Goal: Information Seeking & Learning: Stay updated

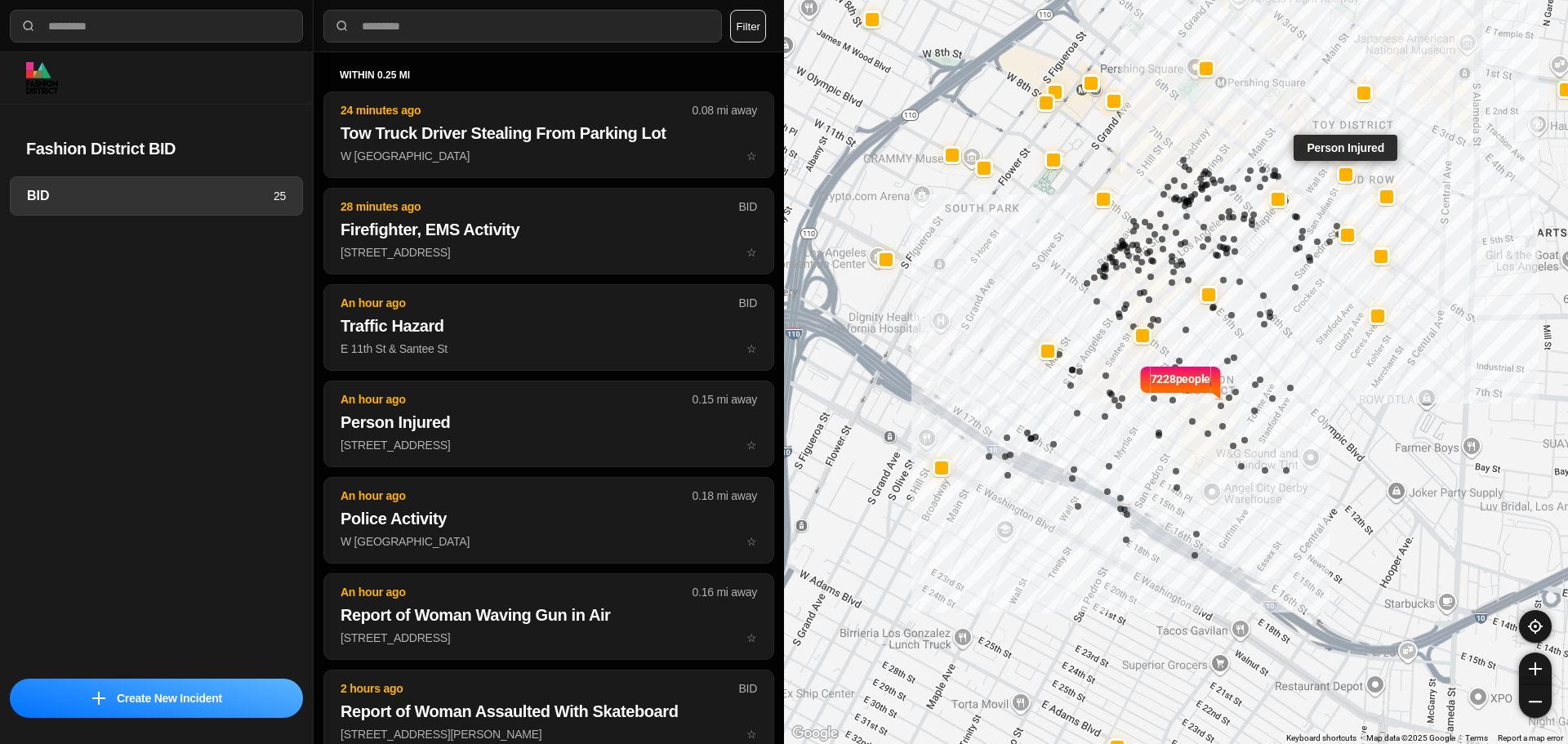
select select "*"
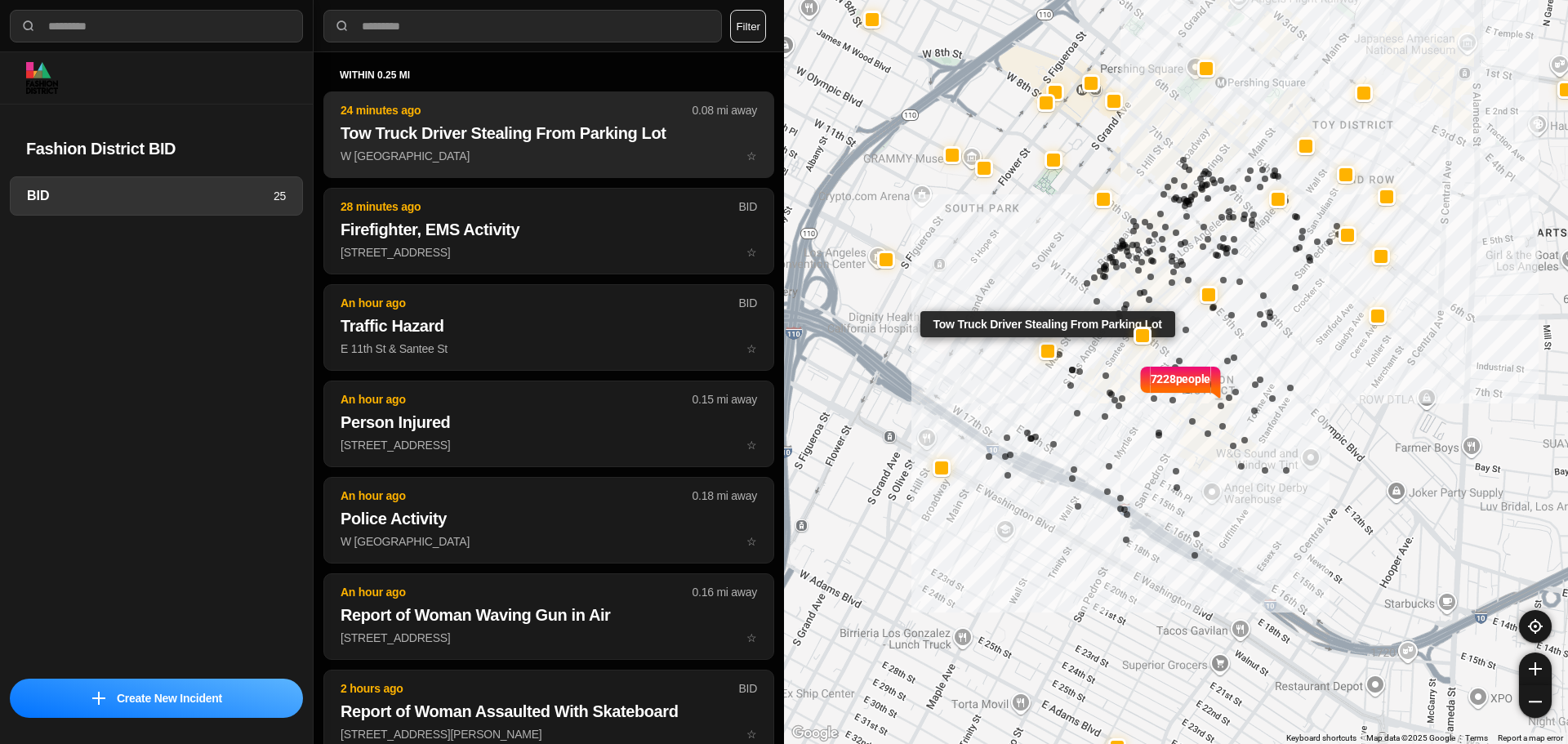
click at [461, 114] on p "24 minutes ago" at bounding box center [517, 110] width 352 height 17
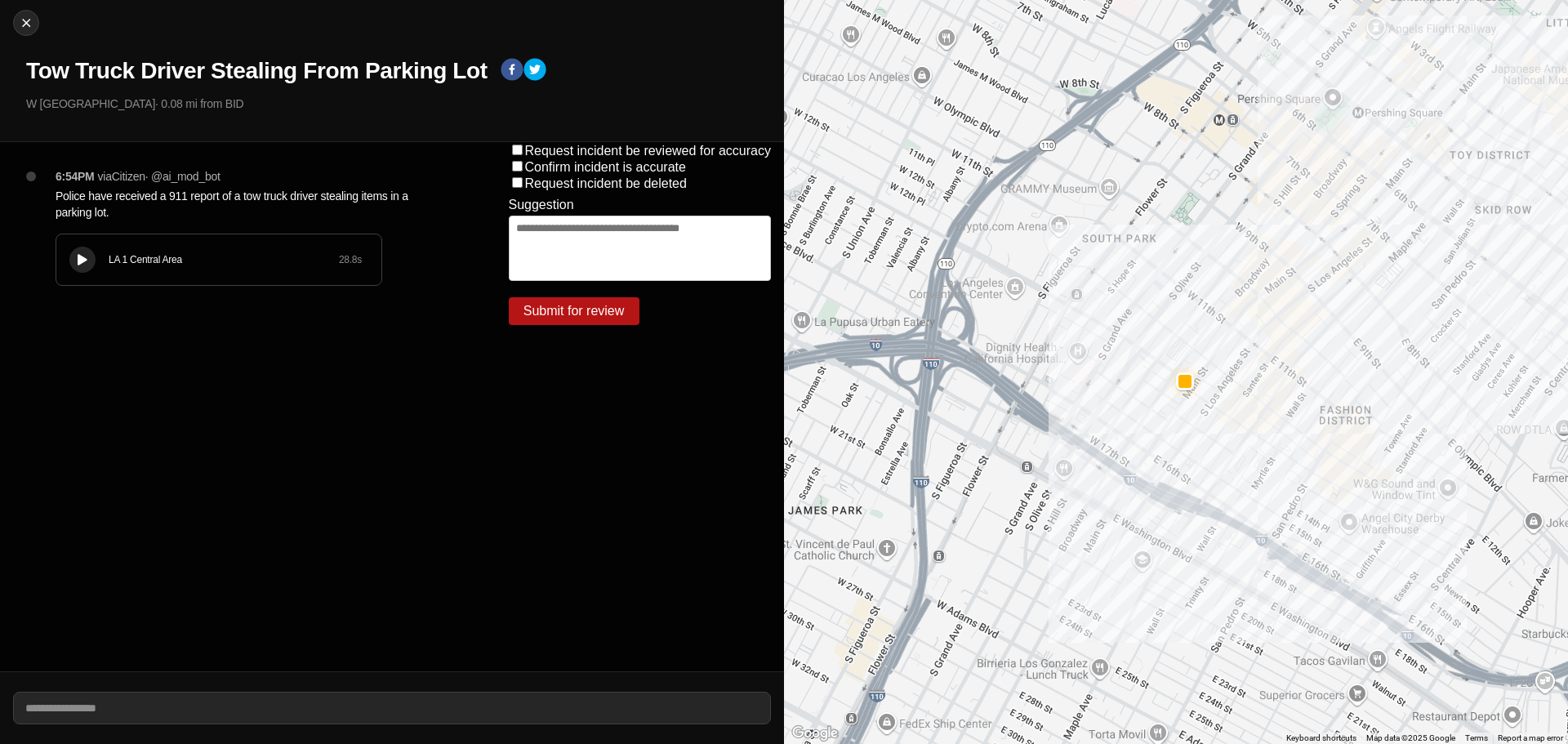
click at [120, 269] on div "LA 1 Central Area 28.8 s" at bounding box center [218, 259] width 325 height 51
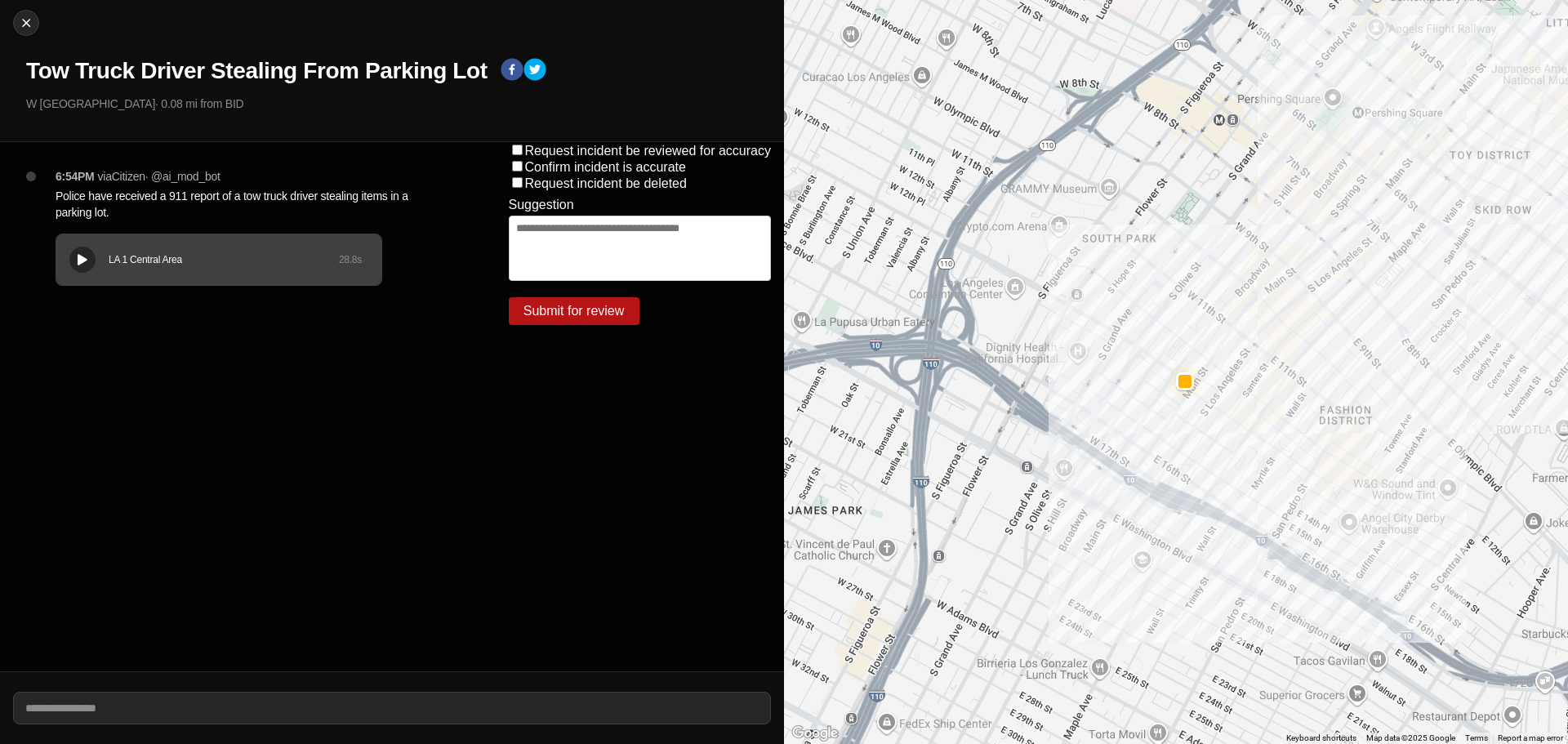
click at [105, 249] on div "LA 1 Central Area 28.8 s" at bounding box center [218, 259] width 325 height 51
click at [77, 235] on div "LA 1 Central Area 28.8 s" at bounding box center [218, 259] width 325 height 51
click at [150, 242] on div "LA 1 Central Area 28.8 s" at bounding box center [218, 259] width 325 height 51
click at [107, 244] on div "LA 1 Central Area 28.8 s" at bounding box center [218, 259] width 325 height 51
click at [26, 12] on button "Close" at bounding box center [26, 22] width 26 height 26
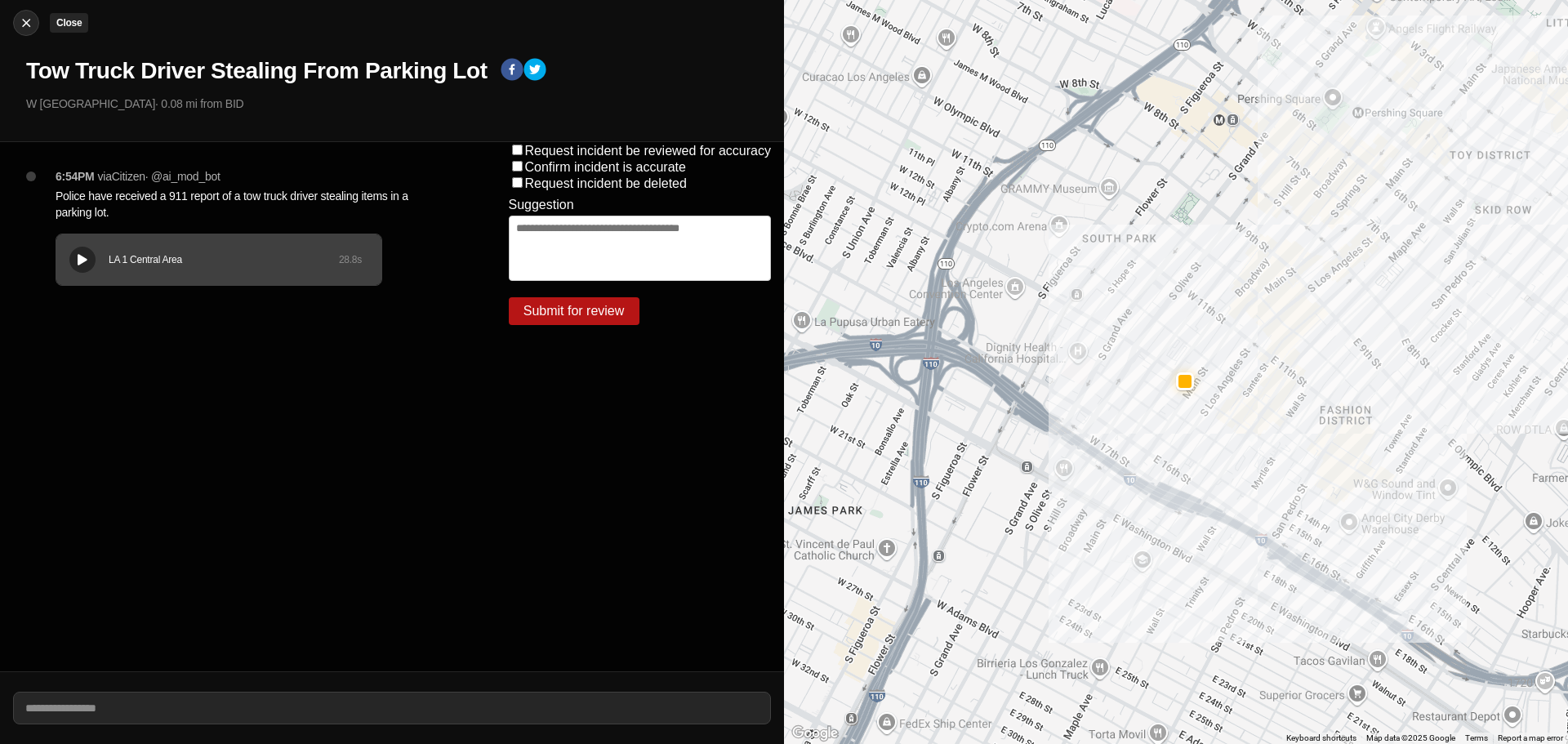
select select "*"
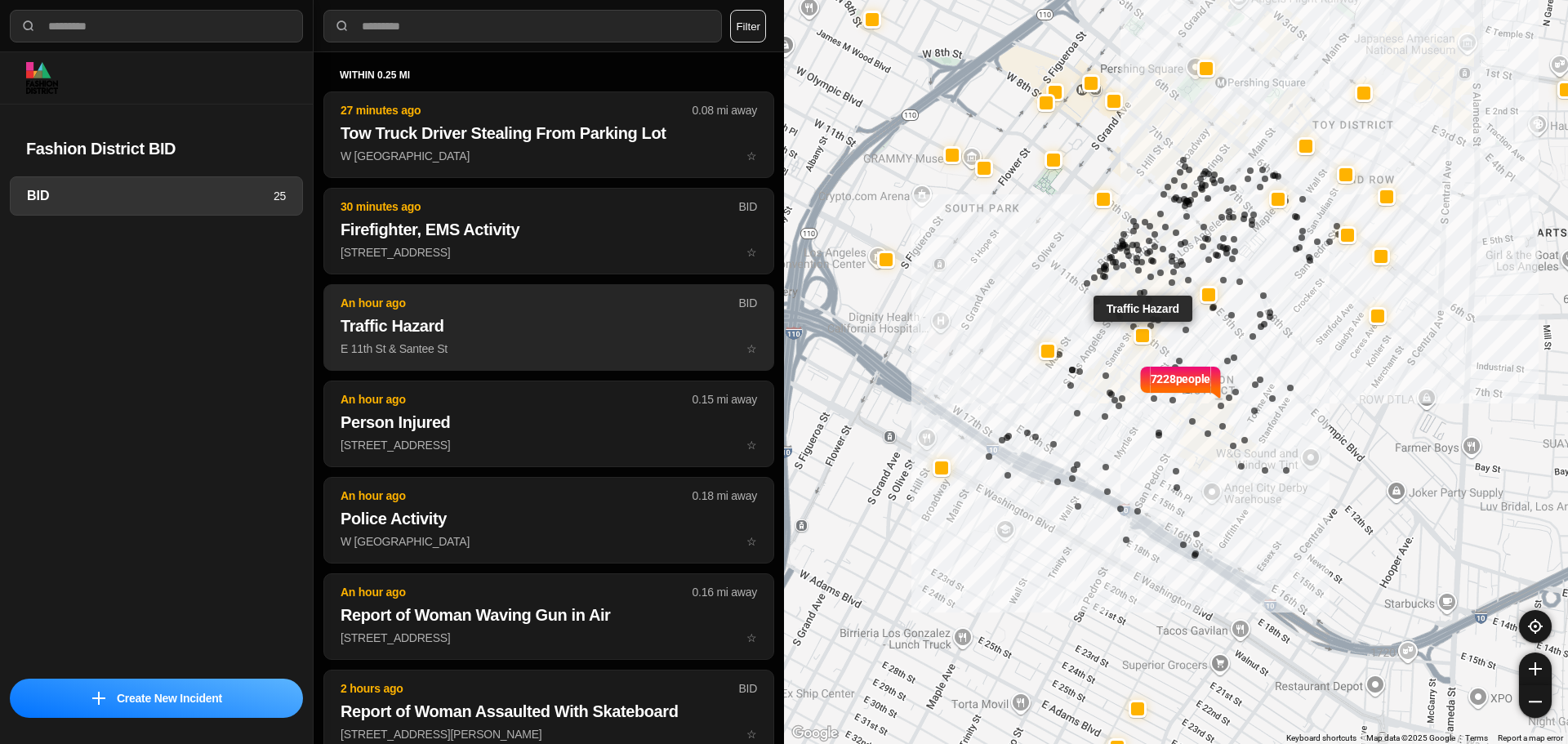
click at [429, 324] on h2 "Traffic Hazard" at bounding box center [549, 326] width 417 height 23
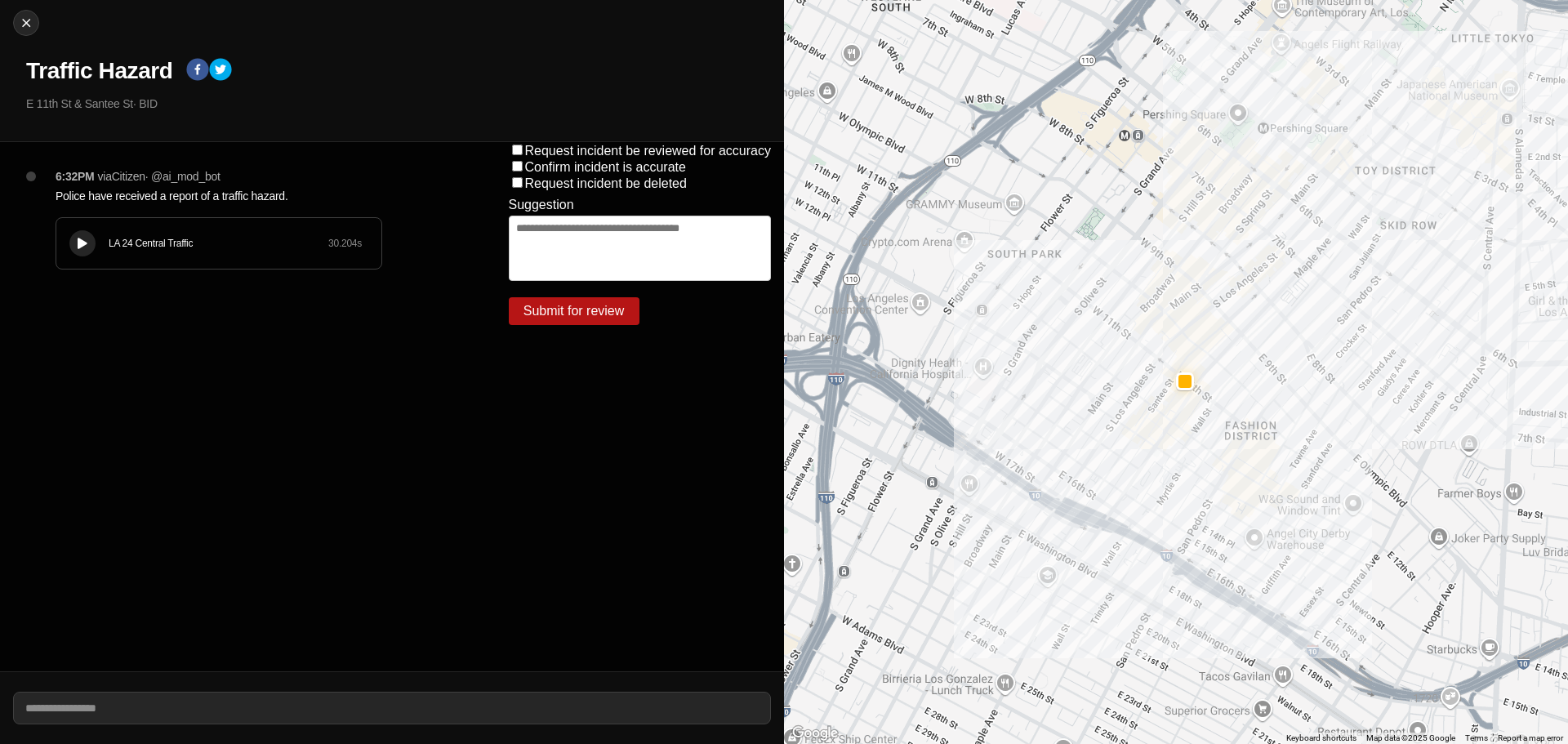
click at [128, 255] on div "LA 24 Central Traffic 30.204 s" at bounding box center [218, 243] width 325 height 51
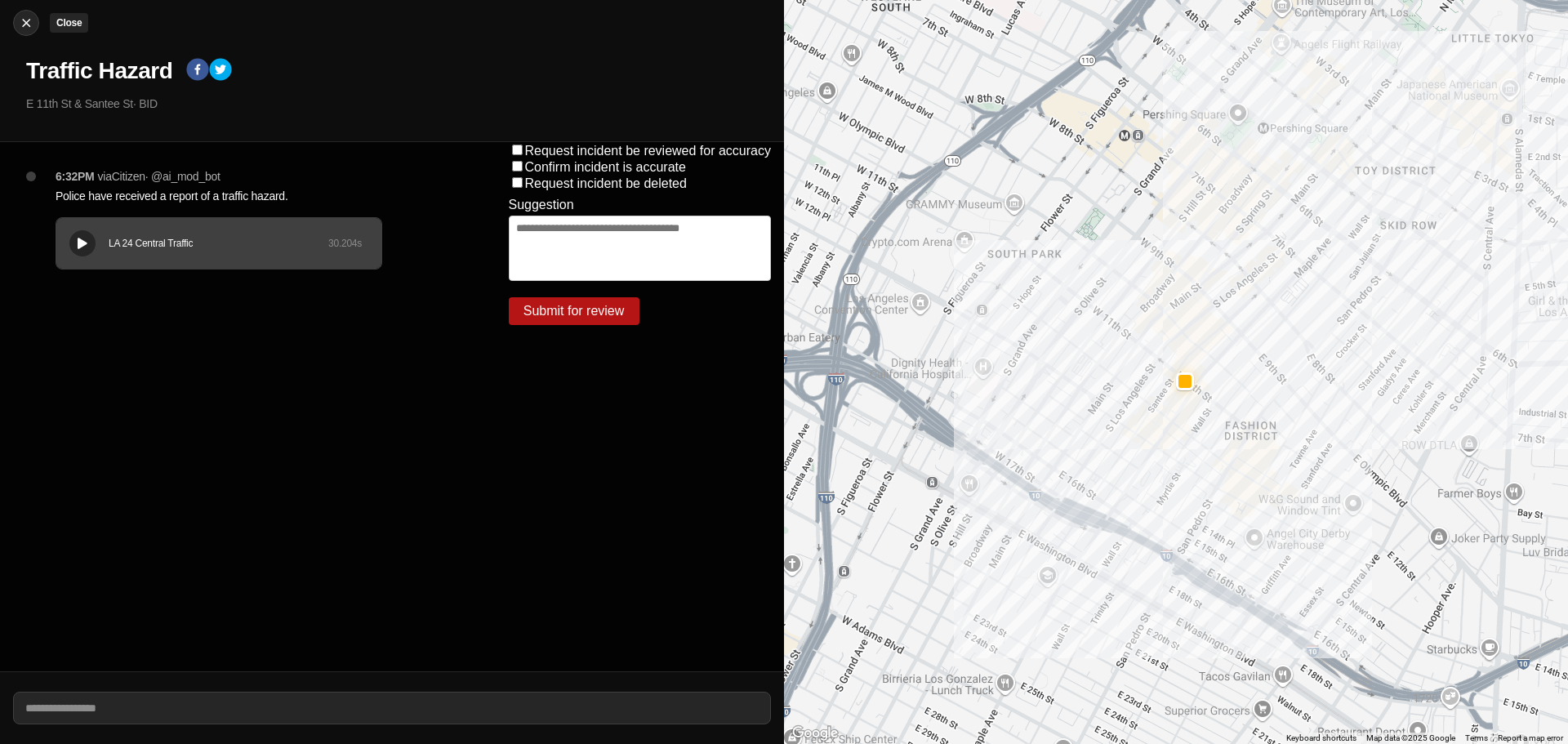
click at [27, 27] on img at bounding box center [27, 23] width 17 height 17
select select "*"
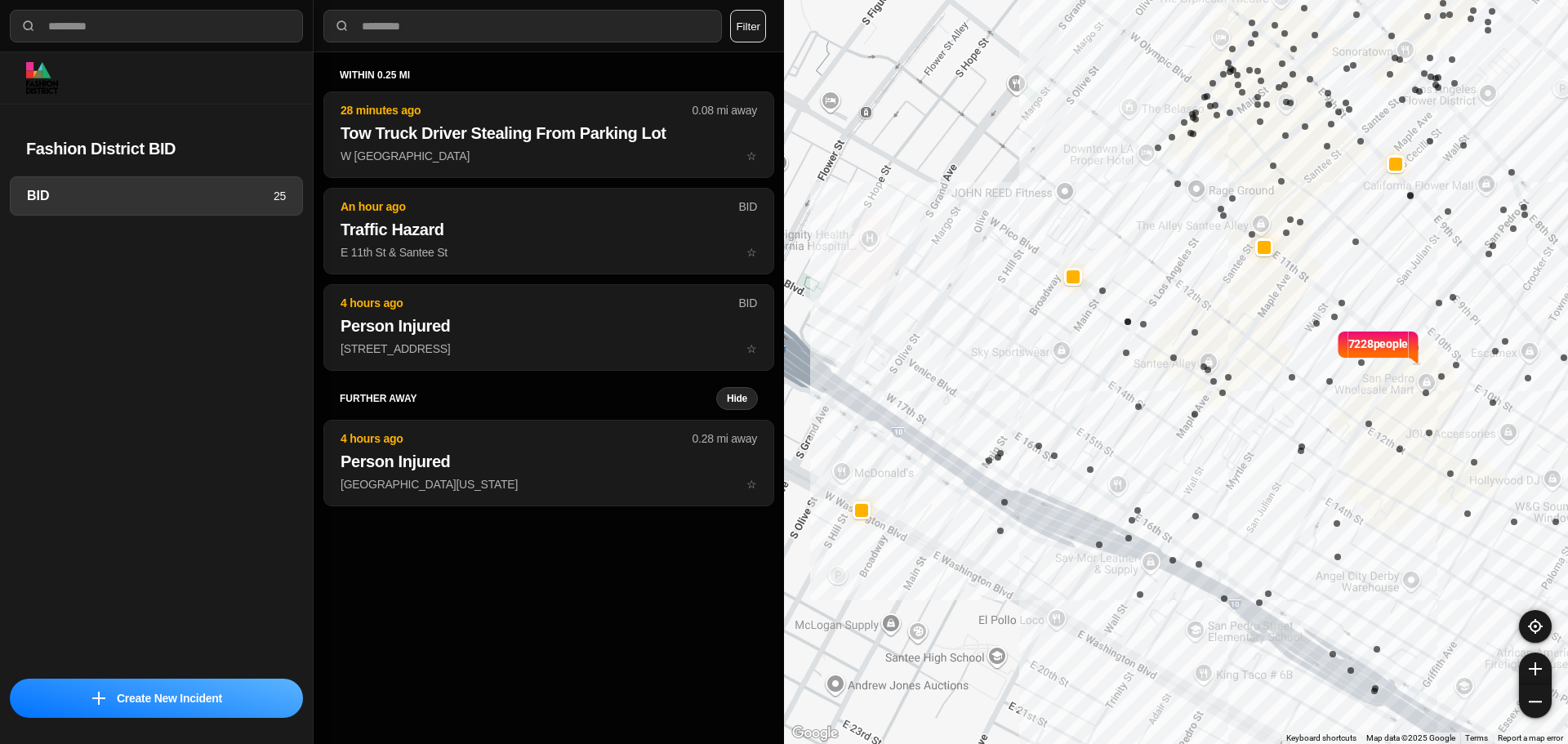
click at [1064, 349] on div "7228 people" at bounding box center [1176, 372] width 784 height 744
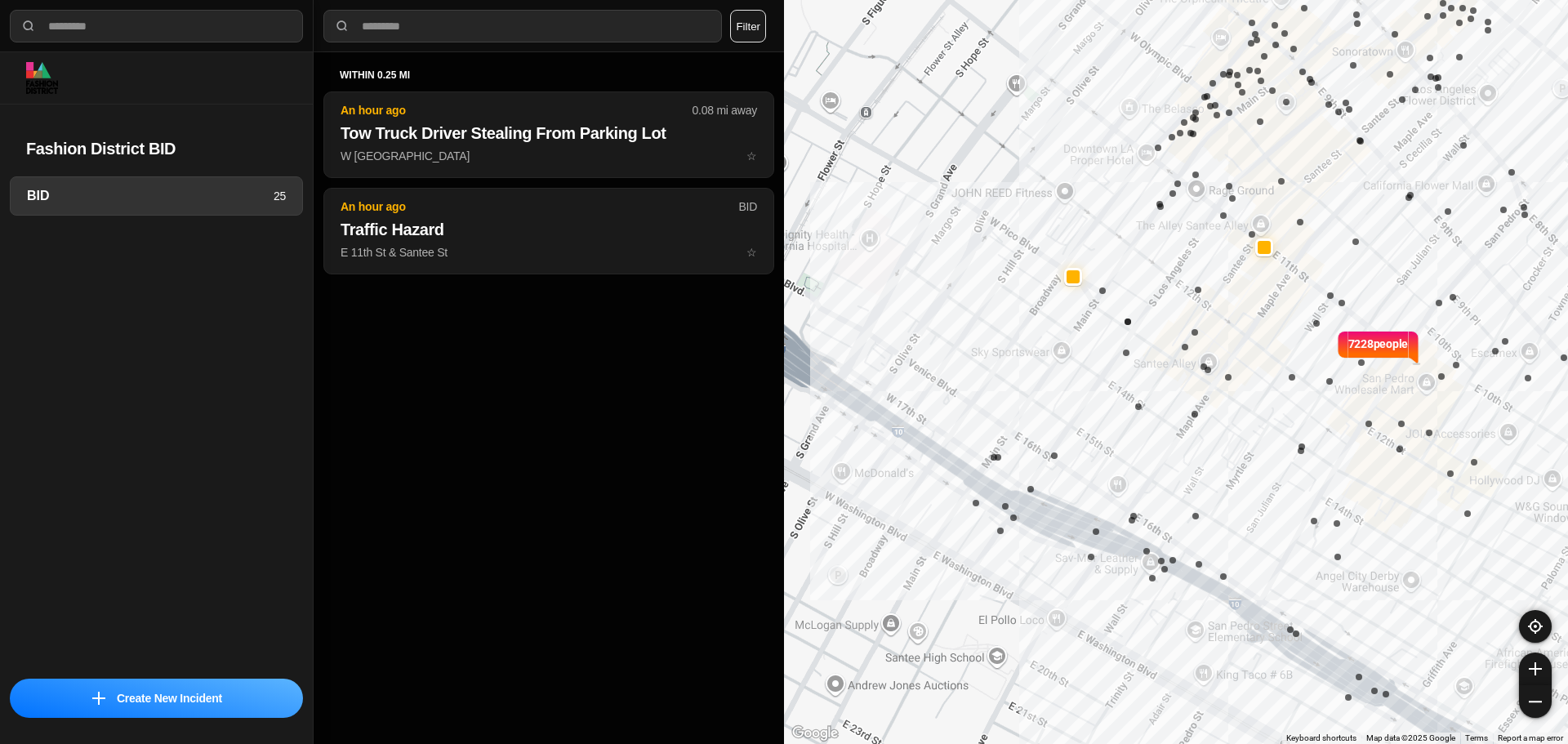
select select "*"
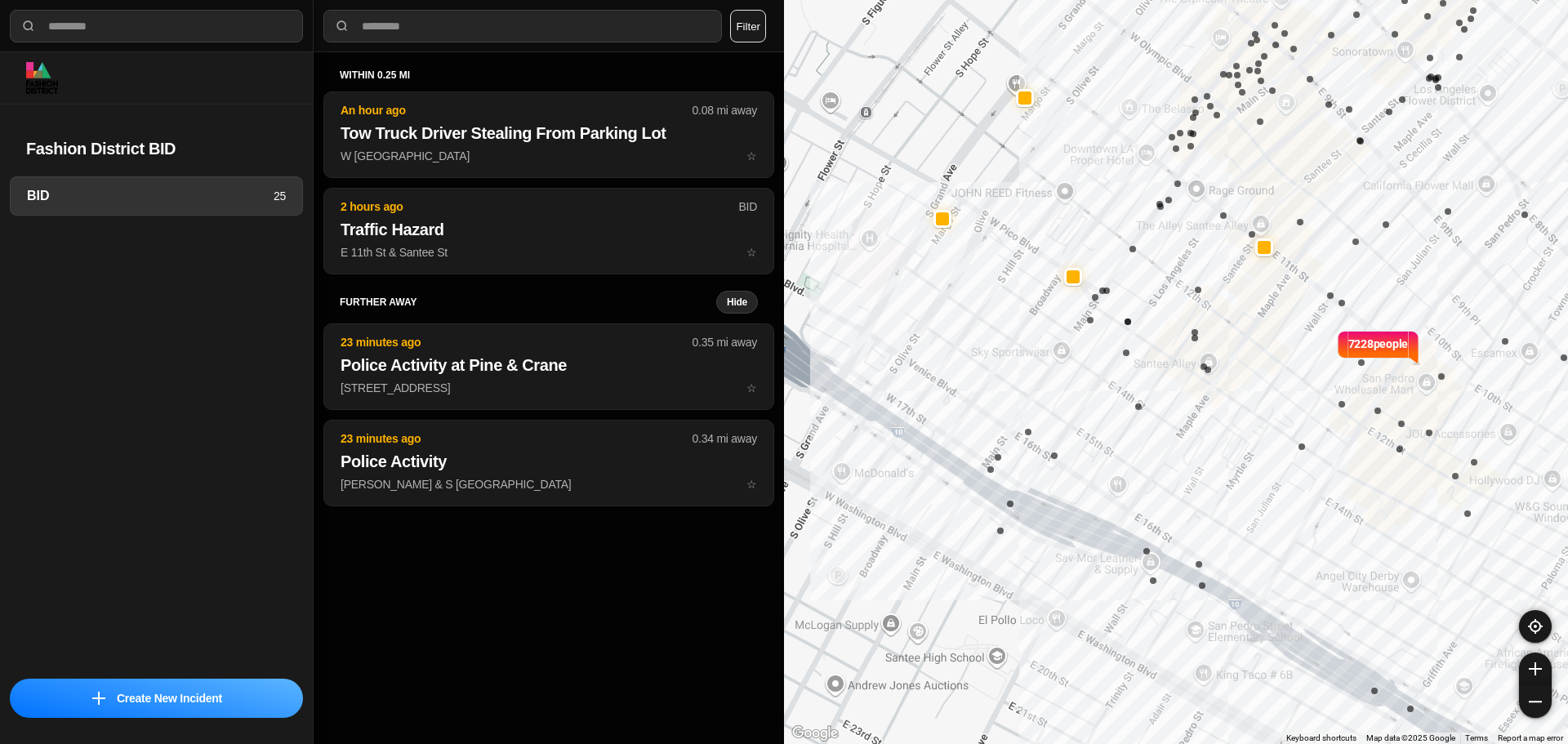
select select "*"
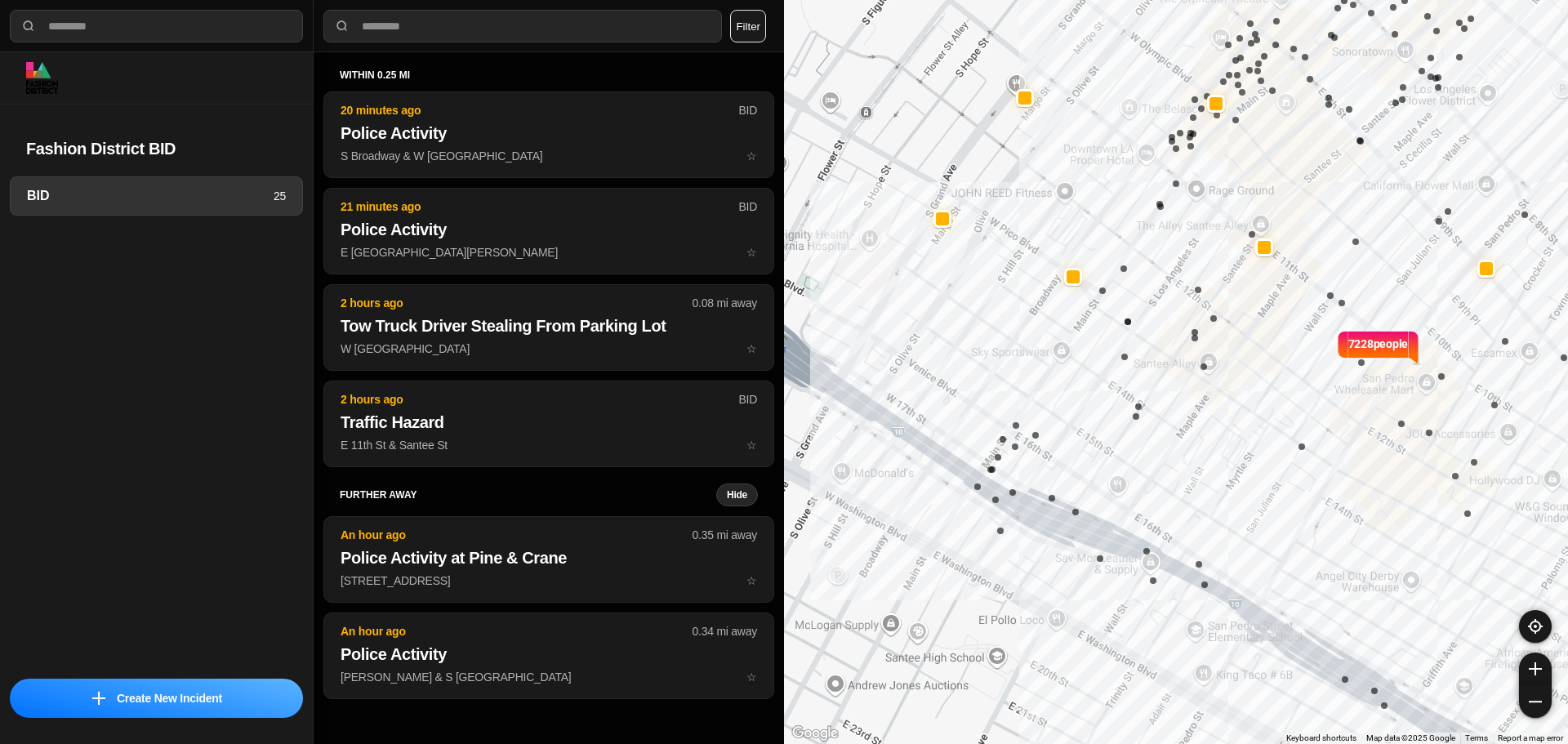
select select "*"
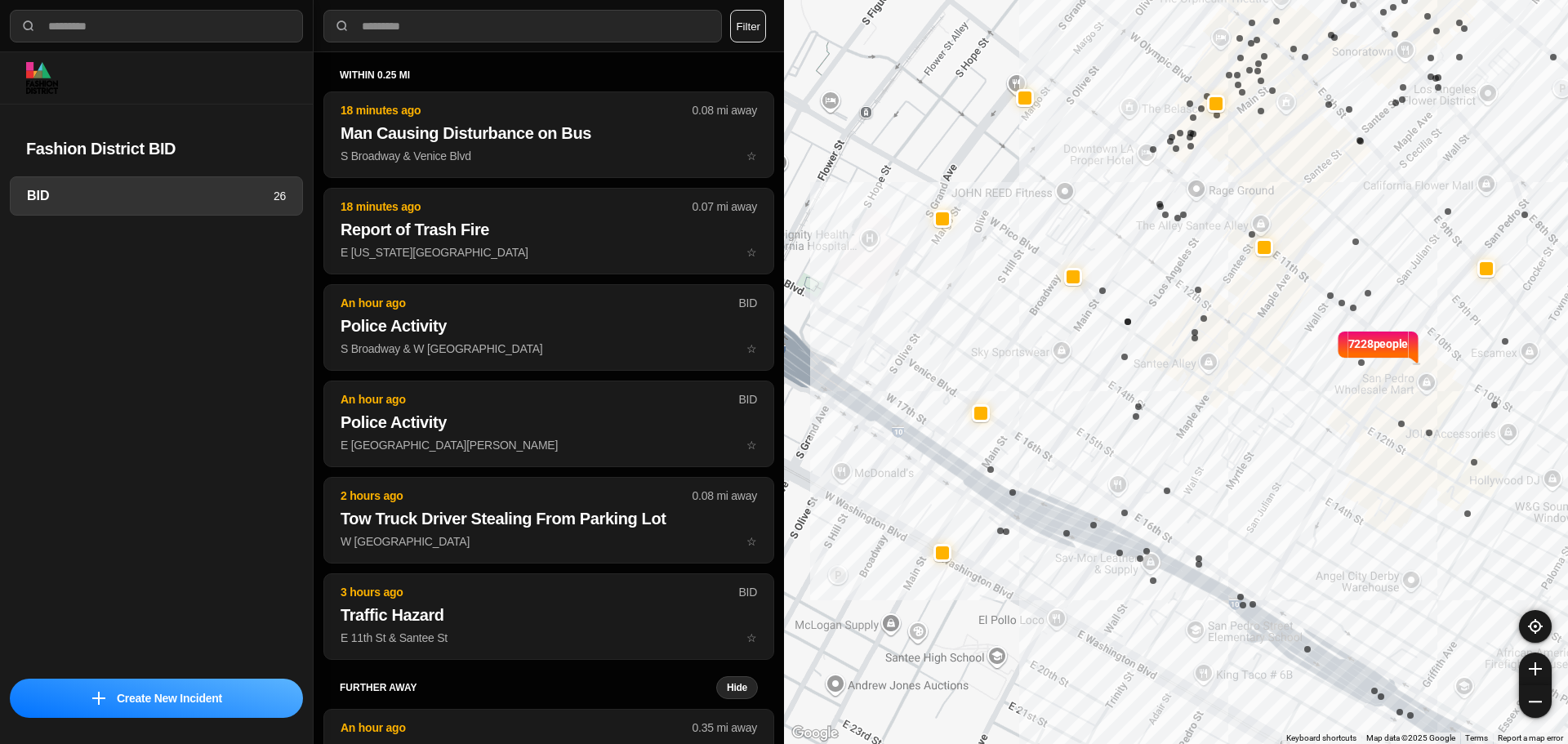
select select "*"
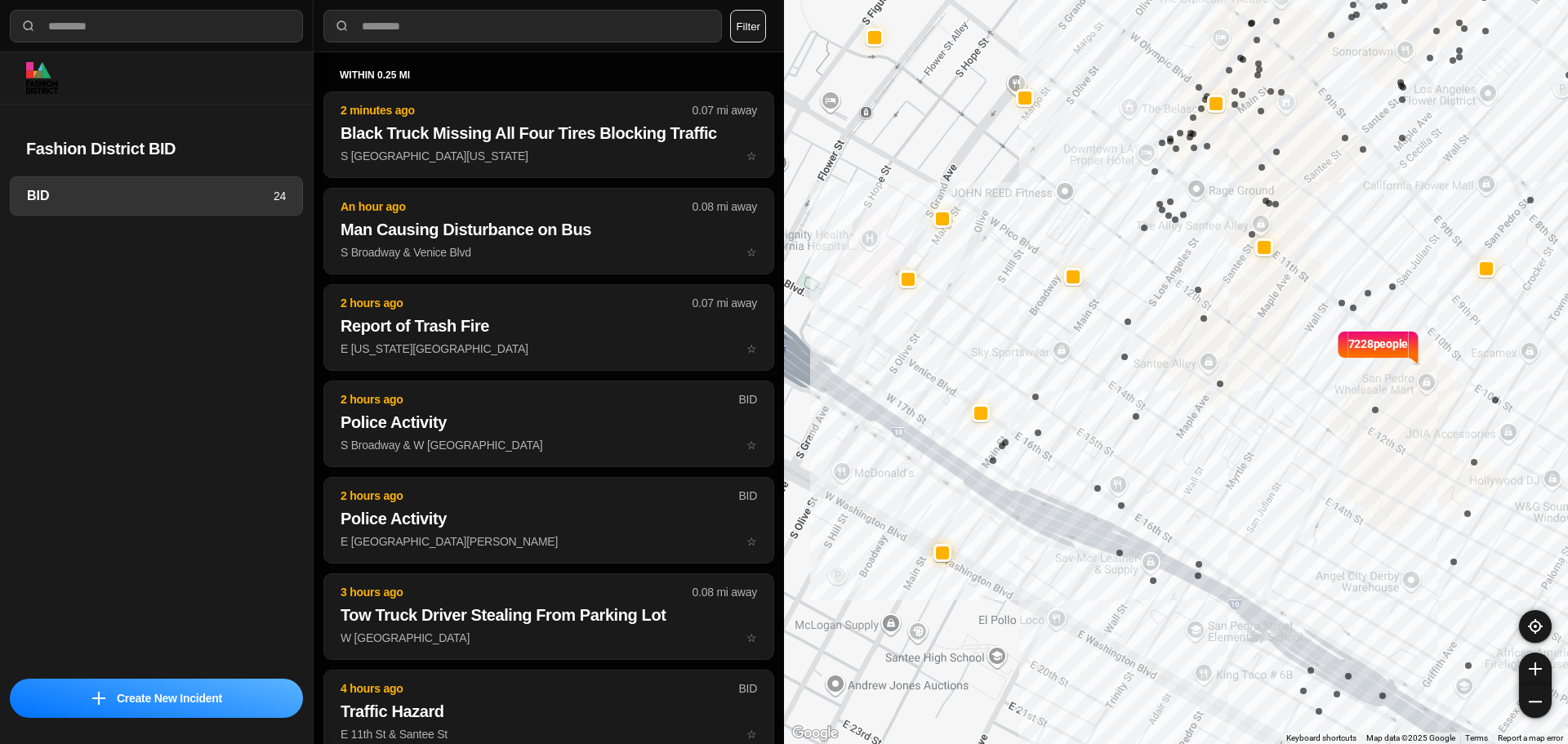
select select "*"
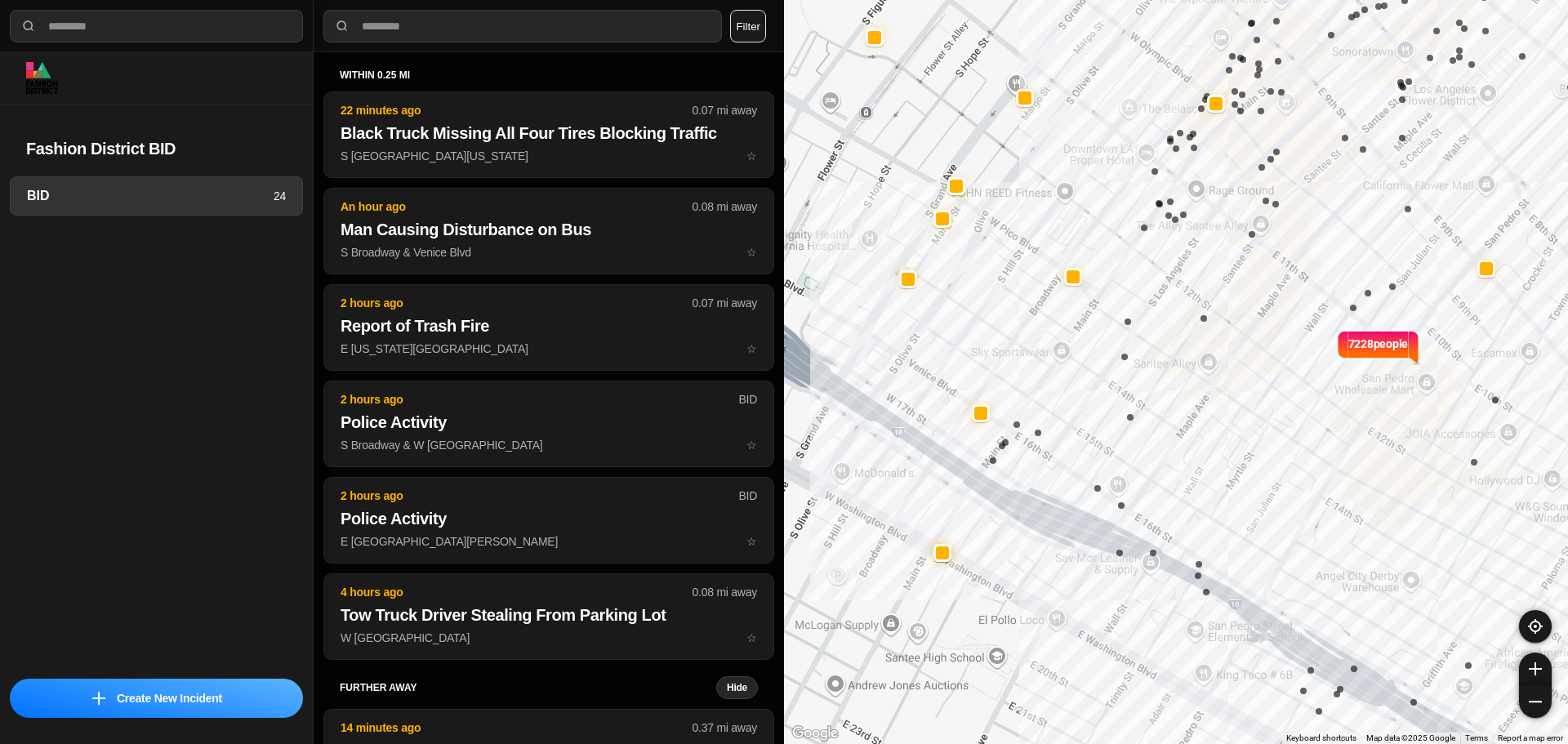
select select "*"
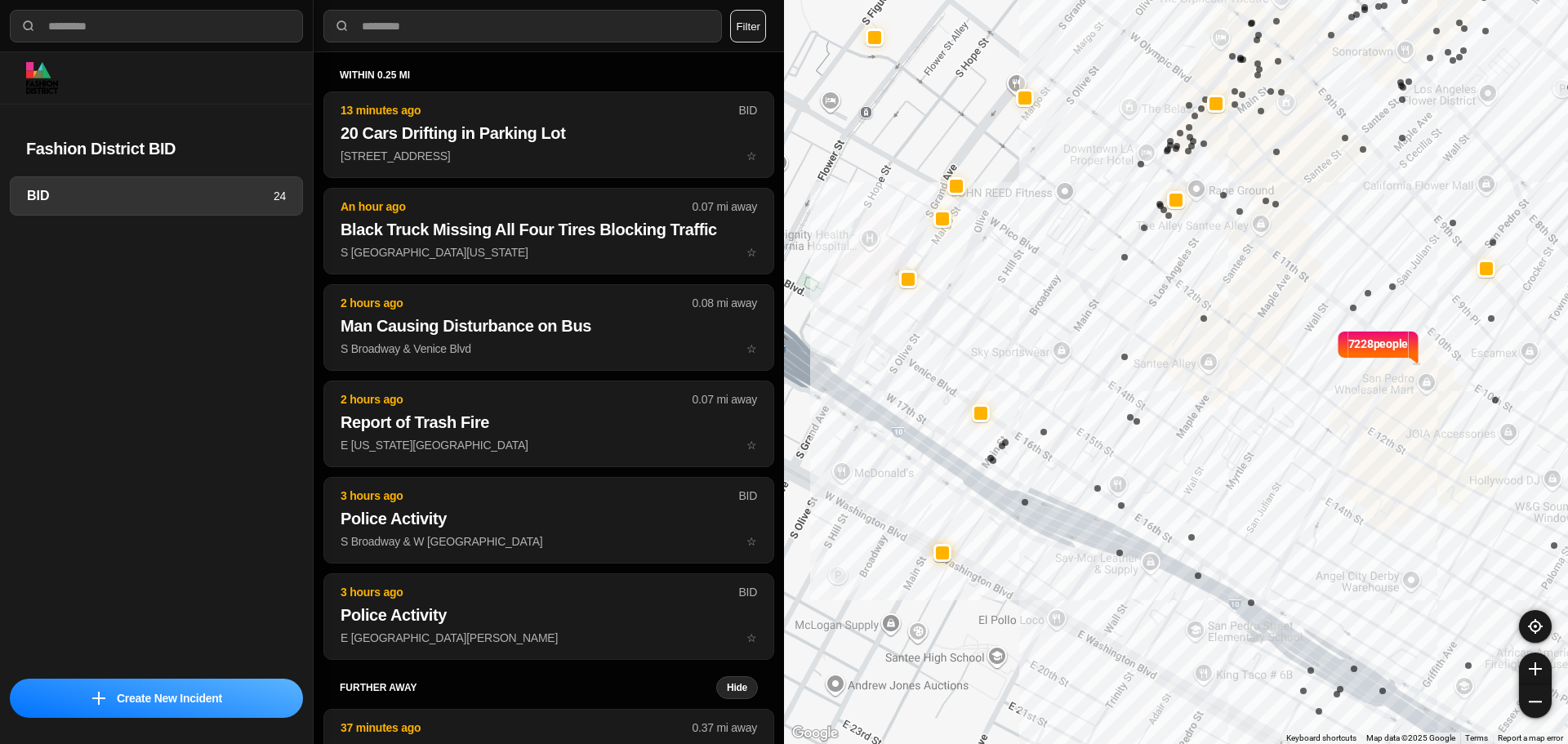
select select "*"
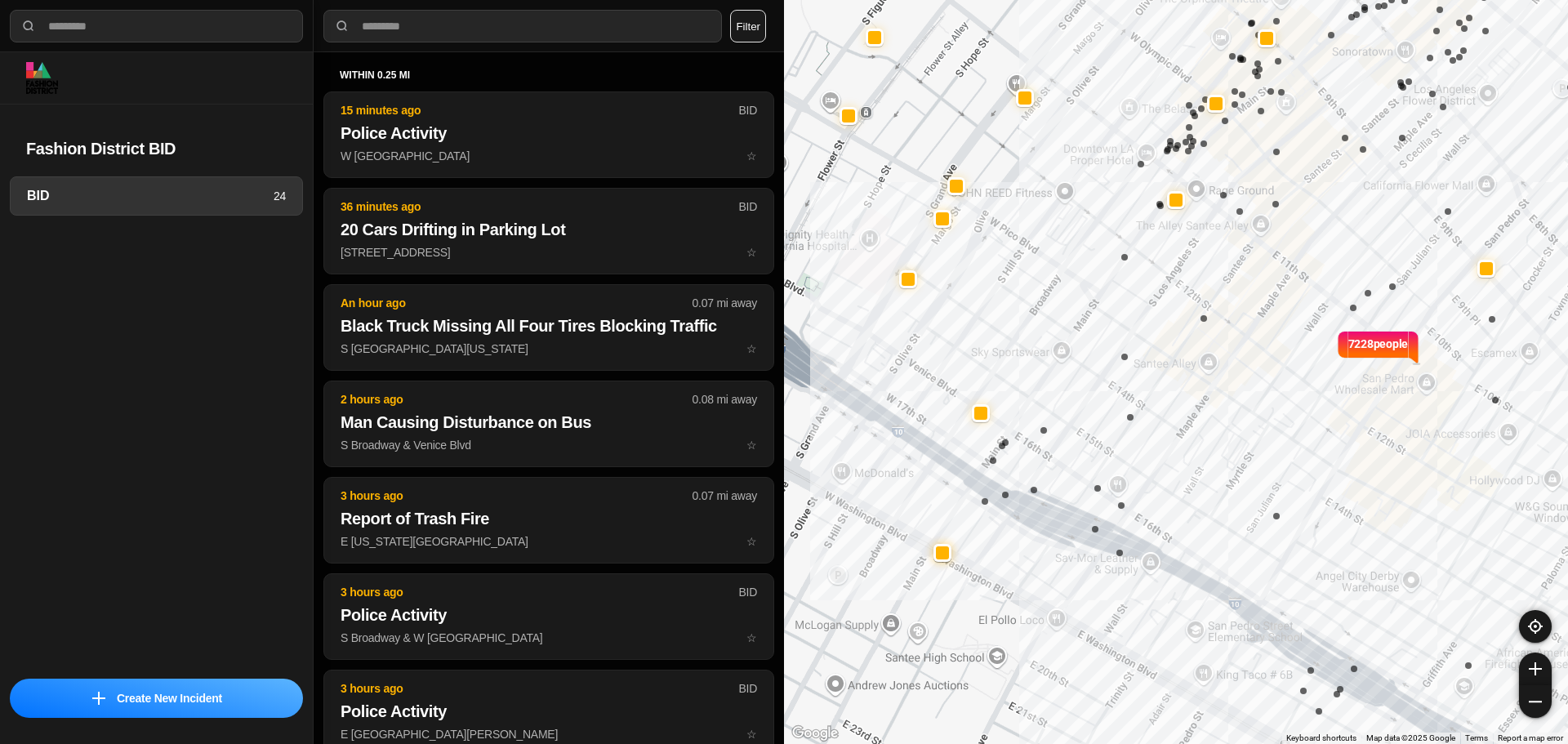
select select "*"
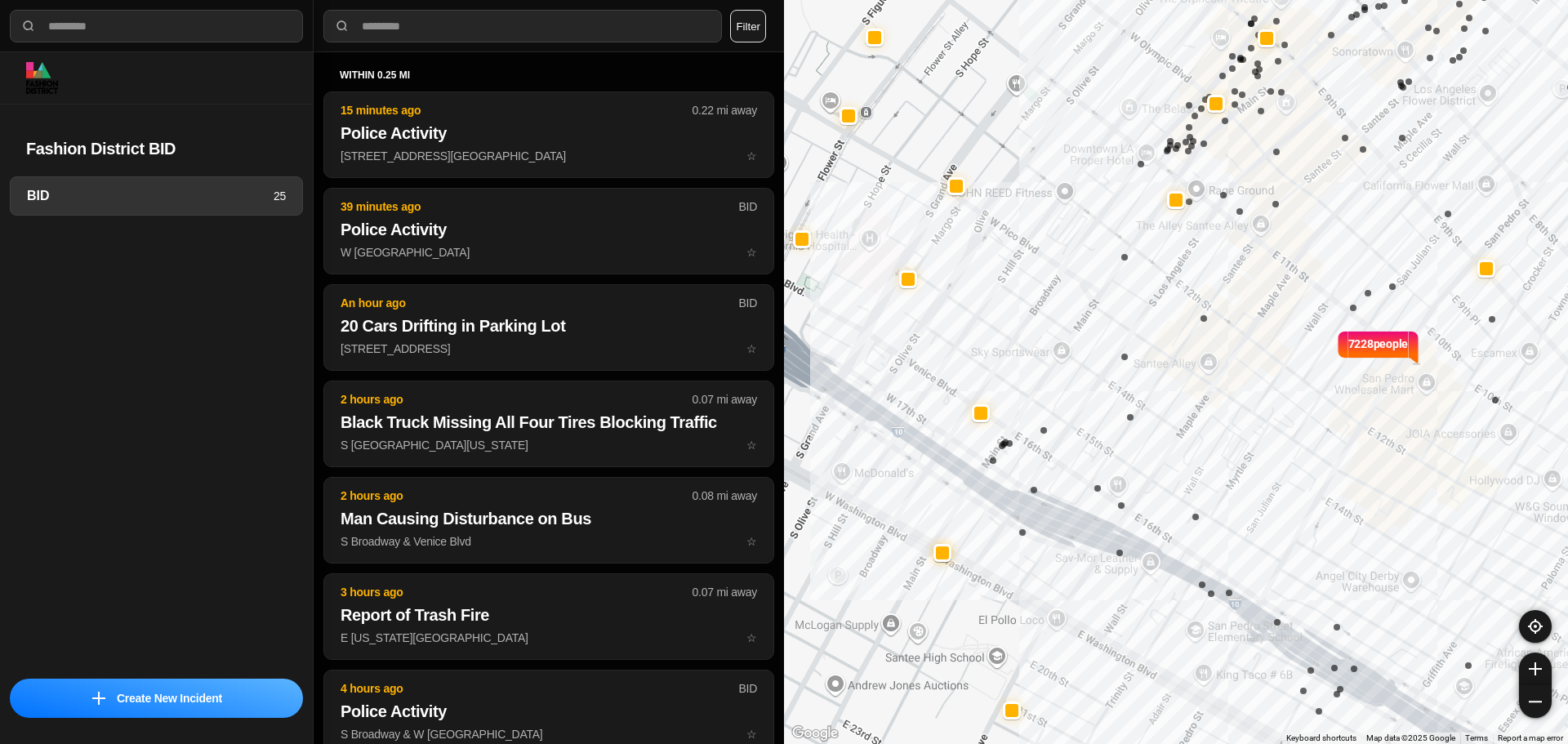
select select "*"
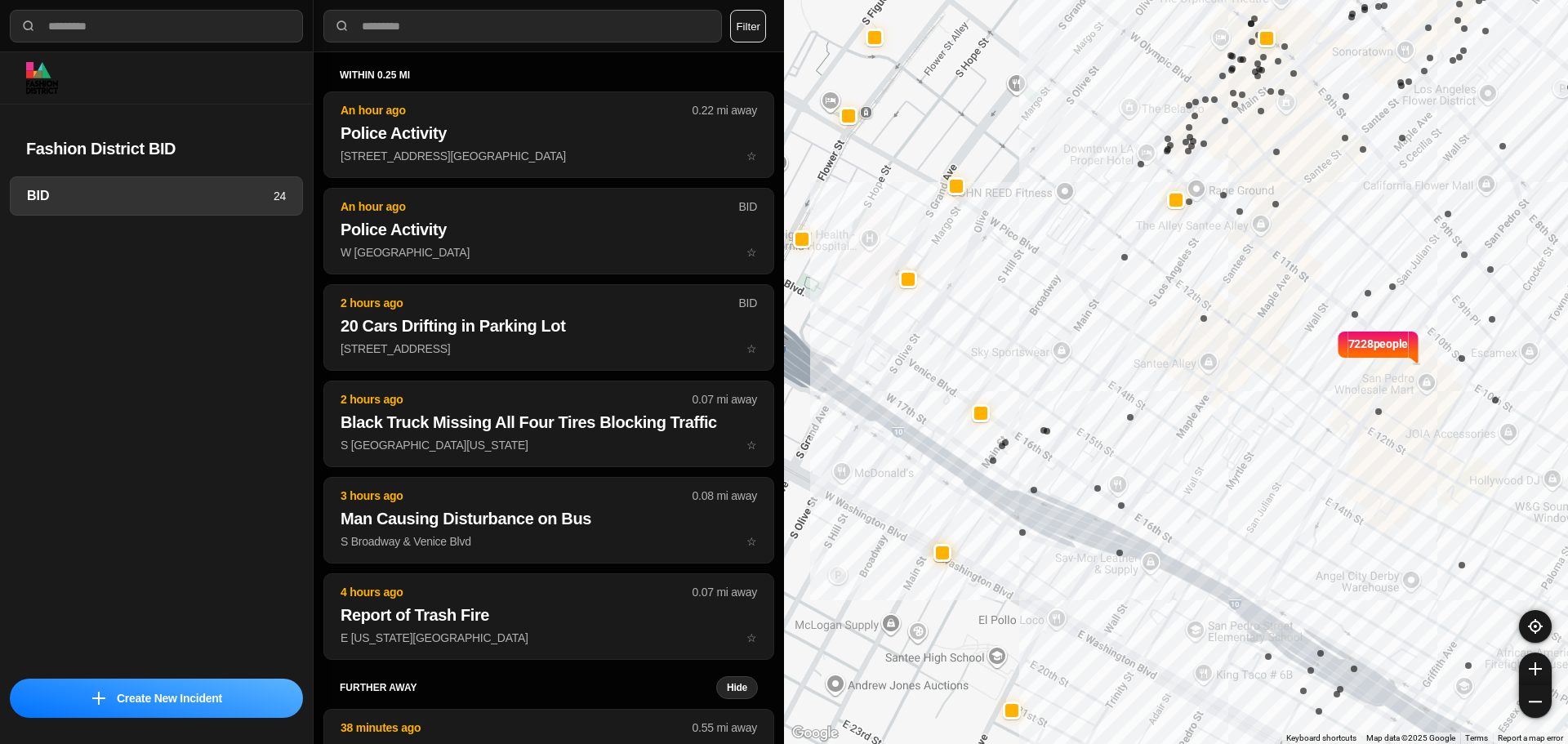
select select "*"
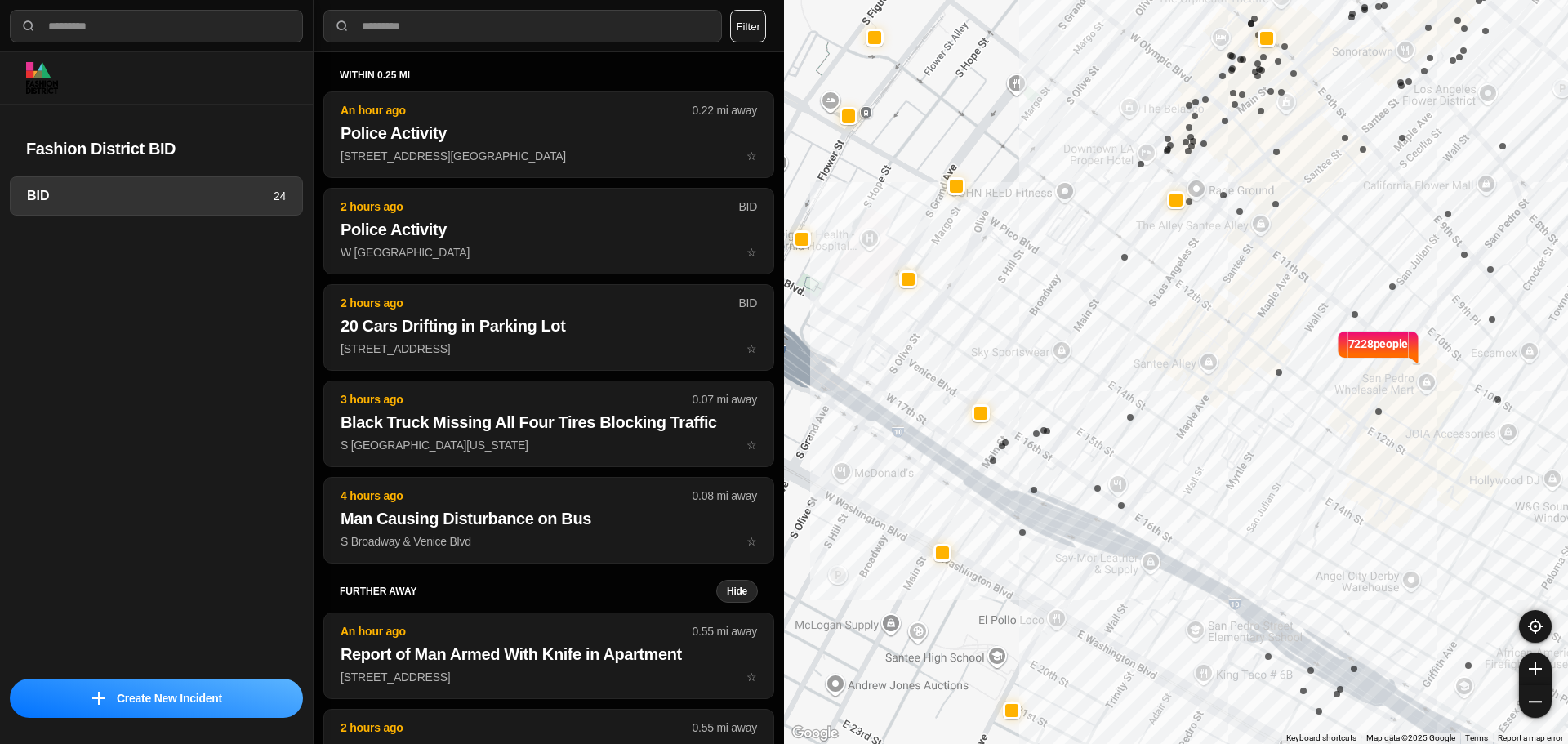
select select "*"
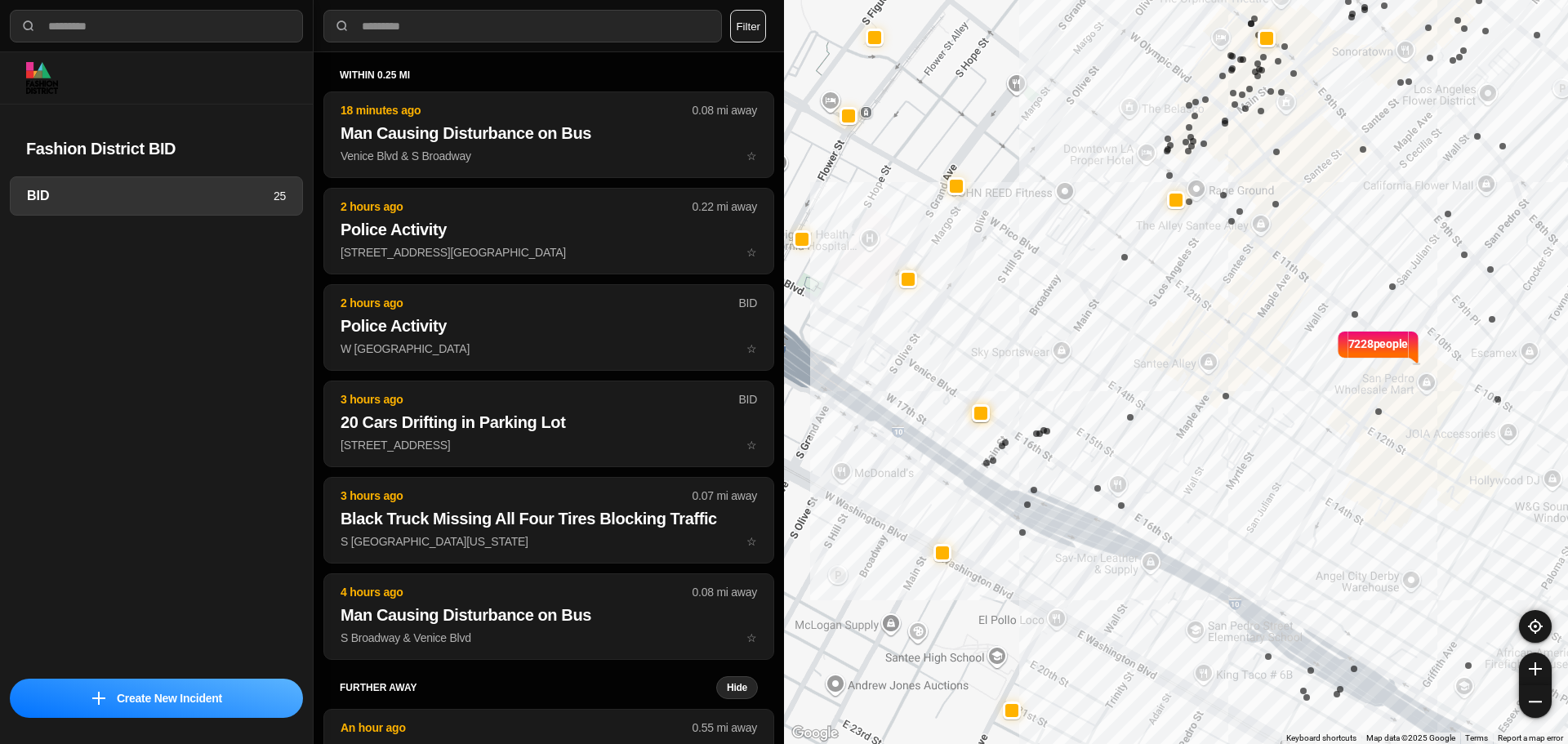
select select "*"
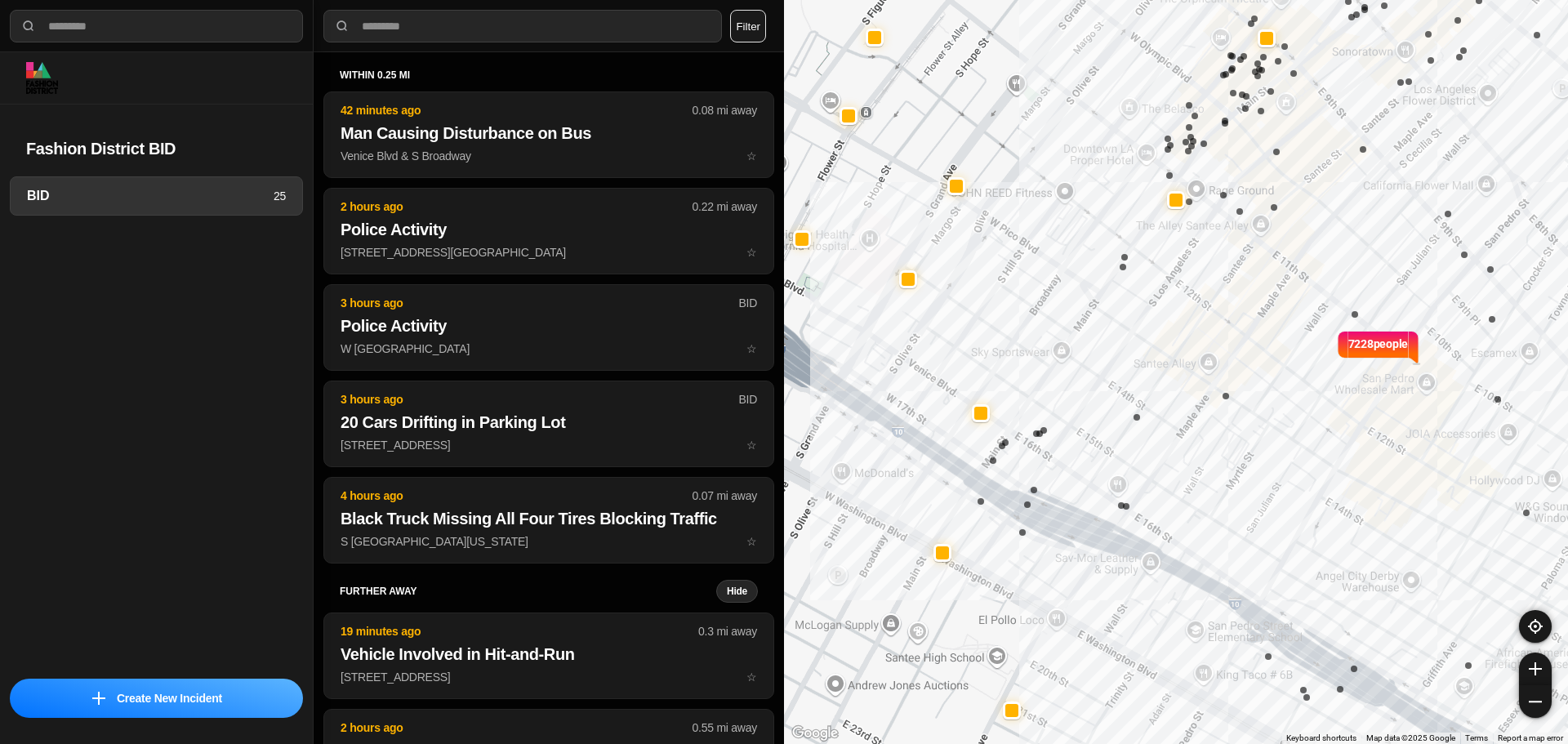
select select "*"
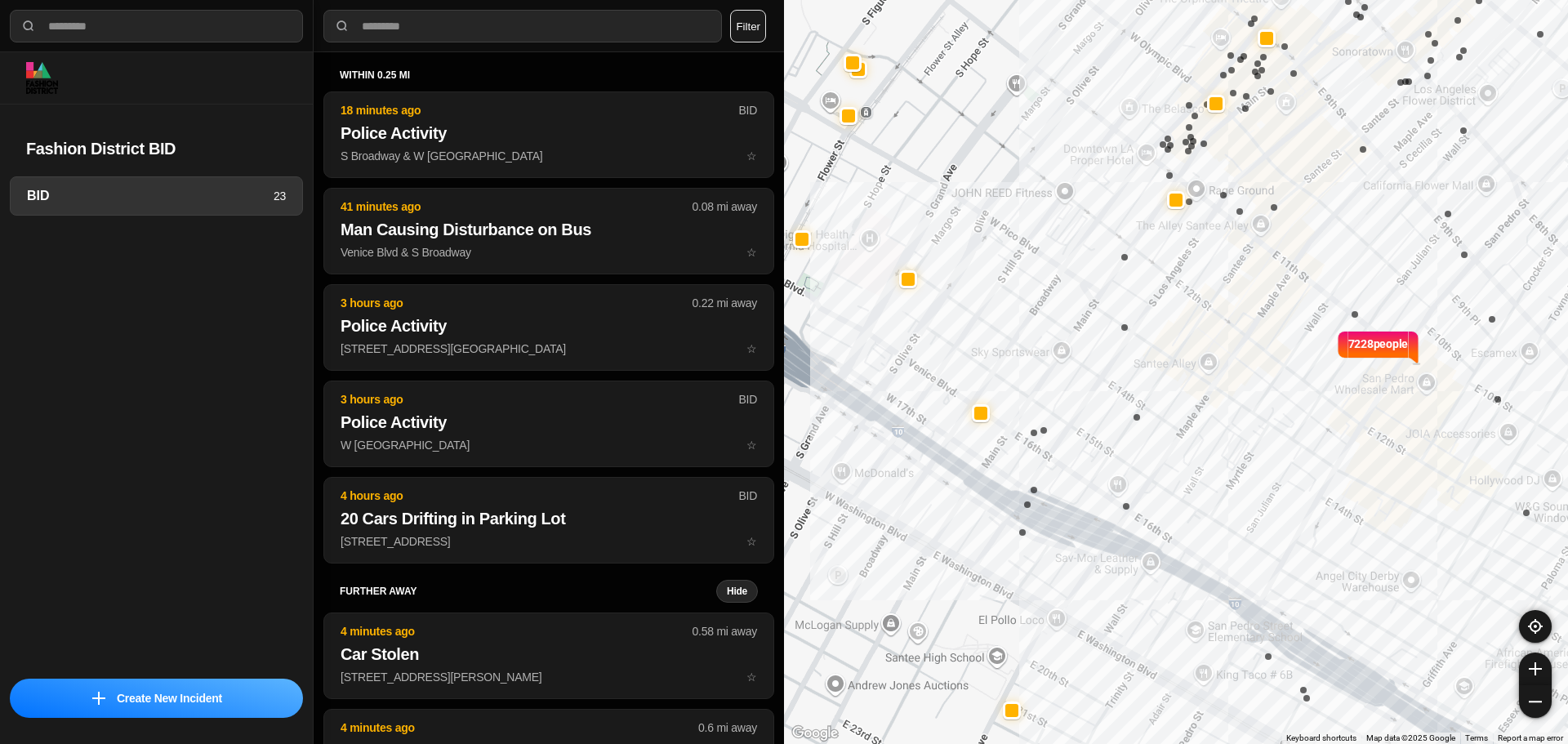
select select "*"
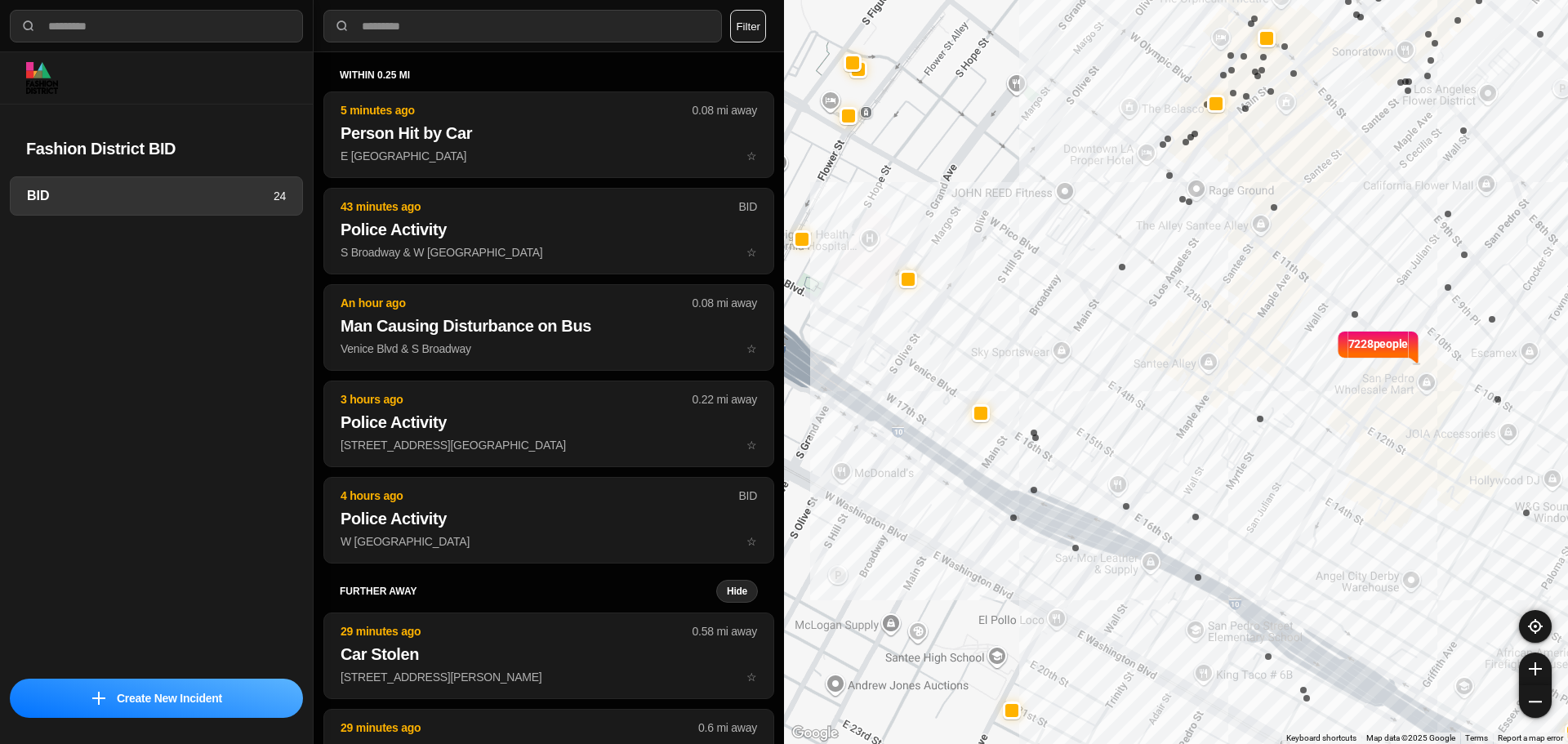
select select "*"
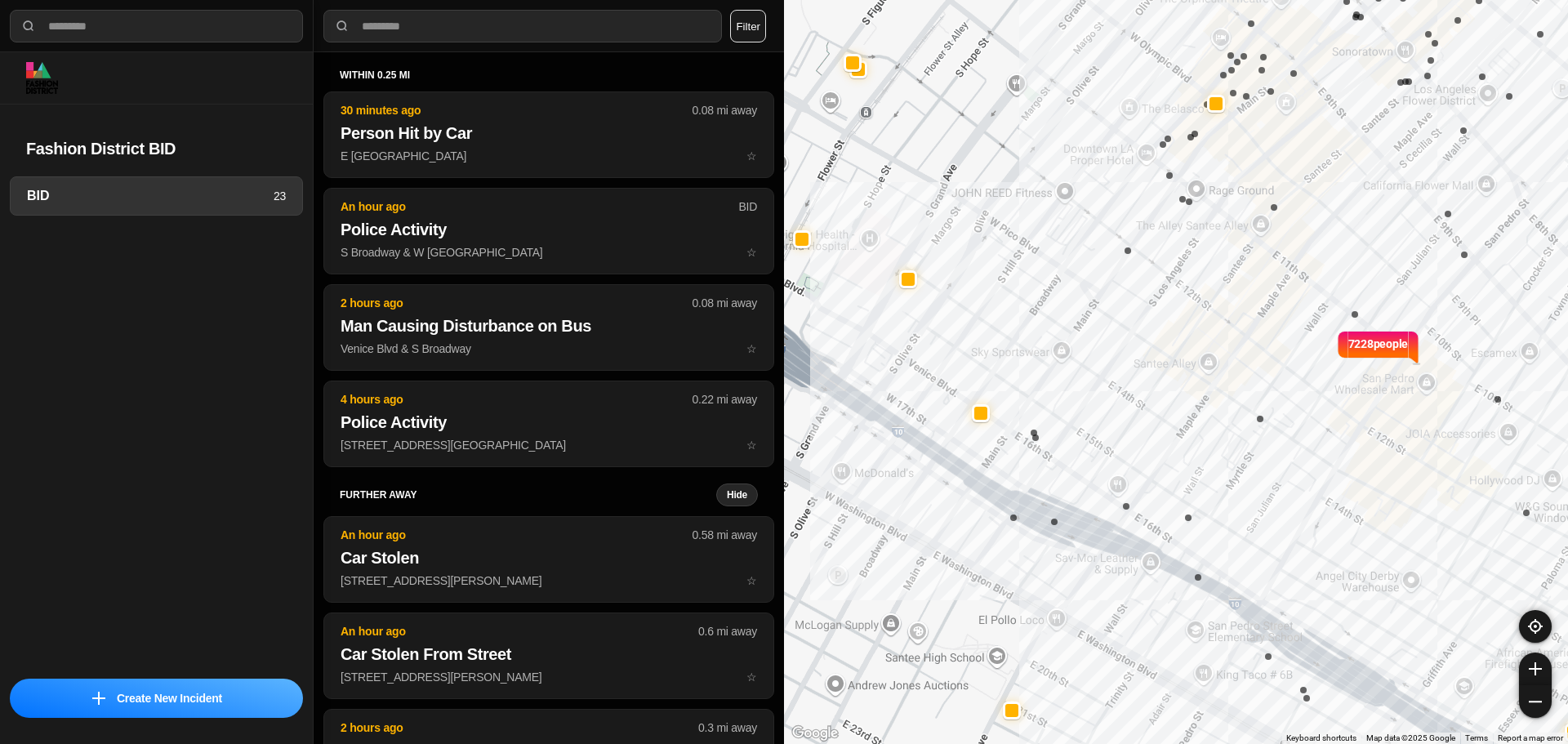
select select "*"
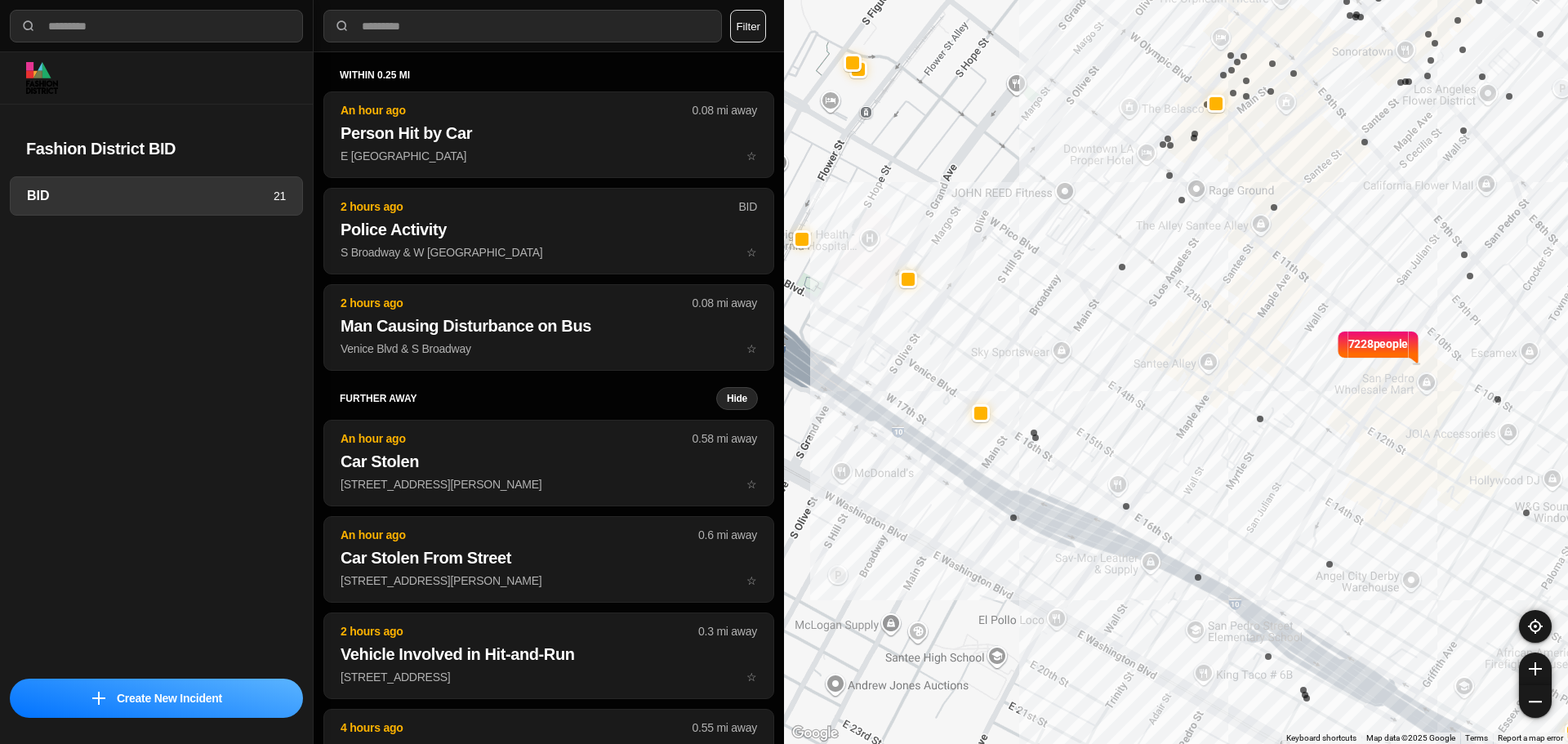
select select "*"
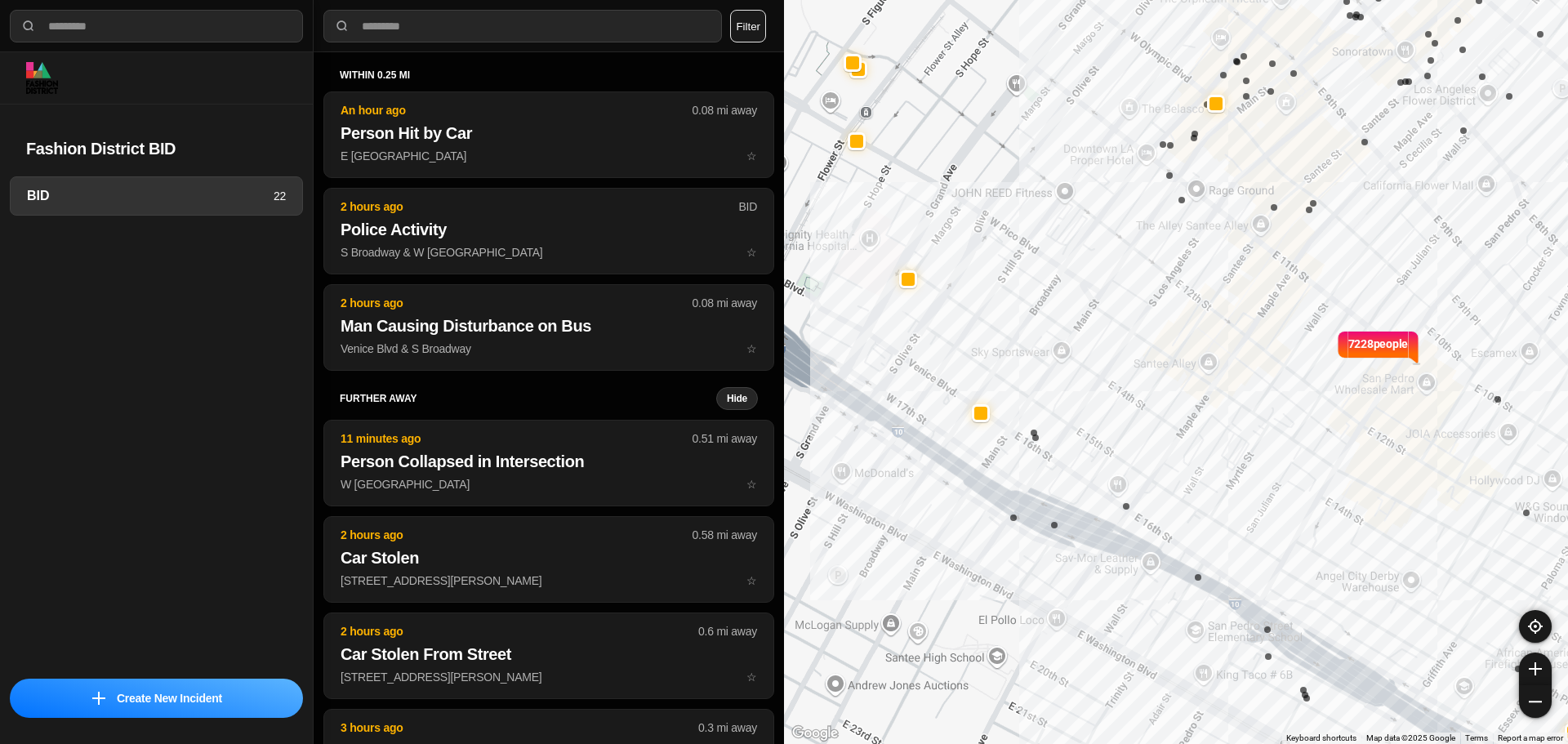
select select "*"
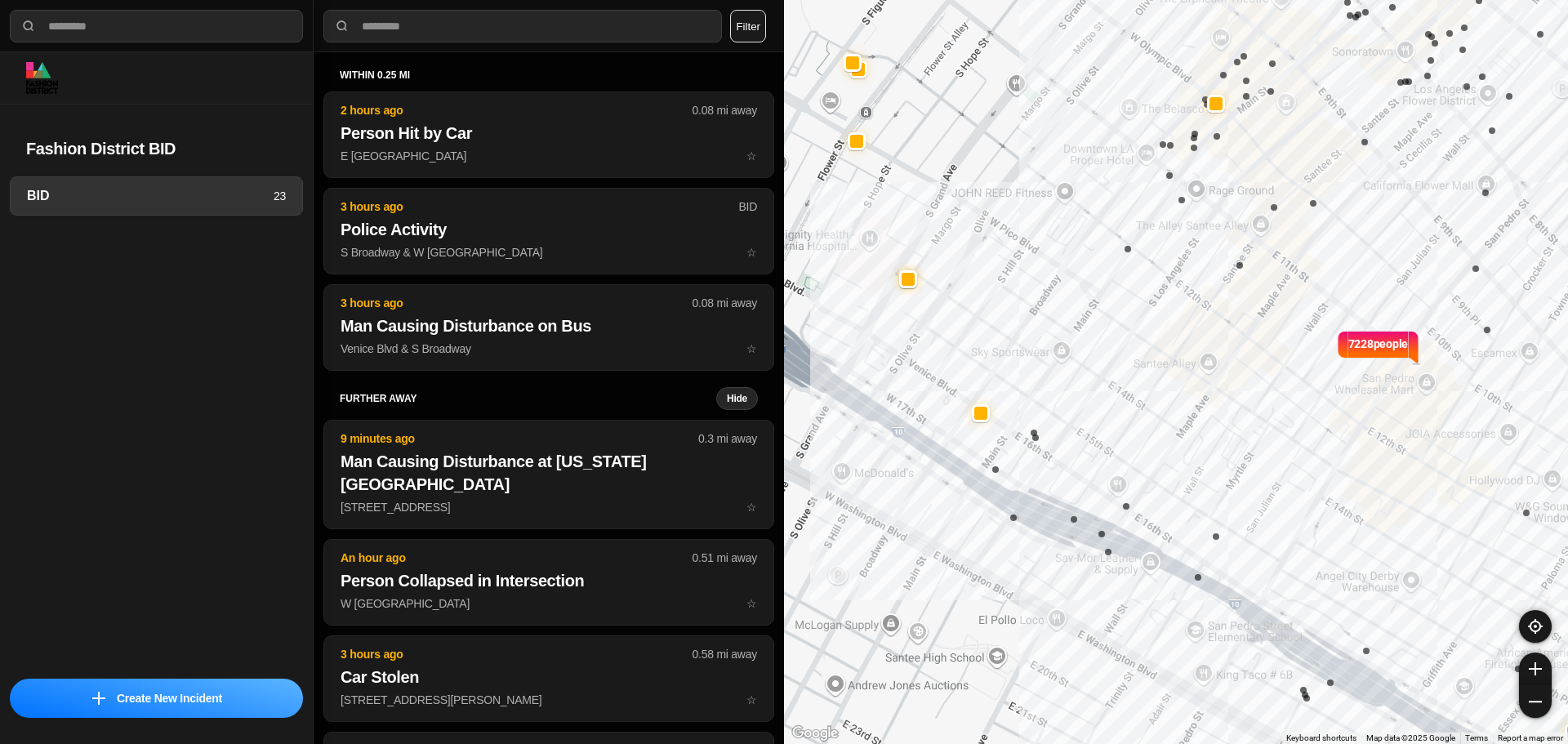
select select "*"
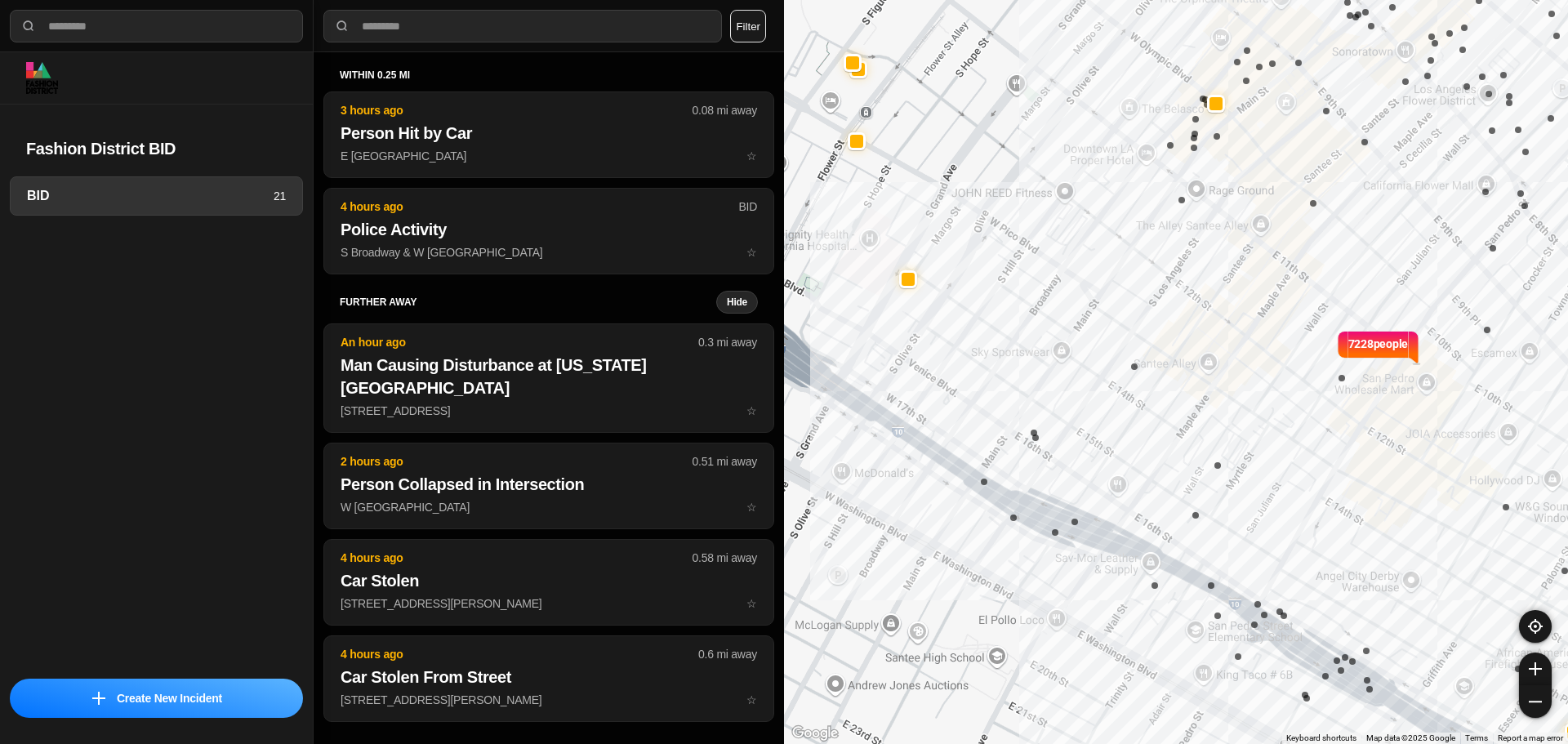
select select "*"
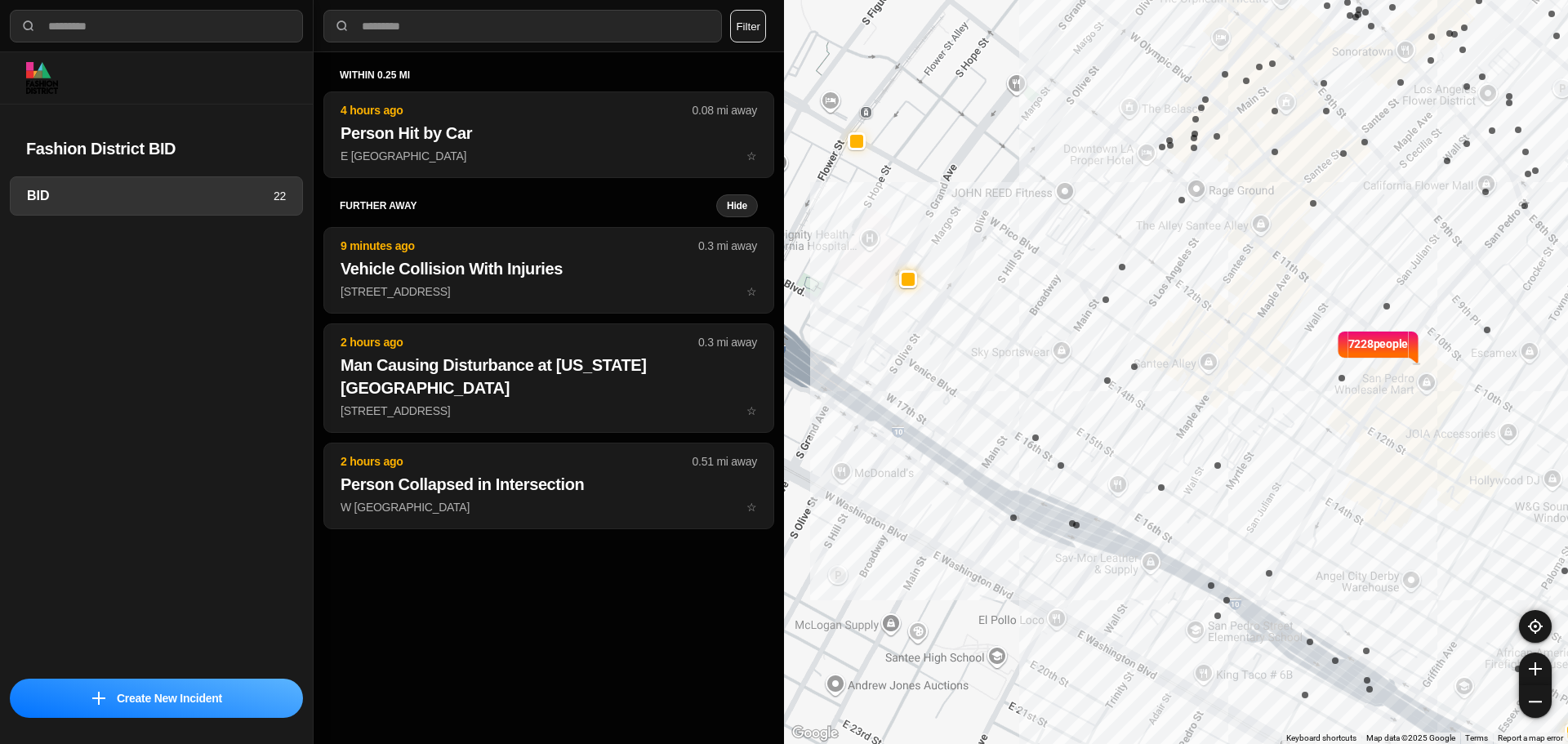
select select "*"
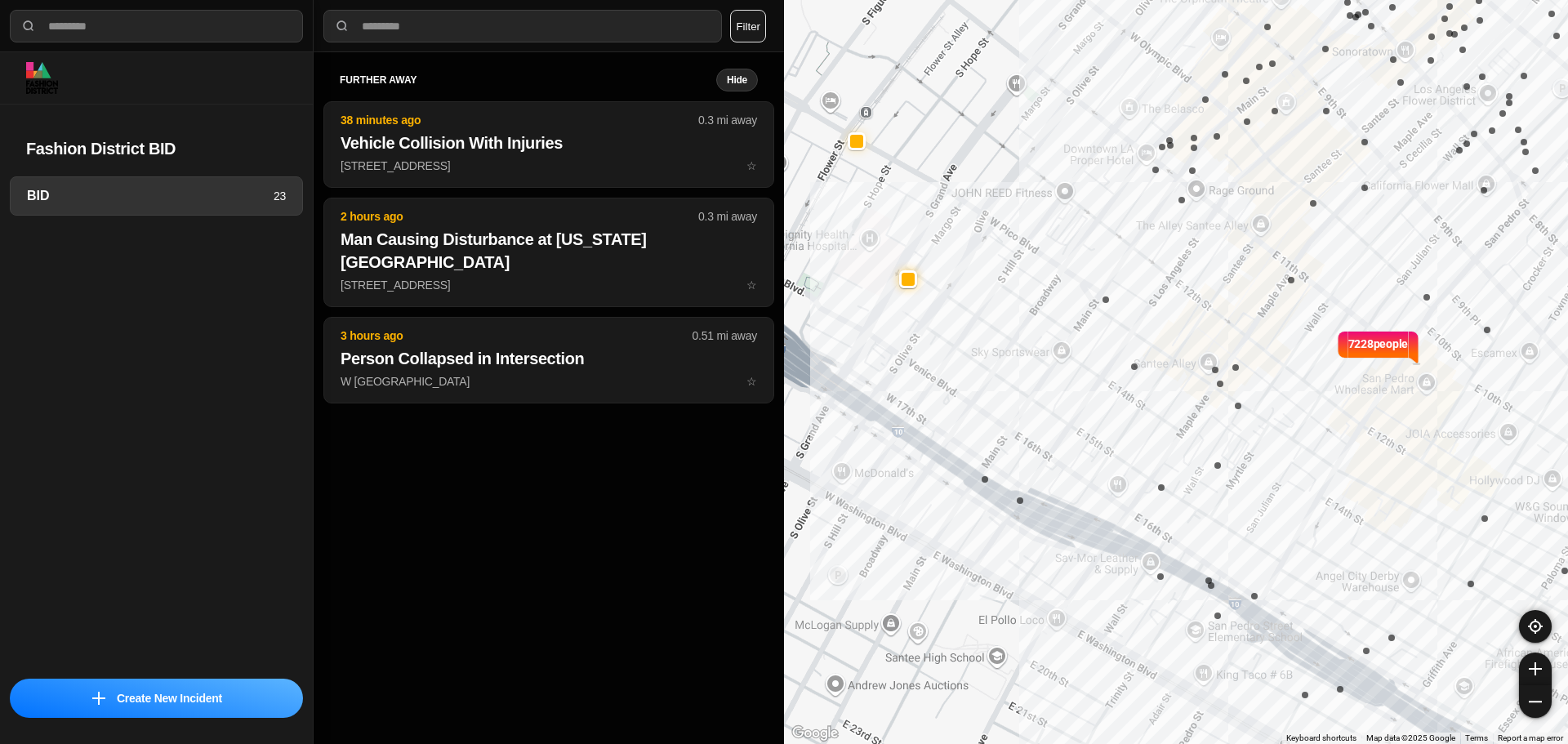
select select "*"
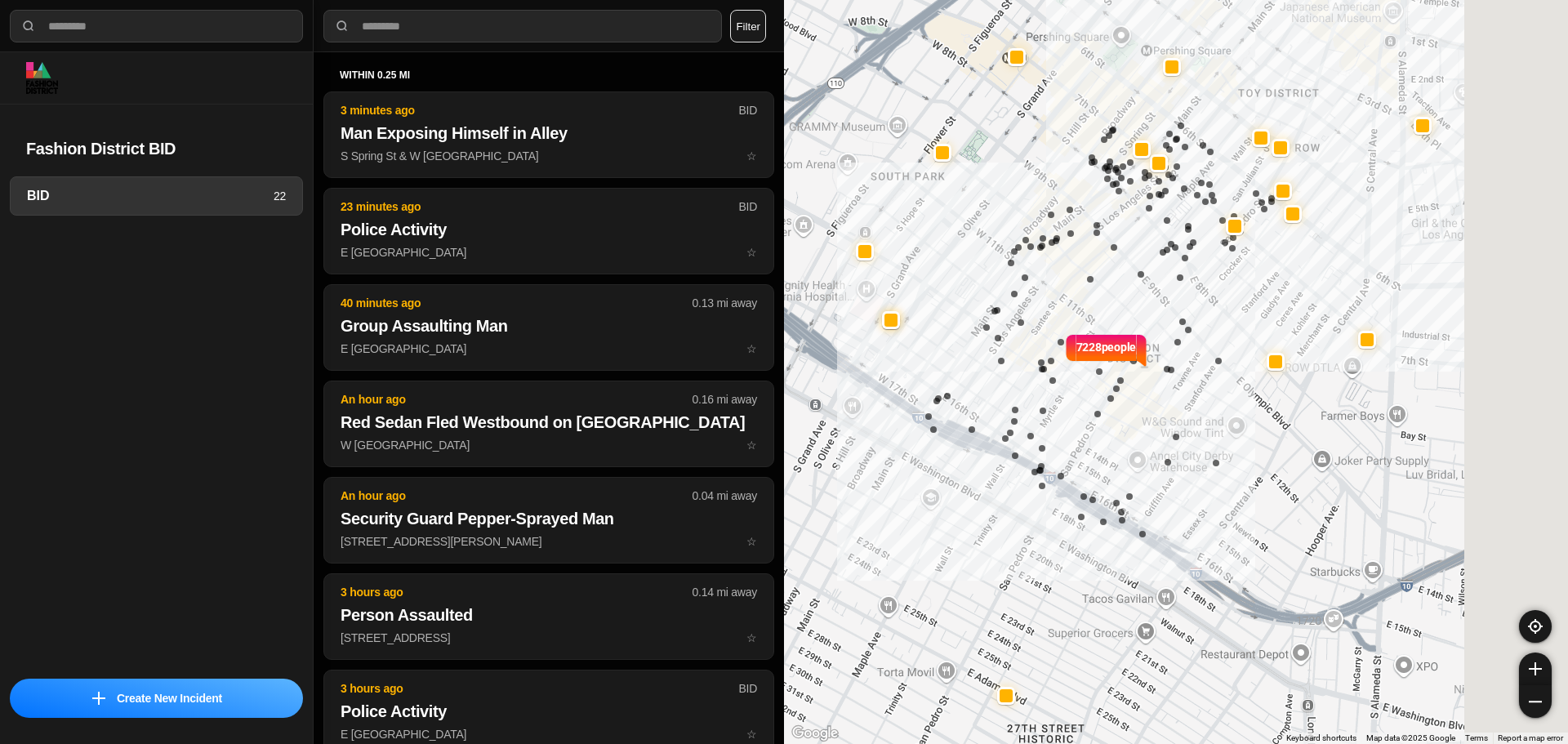
drag, startPoint x: 1211, startPoint y: 245, endPoint x: 1095, endPoint y: 294, distance: 125.9
click at [1095, 294] on div "7228 people" at bounding box center [1176, 372] width 784 height 744
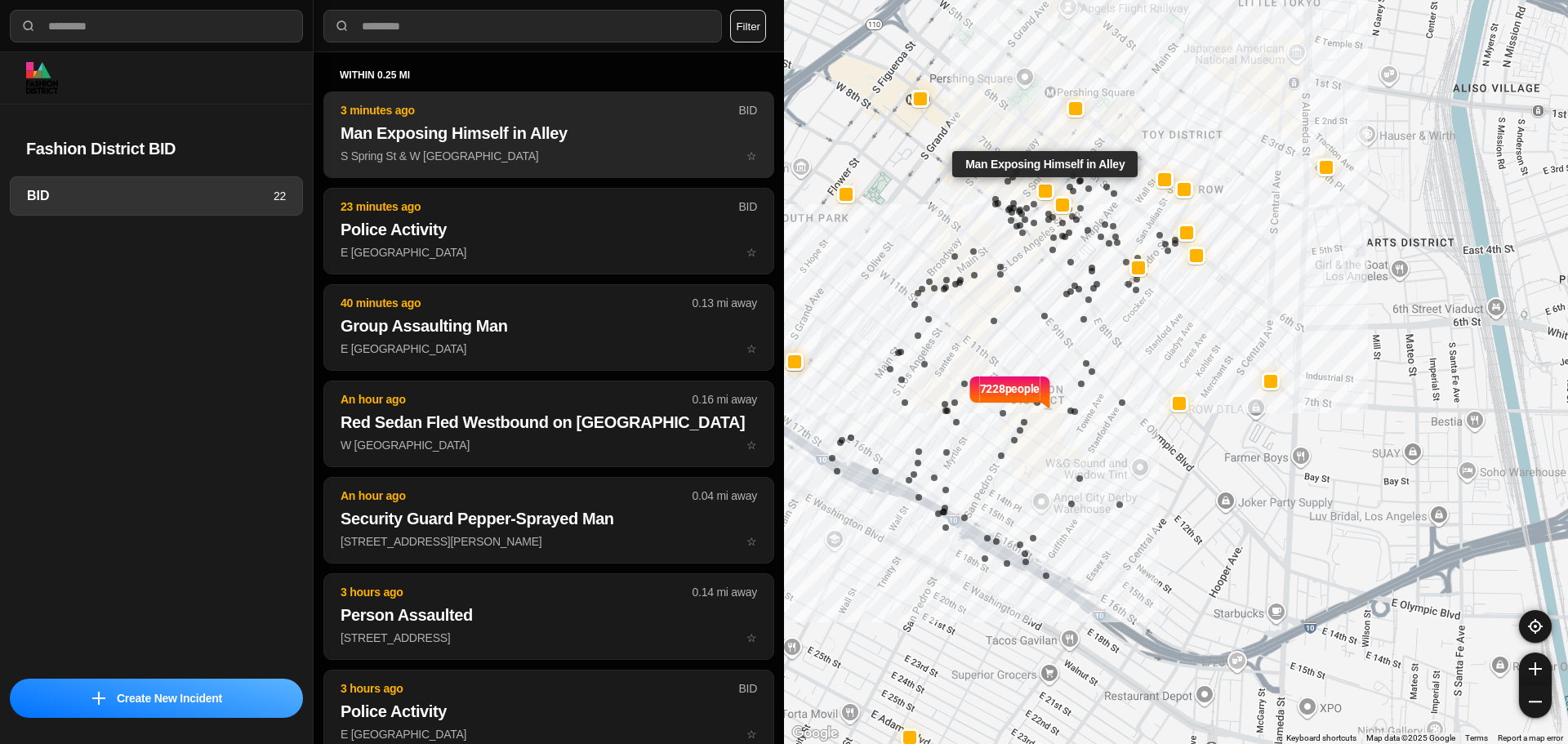
click at [514, 149] on p "S Spring St & W 7th St ☆" at bounding box center [549, 156] width 417 height 17
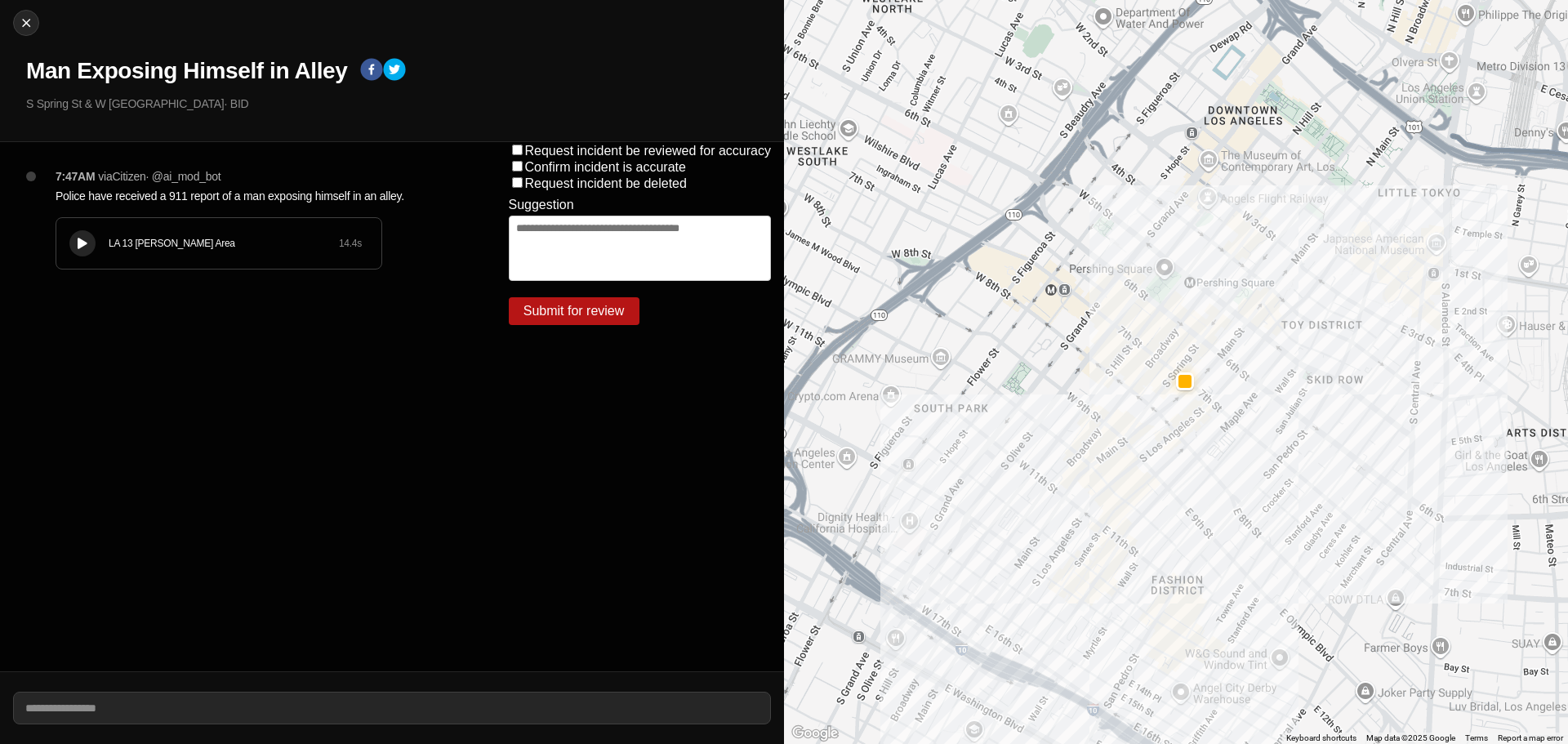
click at [77, 241] on icon at bounding box center [82, 243] width 10 height 11
click at [85, 246] on icon at bounding box center [82, 243] width 10 height 11
click at [154, 252] on div "LA 13 Newton Area 14.4 s" at bounding box center [218, 243] width 325 height 51
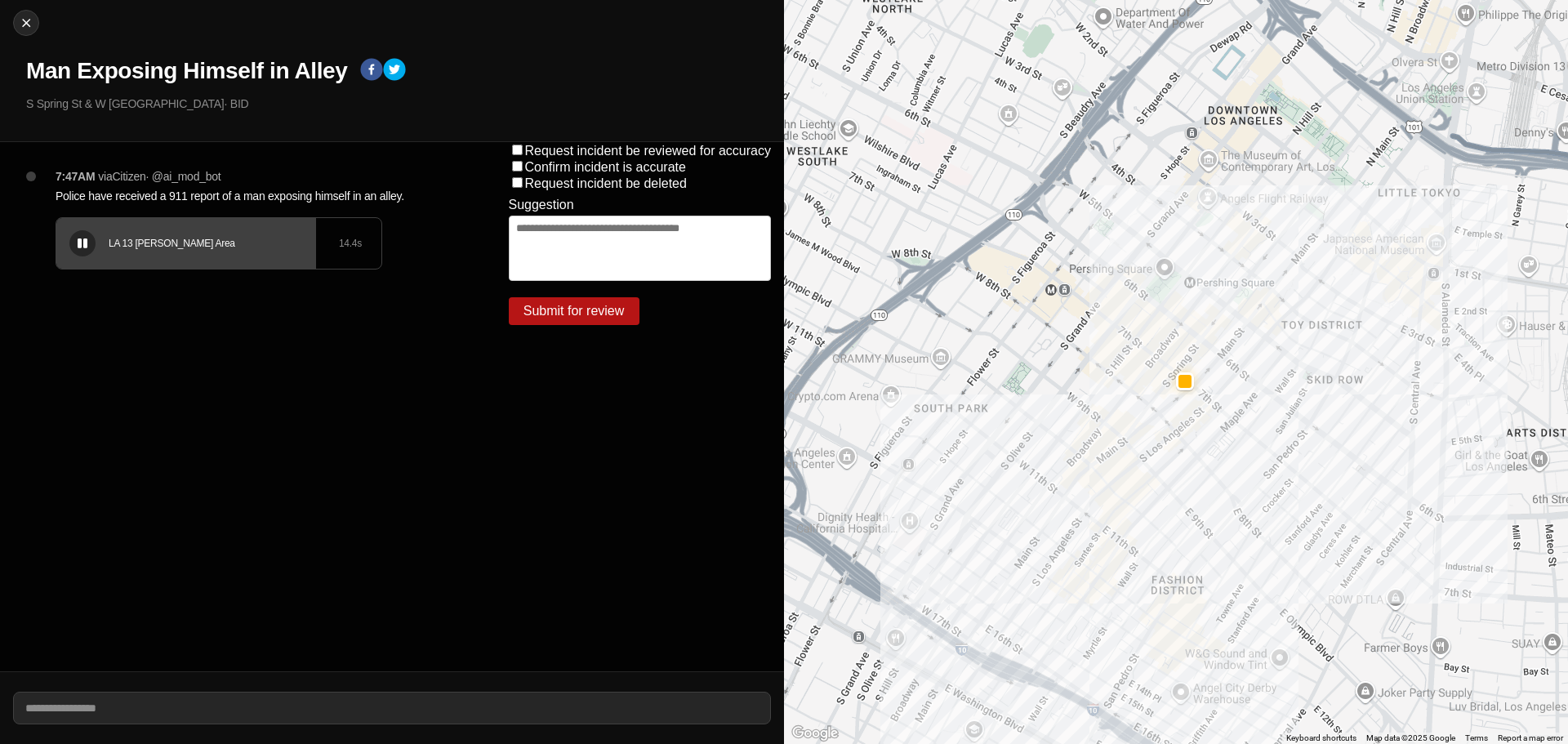
click at [187, 253] on div "LA 13 Newton Area 14.4 s" at bounding box center [218, 243] width 325 height 51
click at [31, 26] on img at bounding box center [27, 23] width 17 height 17
select select "*"
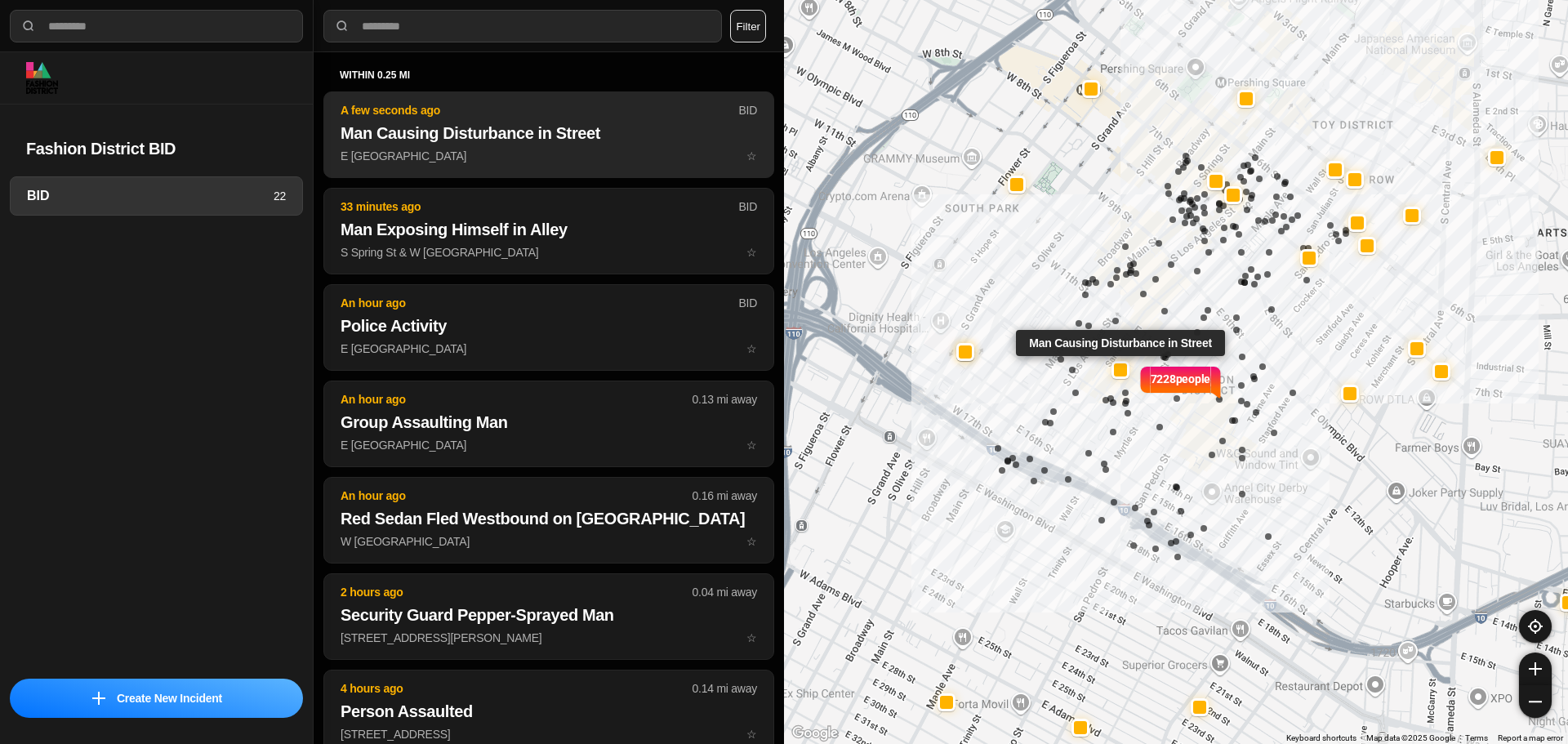
click at [485, 154] on p "E 12th St & Santee St ☆" at bounding box center [549, 156] width 417 height 17
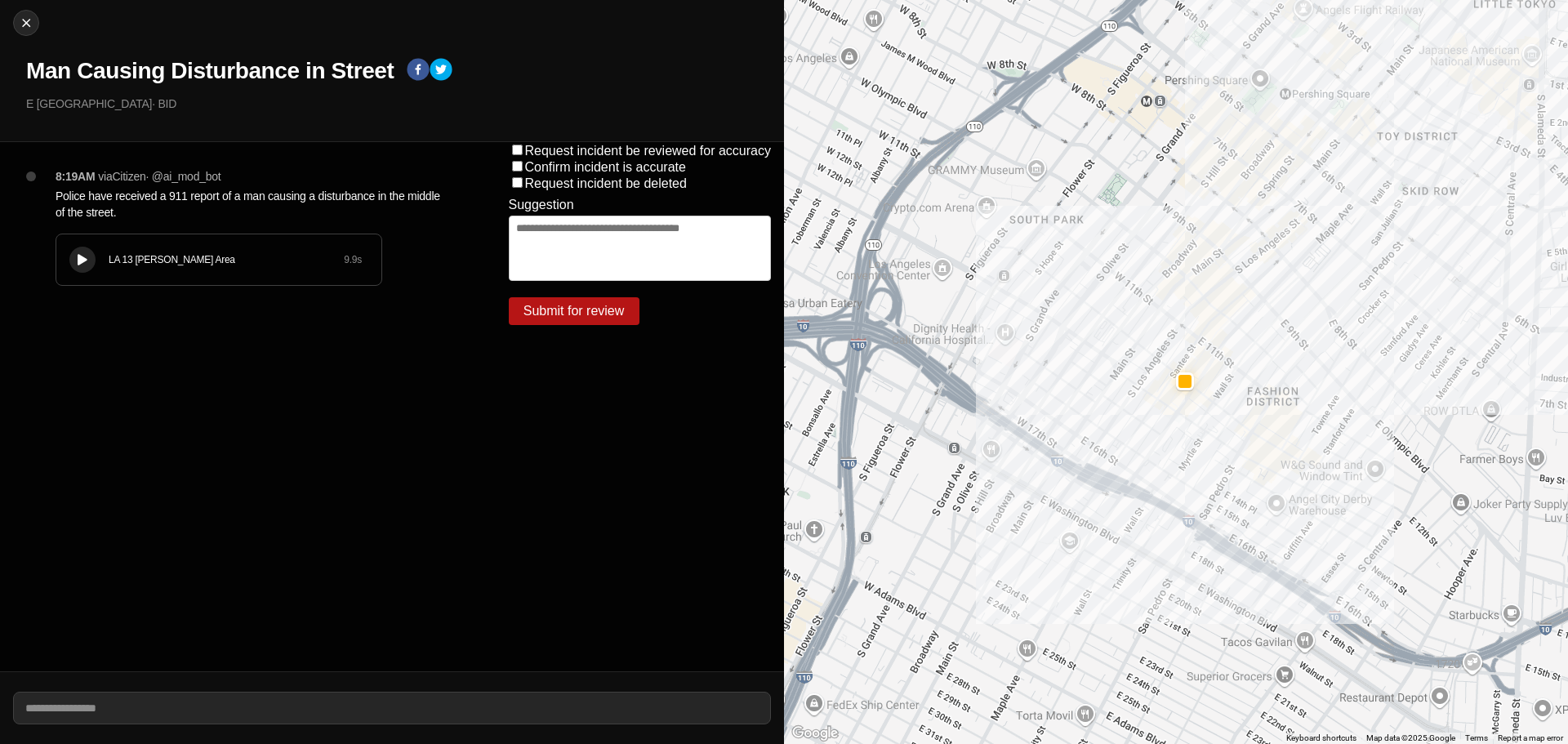
click at [79, 260] on icon at bounding box center [82, 260] width 10 height 11
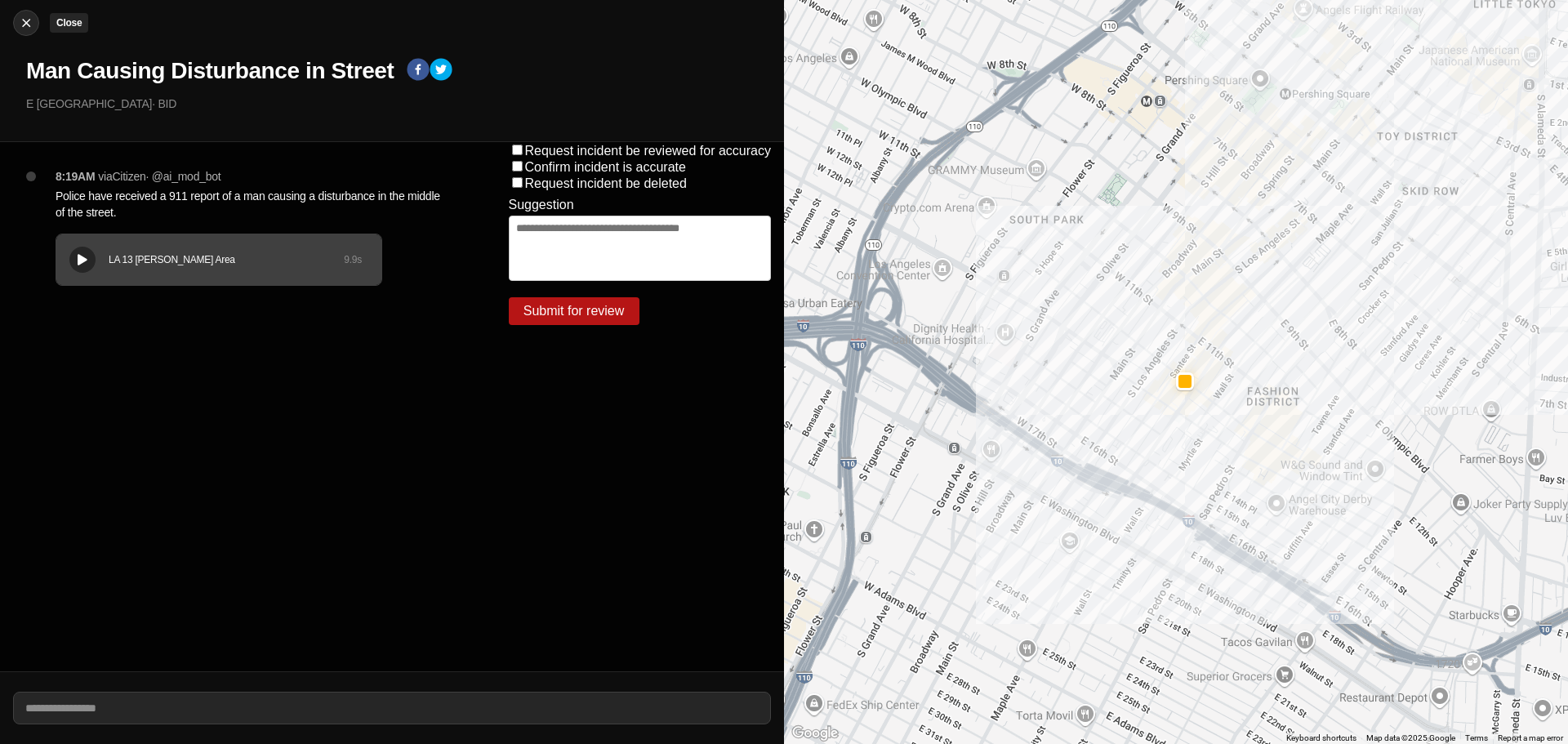
click at [26, 27] on img at bounding box center [27, 23] width 17 height 17
select select "*"
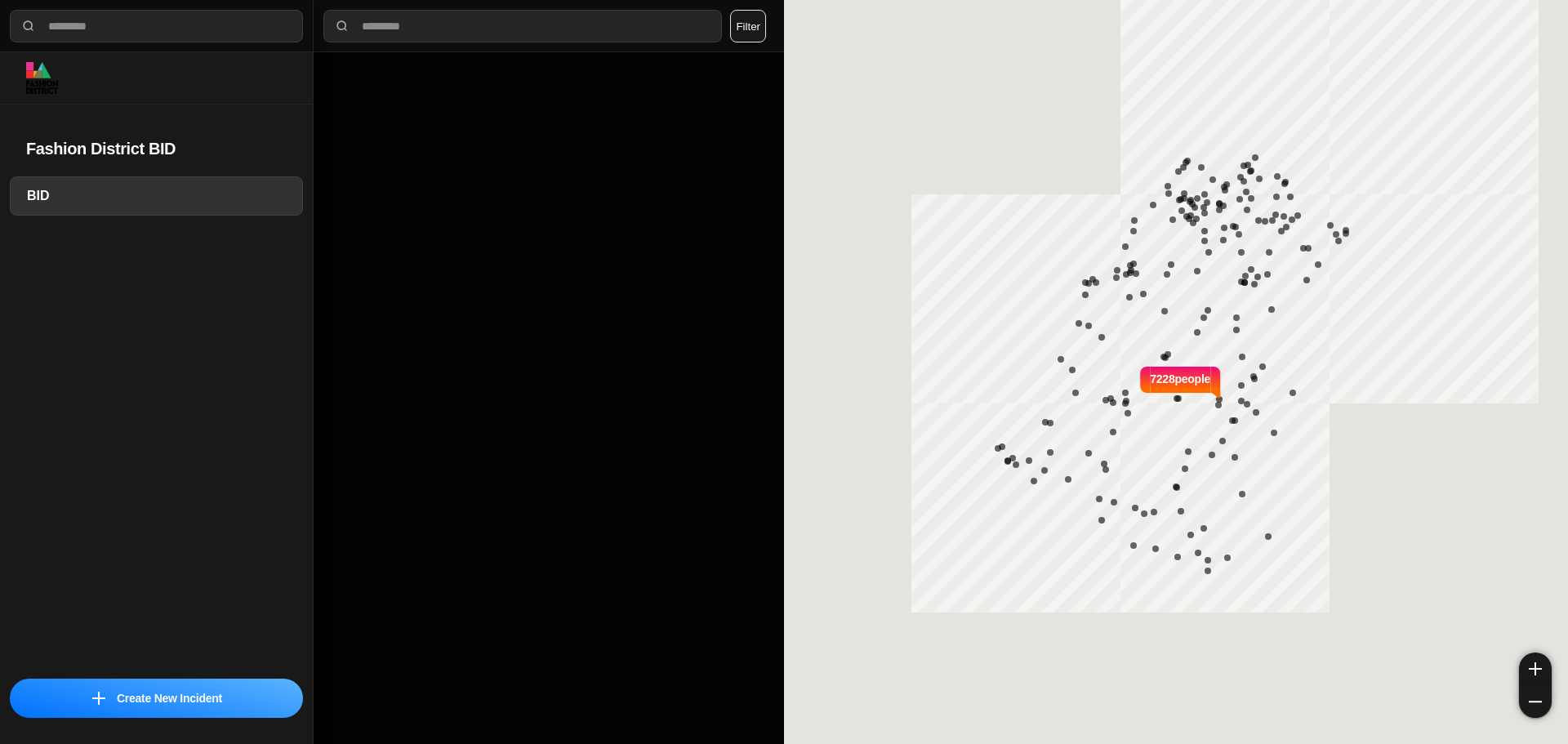
select select "*"
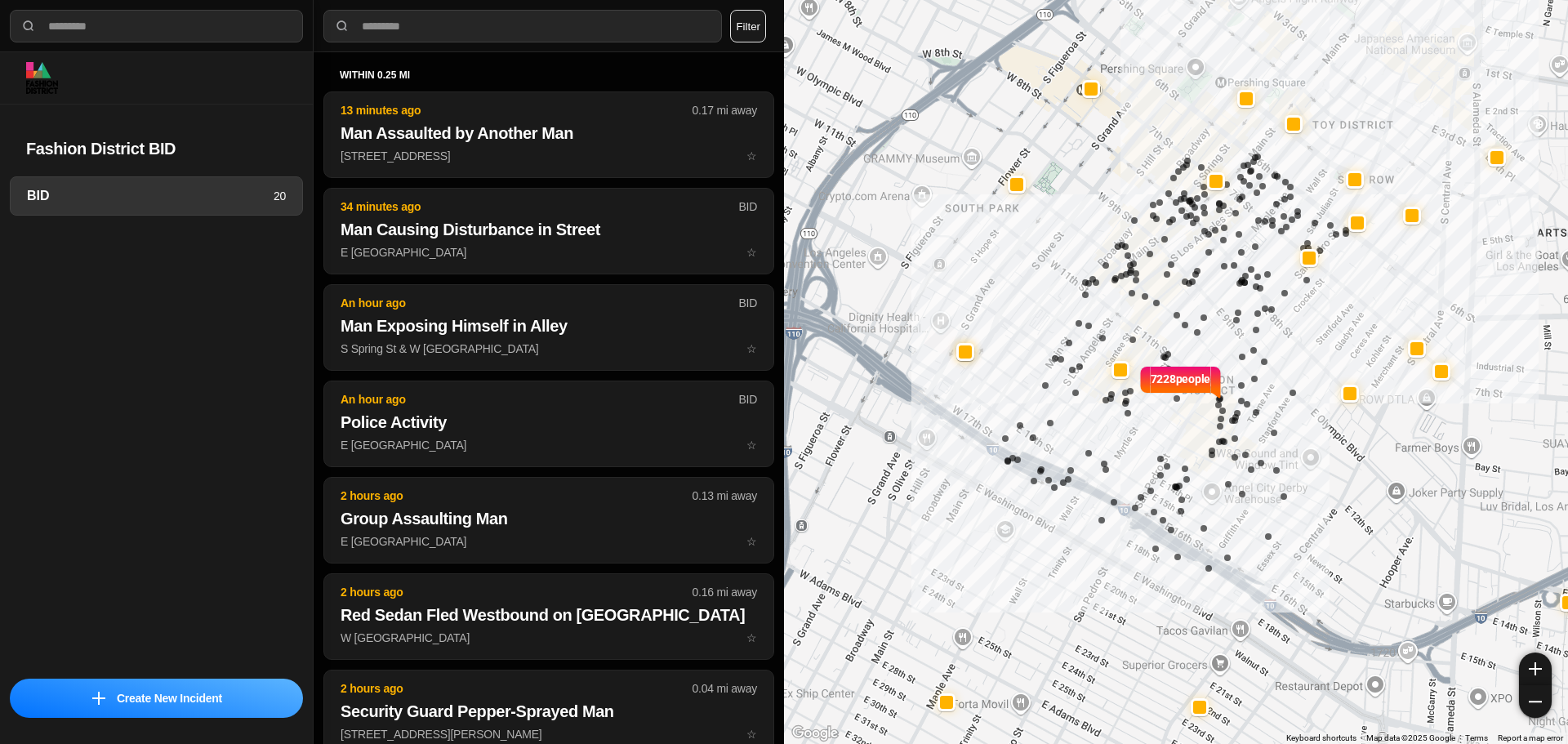
select select "*"
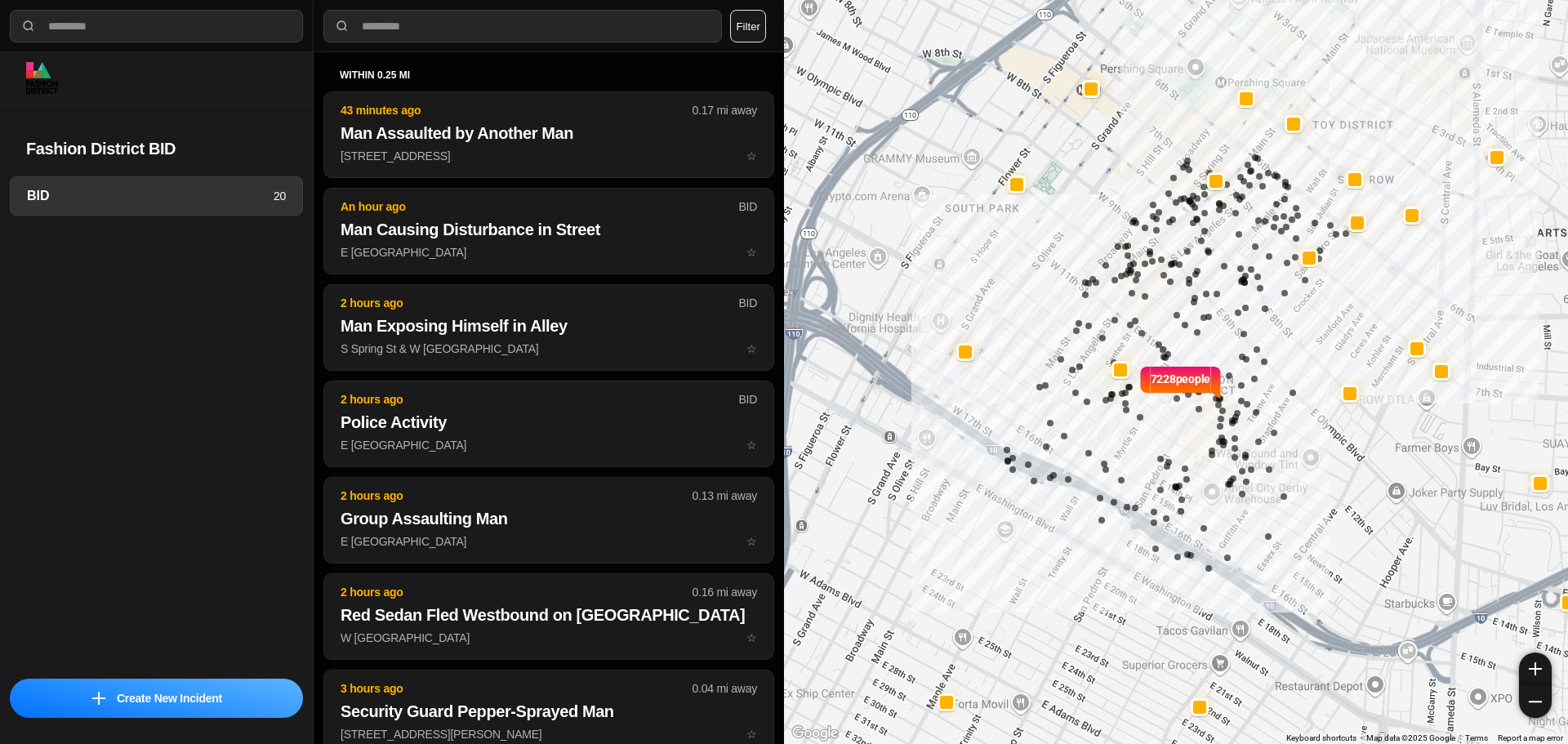
select select "*"
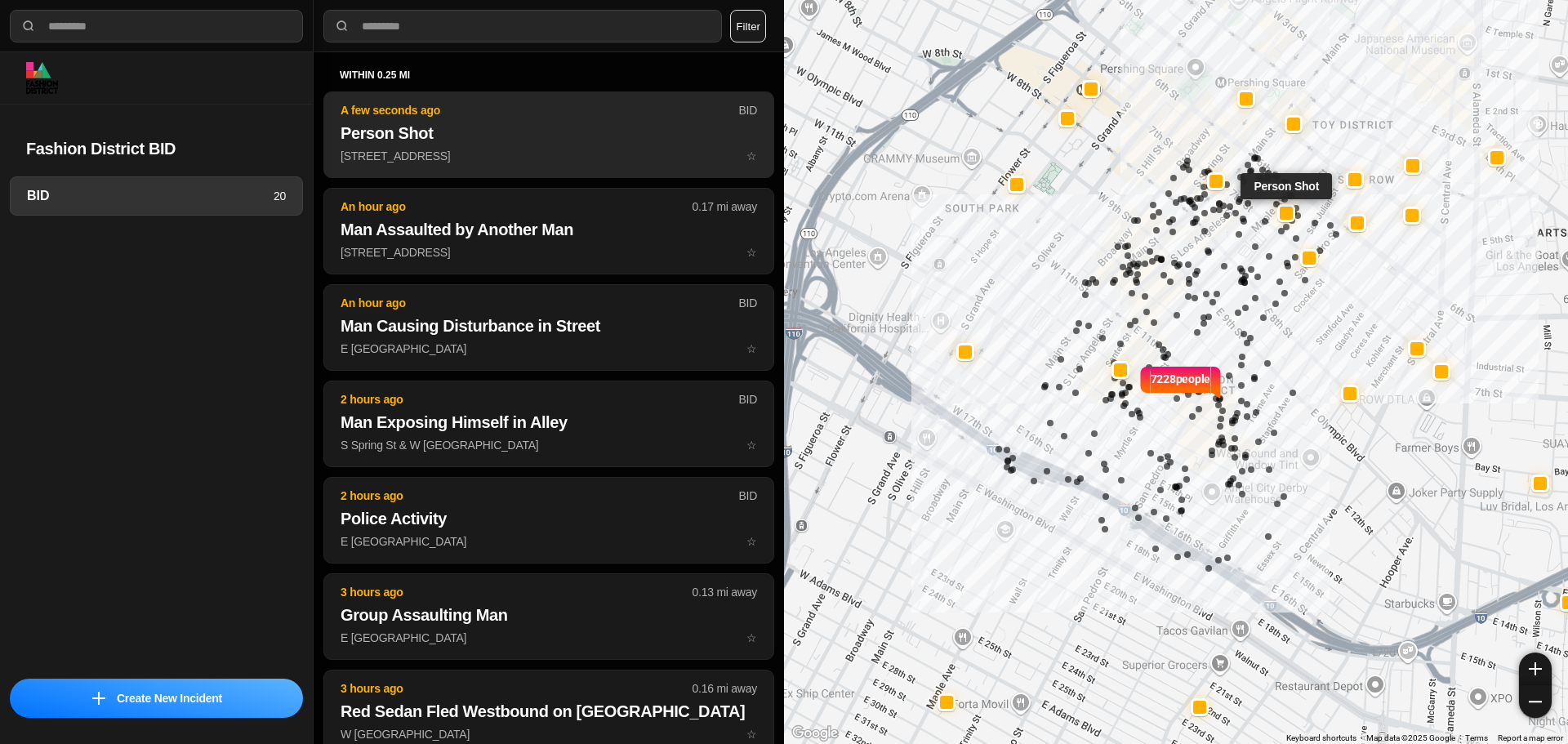
click at [596, 127] on h2 "Person Shot" at bounding box center [549, 134] width 417 height 23
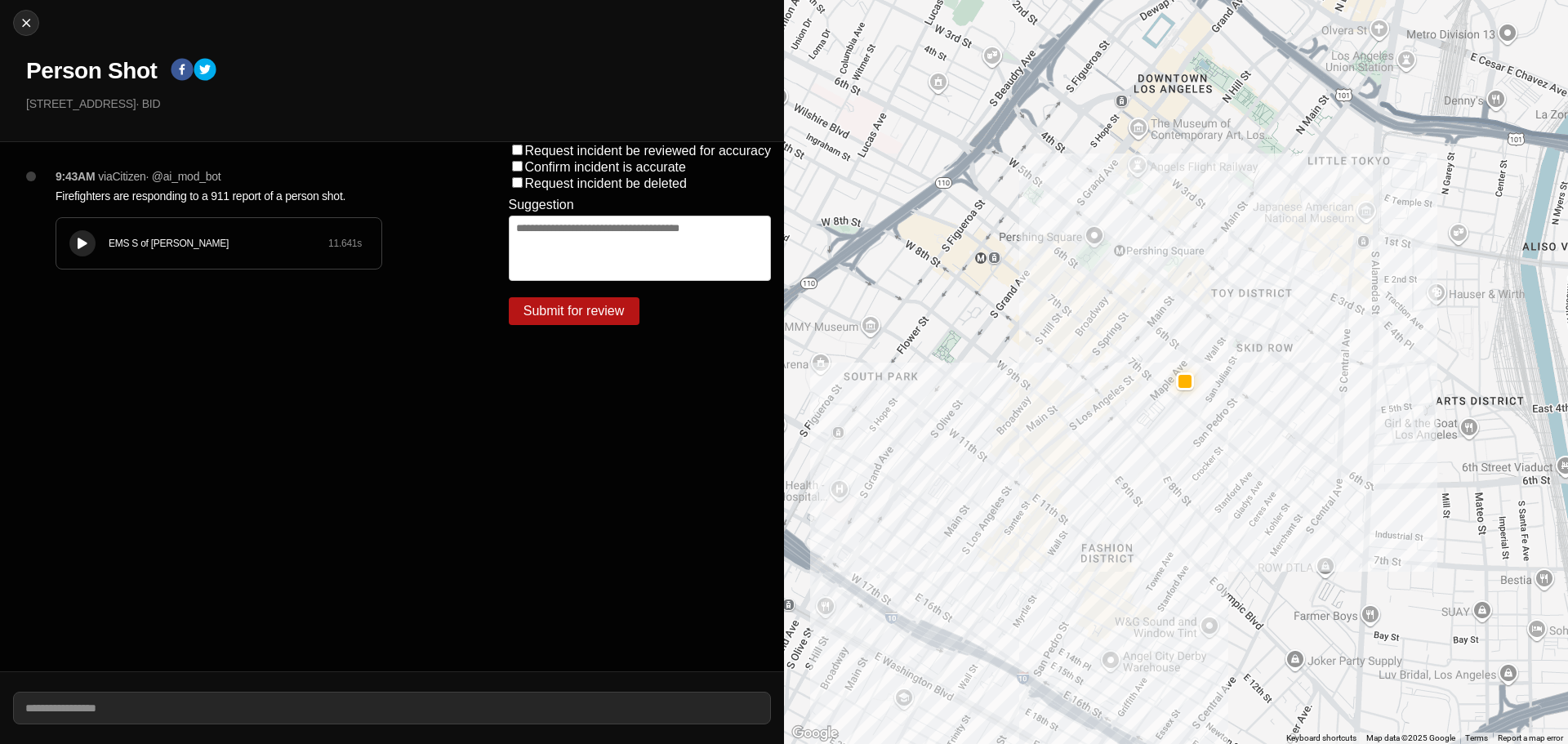
click at [87, 227] on div "EMS S of Mulholland 11.641 s" at bounding box center [218, 243] width 325 height 51
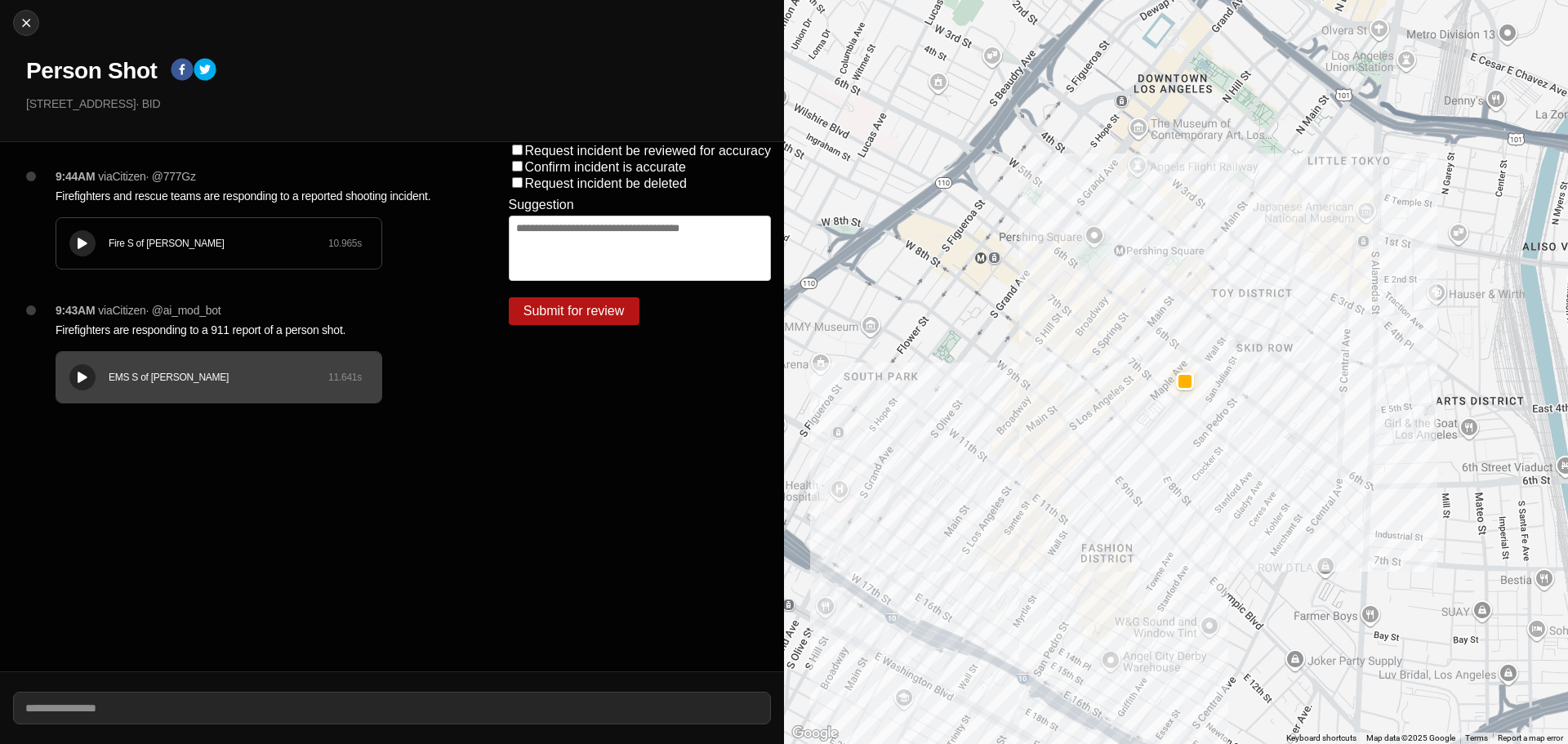
click at [80, 232] on button at bounding box center [82, 242] width 26 height 26
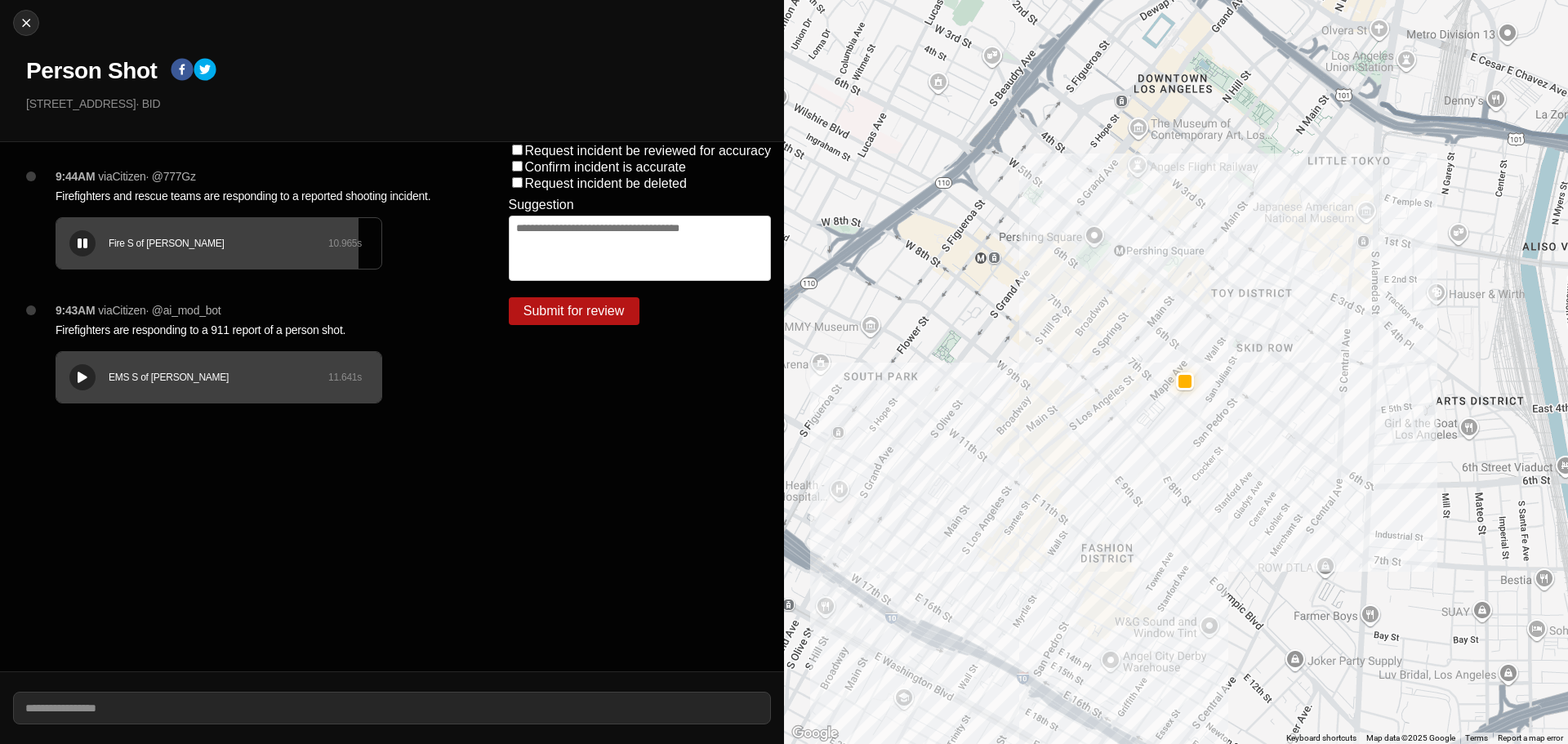
click at [89, 368] on button at bounding box center [82, 377] width 26 height 26
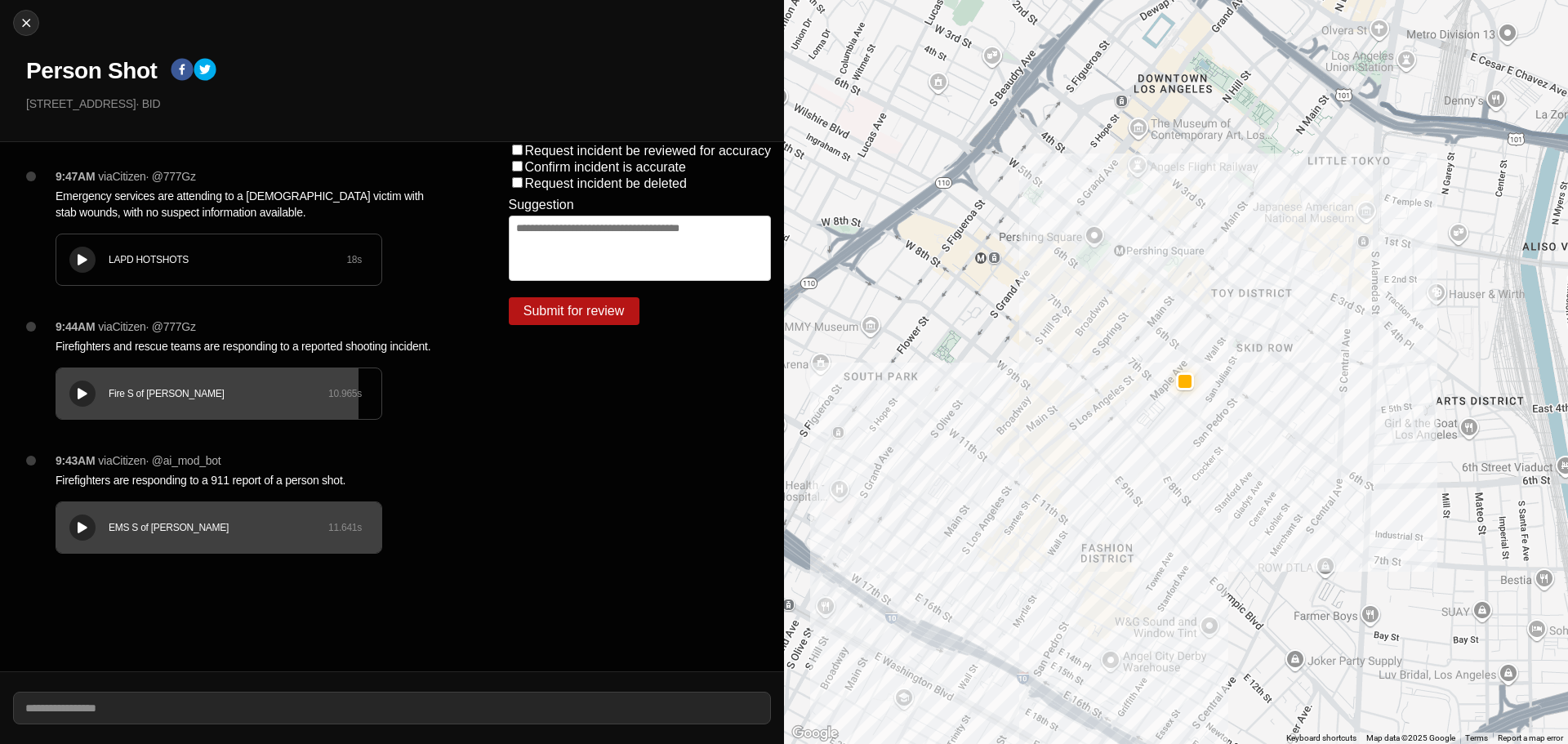
click at [92, 257] on button at bounding box center [82, 259] width 26 height 26
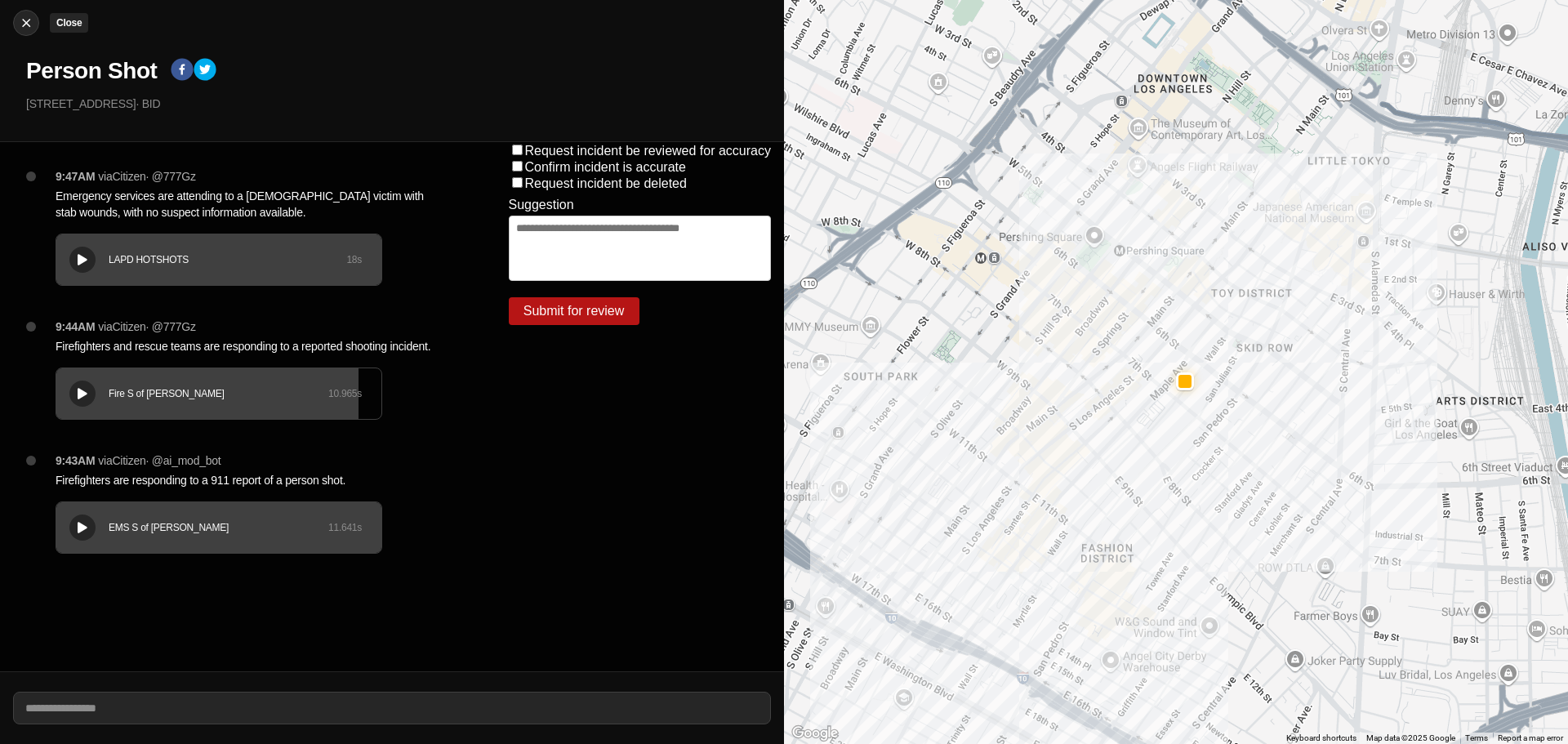
click at [30, 28] on img at bounding box center [27, 23] width 17 height 17
select select "*"
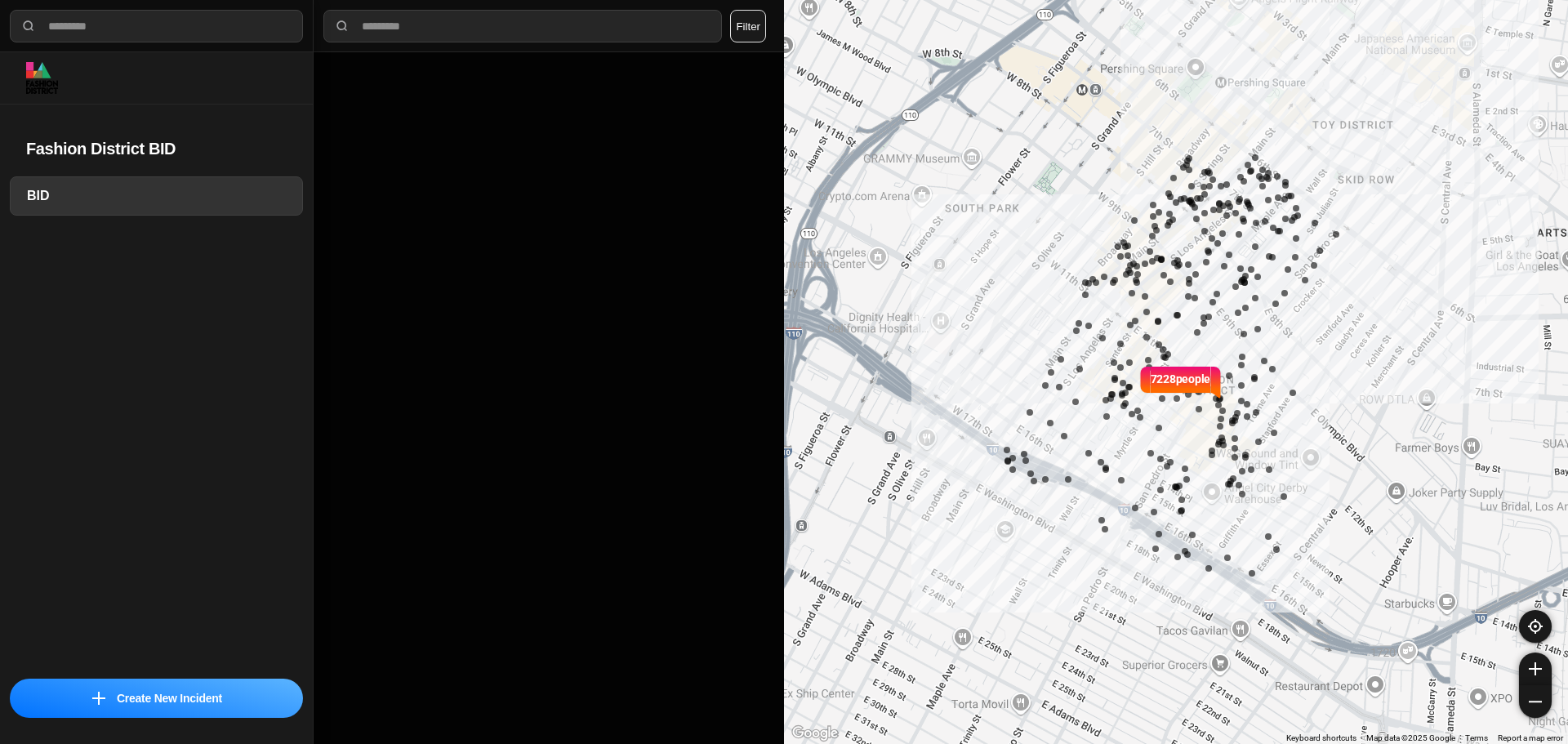
select select "*"
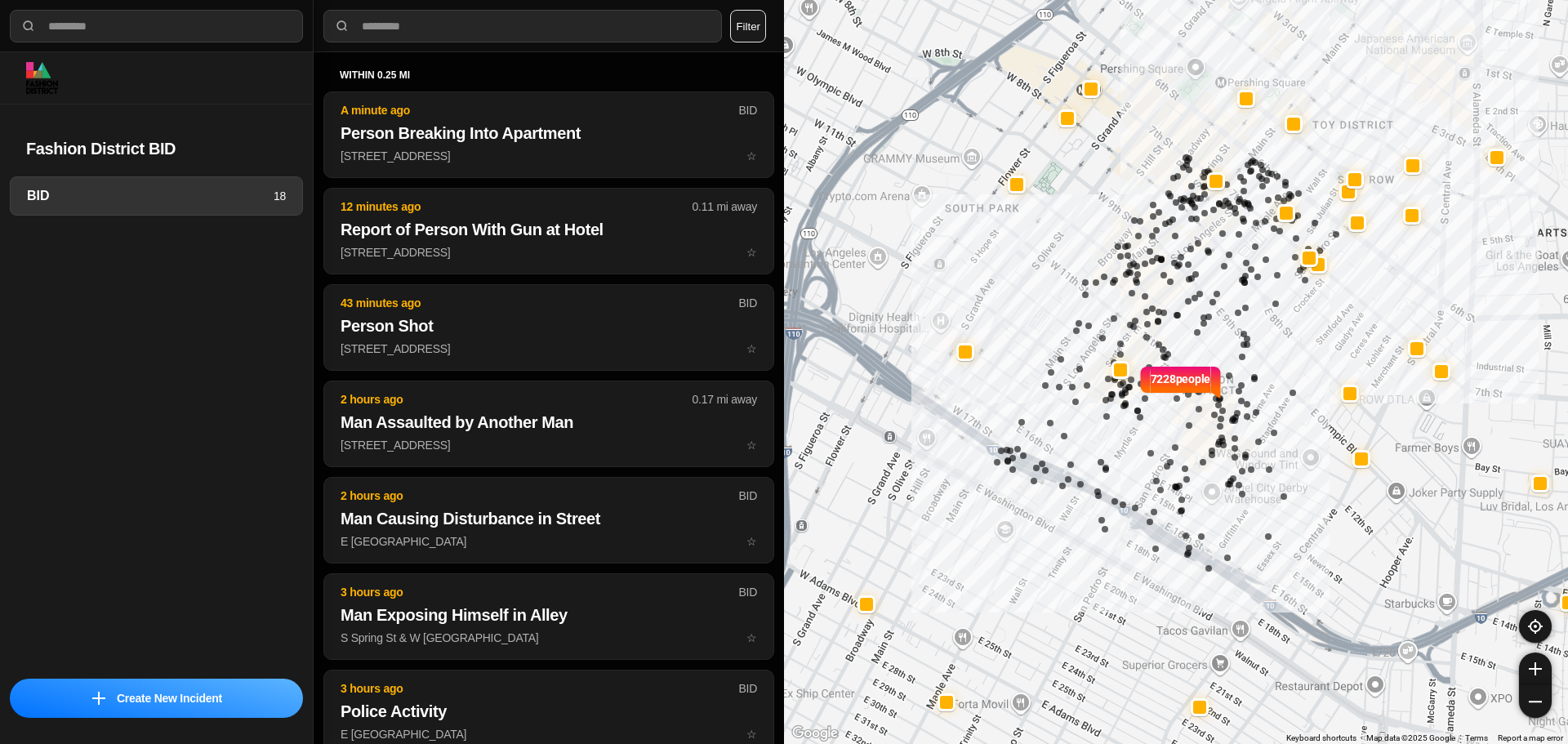
click at [595, 88] on div "within 0.25 mi A minute ago BID Person Breaking Into Apartment 519 E 7th St ☆ 1…" at bounding box center [548, 557] width 451 height 976
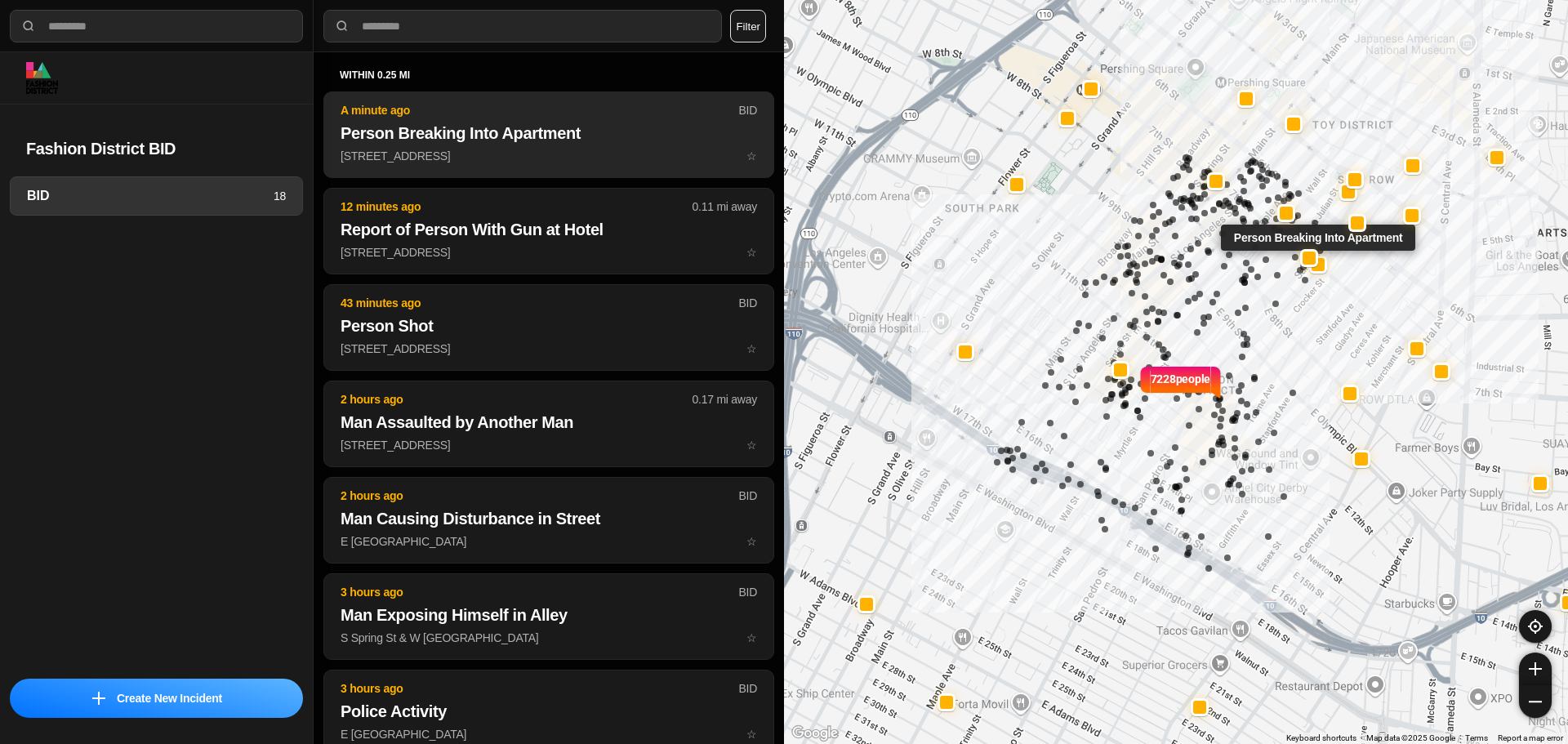
click at [598, 122] on h2 "Person Breaking Into Apartment" at bounding box center [549, 134] width 417 height 23
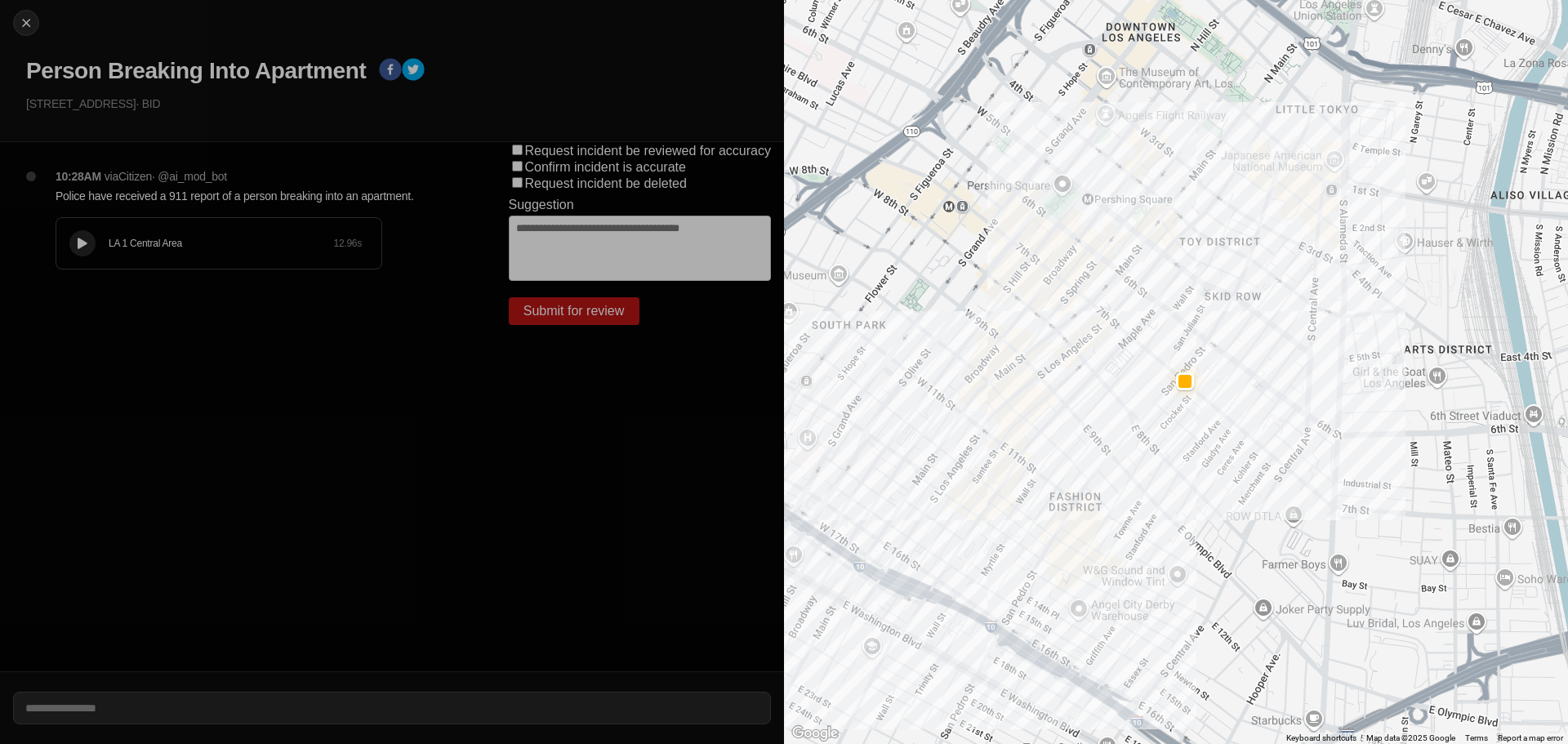
click at [86, 242] on icon at bounding box center [82, 243] width 10 height 11
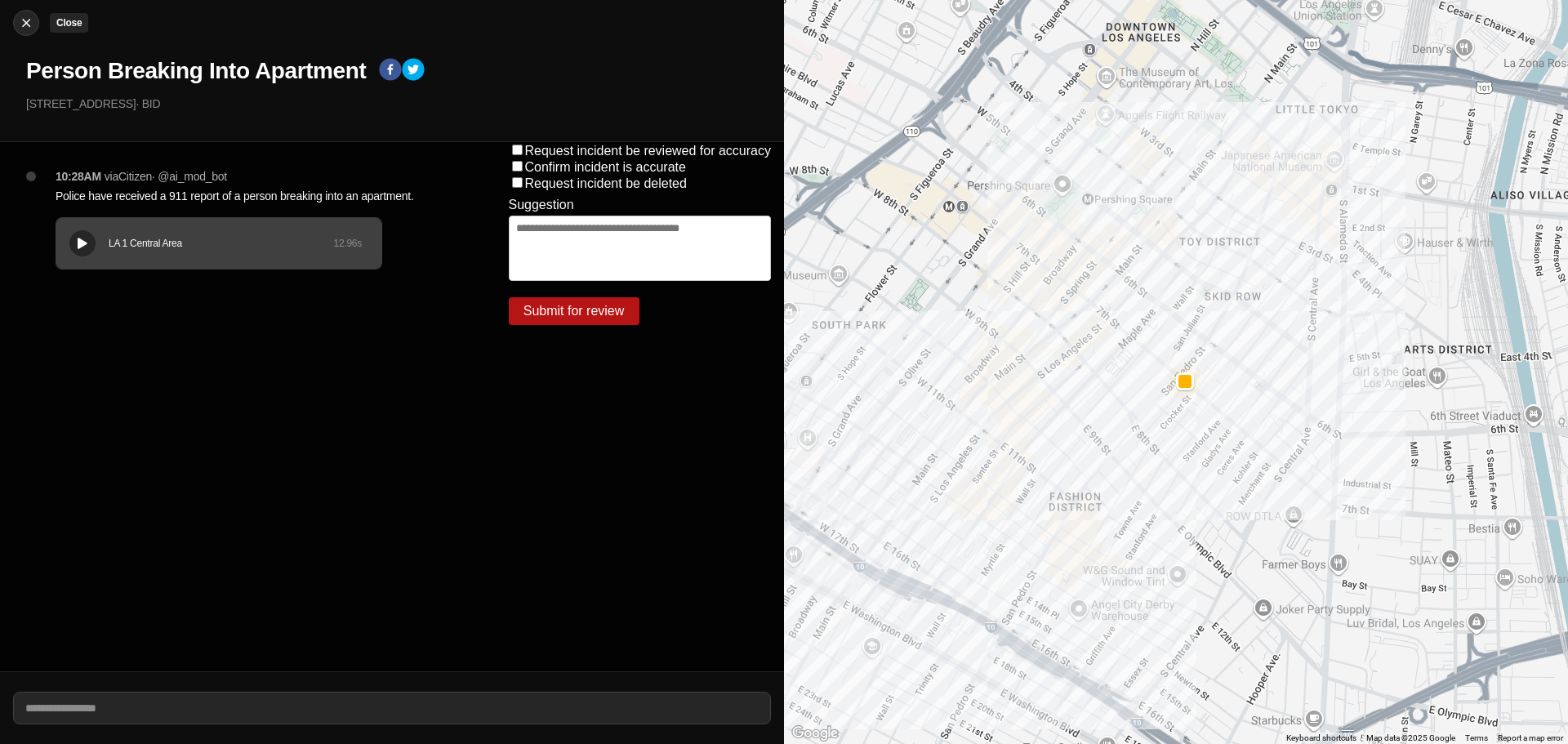
click at [23, 19] on img at bounding box center [27, 23] width 17 height 17
select select "*"
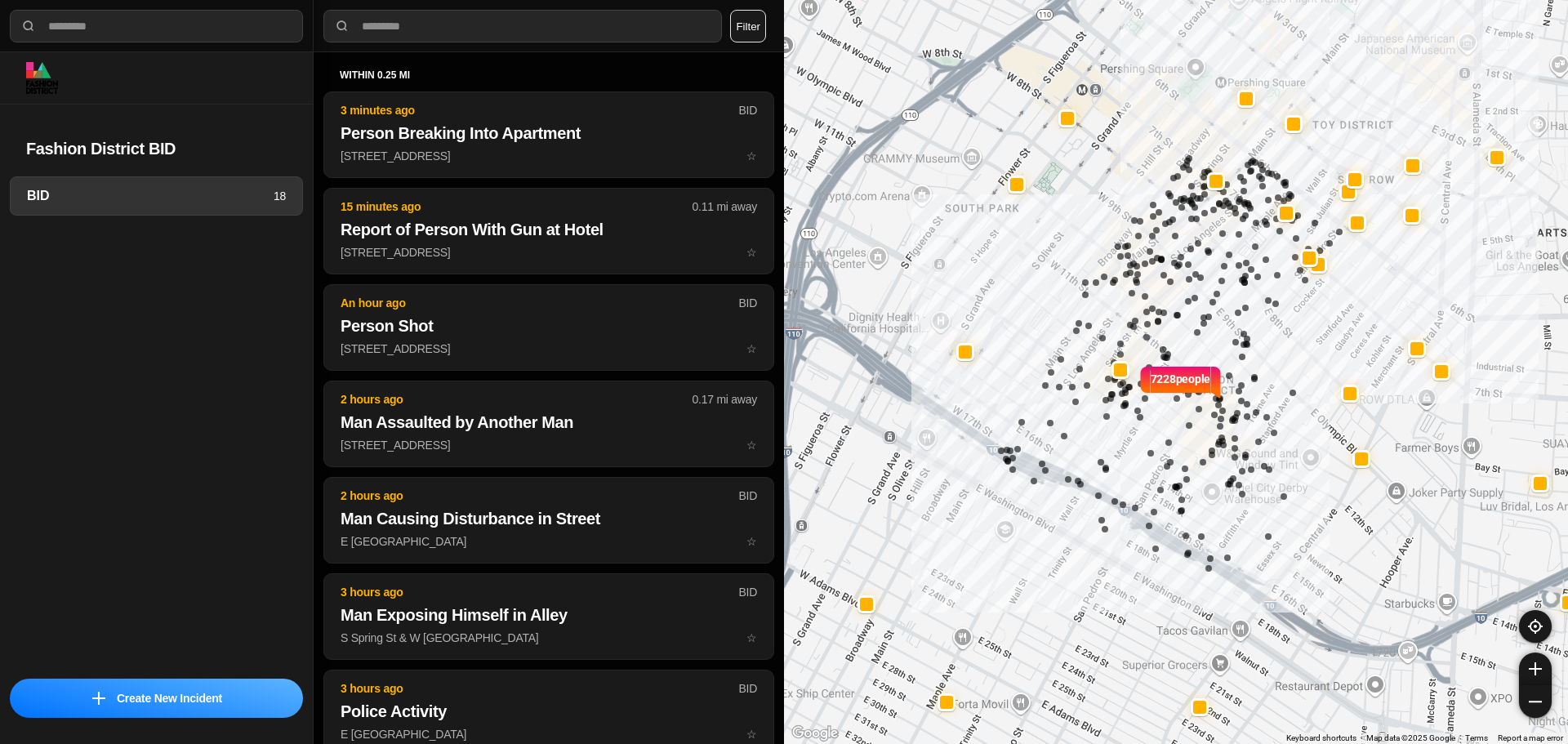
select select "*"
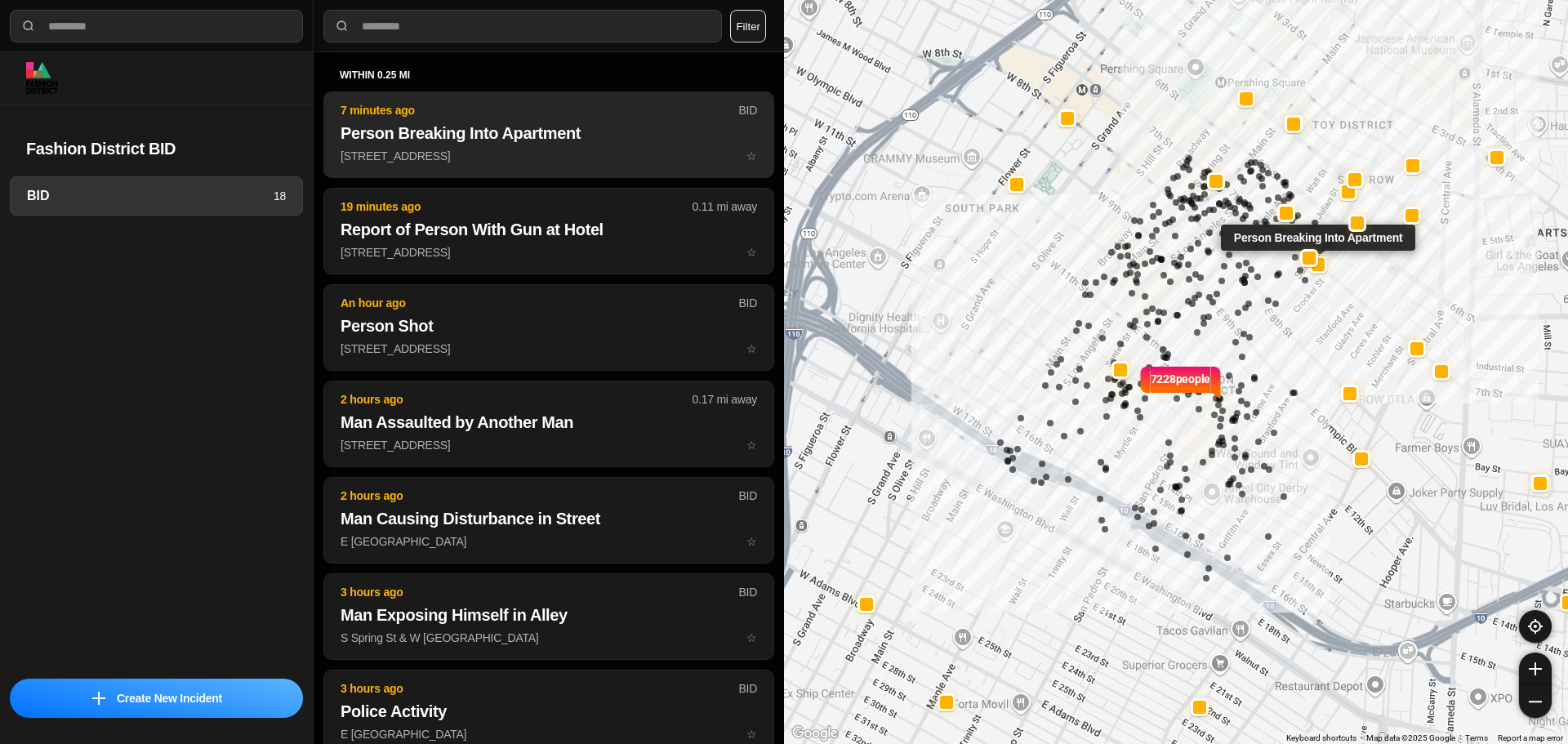
click at [453, 158] on p "[STREET_ADDRESS] ☆" at bounding box center [549, 156] width 417 height 17
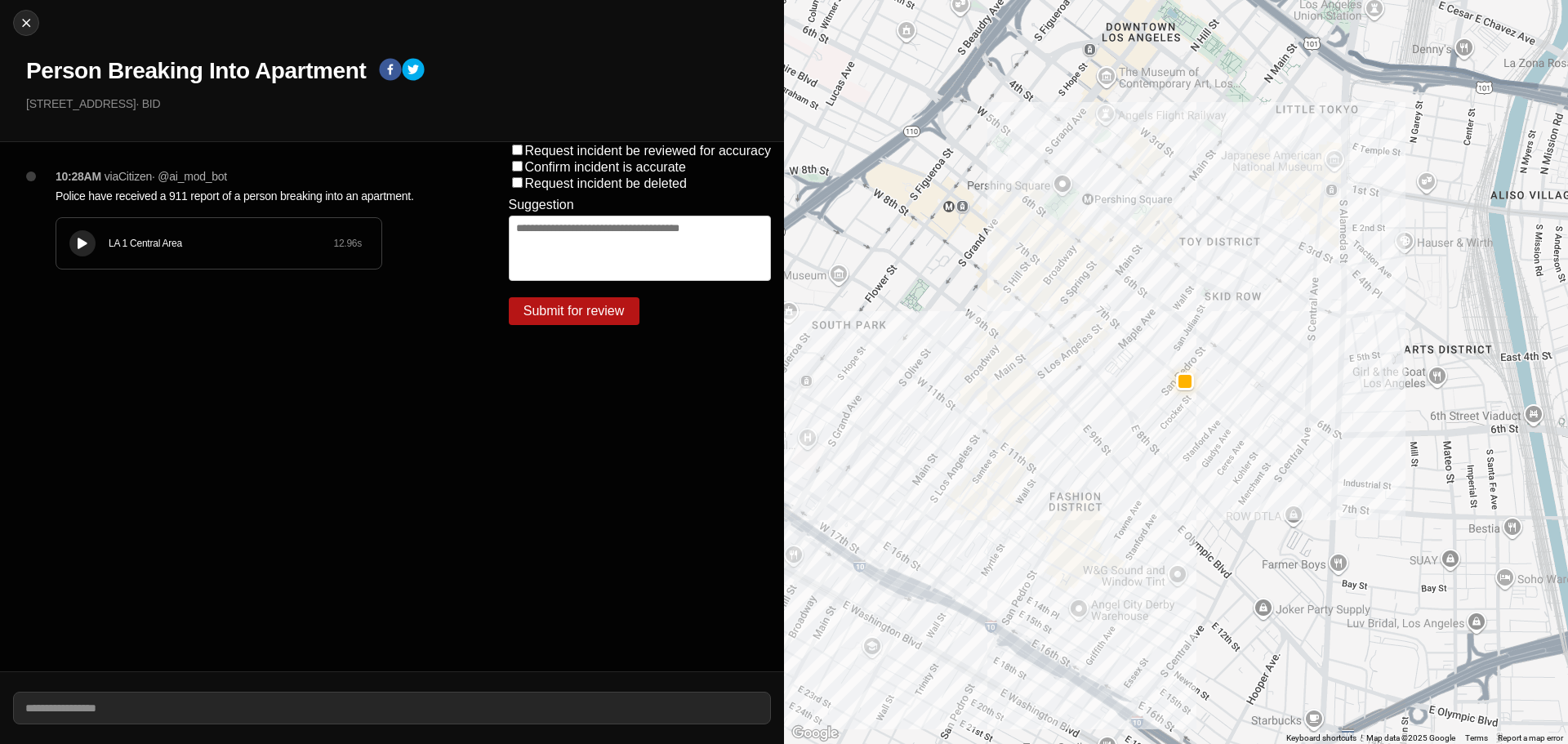
click at [82, 242] on icon at bounding box center [82, 243] width 10 height 11
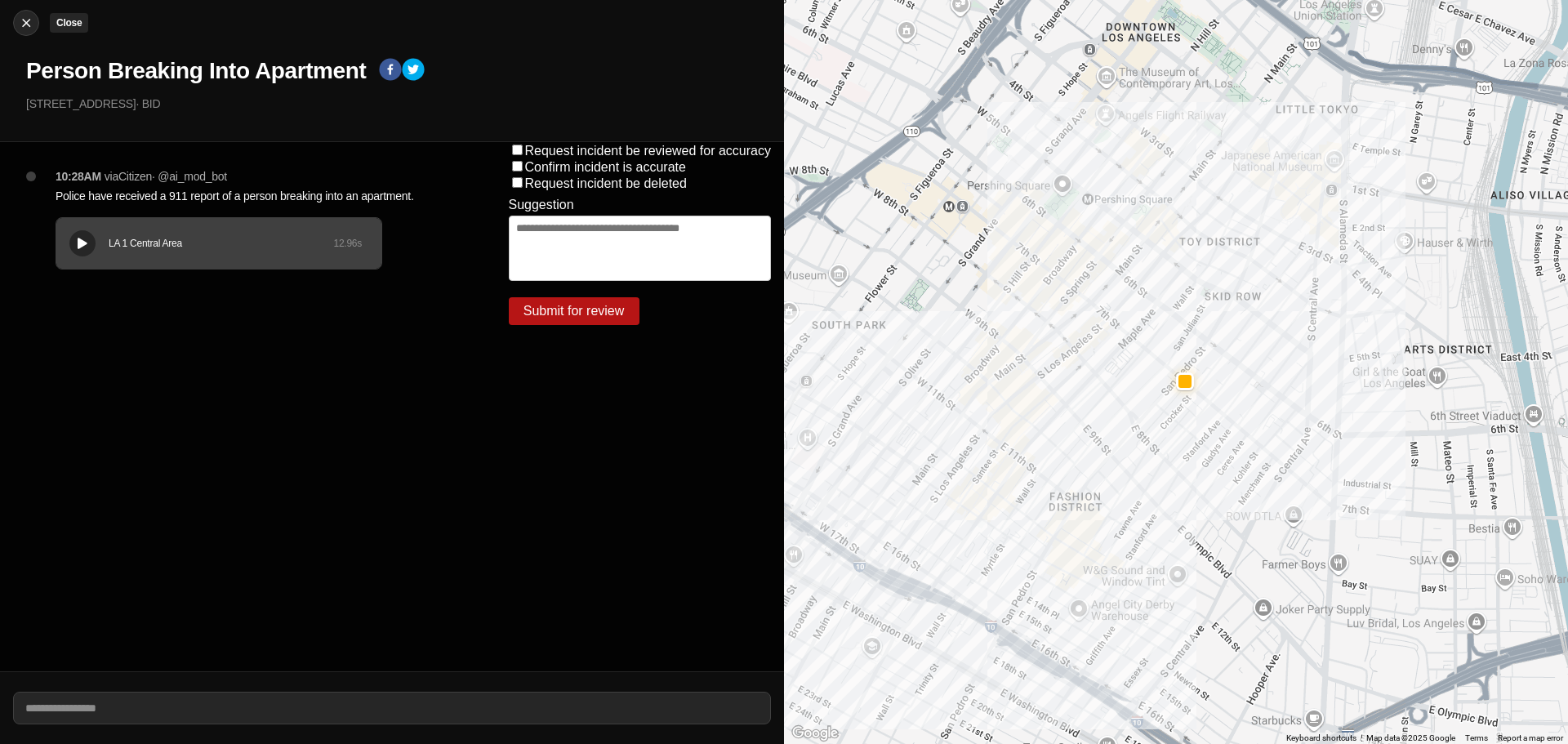
click at [30, 20] on img at bounding box center [27, 23] width 17 height 17
select select "*"
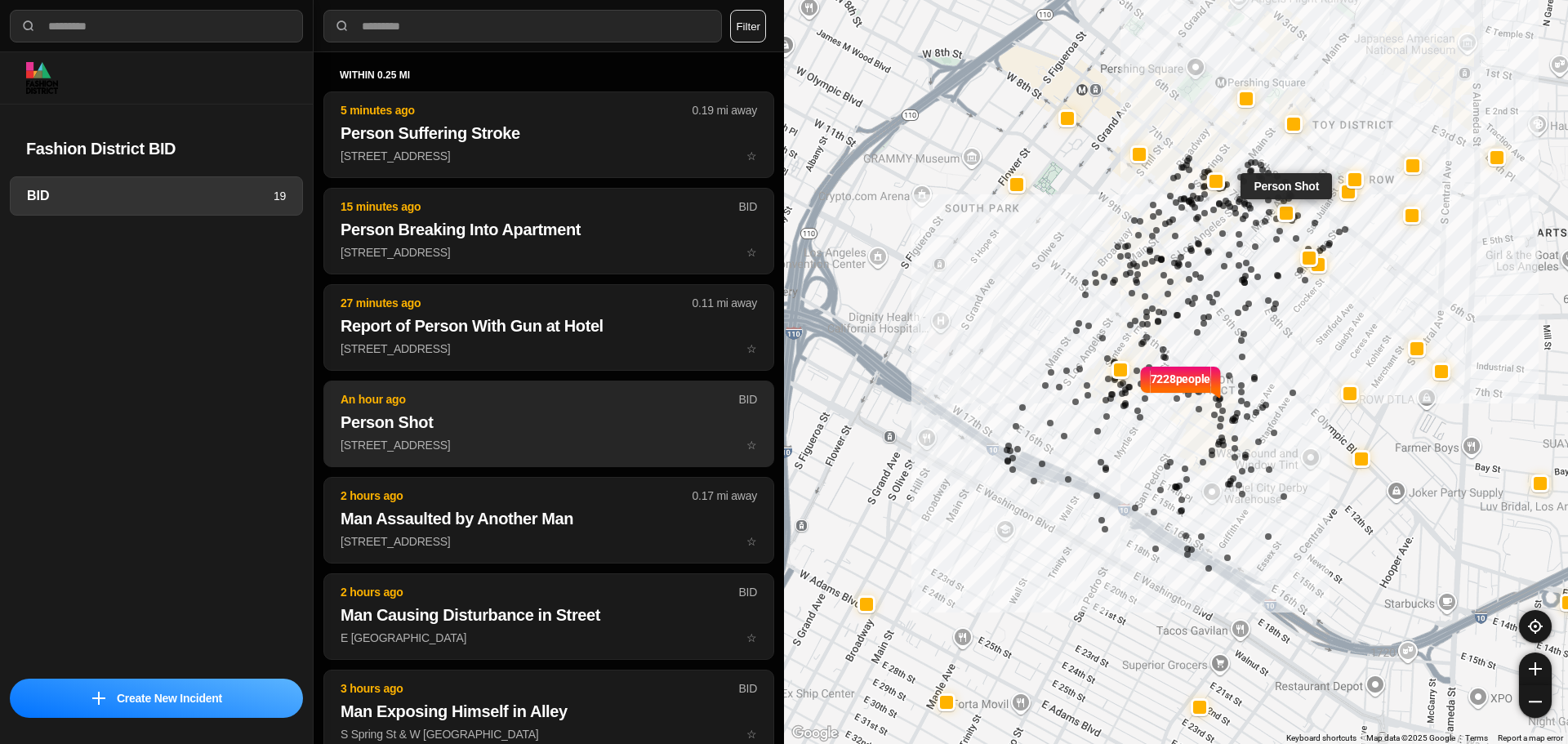
click at [590, 423] on h2 "Person Shot" at bounding box center [549, 423] width 417 height 23
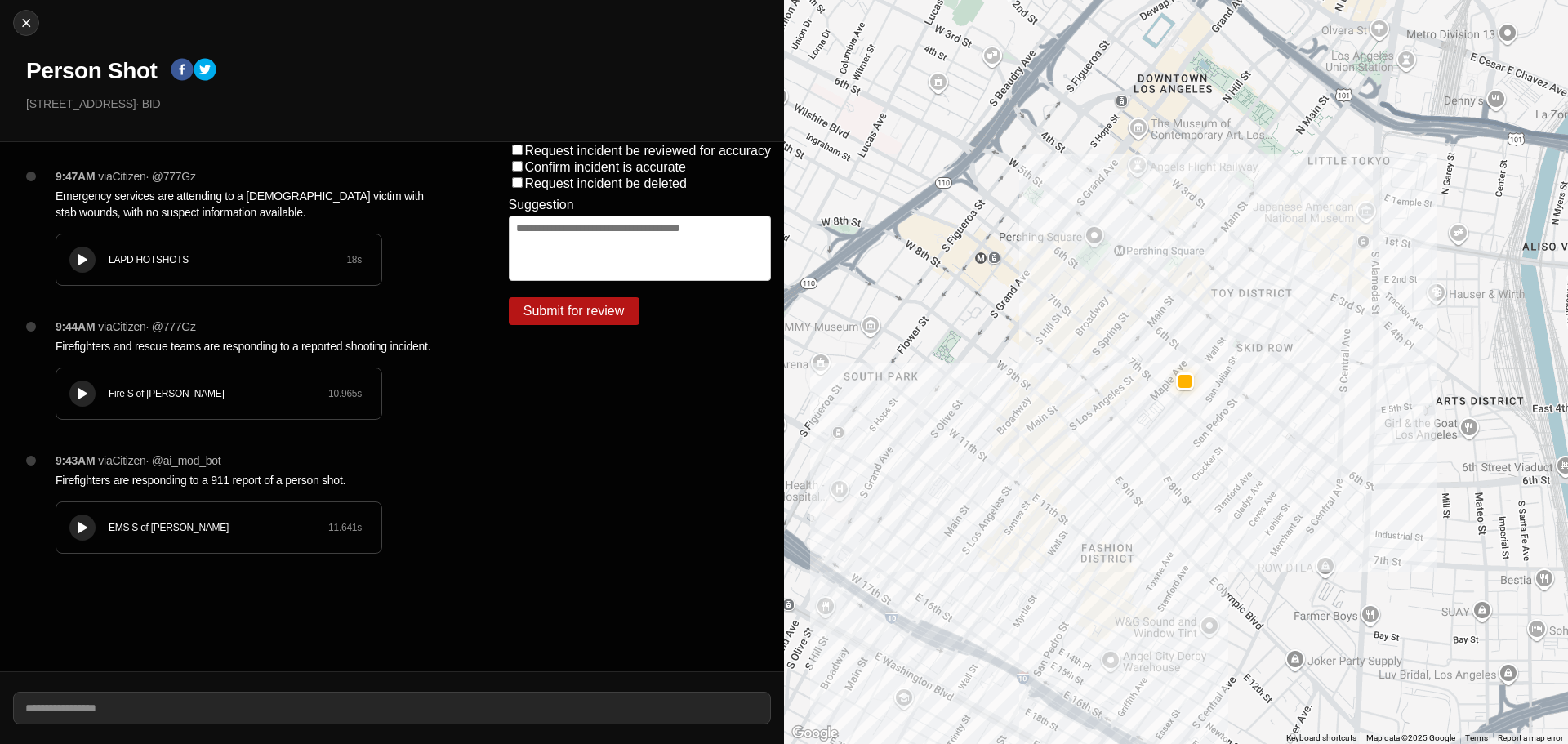
click at [88, 529] on div at bounding box center [82, 527] width 17 height 12
click at [92, 396] on button at bounding box center [82, 393] width 26 height 26
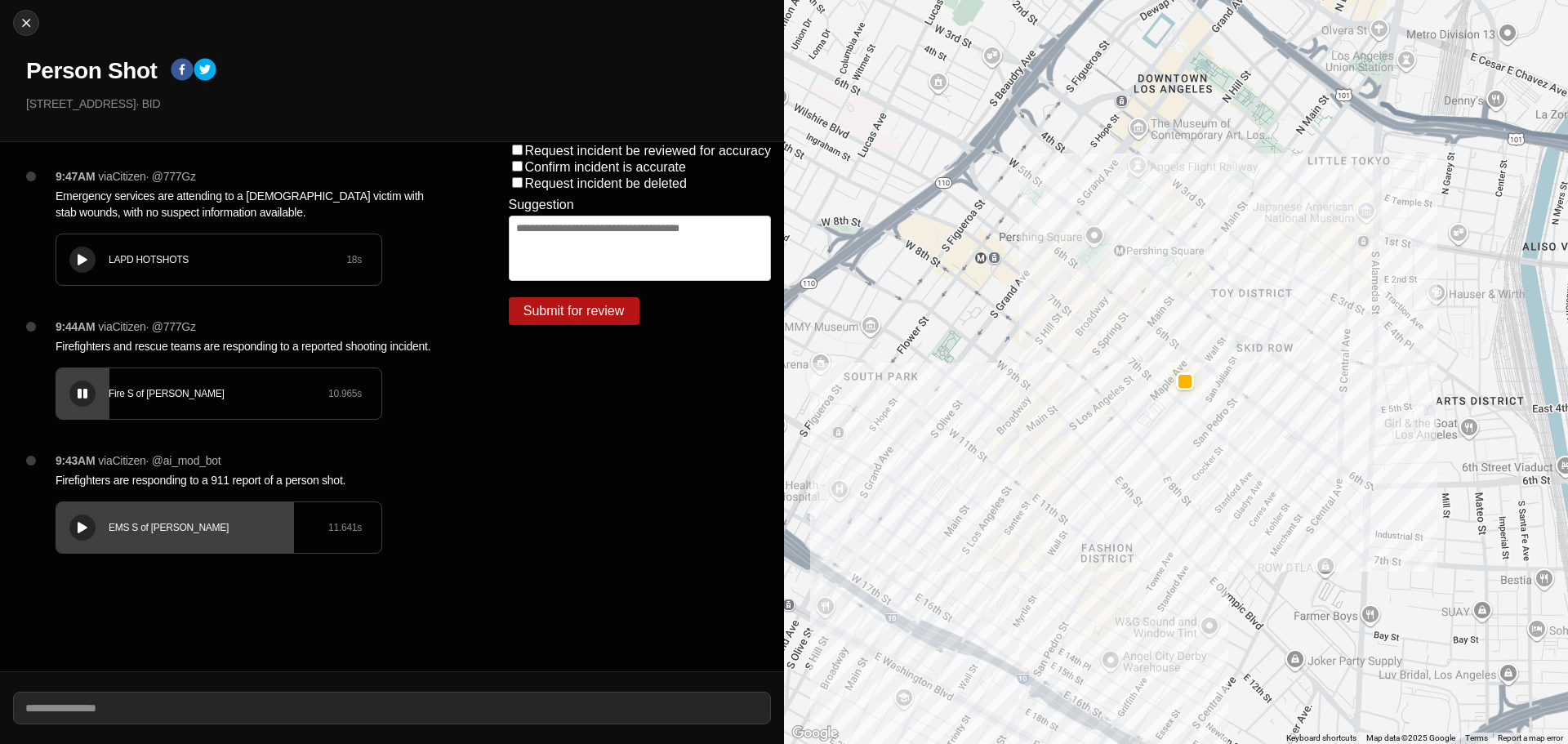
click at [88, 399] on div at bounding box center [82, 394] width 17 height 12
click at [18, 23] on img at bounding box center [27, 23] width 17 height 17
select select "*"
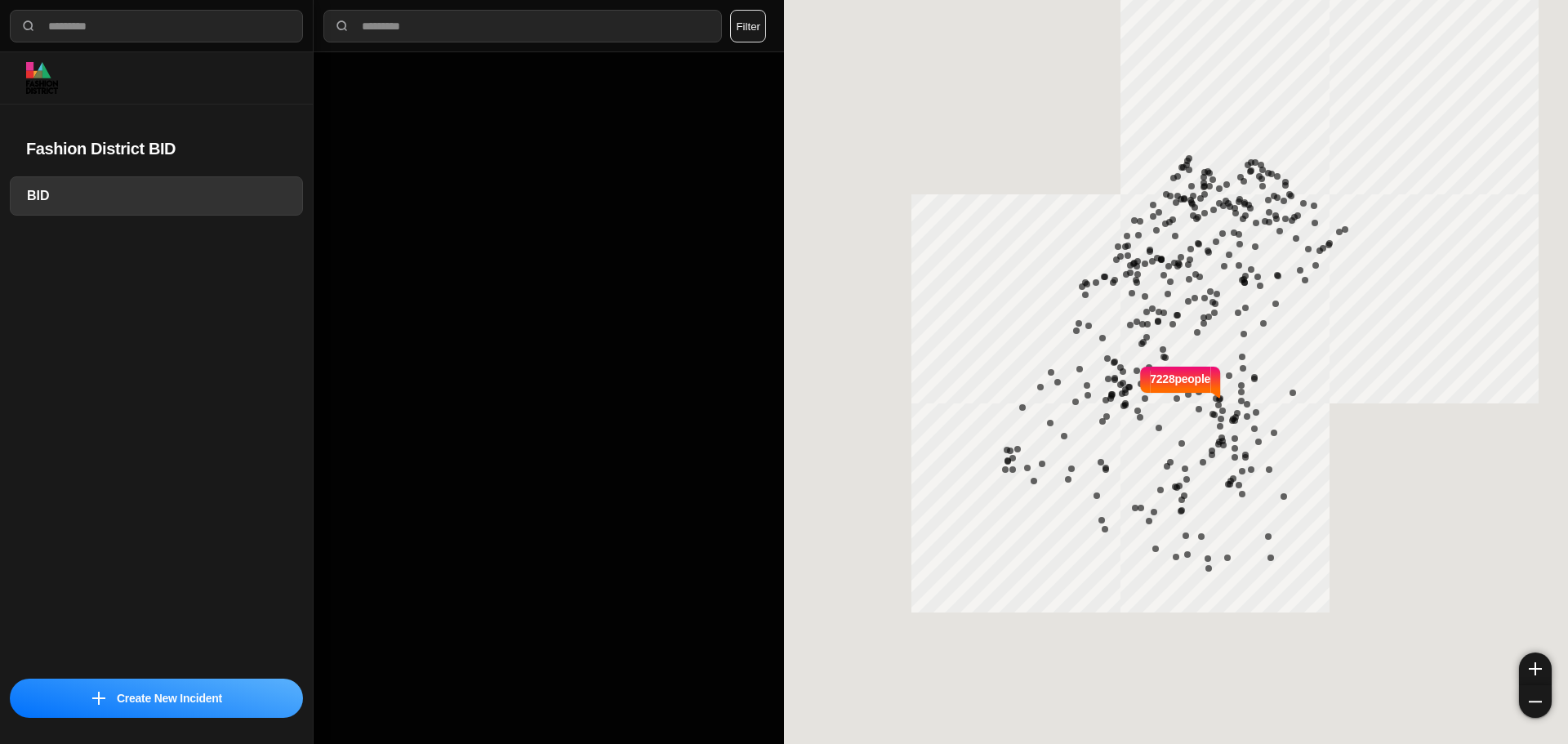
select select "*"
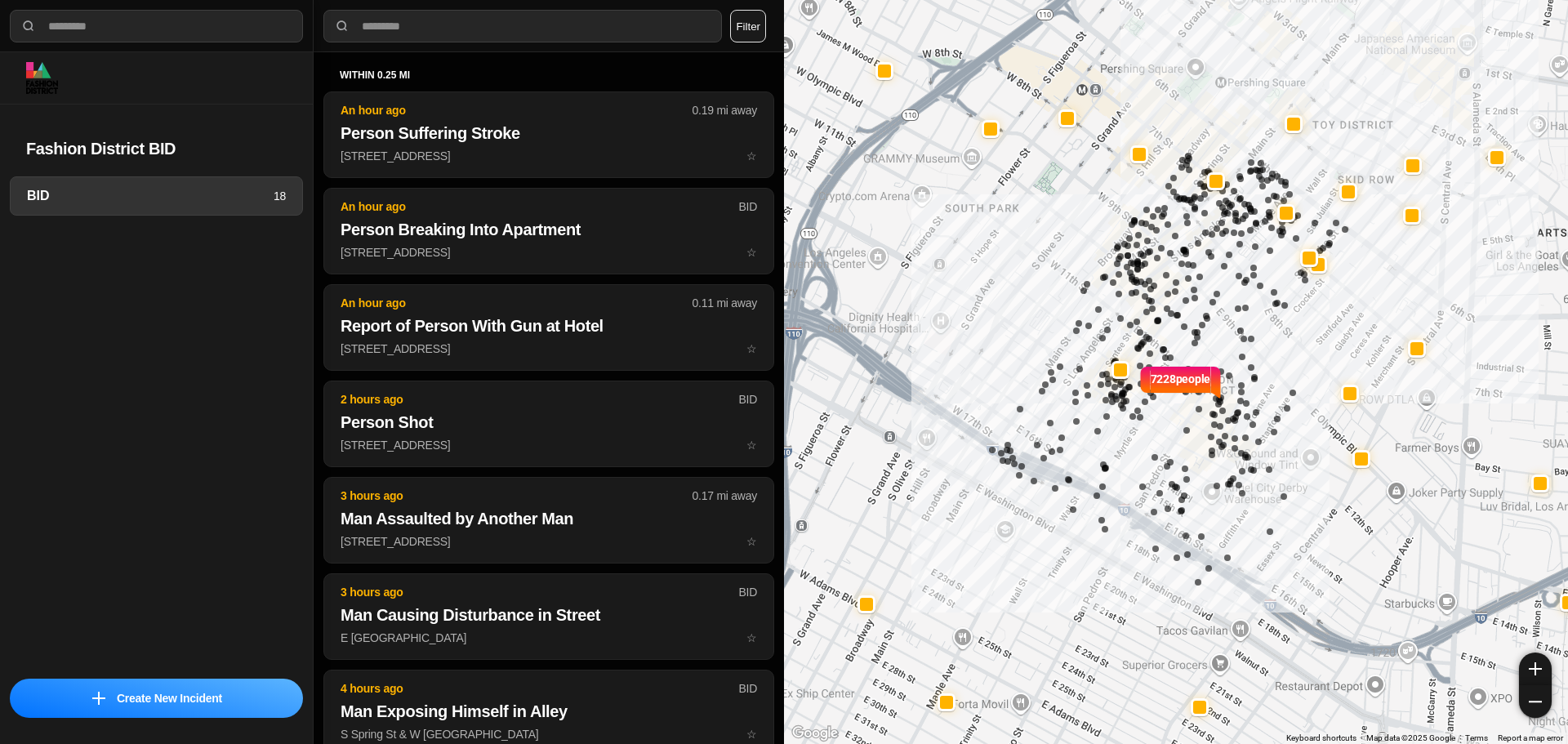
select select "*"
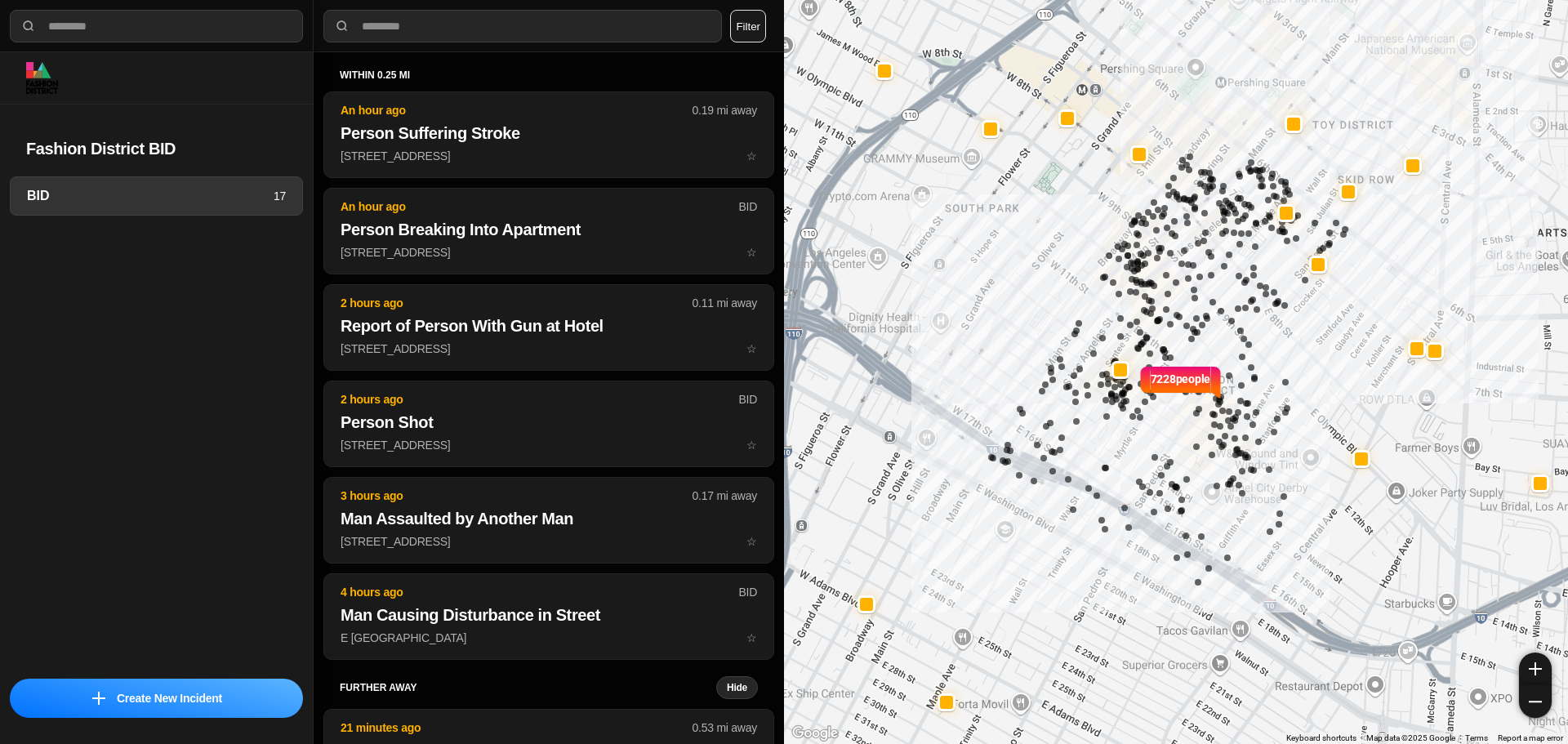
select select "*"
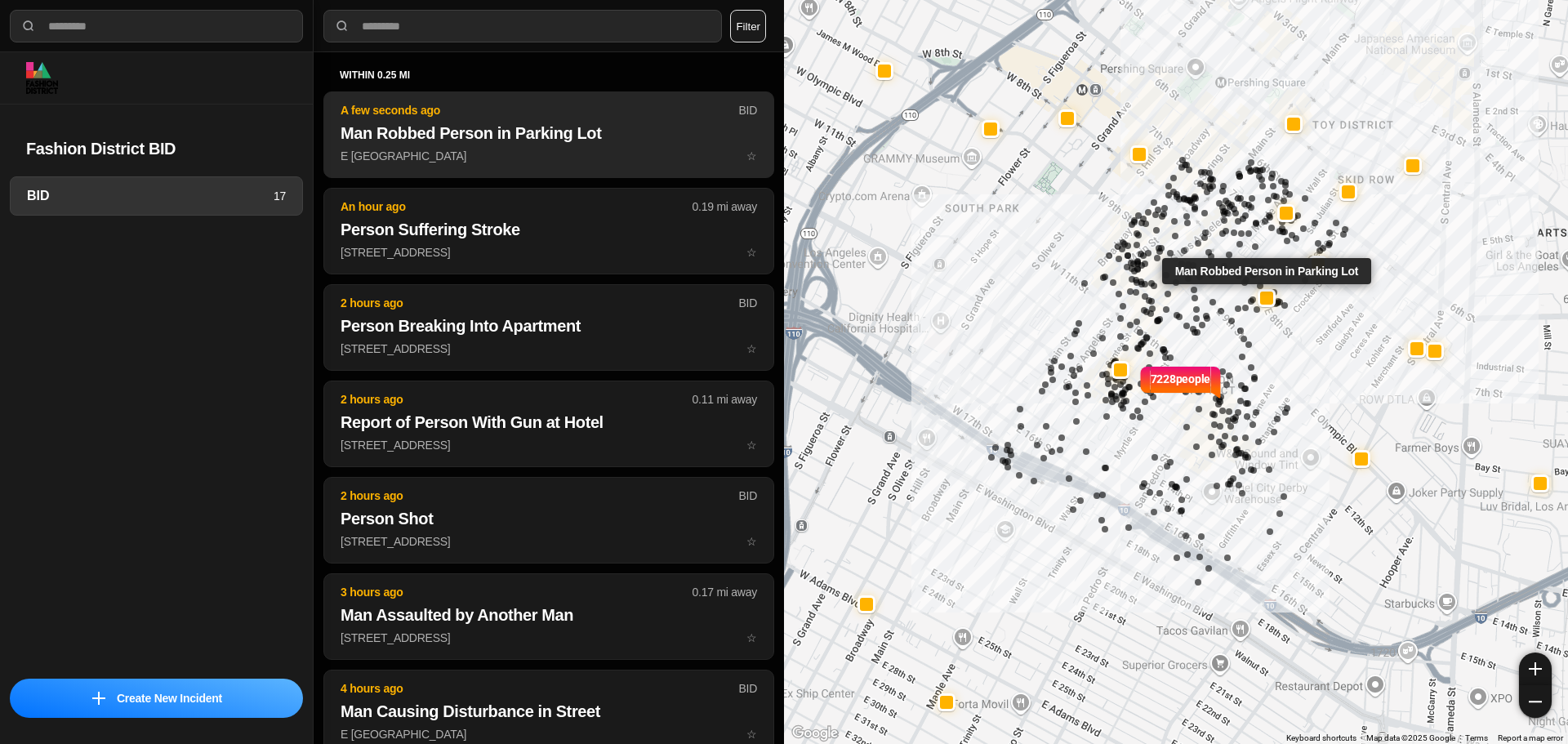
click at [526, 144] on h2 "Man Robbed Person in Parking Lot" at bounding box center [549, 134] width 417 height 23
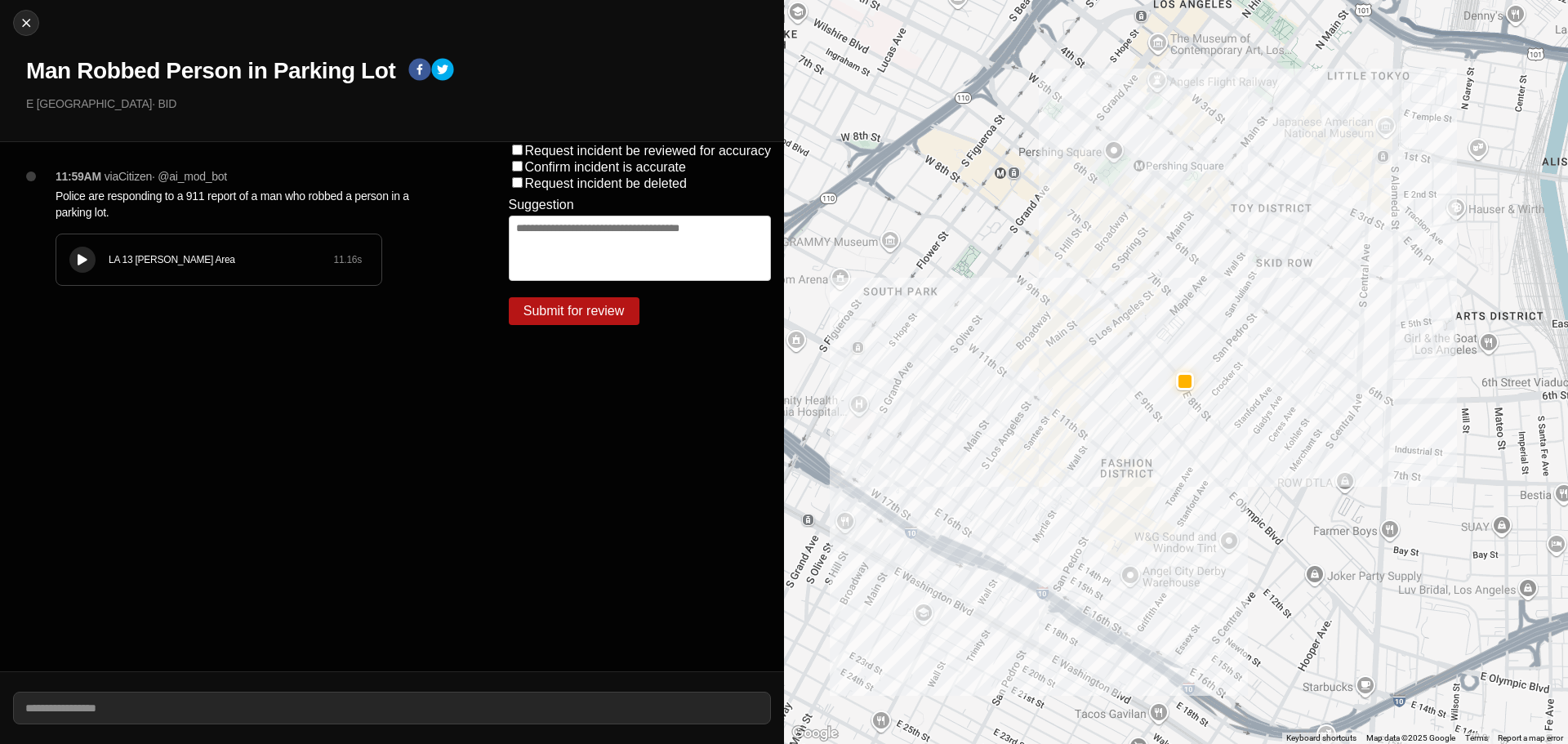
click at [58, 253] on div "LA 13 Newton Area 11.16 s" at bounding box center [218, 259] width 325 height 51
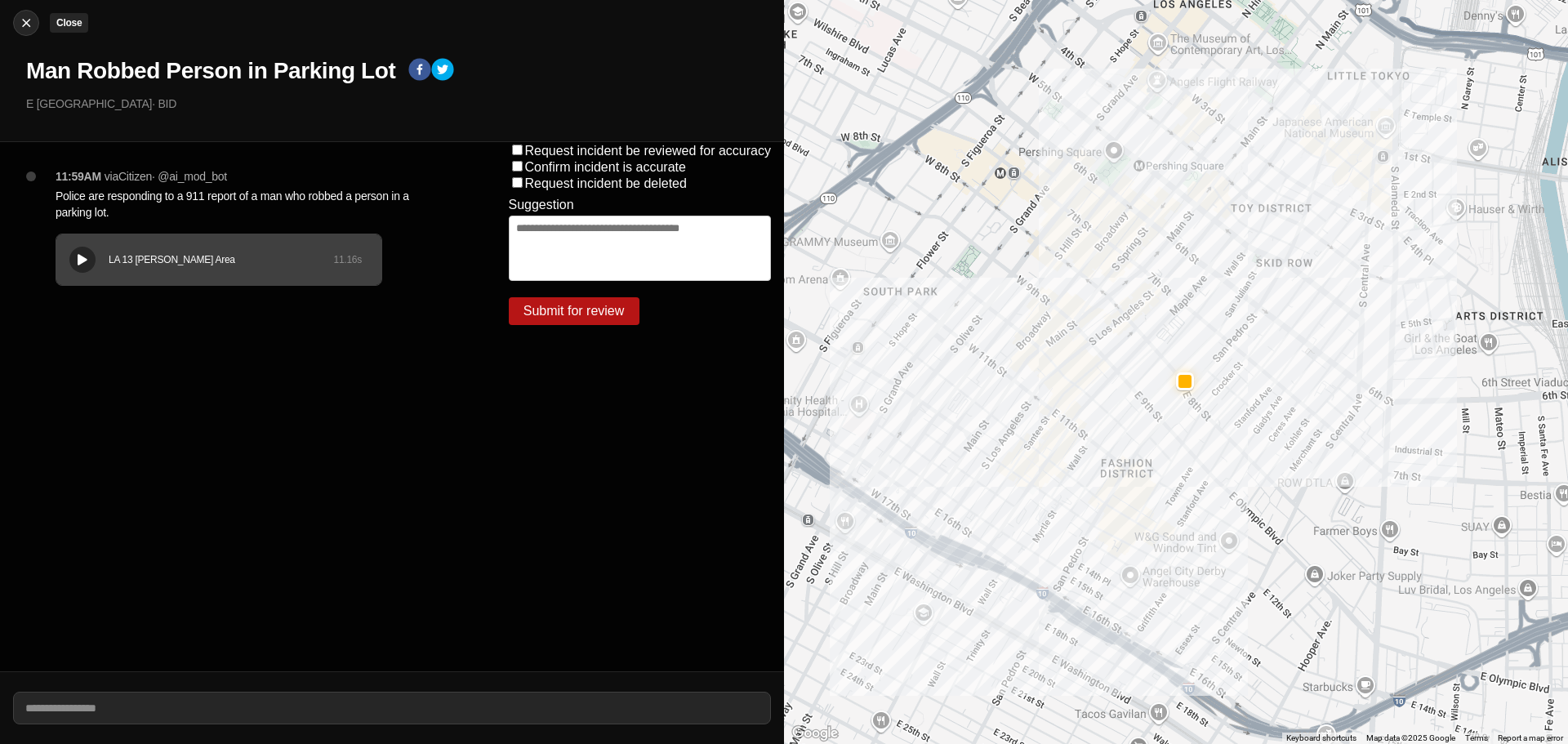
click at [19, 20] on div at bounding box center [27, 23] width 25 height 17
select select "*"
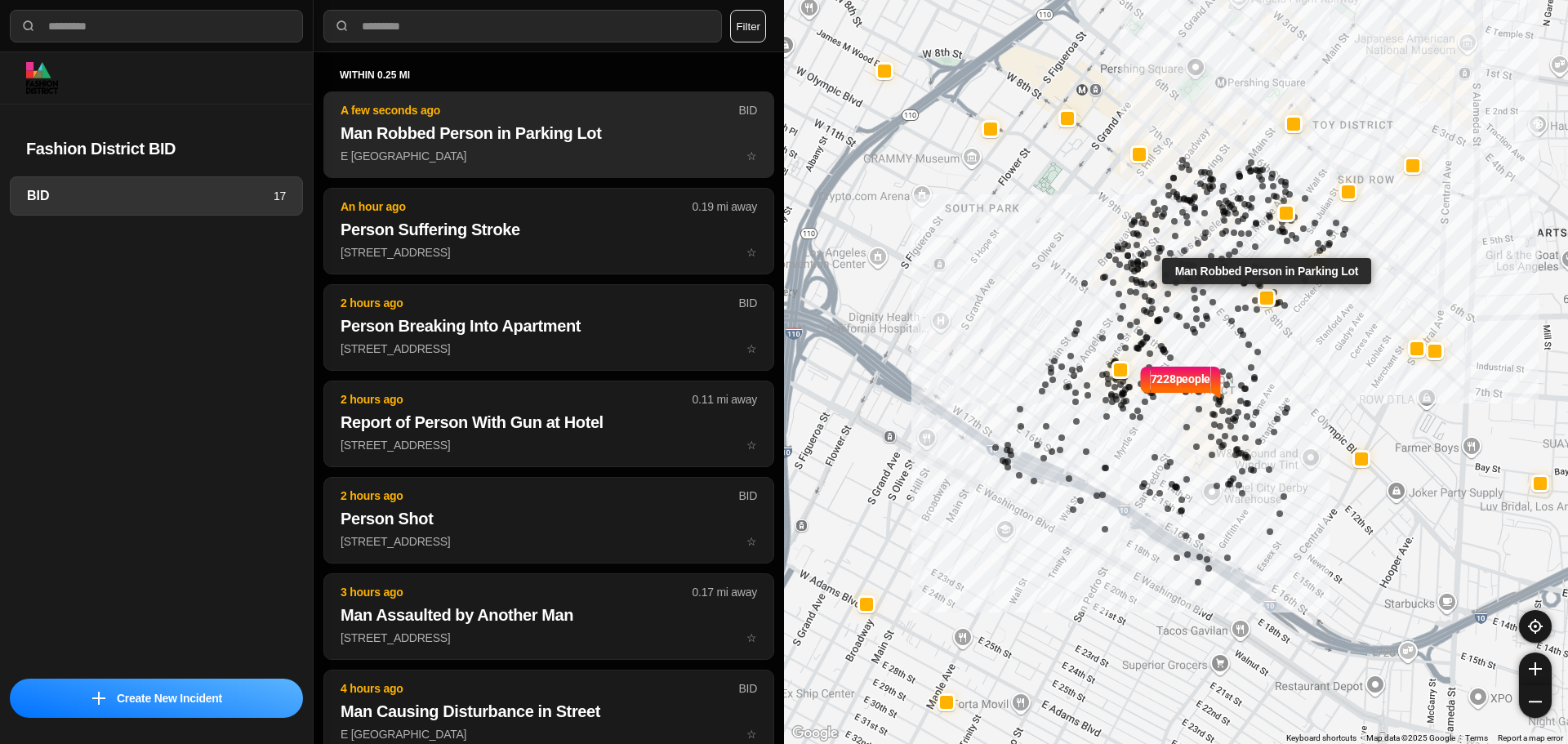
click at [531, 132] on h2 "Man Robbed Person in Parking Lot" at bounding box center [549, 134] width 417 height 23
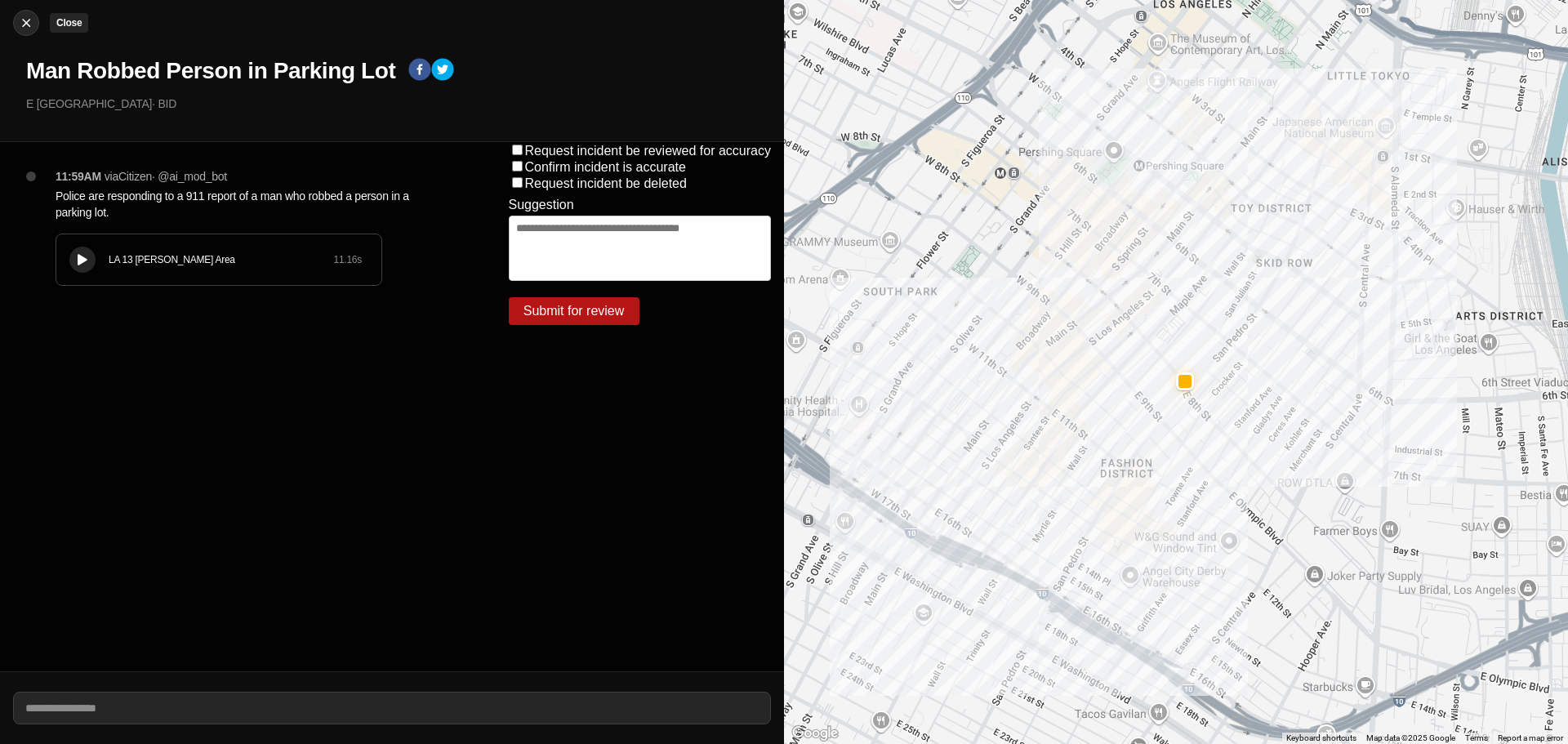
click at [32, 24] on img at bounding box center [27, 23] width 17 height 17
select select "*"
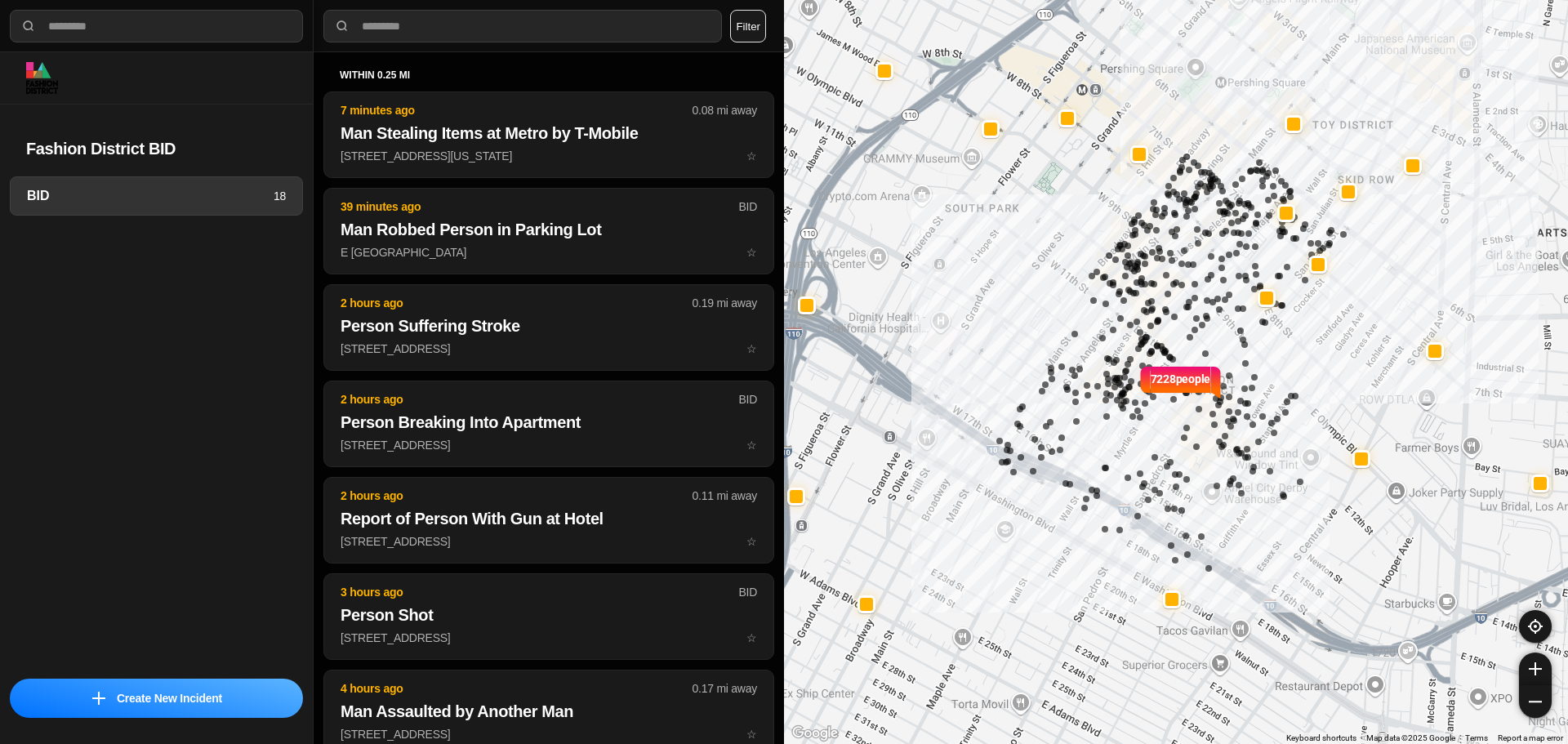
select select "*"
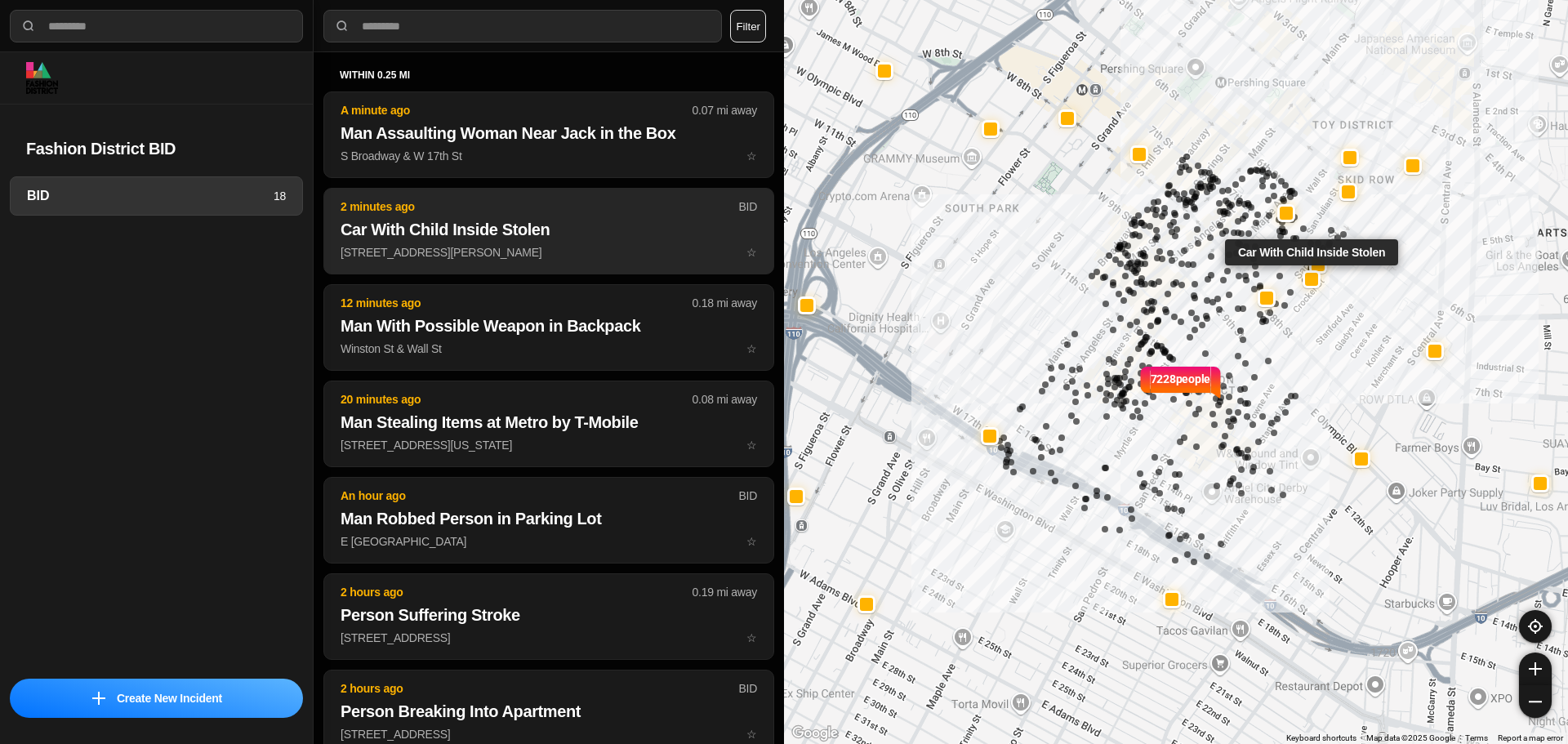
click at [514, 232] on h2 "Car With Child Inside Stolen" at bounding box center [549, 230] width 417 height 23
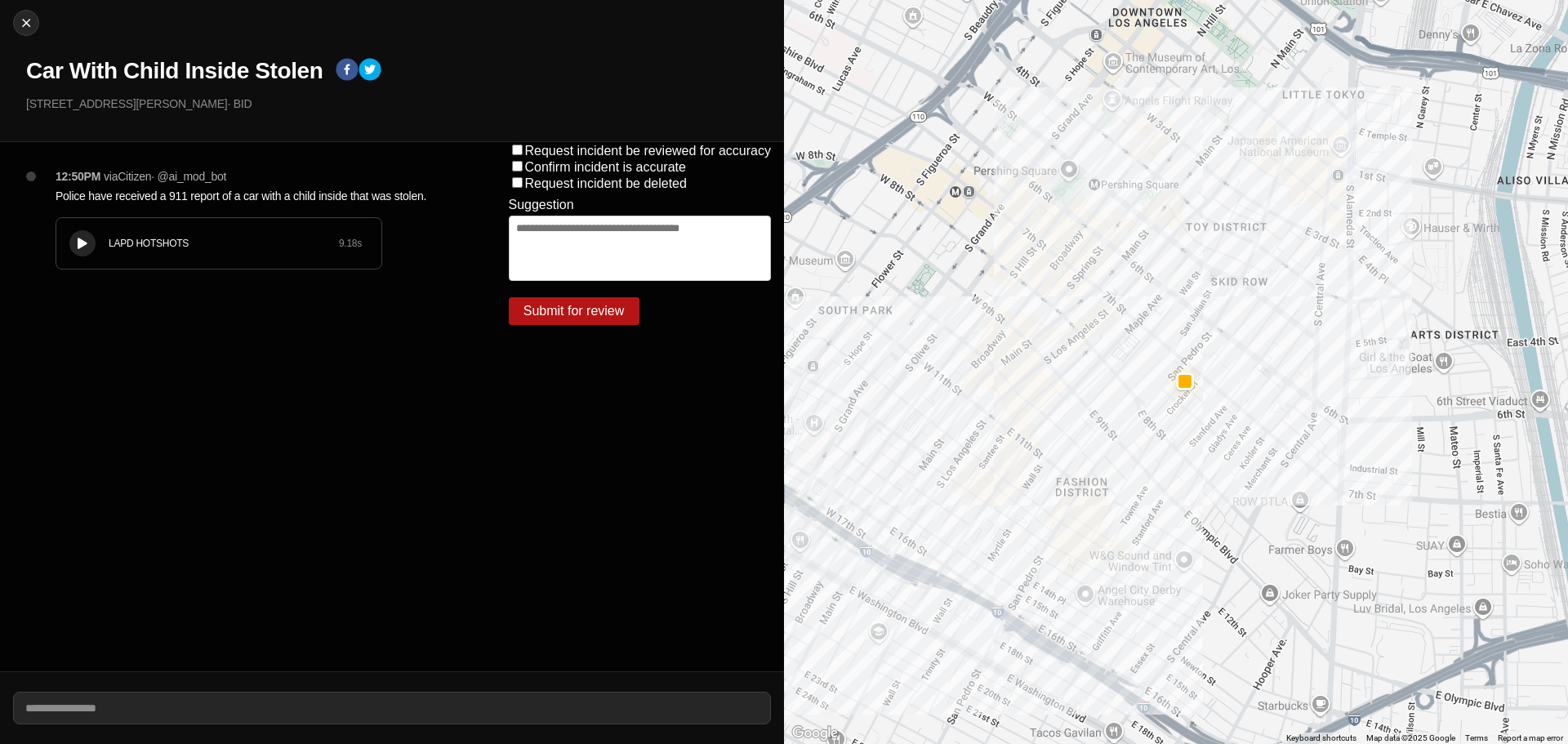
click at [72, 232] on div "LAPD HOTSHOTS 9.18 s" at bounding box center [218, 243] width 325 height 51
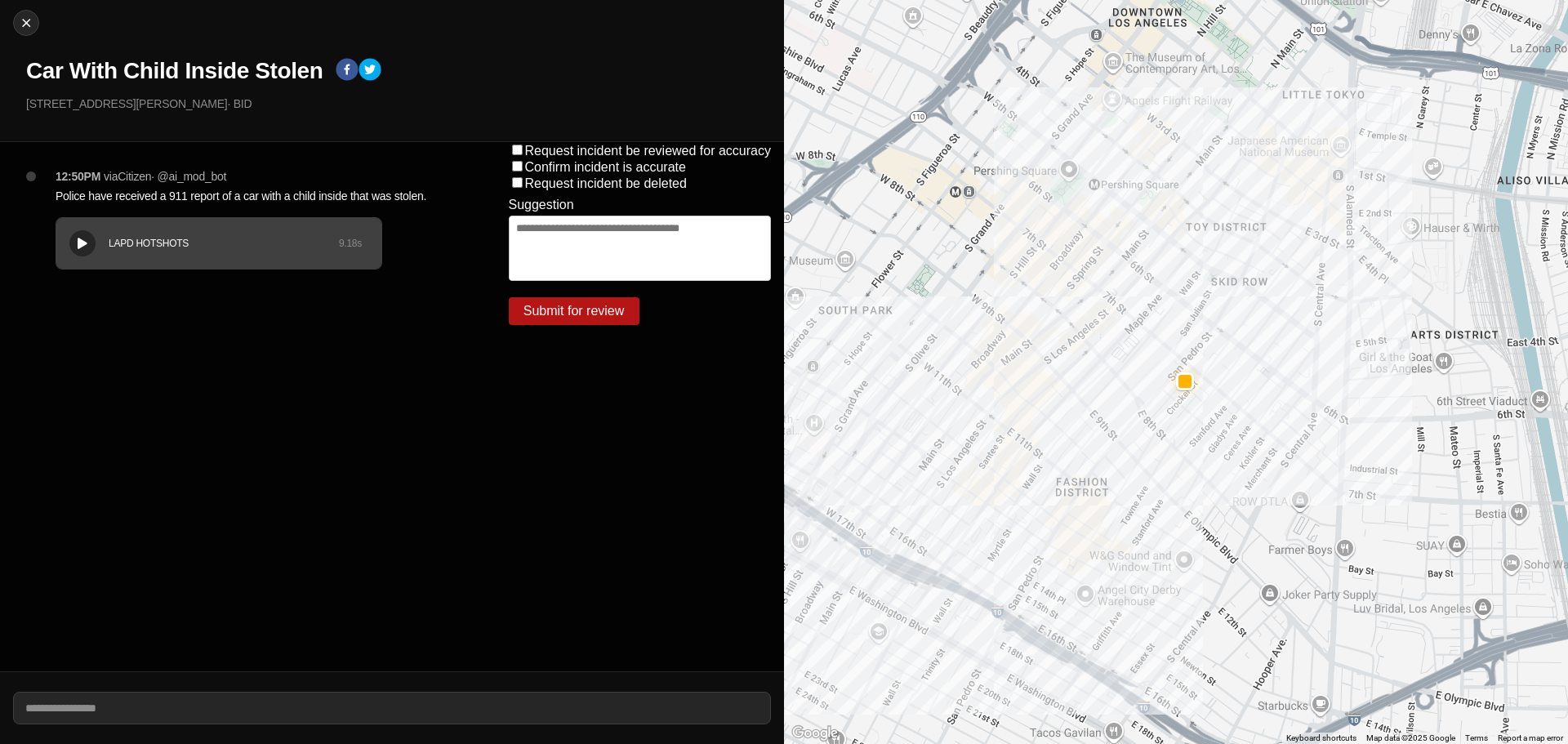
click at [96, 233] on div "LAPD HOTSHOTS 9.18 s" at bounding box center [218, 243] width 325 height 51
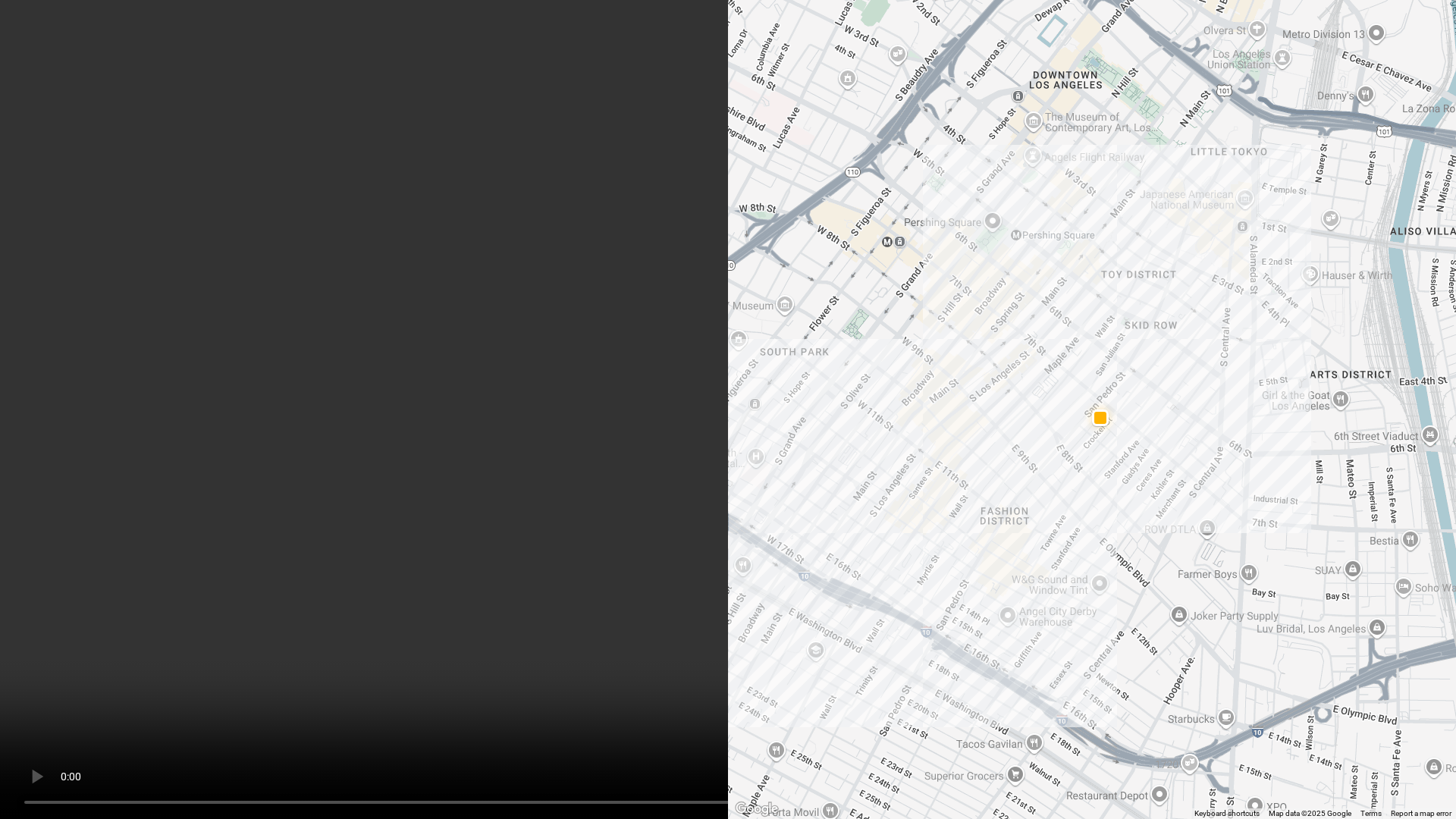
click at [789, 602] on video at bounding box center [728, 410] width 1456 height 819
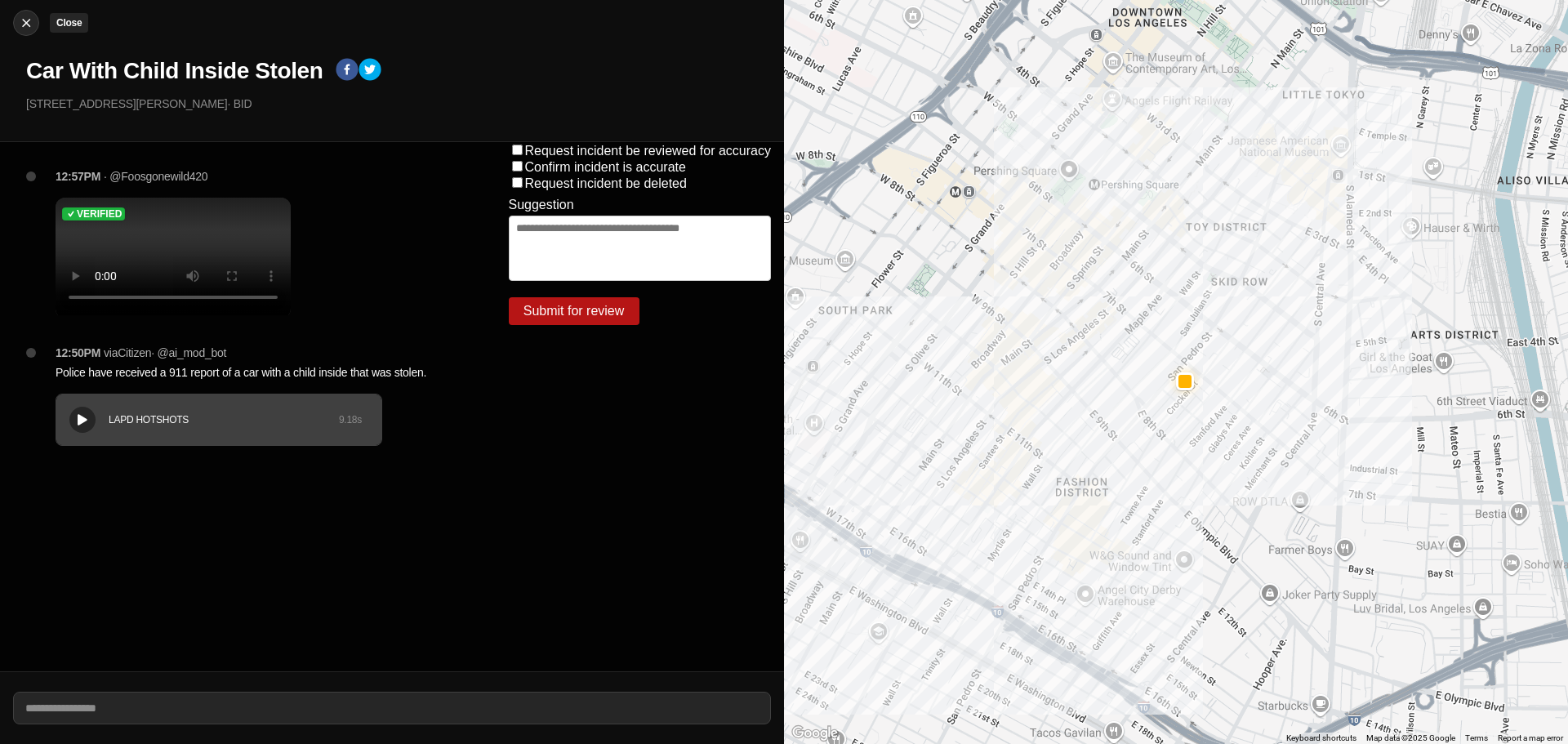
click at [38, 22] on button "Close" at bounding box center [26, 22] width 26 height 26
select select "*"
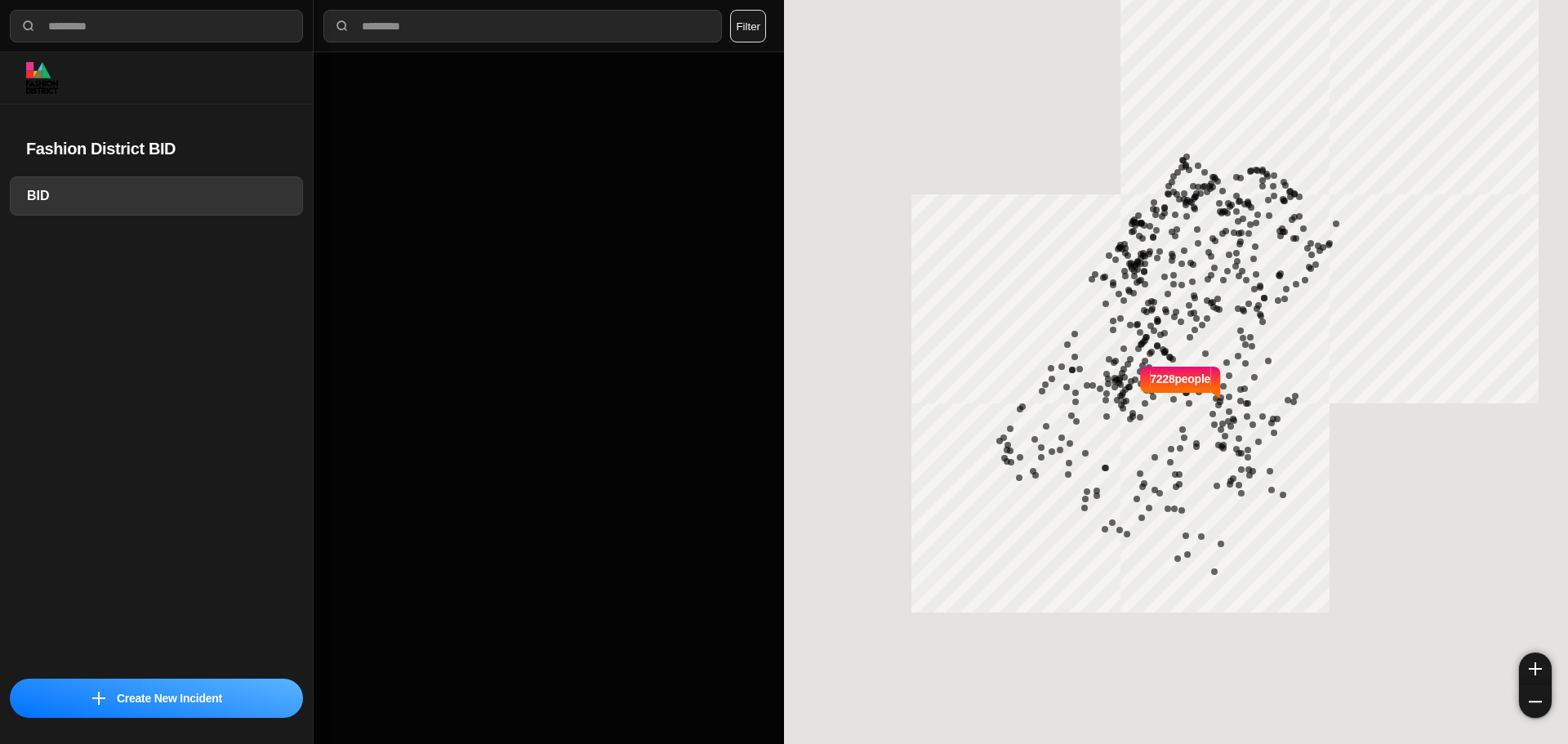
select select "*"
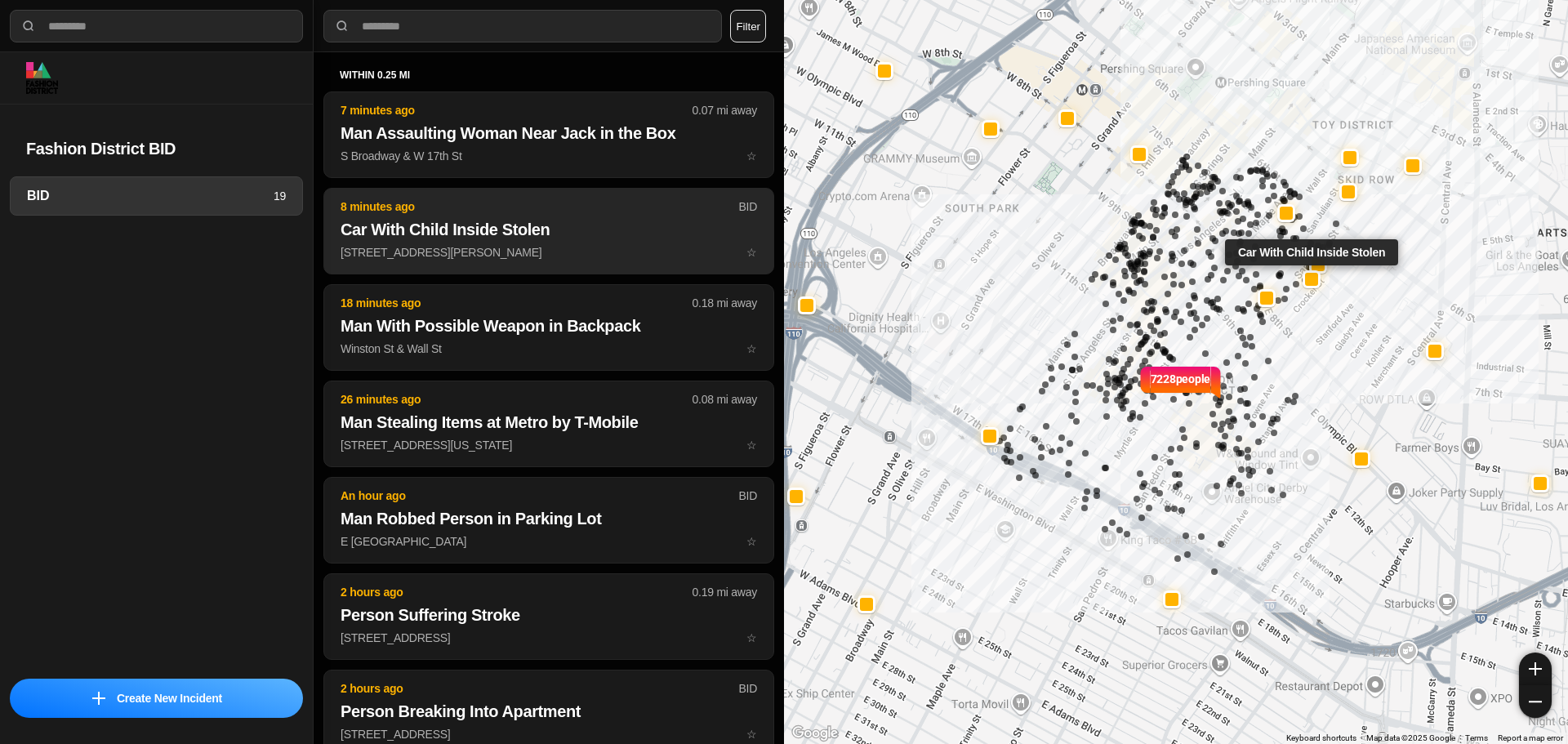
click at [525, 236] on h2 "Car With Child Inside Stolen" at bounding box center [549, 230] width 417 height 23
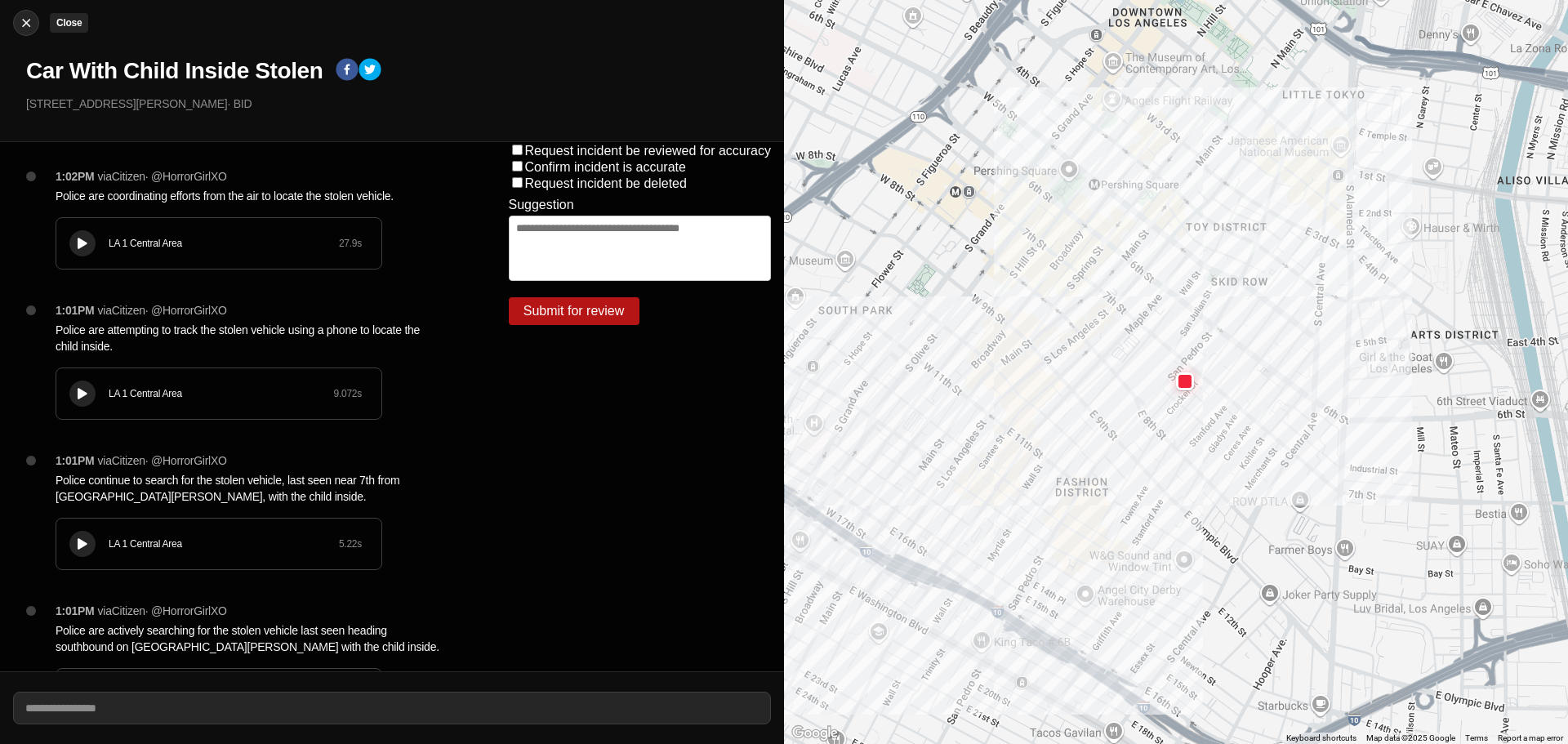
click at [33, 19] on img at bounding box center [27, 23] width 17 height 17
select select "*"
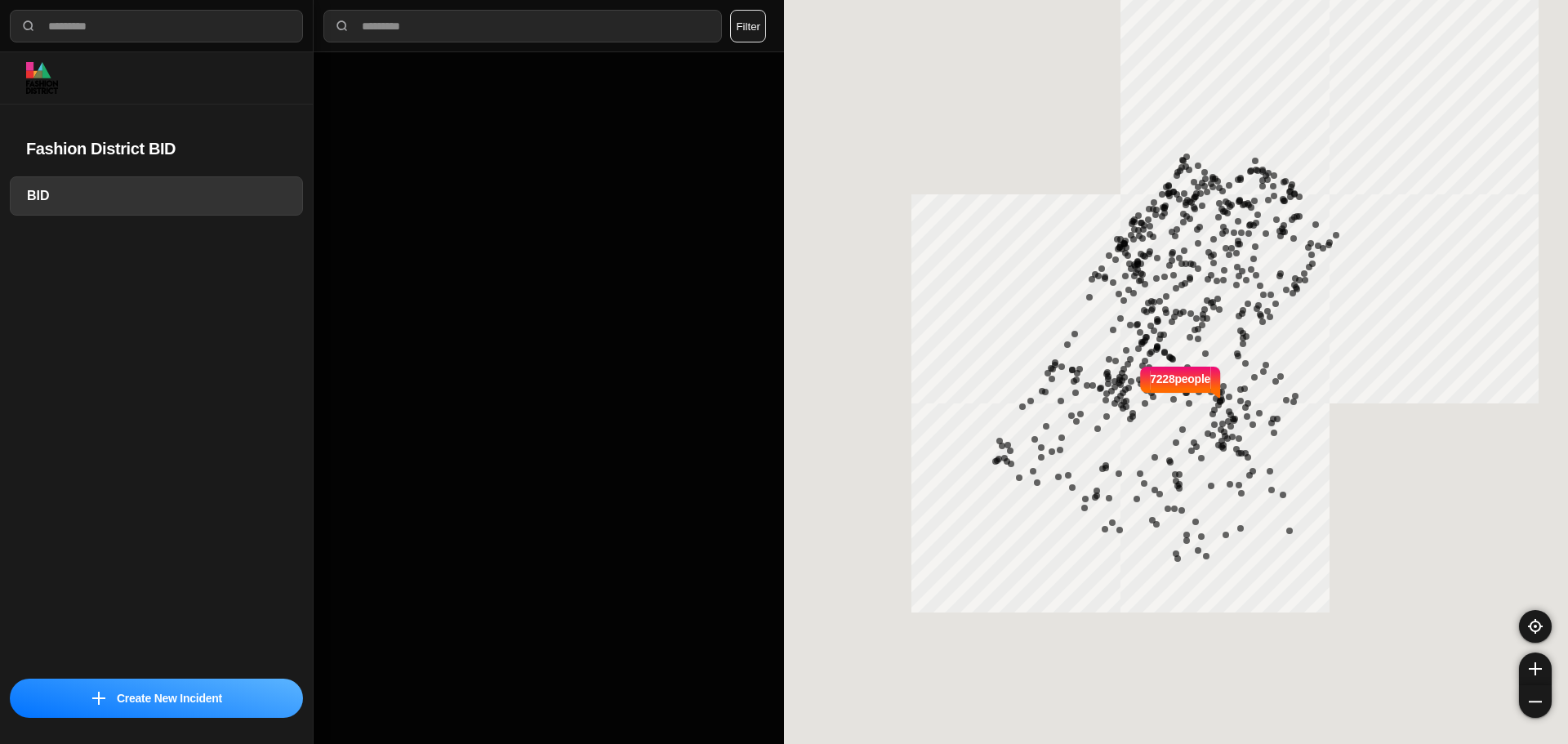
select select "*"
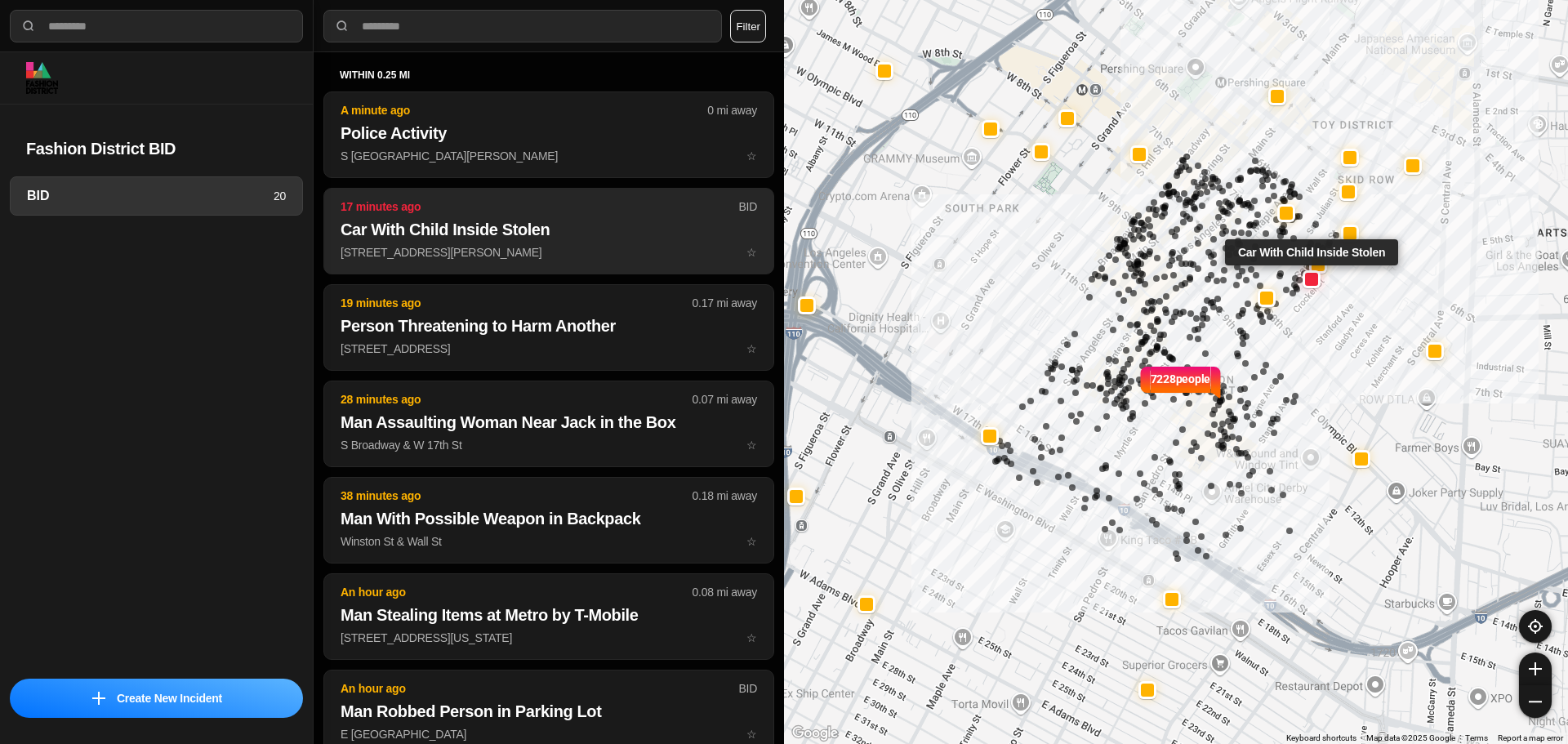
click at [566, 247] on p "719 S San Pedro St ☆" at bounding box center [549, 252] width 417 height 17
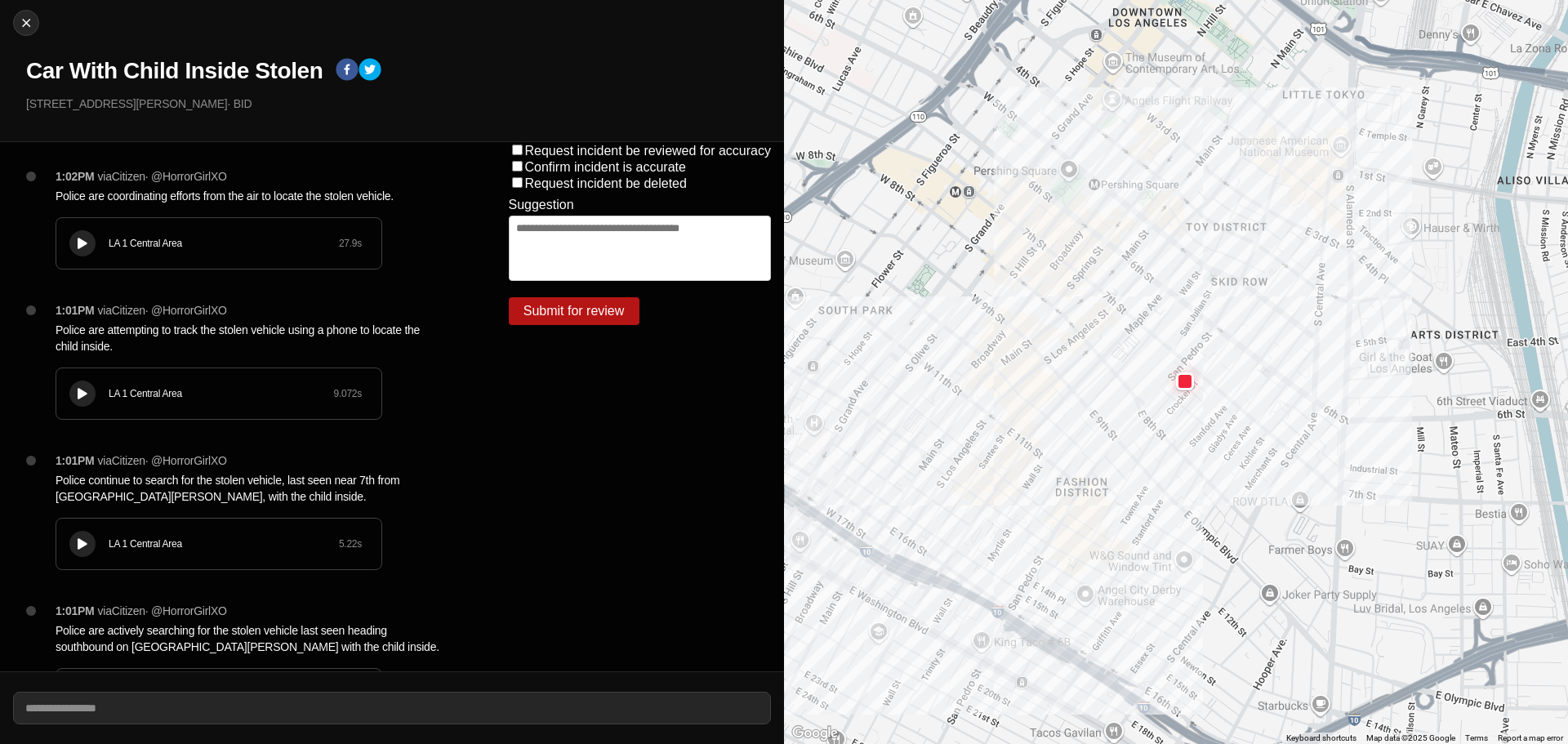
click at [91, 246] on button at bounding box center [82, 242] width 26 height 26
click at [298, 260] on div "LA 1 Central Area 27.9 s" at bounding box center [218, 243] width 325 height 51
click at [85, 238] on icon at bounding box center [82, 243] width 10 height 11
click at [87, 386] on button at bounding box center [82, 393] width 26 height 26
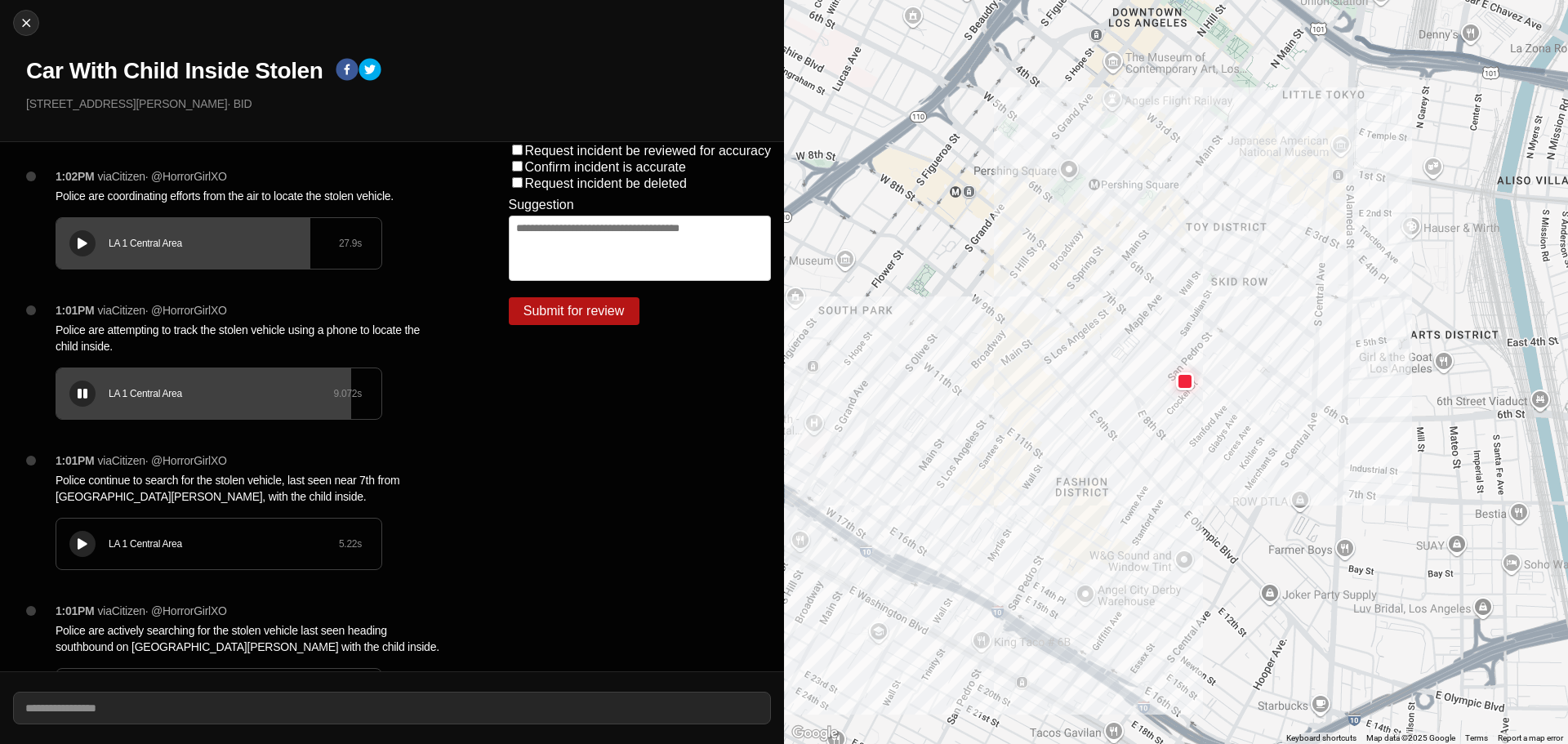
click at [86, 389] on icon at bounding box center [82, 394] width 10 height 11
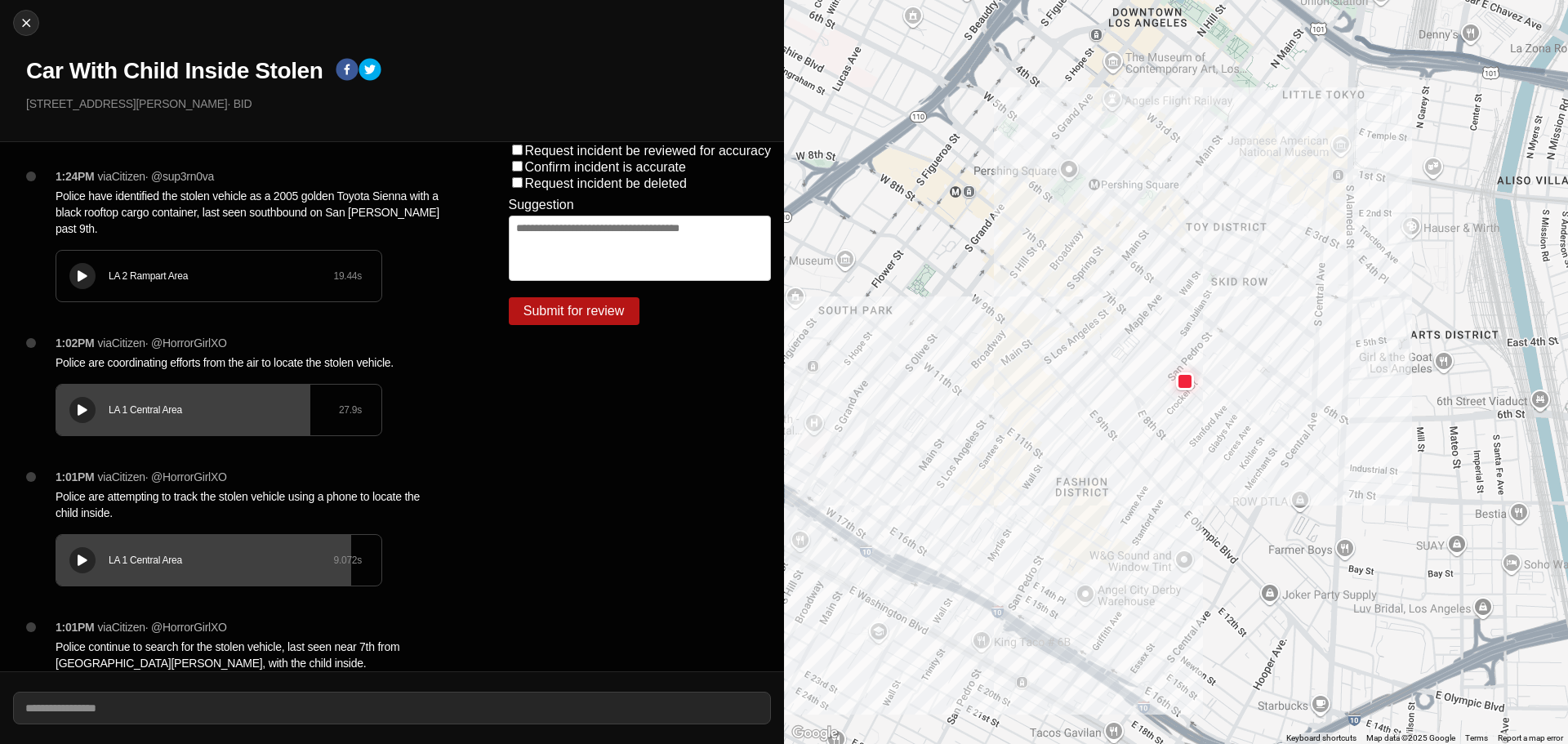
click at [42, 16] on div "Close Car With Child Inside Stolen 719 S San Pedro St · BID" at bounding box center [392, 71] width 784 height 142
click at [36, 17] on div at bounding box center [27, 23] width 25 height 17
select select "*"
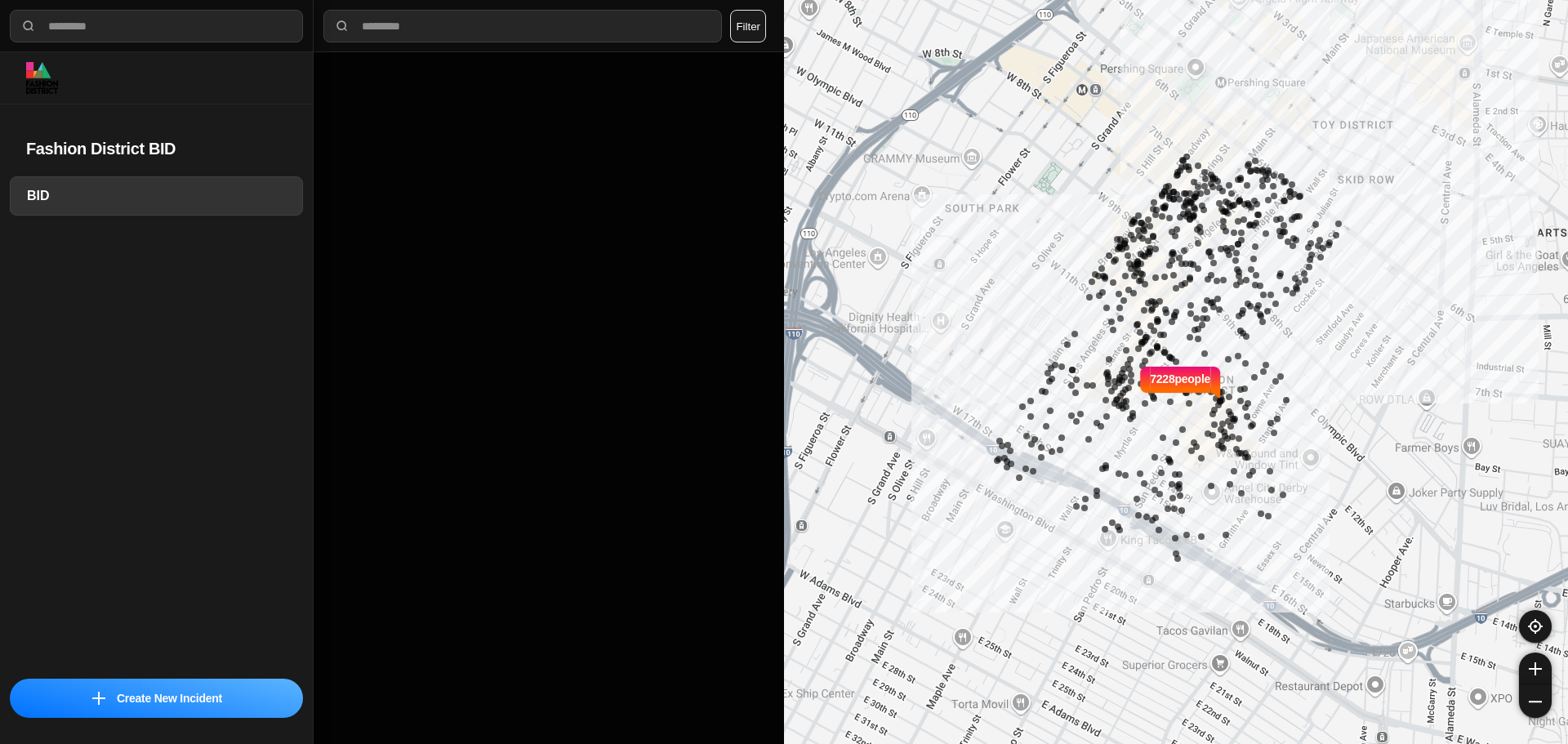
select select "*"
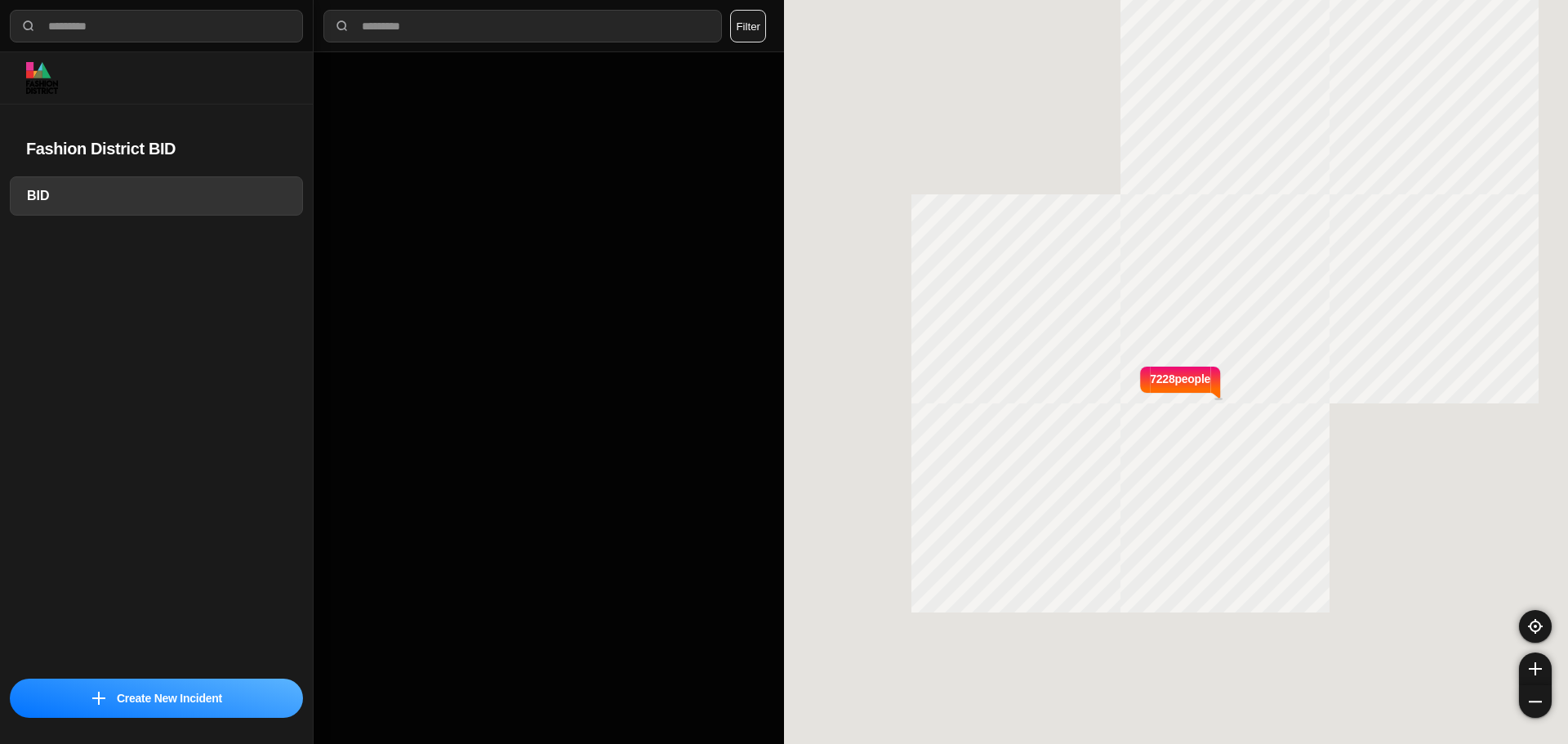
select select "*"
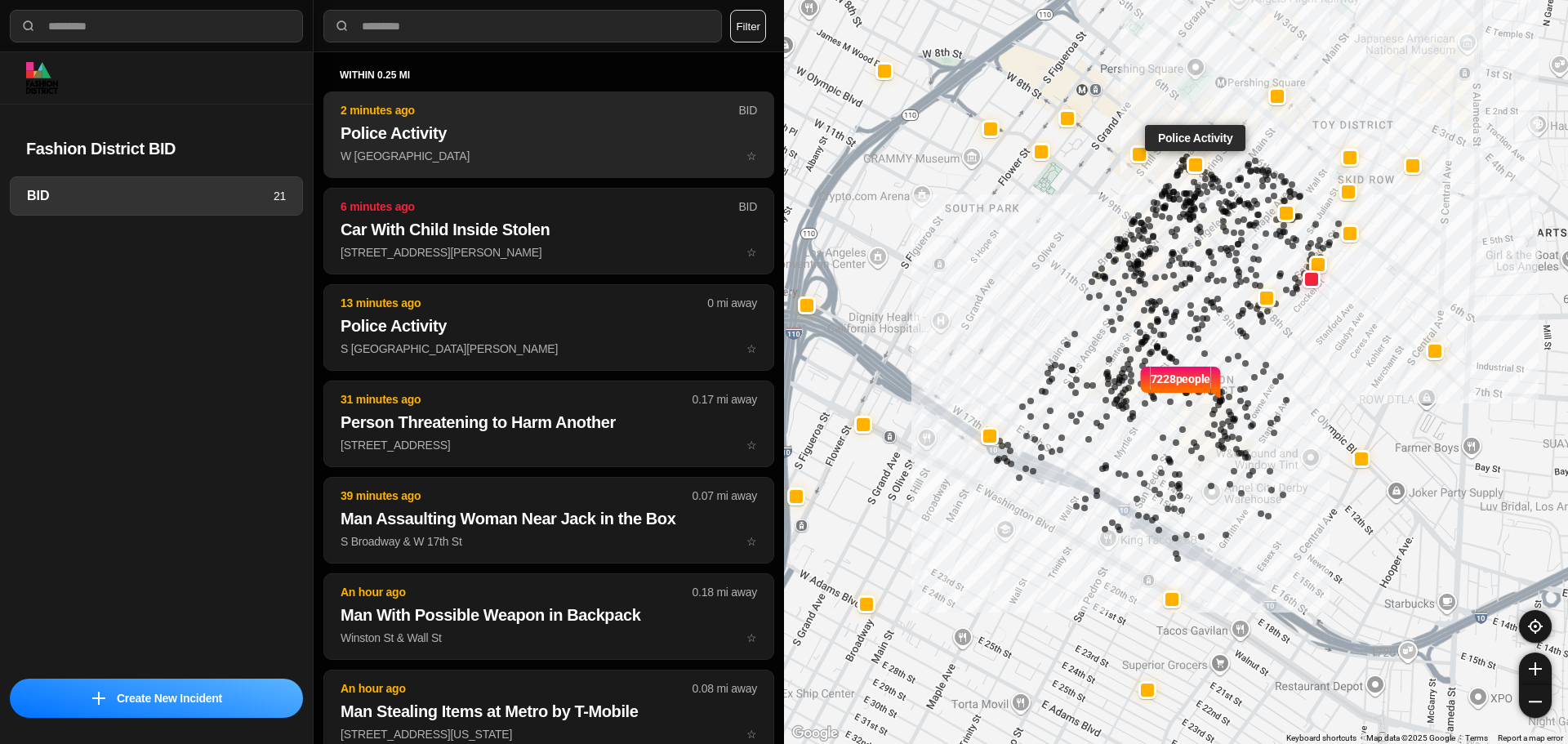
click at [443, 157] on p "W 7th St & S Broadway ☆" at bounding box center [549, 156] width 417 height 17
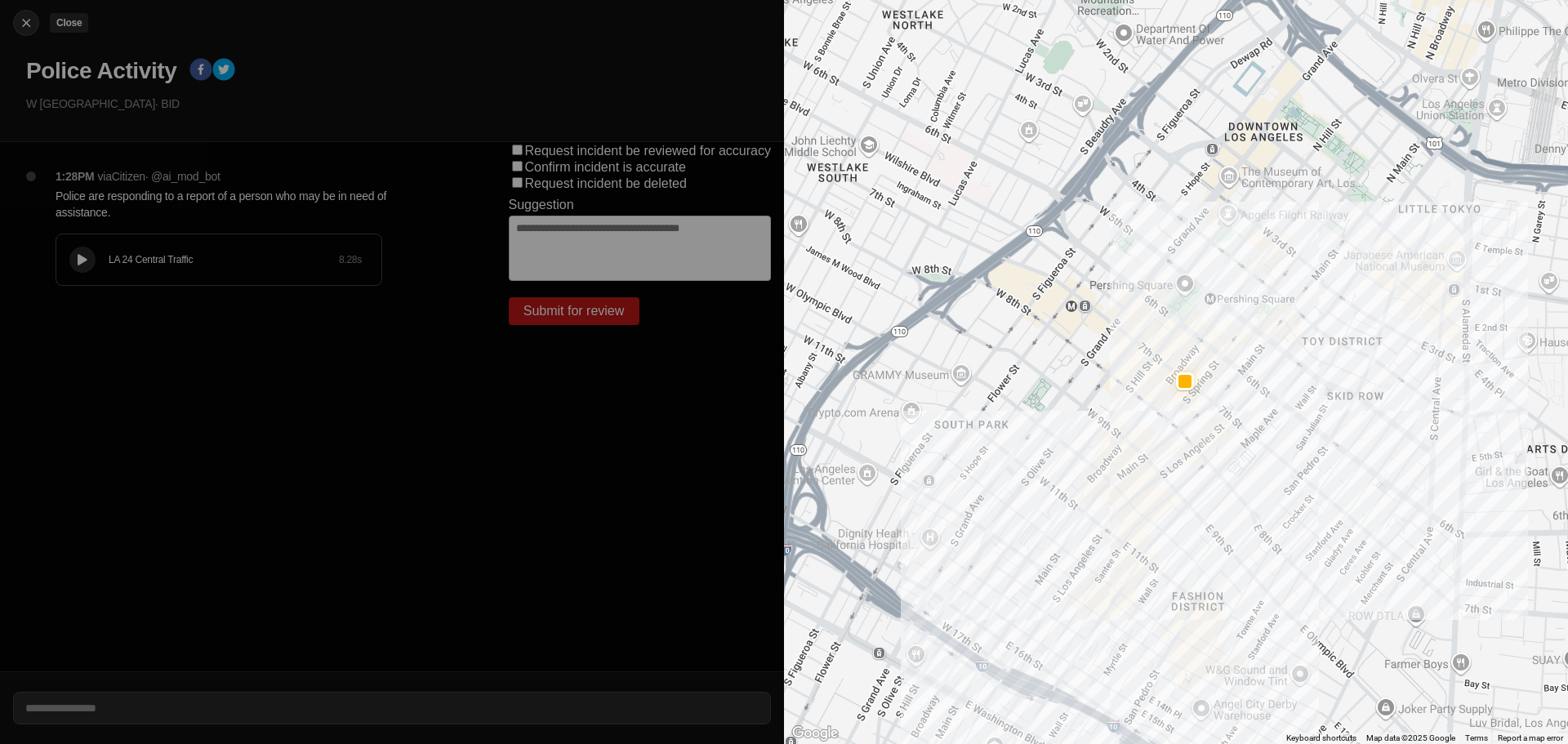
click at [19, 22] on img at bounding box center [27, 23] width 17 height 17
select select "*"
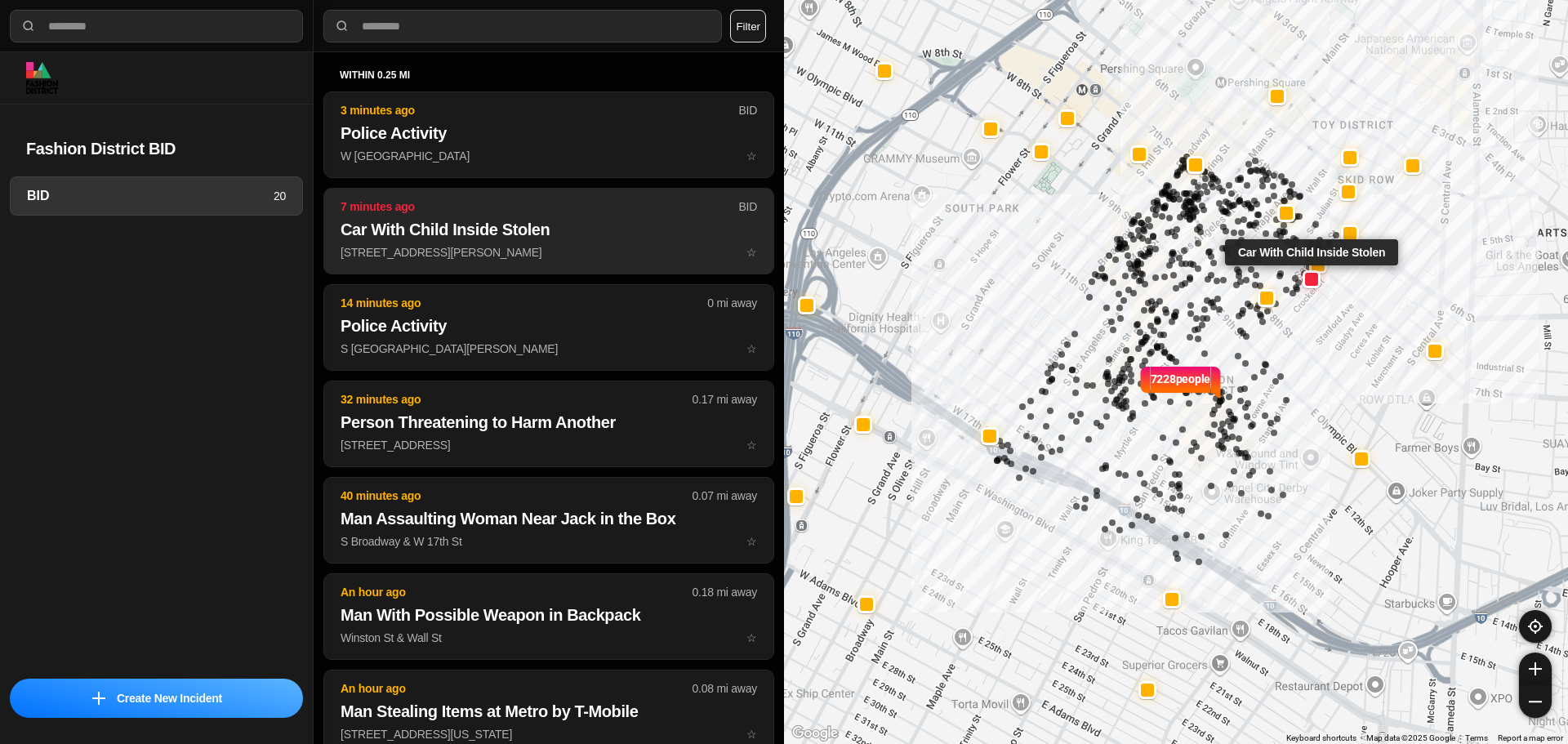
click at [553, 262] on button "7 minutes ago BID Car With Child Inside Stolen 719 S San Pedro St ☆" at bounding box center [548, 231] width 451 height 86
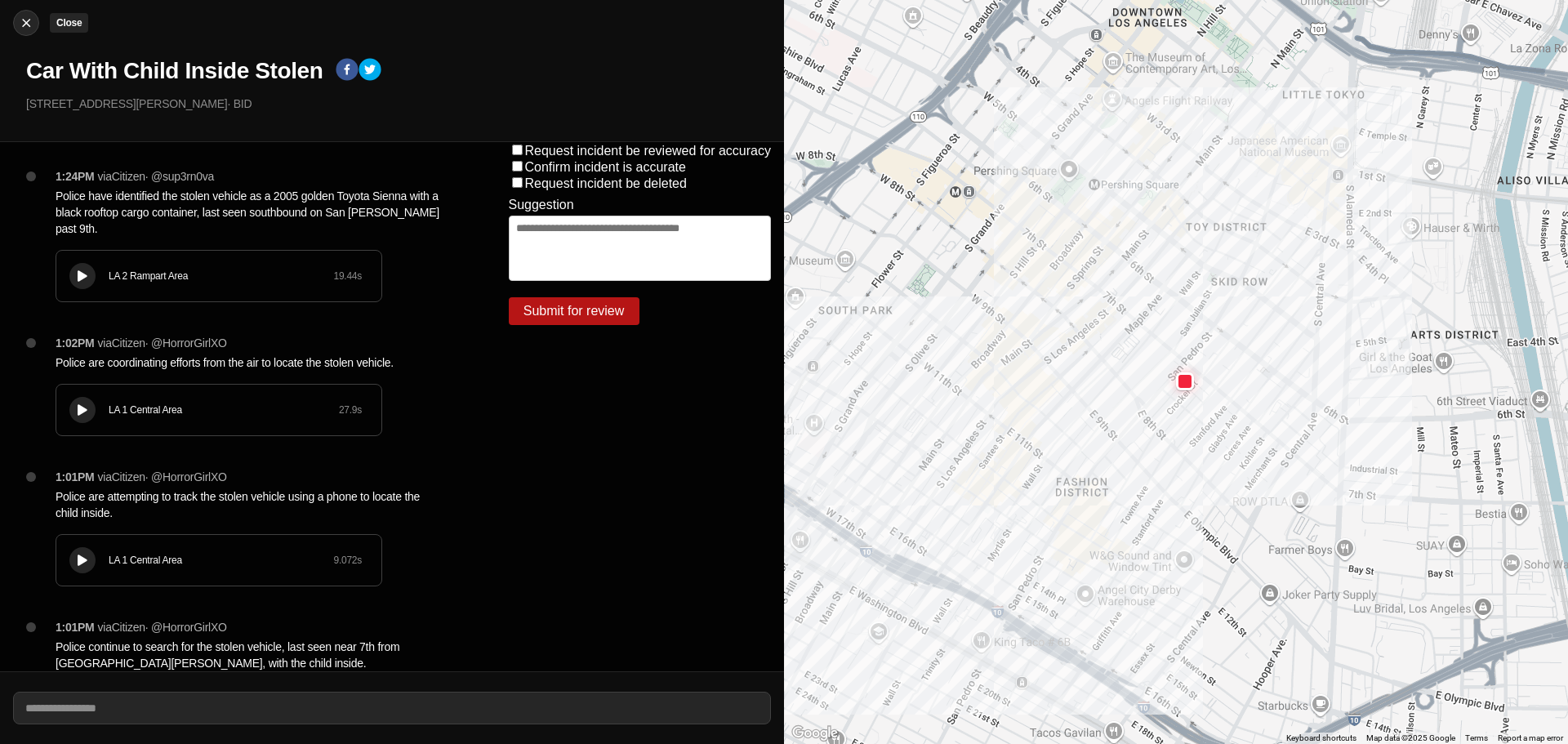
click at [34, 30] on div at bounding box center [27, 23] width 25 height 17
select select "*"
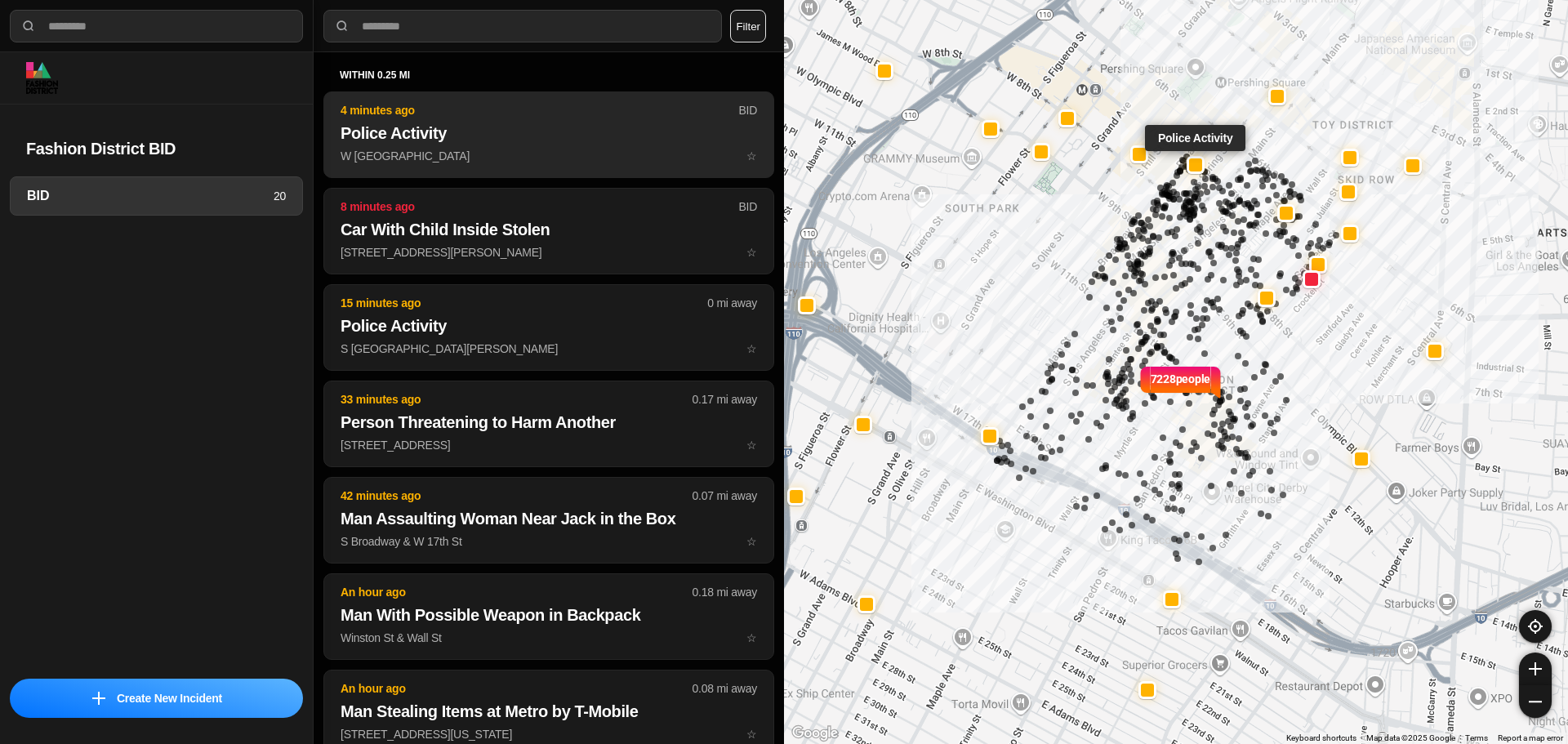
click at [452, 159] on p "W 7th St & S Broadway ☆" at bounding box center [549, 156] width 417 height 17
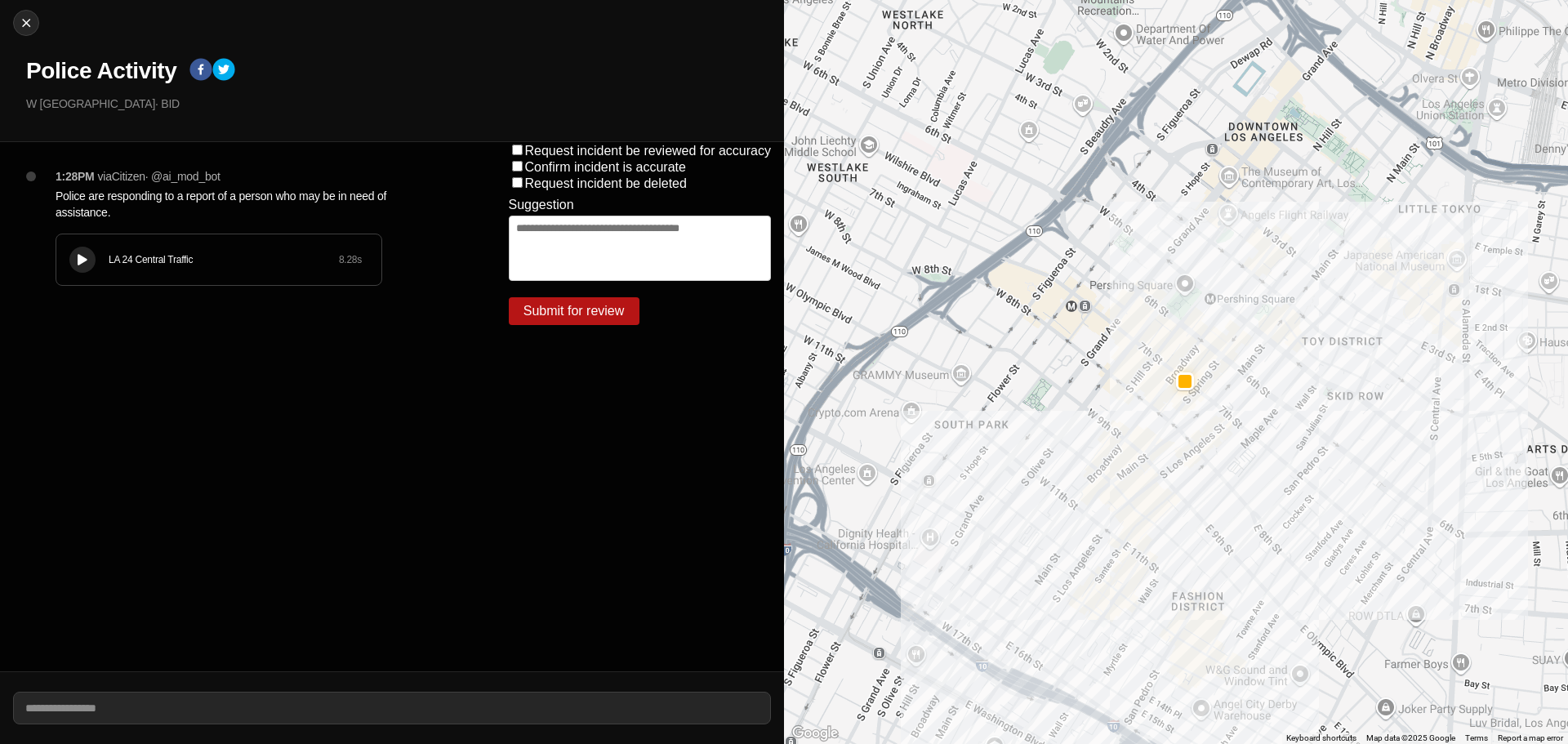
click at [83, 260] on icon at bounding box center [82, 260] width 10 height 11
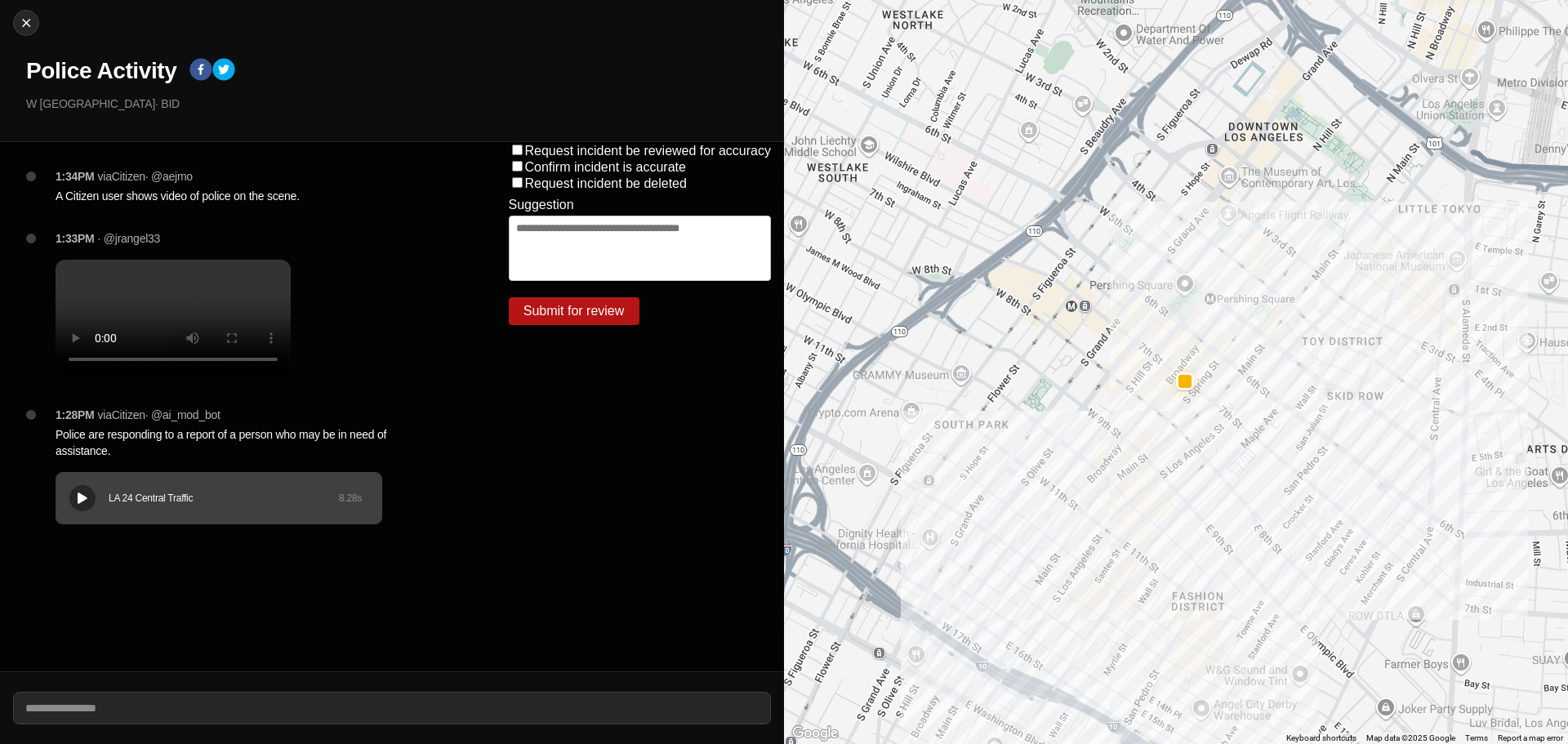
click at [70, 512] on button at bounding box center [82, 497] width 26 height 26
click at [23, 22] on img at bounding box center [27, 23] width 17 height 17
select select "*"
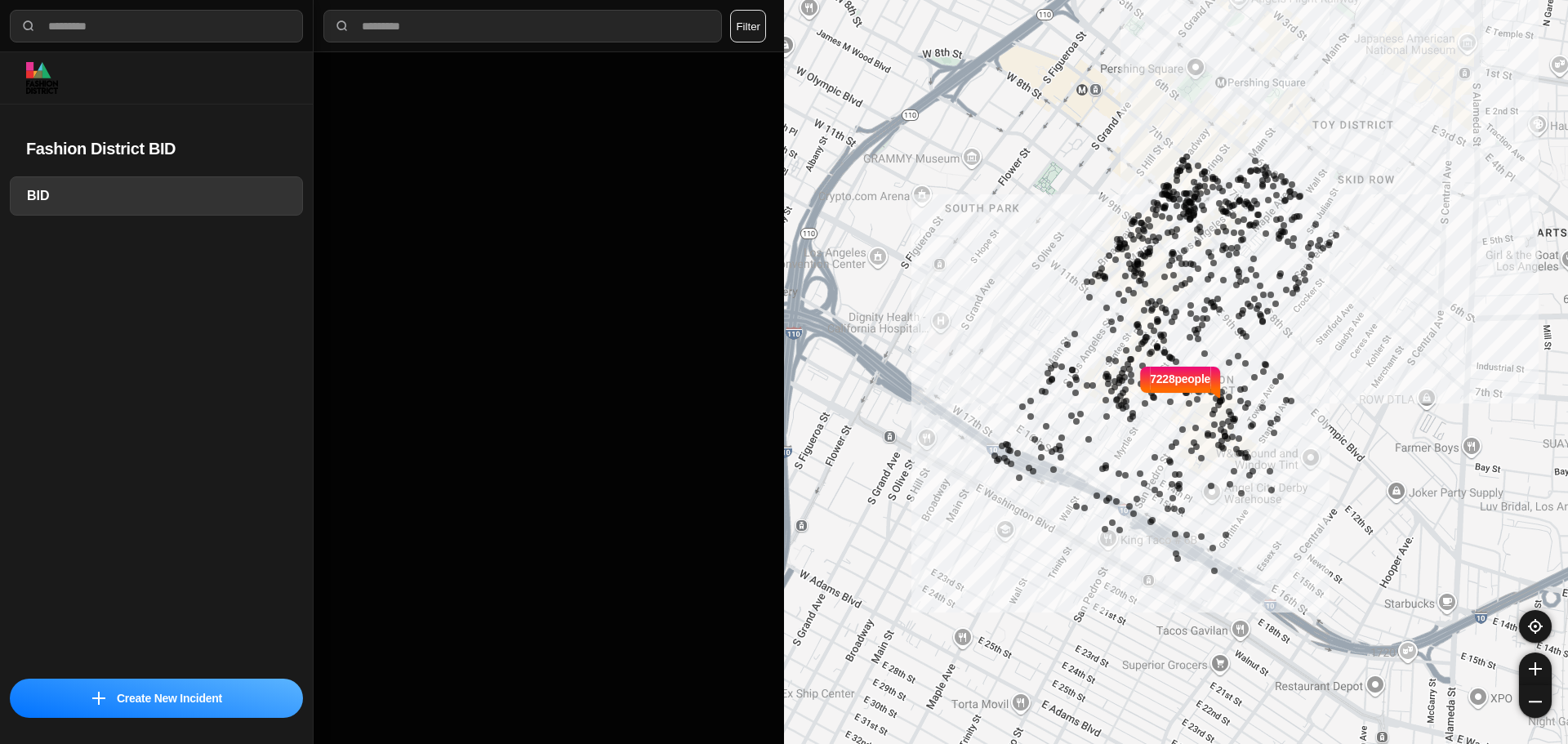
select select "*"
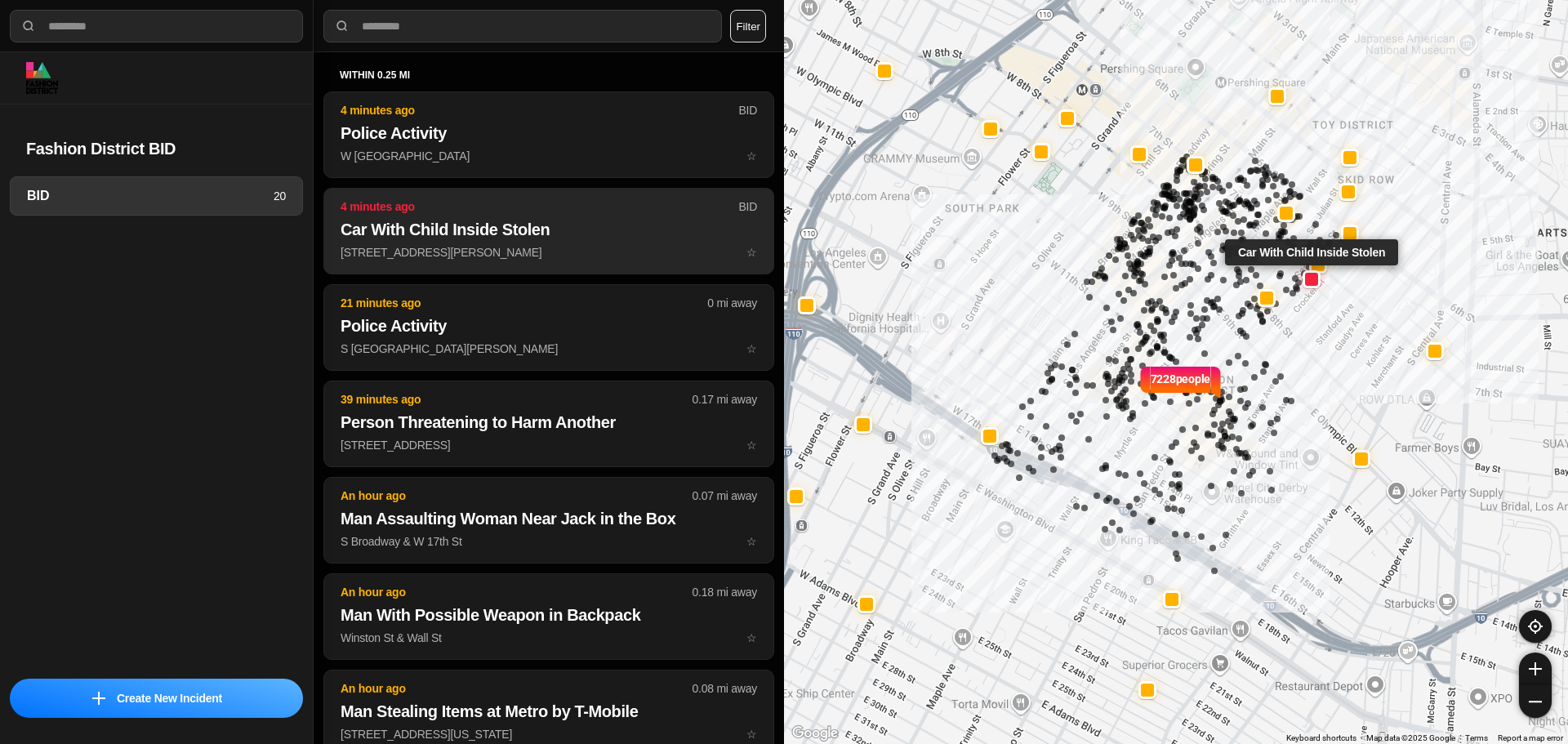
click at [404, 231] on h2 "Car With Child Inside Stolen" at bounding box center [549, 230] width 417 height 23
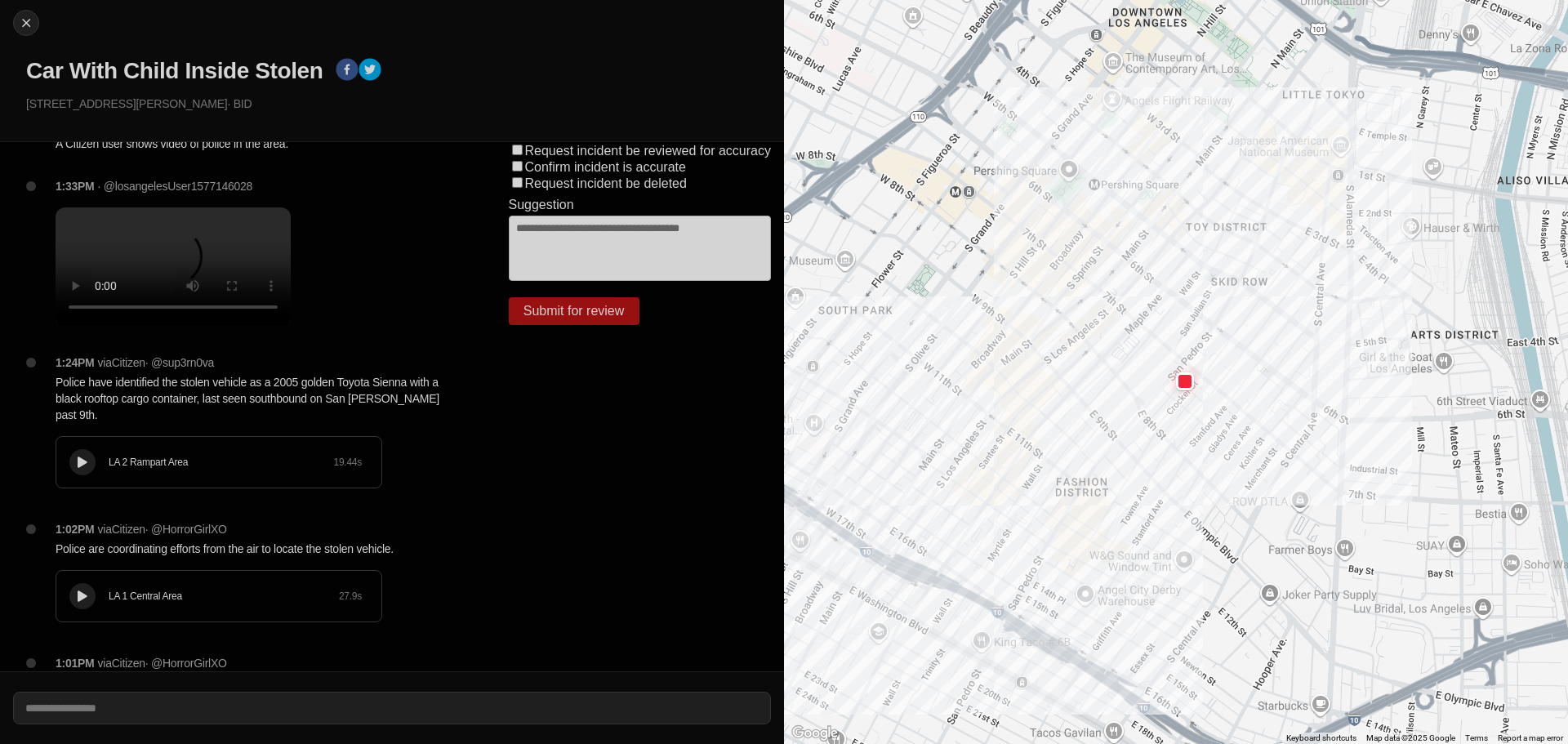
scroll to position [81, 0]
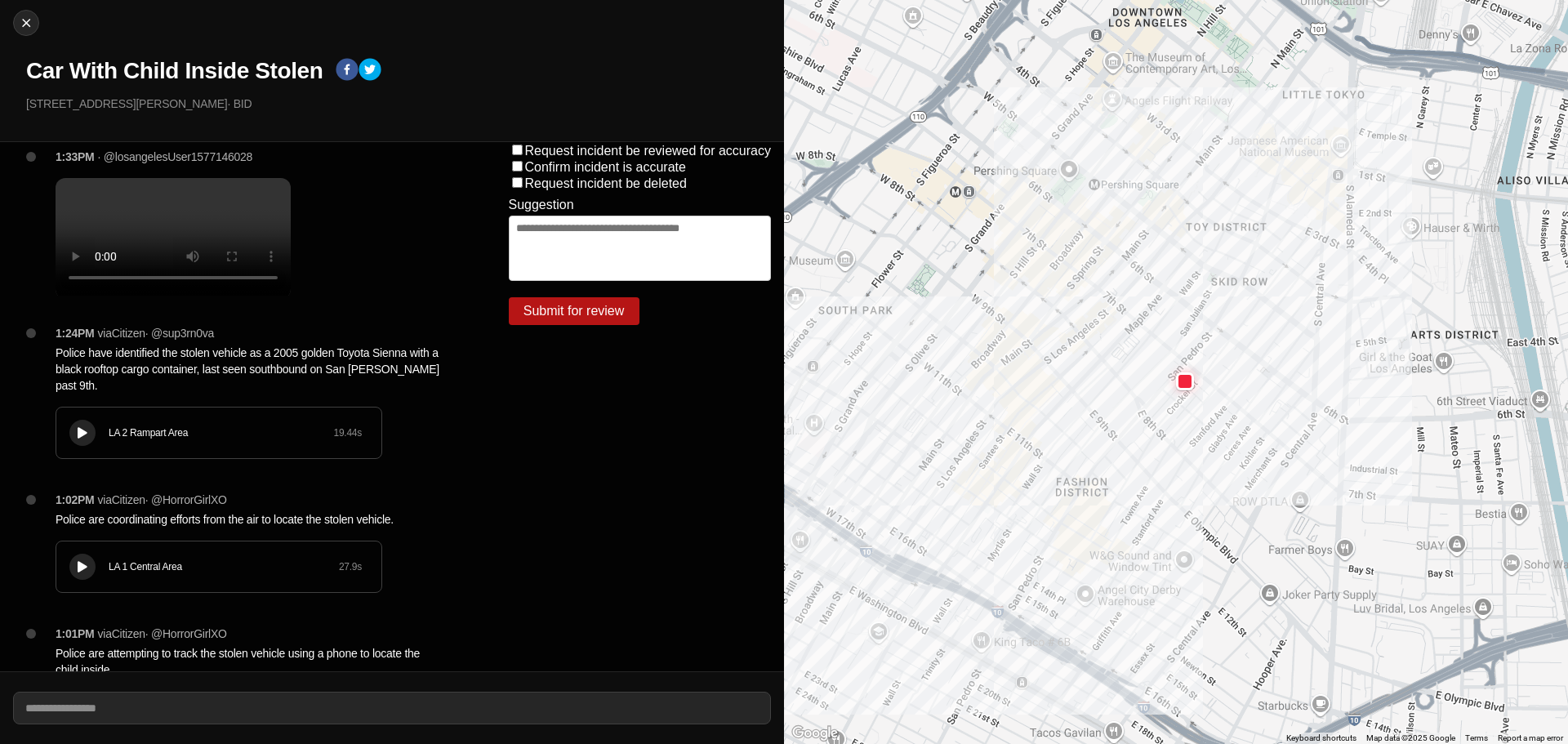
drag, startPoint x: 83, startPoint y: 450, endPoint x: 545, endPoint y: 448, distance: 462.0
click at [86, 438] on icon at bounding box center [82, 433] width 10 height 11
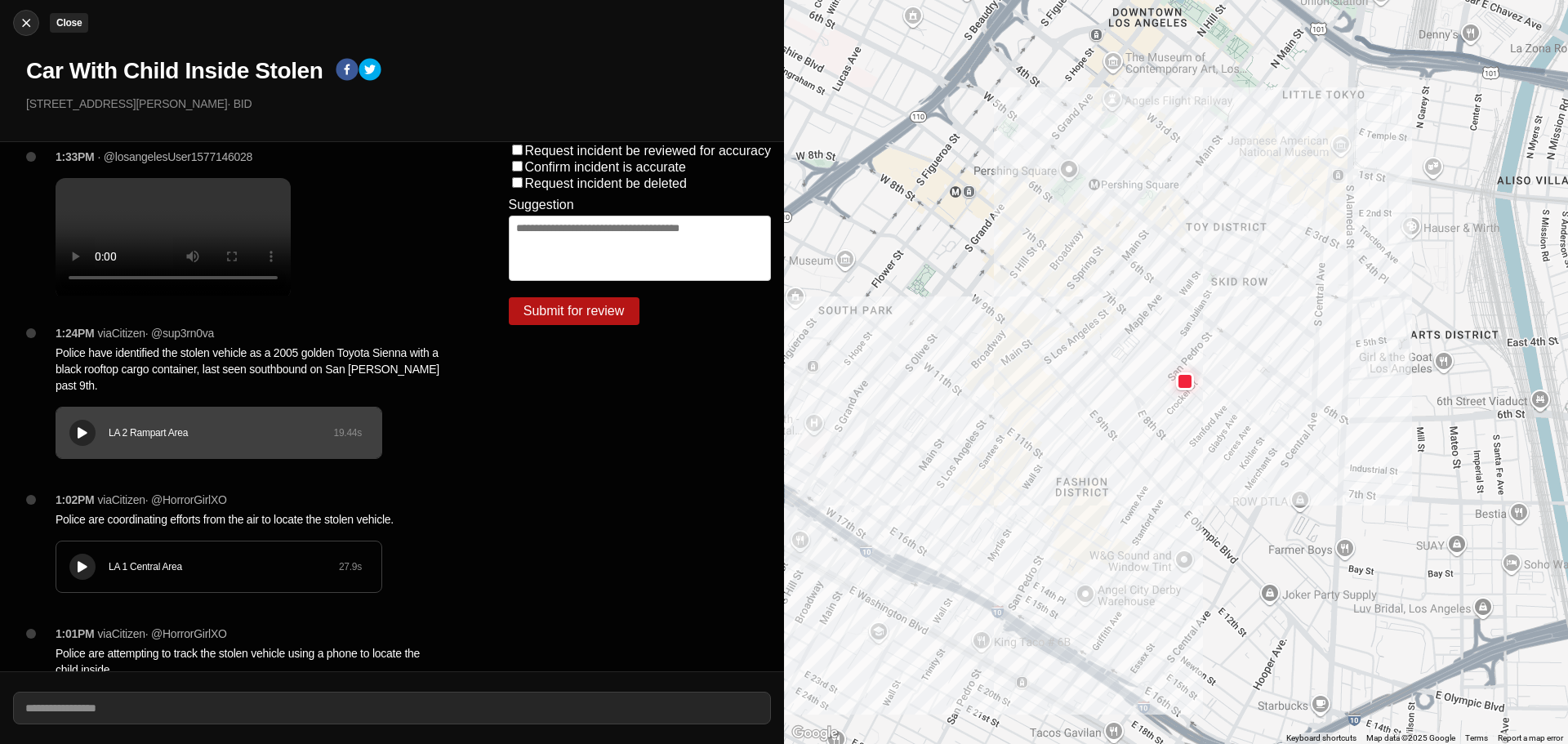
click at [33, 25] on img at bounding box center [27, 23] width 17 height 17
select select "*"
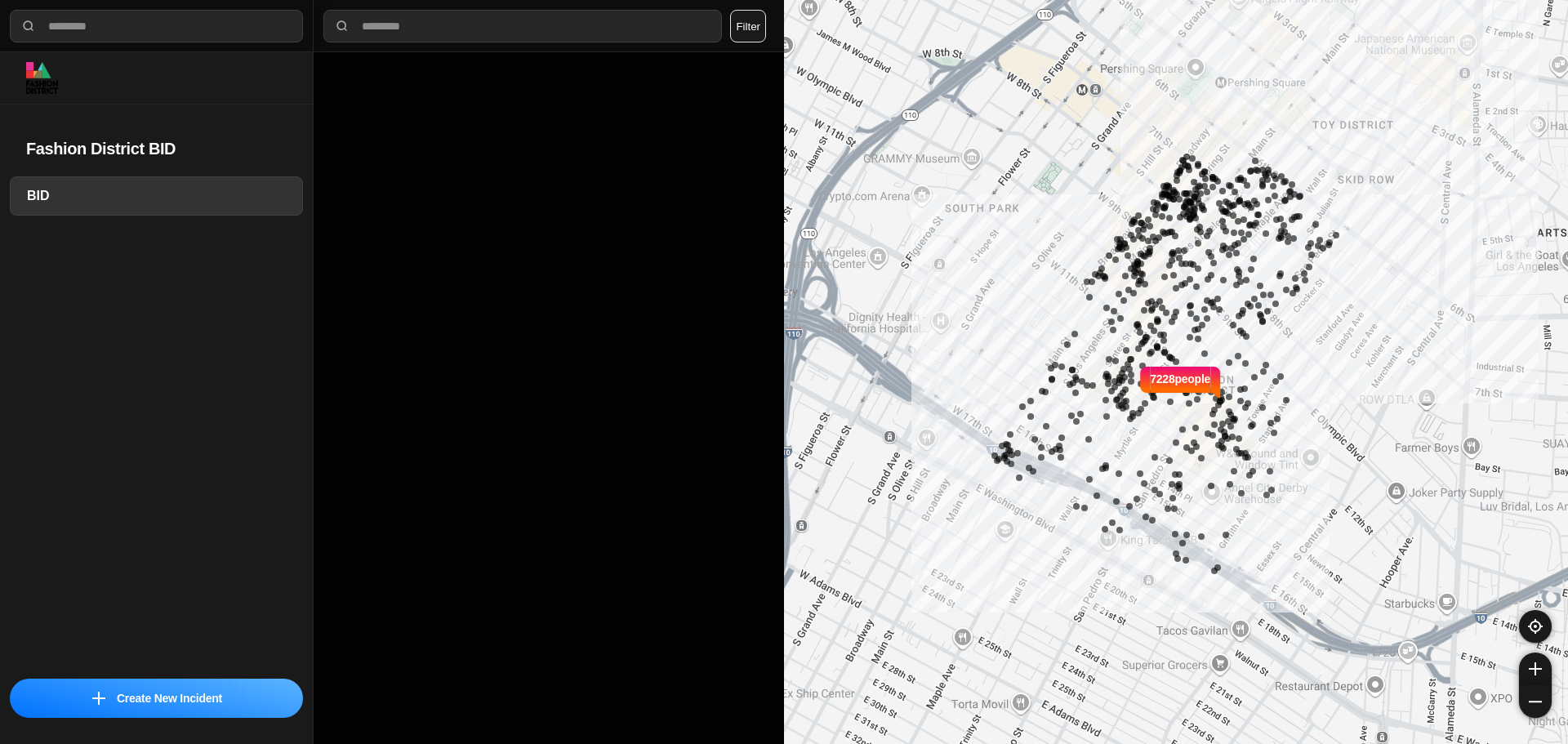
select select "*"
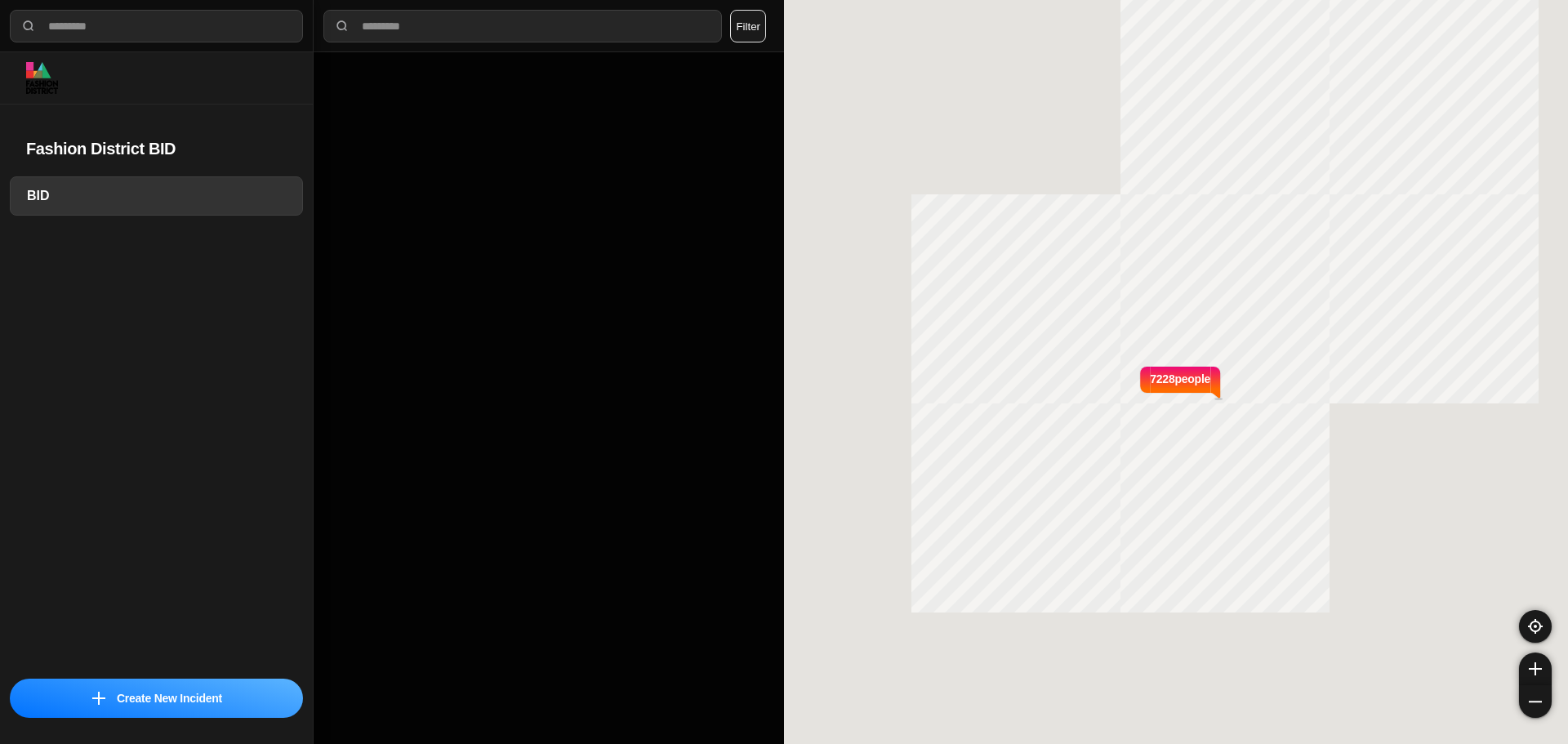
select select "*"
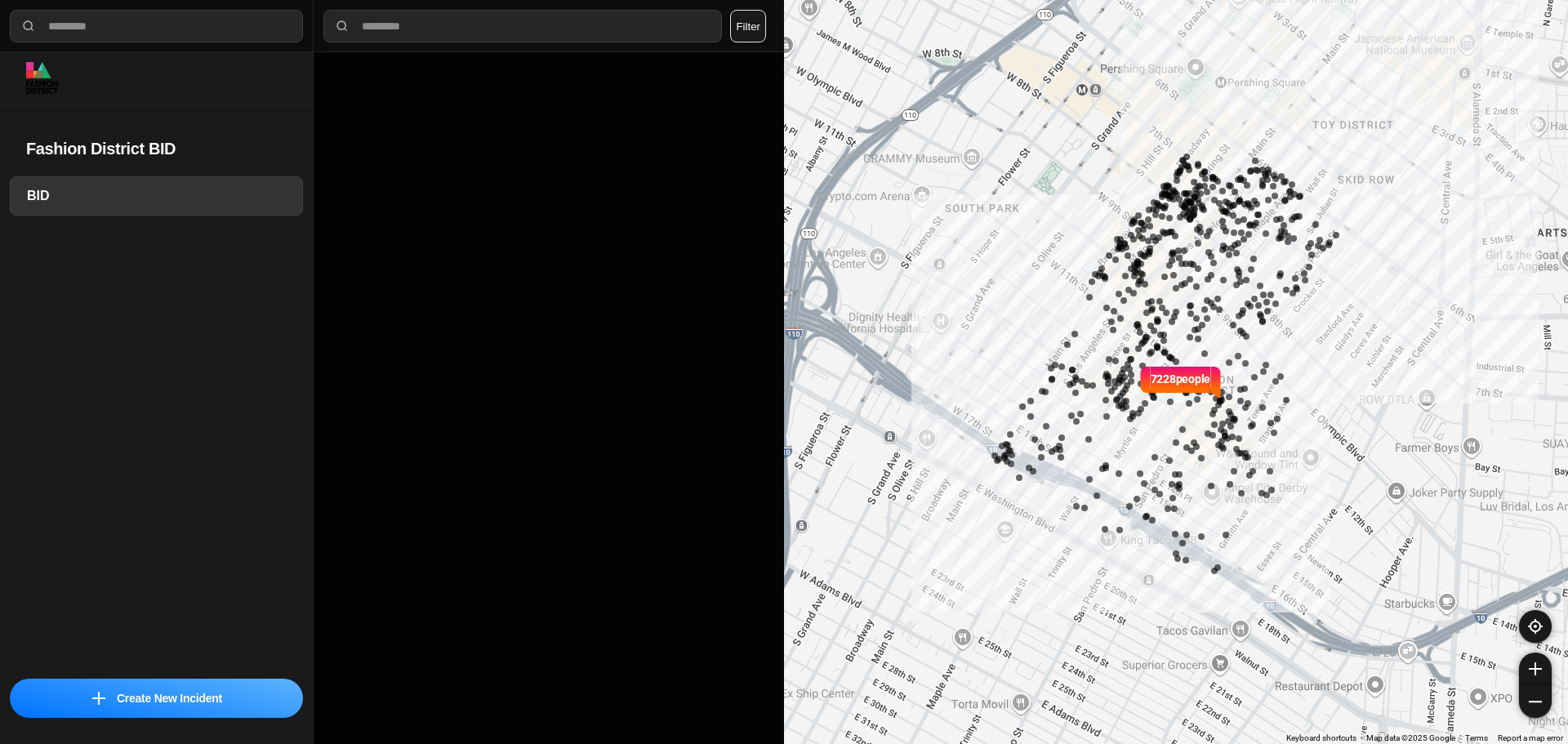
click at [933, 142] on div "7228 people" at bounding box center [1176, 372] width 784 height 744
click at [909, 134] on div "7228 people" at bounding box center [1176, 372] width 784 height 744
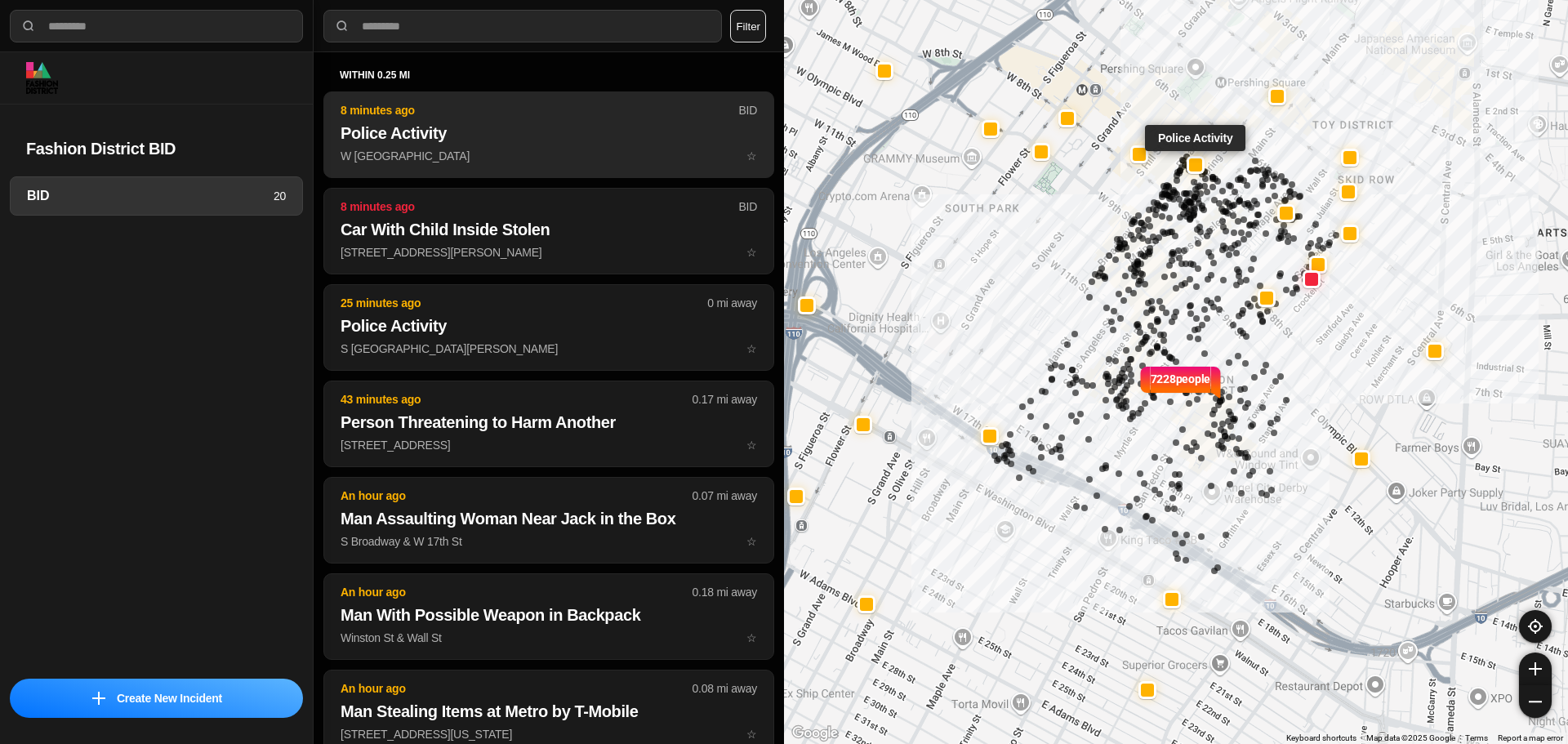
click at [535, 158] on p "W 7th St & S Broadway ☆" at bounding box center [549, 156] width 417 height 17
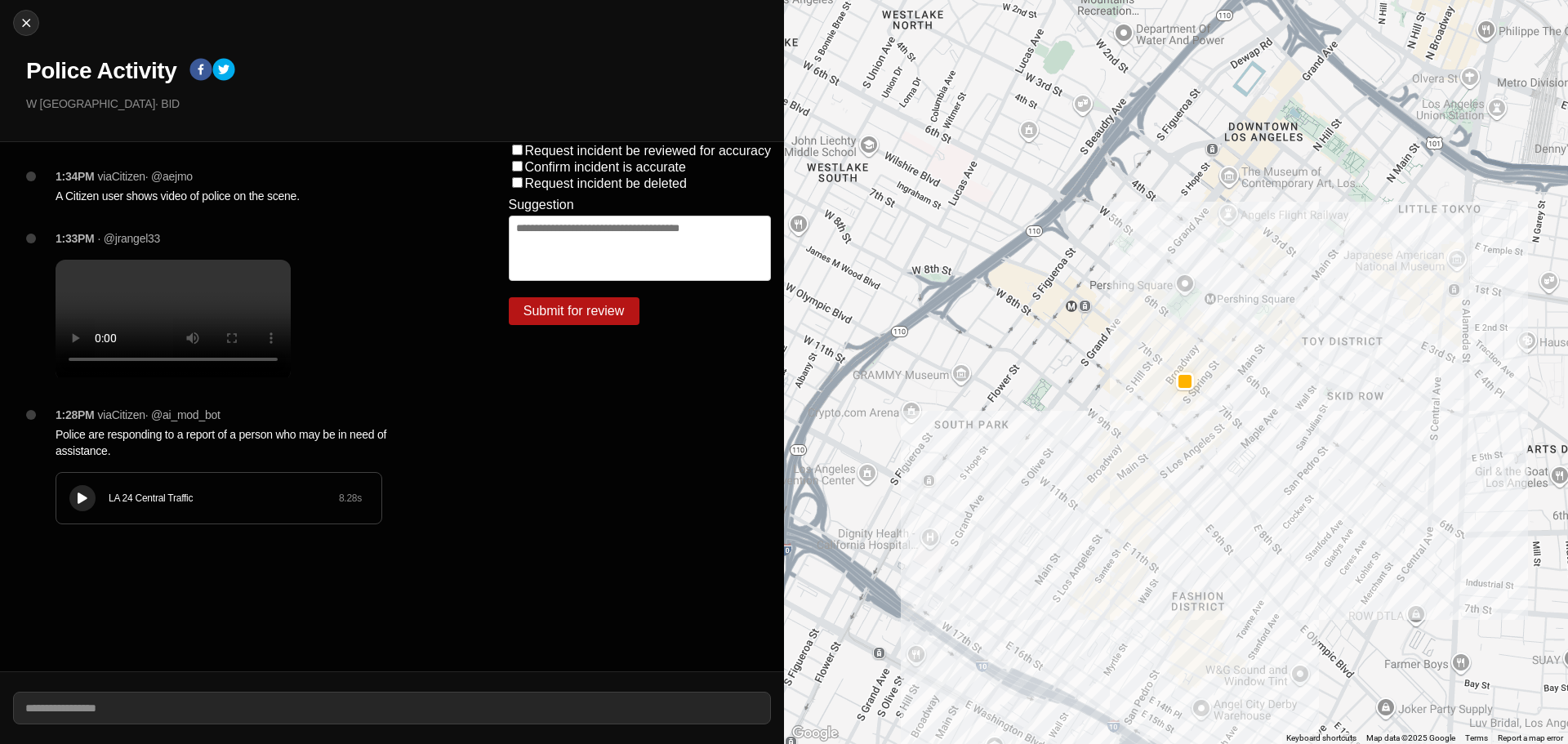
click at [1107, 223] on div at bounding box center [1176, 372] width 784 height 744
click at [33, 28] on img at bounding box center [27, 23] width 17 height 17
select select "*"
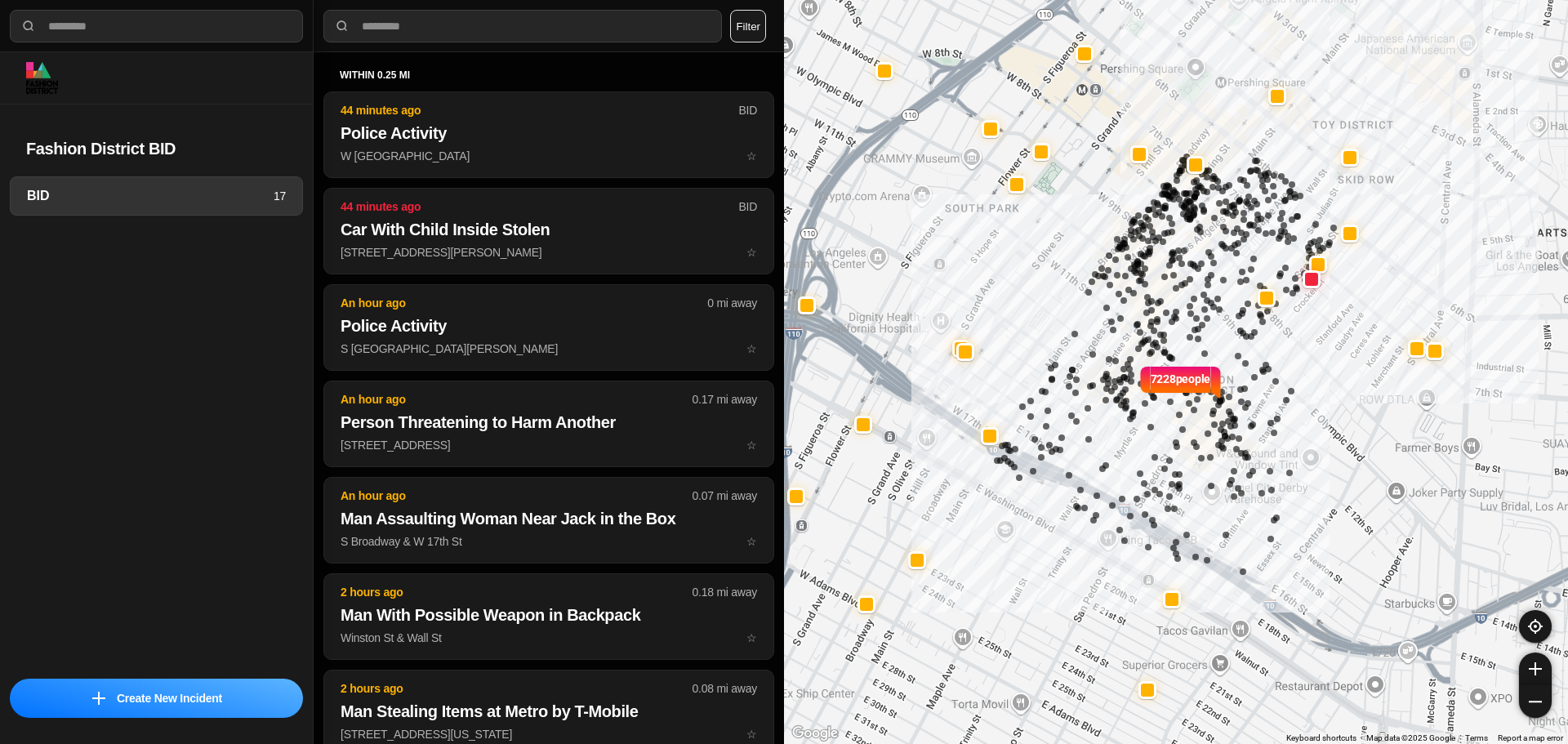
select select "*"
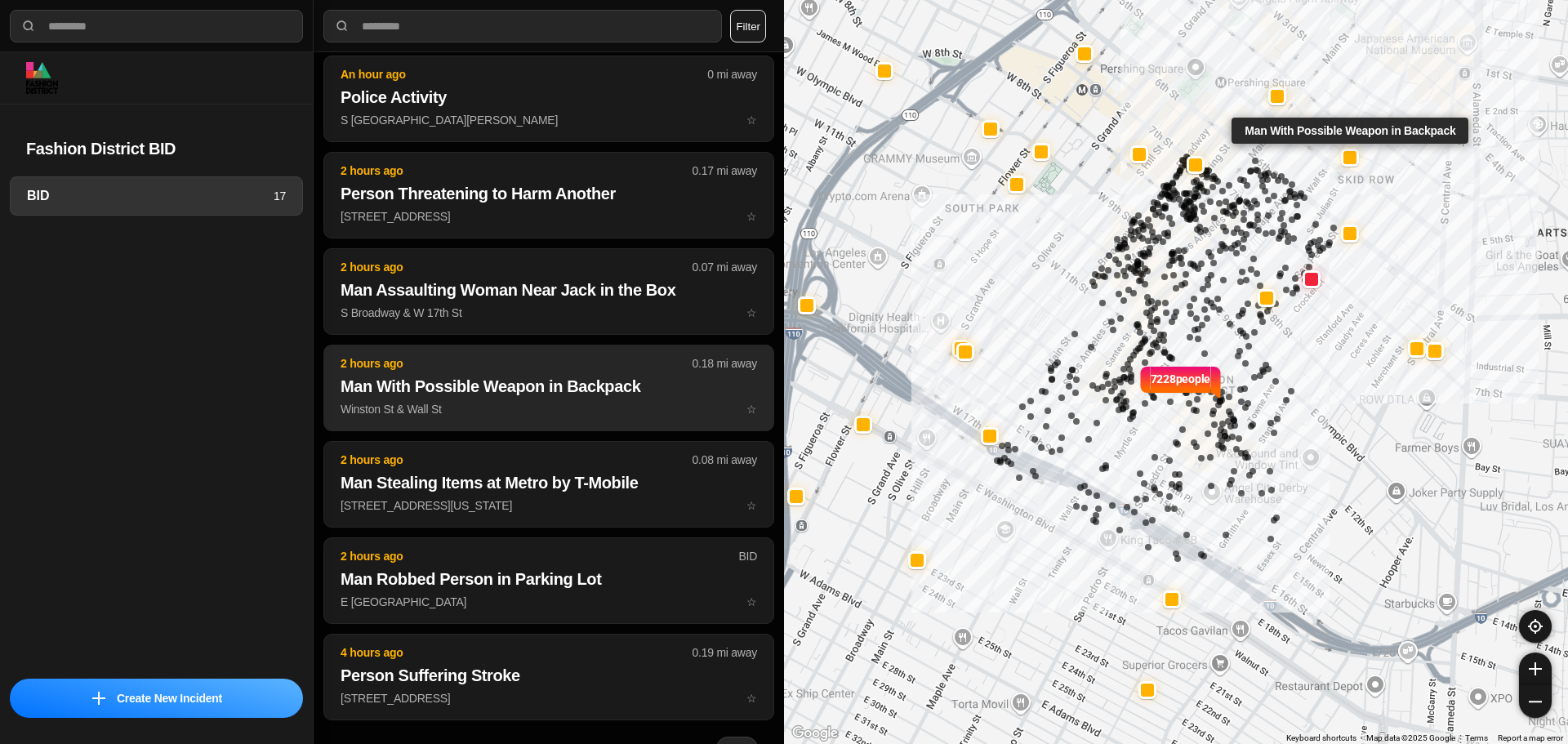
scroll to position [245, 0]
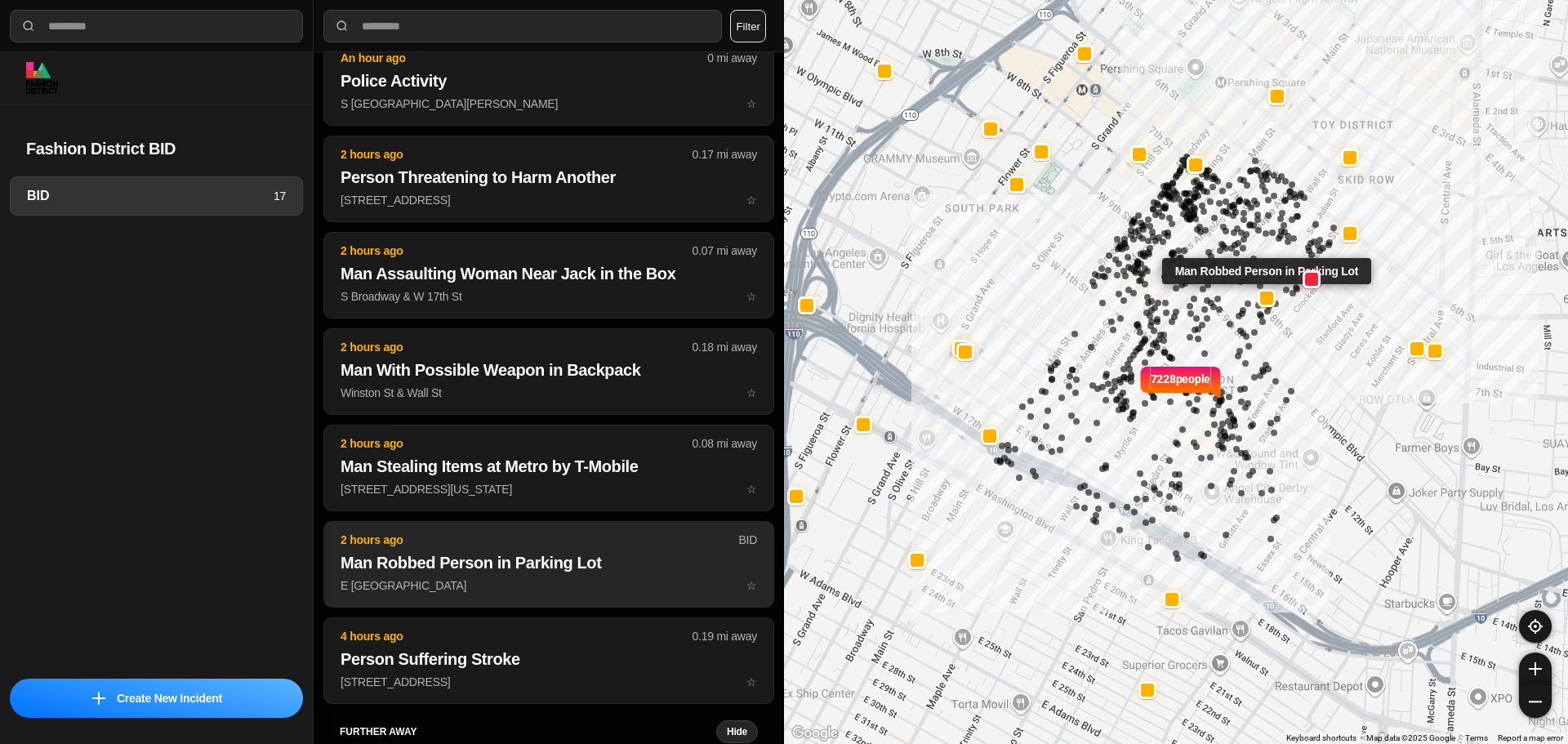
click at [498, 560] on h2 "Man Robbed Person in Parking Lot" at bounding box center [549, 563] width 417 height 23
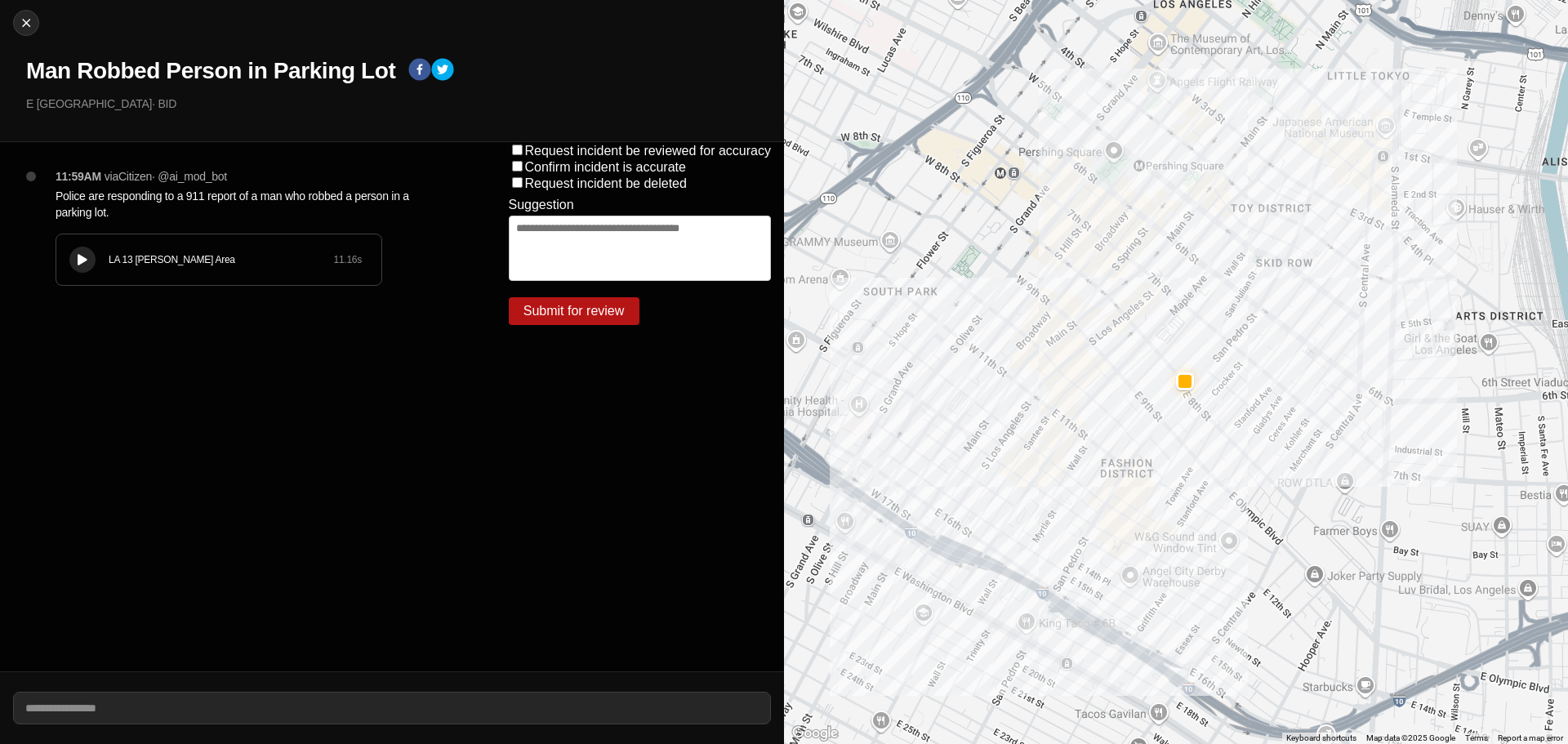
click at [96, 264] on div "LA 13 Newton Area 11.16 s" at bounding box center [218, 259] width 325 height 51
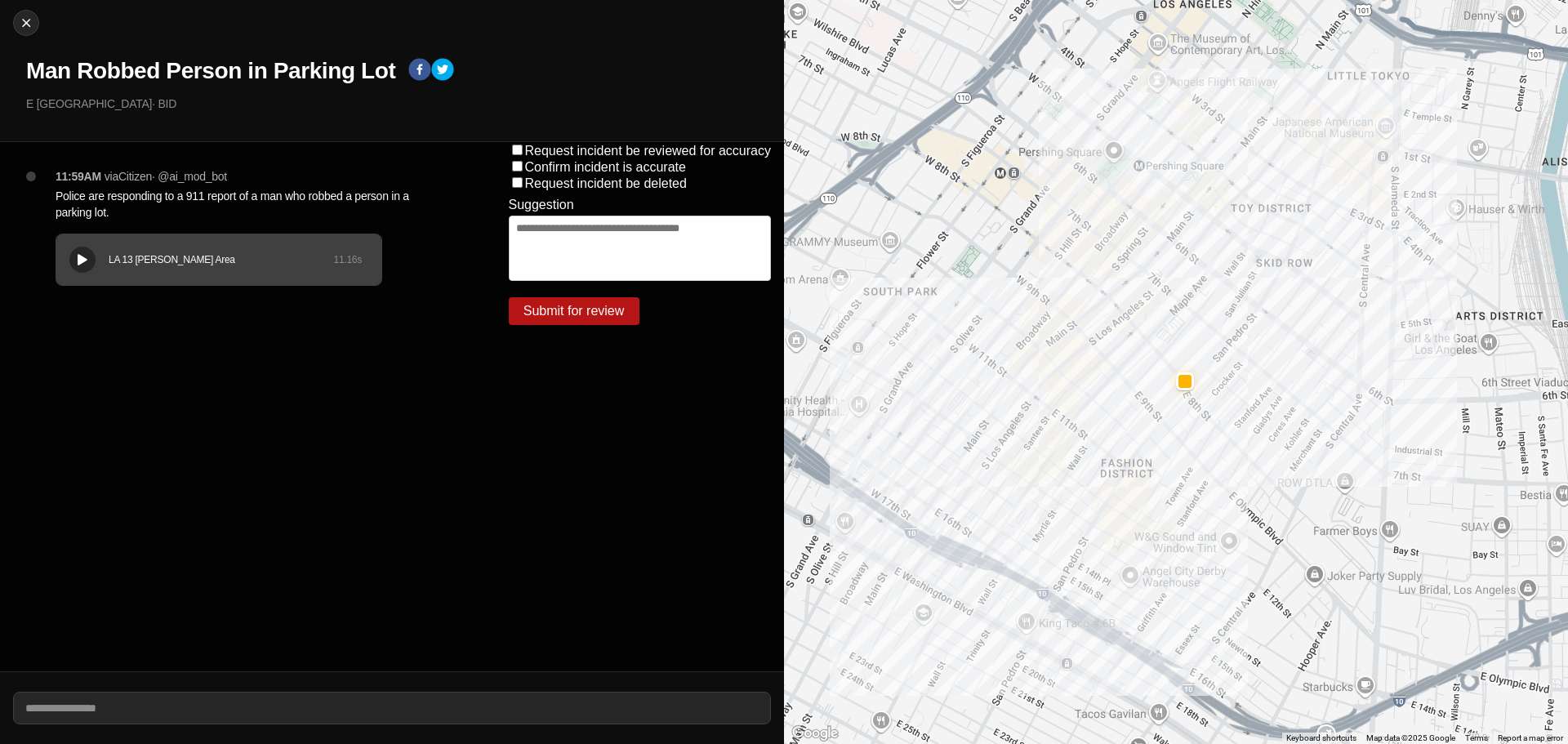
click at [0, 7] on div "Close Man Robbed Person in Parking Lot E 8th St & San Julian St · BID" at bounding box center [392, 71] width 784 height 142
click at [25, 20] on img at bounding box center [27, 23] width 17 height 17
select select "*"
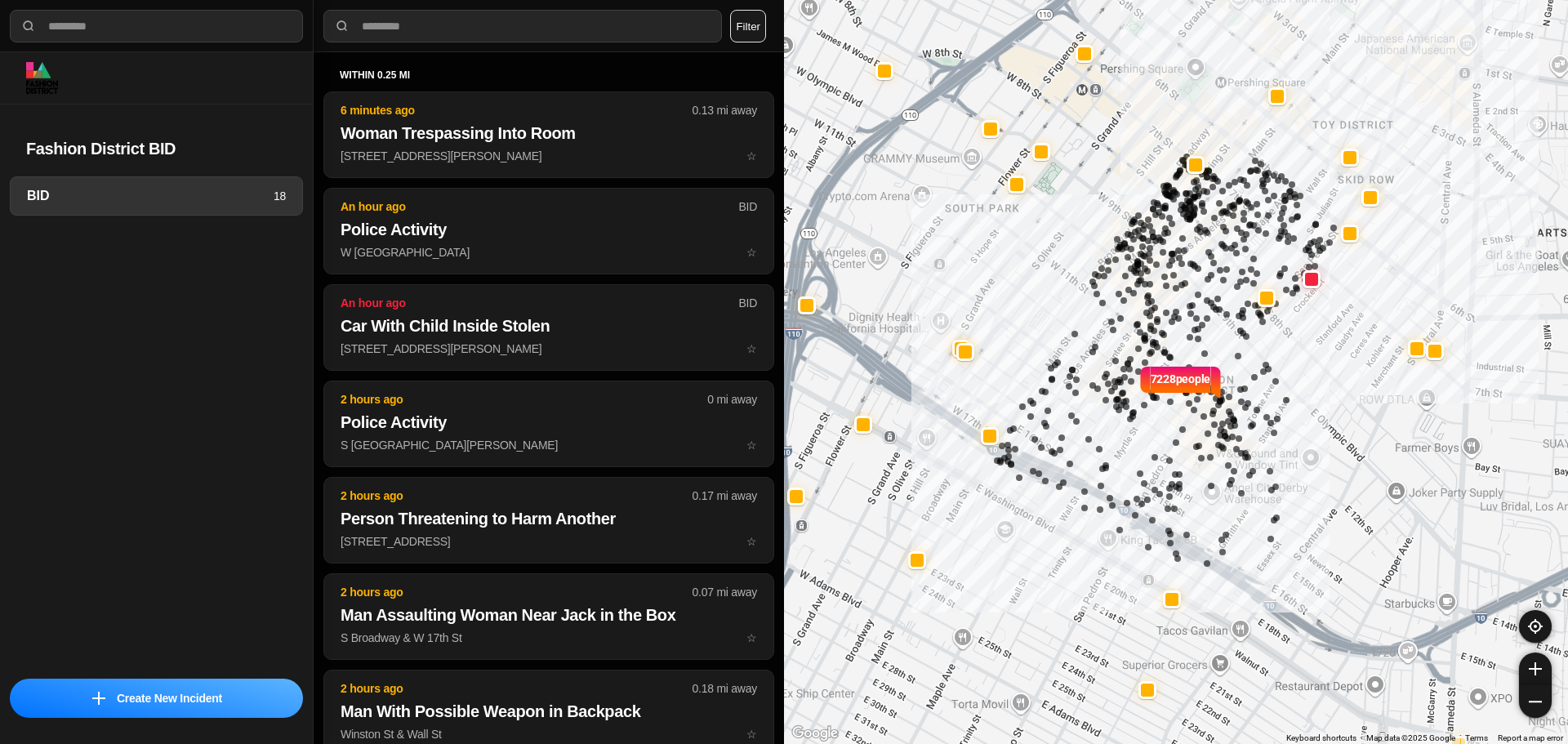
select select "*"
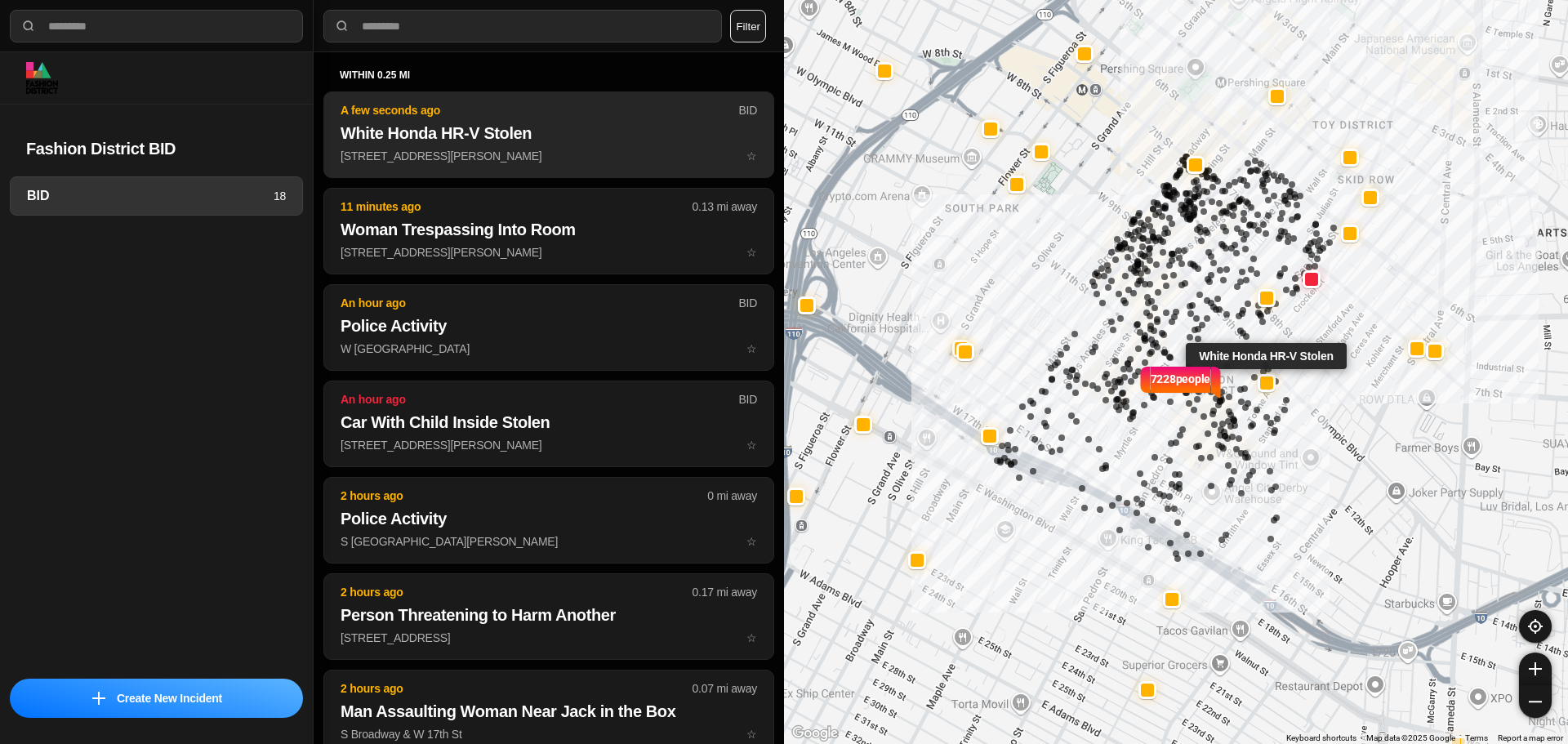
click at [571, 129] on h2 "White Honda HR-V Stolen" at bounding box center [549, 134] width 417 height 23
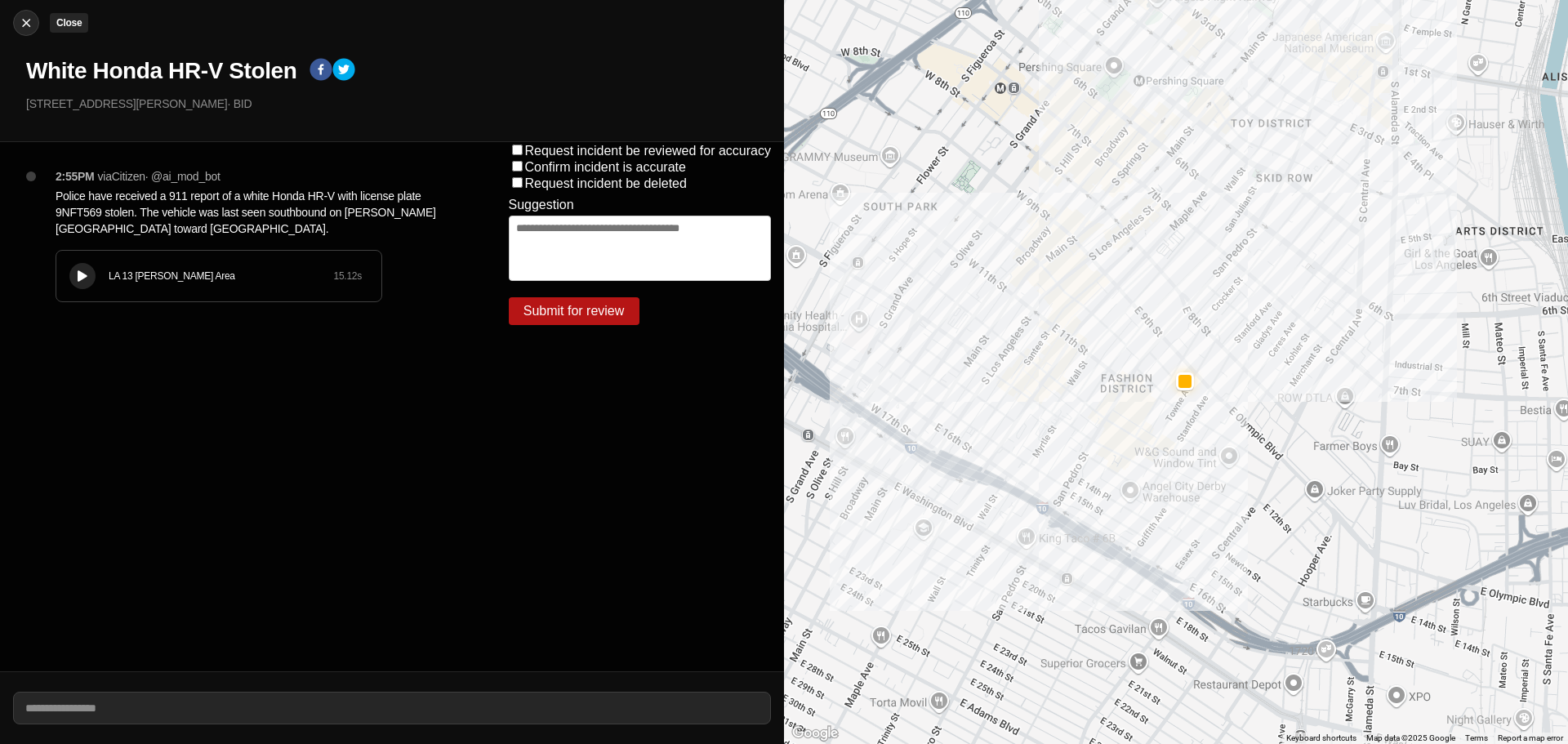
click at [21, 19] on img at bounding box center [27, 23] width 17 height 17
select select "*"
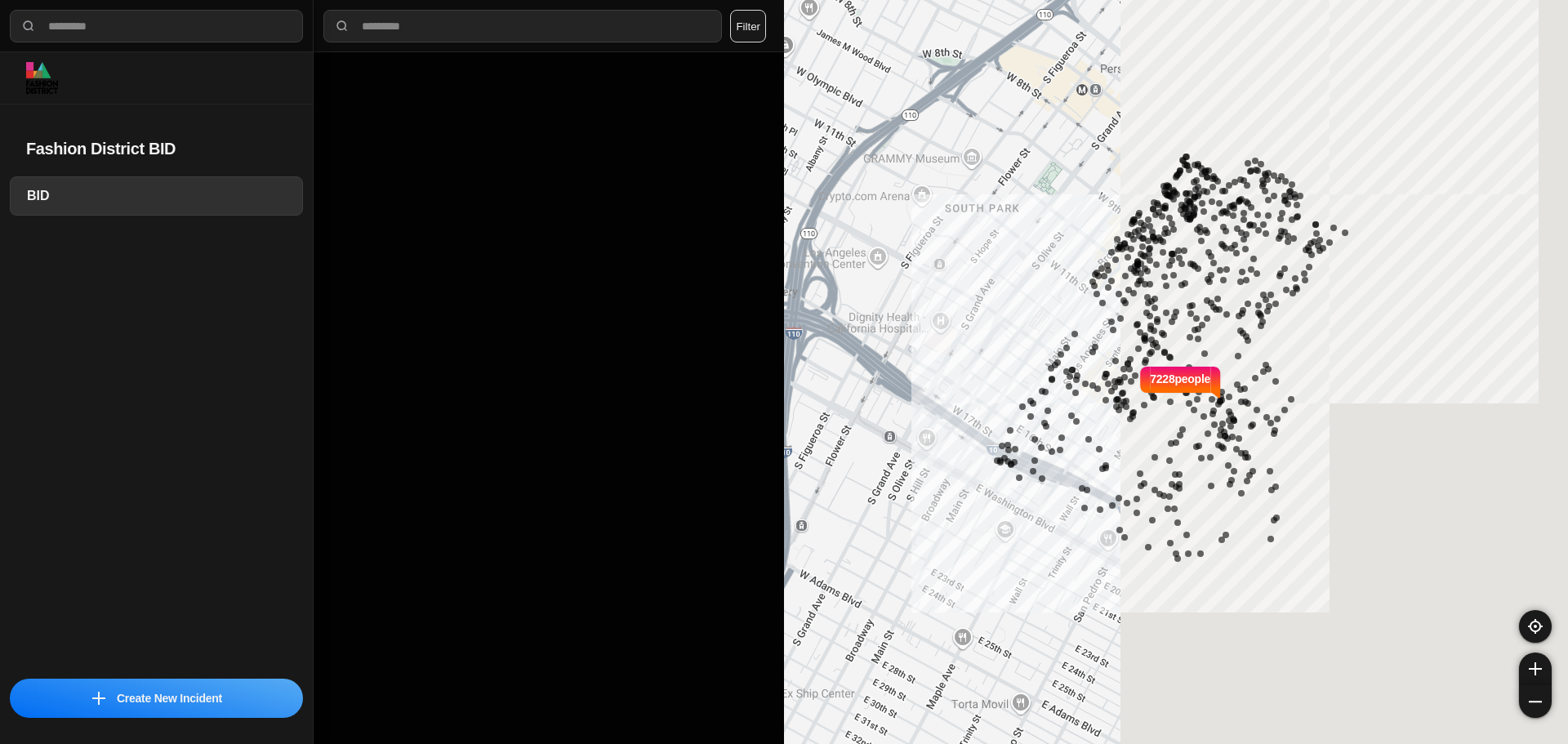
select select "*"
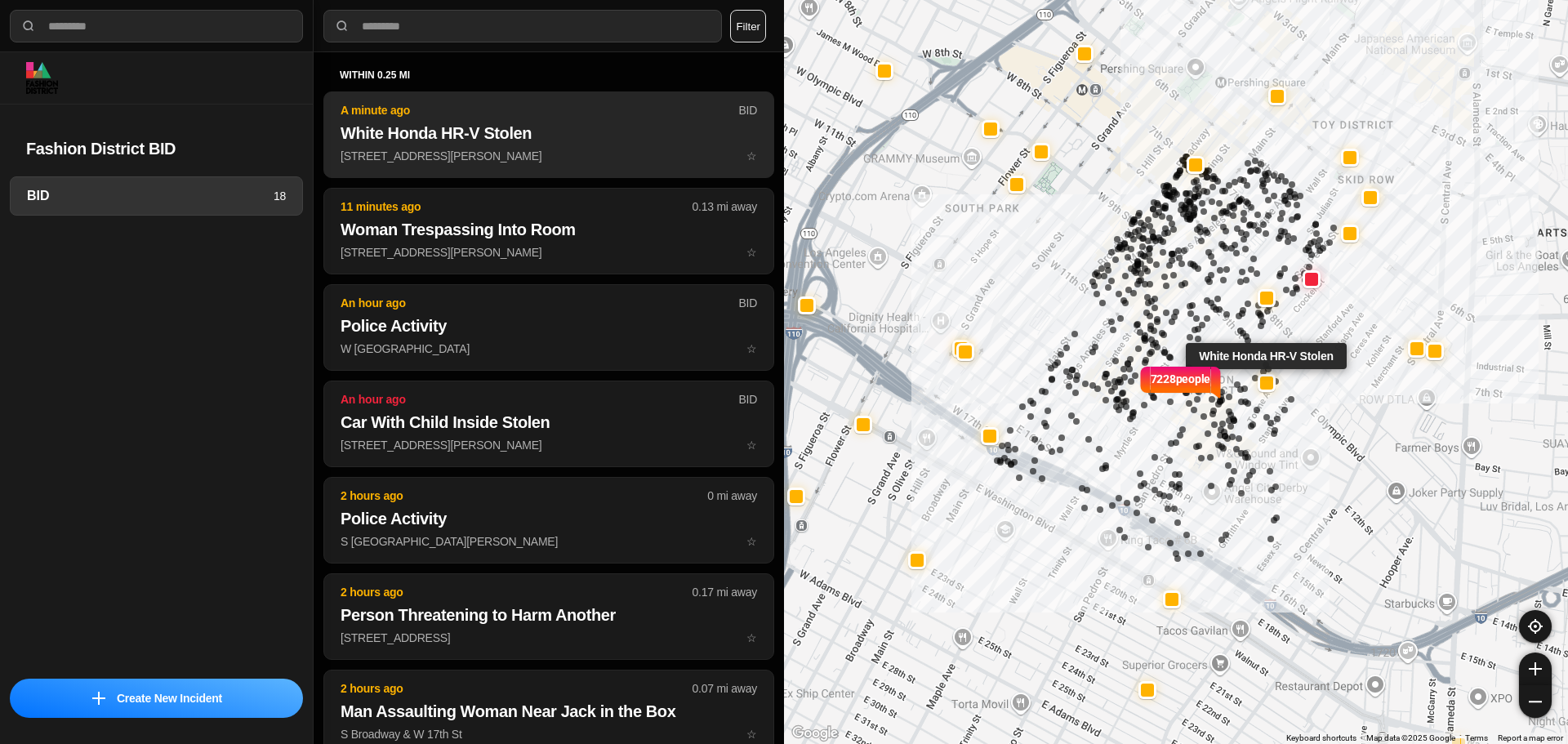
click at [481, 146] on button "A minute ago BID White Honda HR-V Stolen 920 Crocker St ☆" at bounding box center [548, 135] width 451 height 86
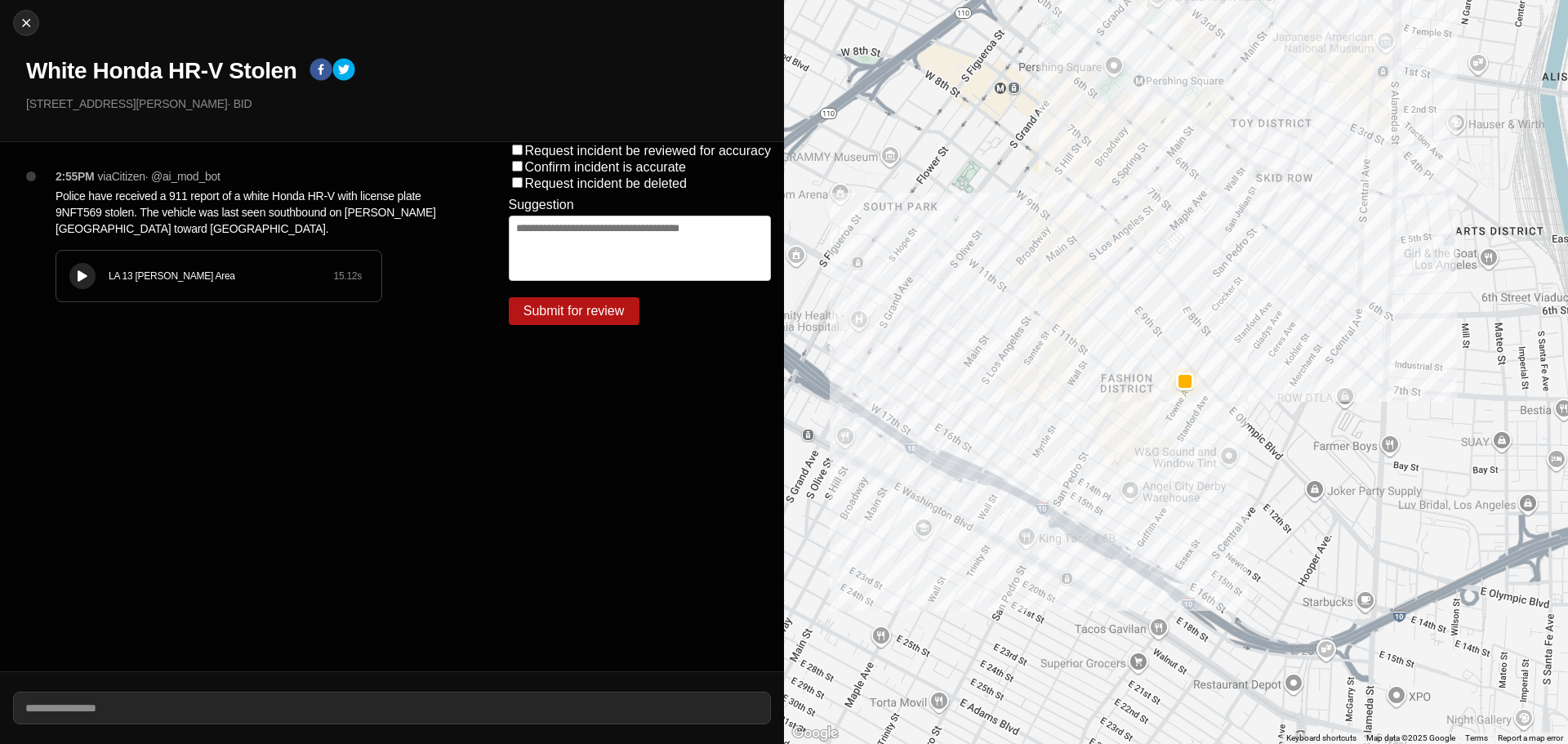
click at [86, 281] on div at bounding box center [82, 277] width 17 height 12
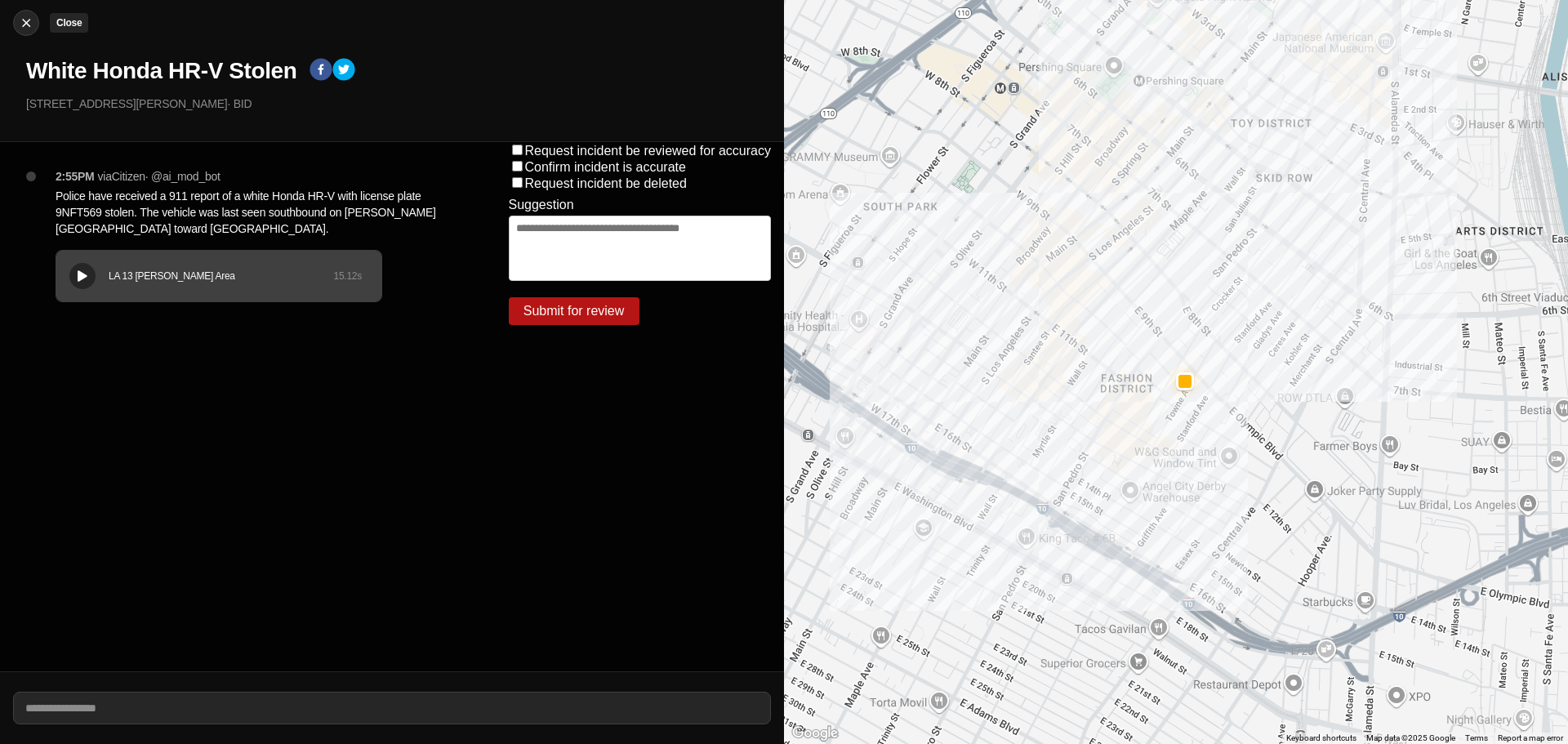
click at [27, 18] on img at bounding box center [27, 23] width 17 height 17
select select "*"
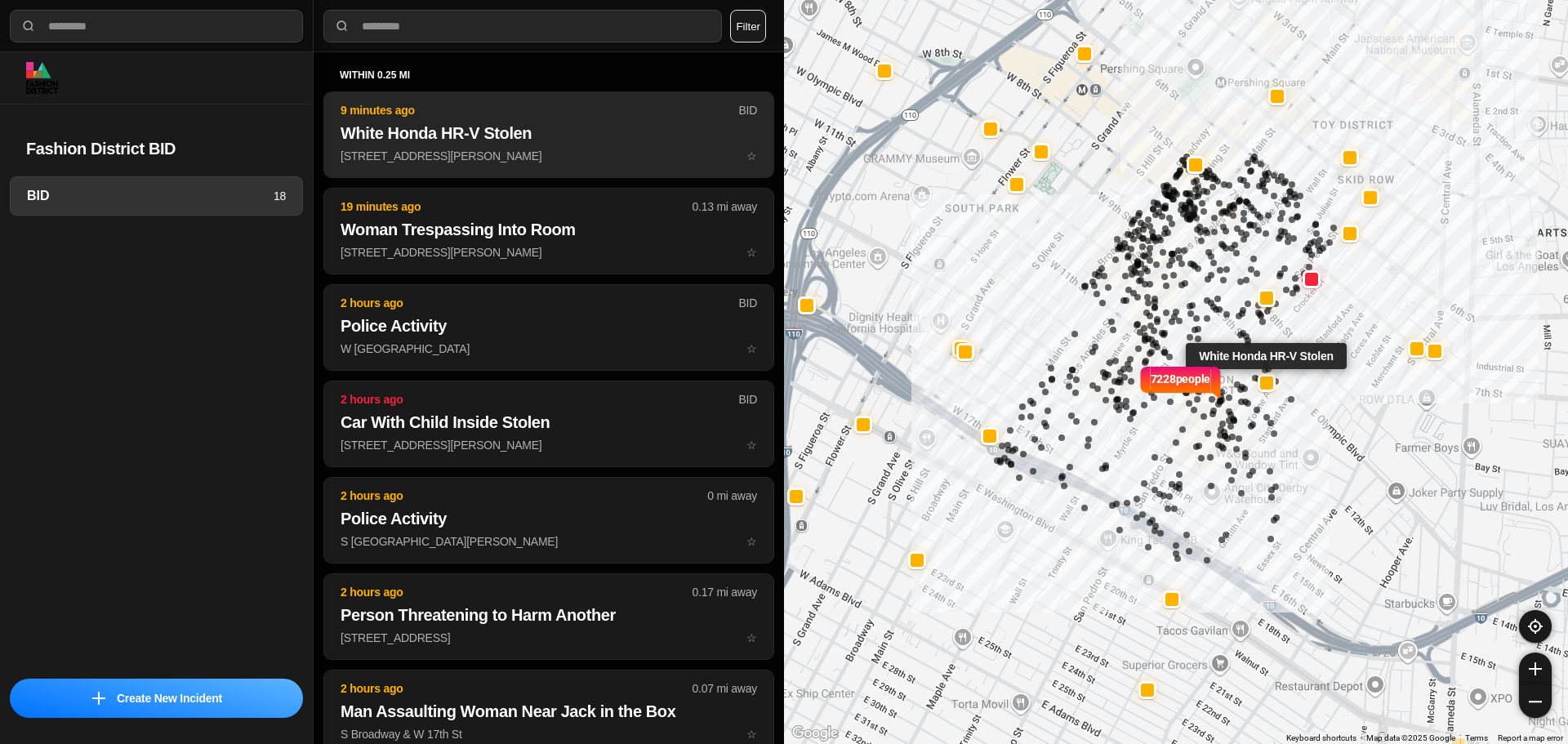
click at [488, 159] on p "920 Crocker St ☆" at bounding box center [549, 156] width 417 height 17
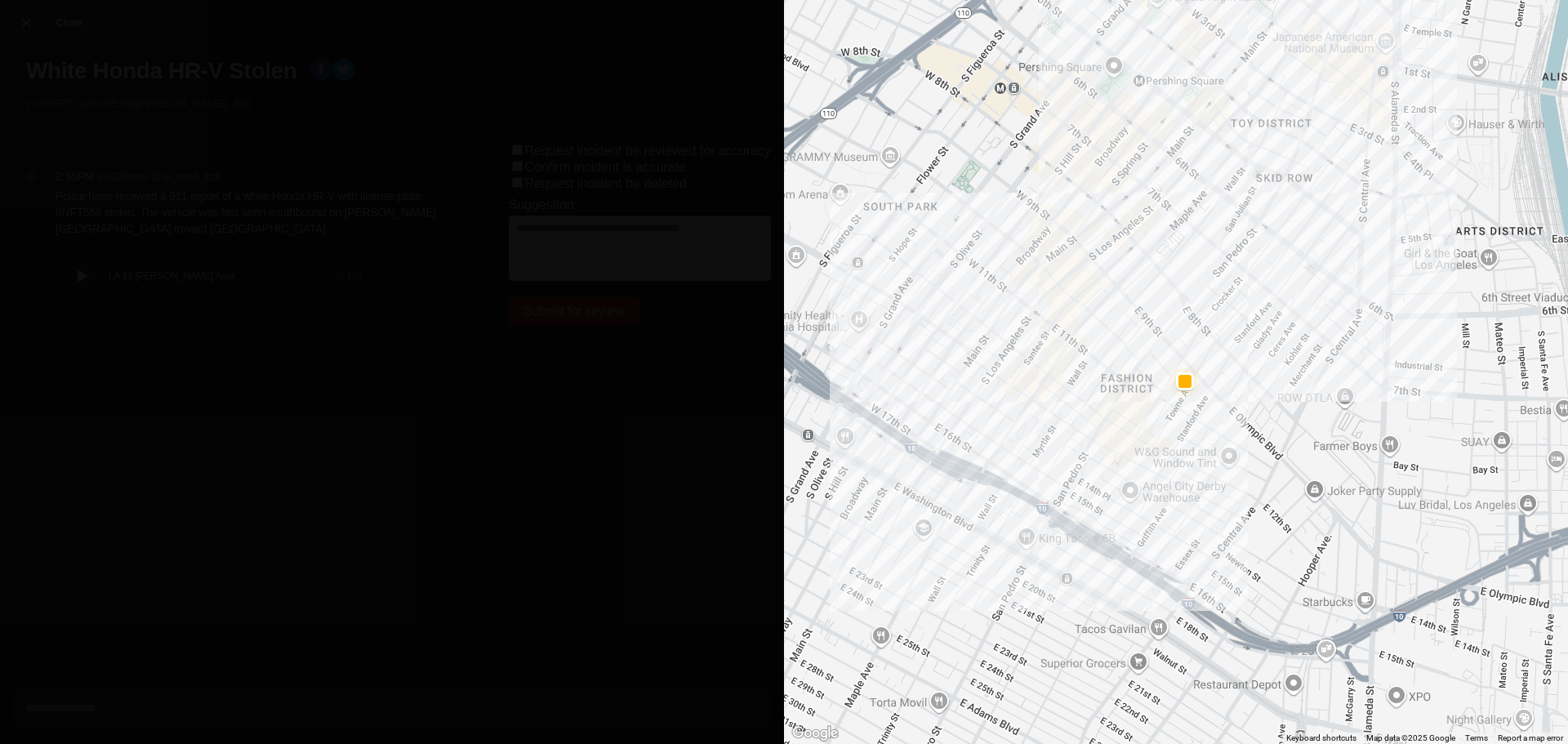
click at [25, 23] on img at bounding box center [27, 23] width 17 height 17
select select "*"
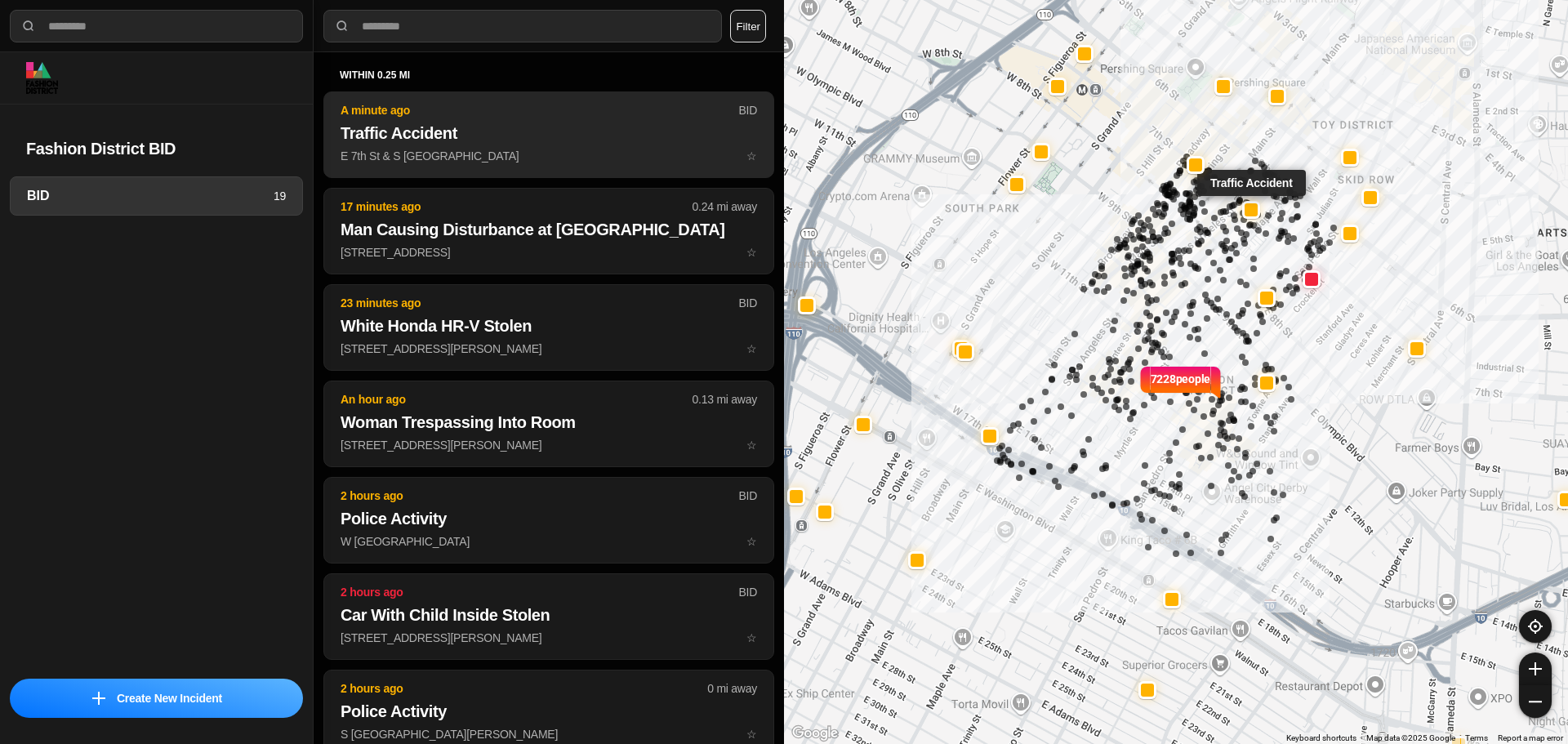
click at [569, 127] on h2 "Traffic Accident" at bounding box center [549, 134] width 417 height 23
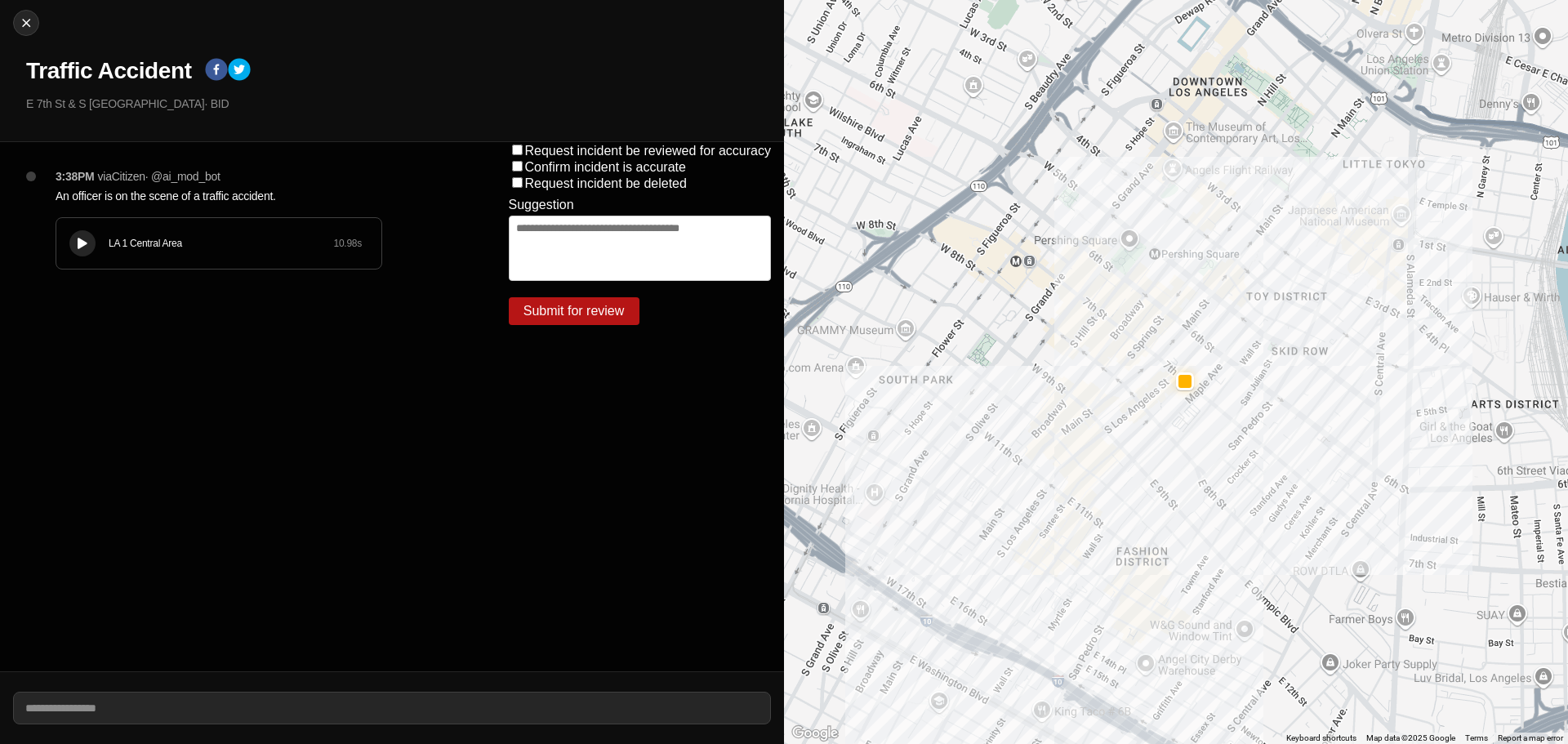
click at [72, 242] on button at bounding box center [82, 242] width 26 height 26
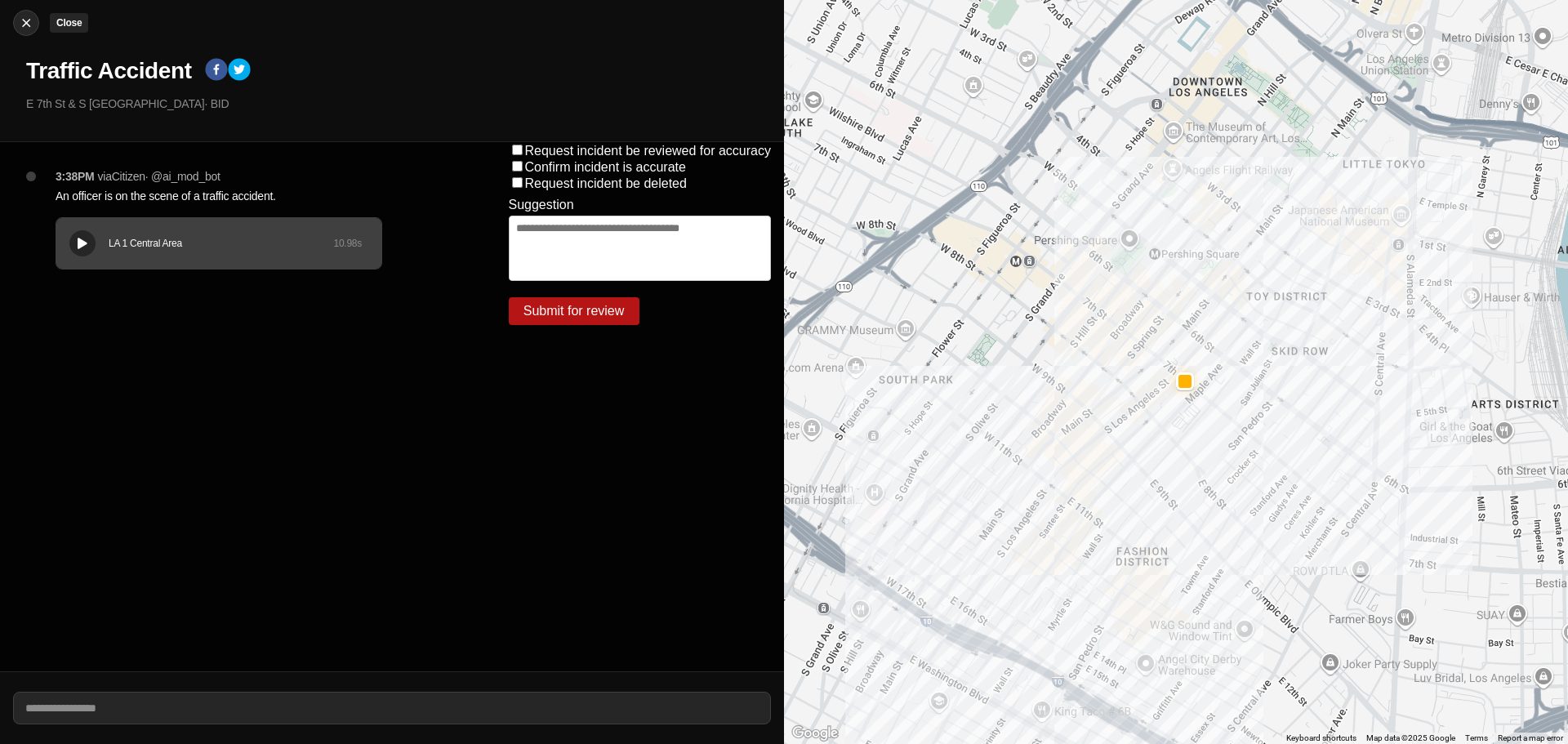
click at [27, 30] on img at bounding box center [27, 23] width 17 height 17
select select "*"
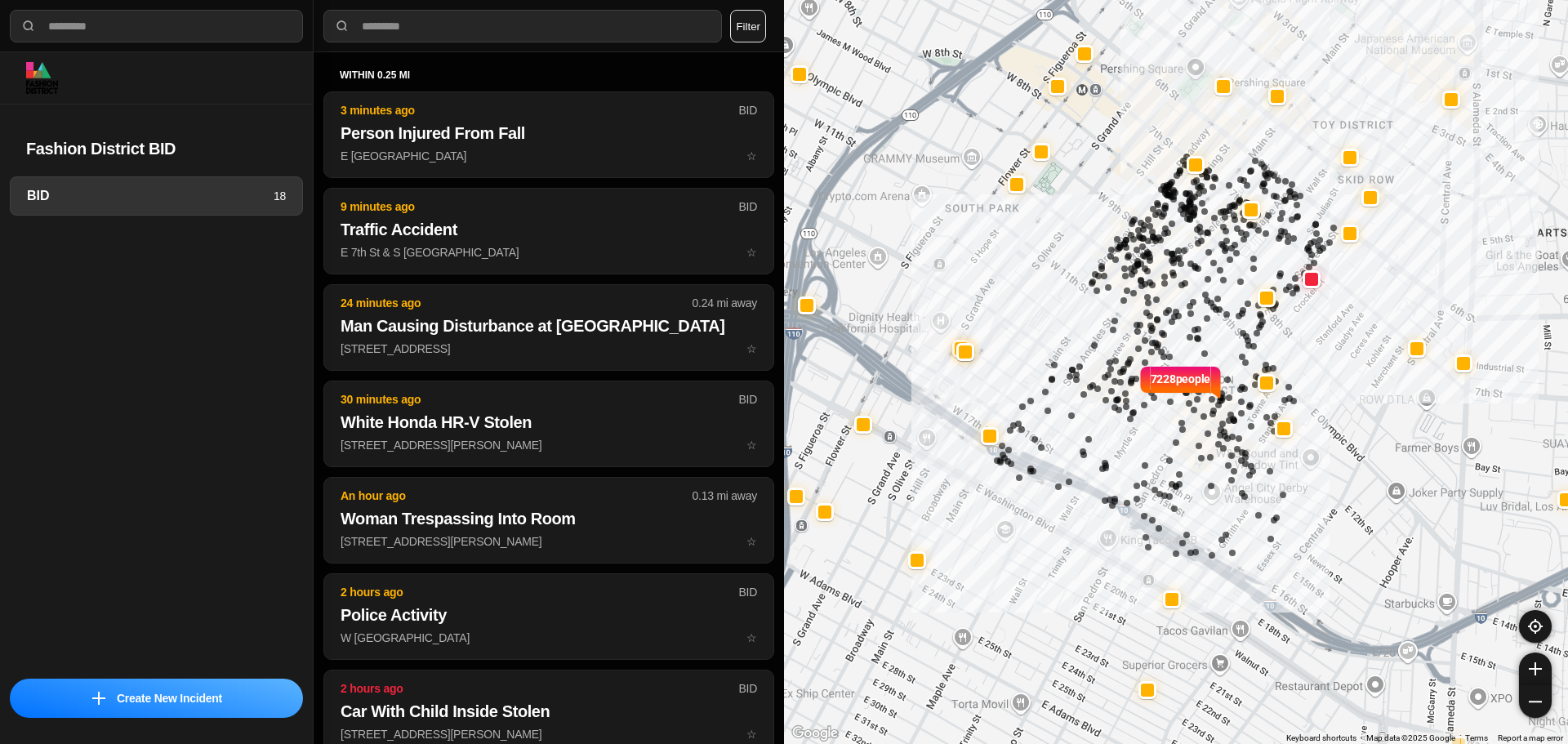
select select "*"
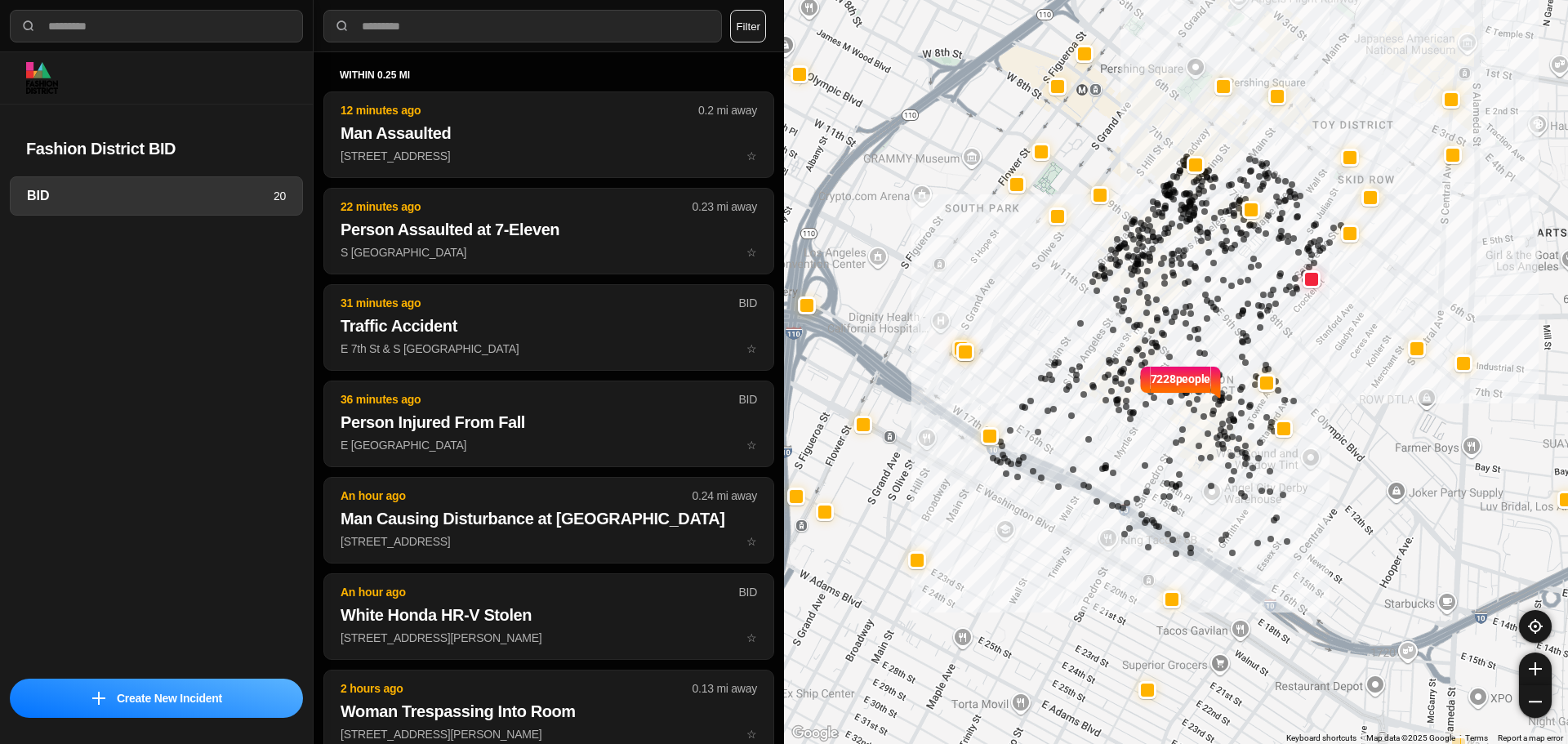
select select "*"
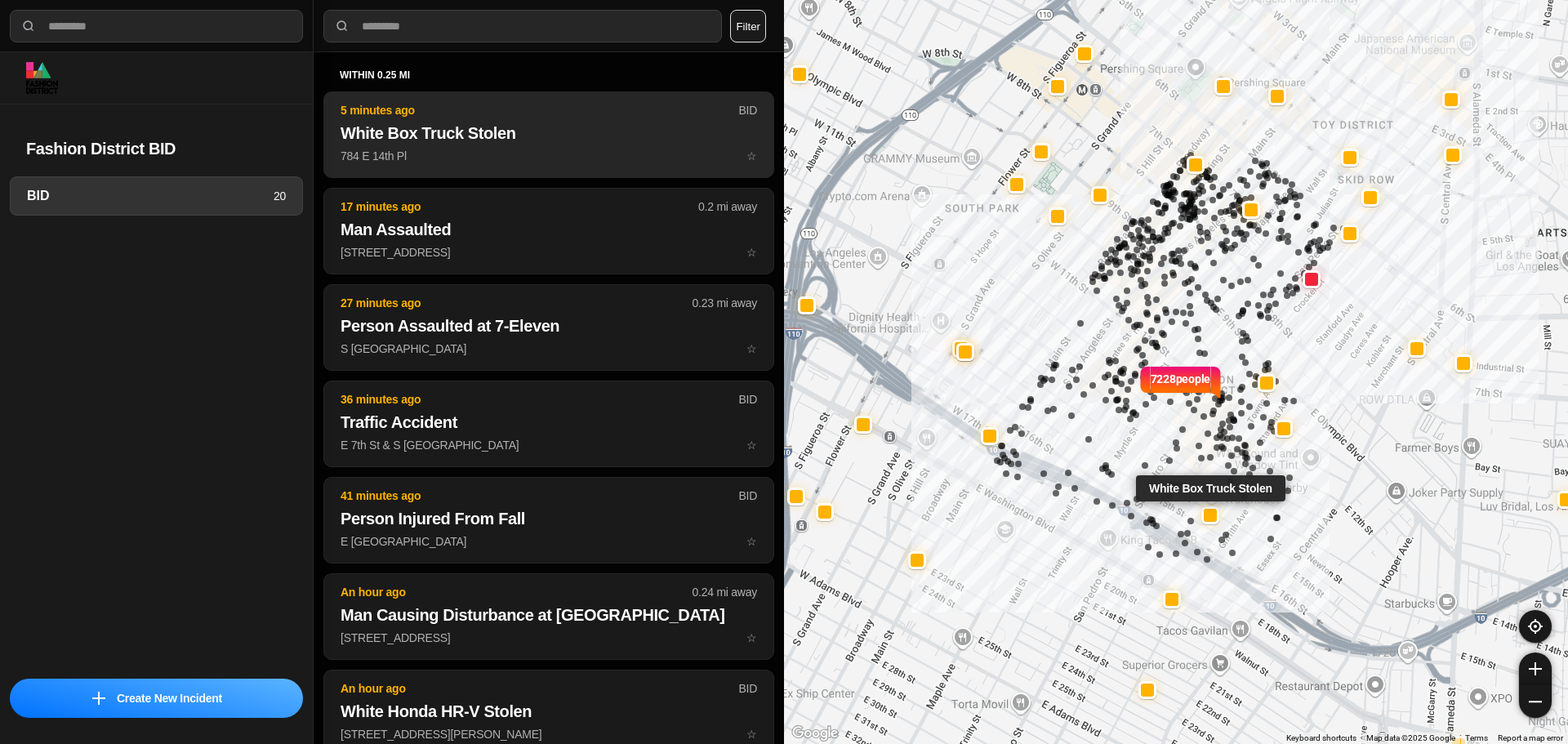
click at [495, 130] on h2 "White Box Truck Stolen" at bounding box center [549, 134] width 417 height 23
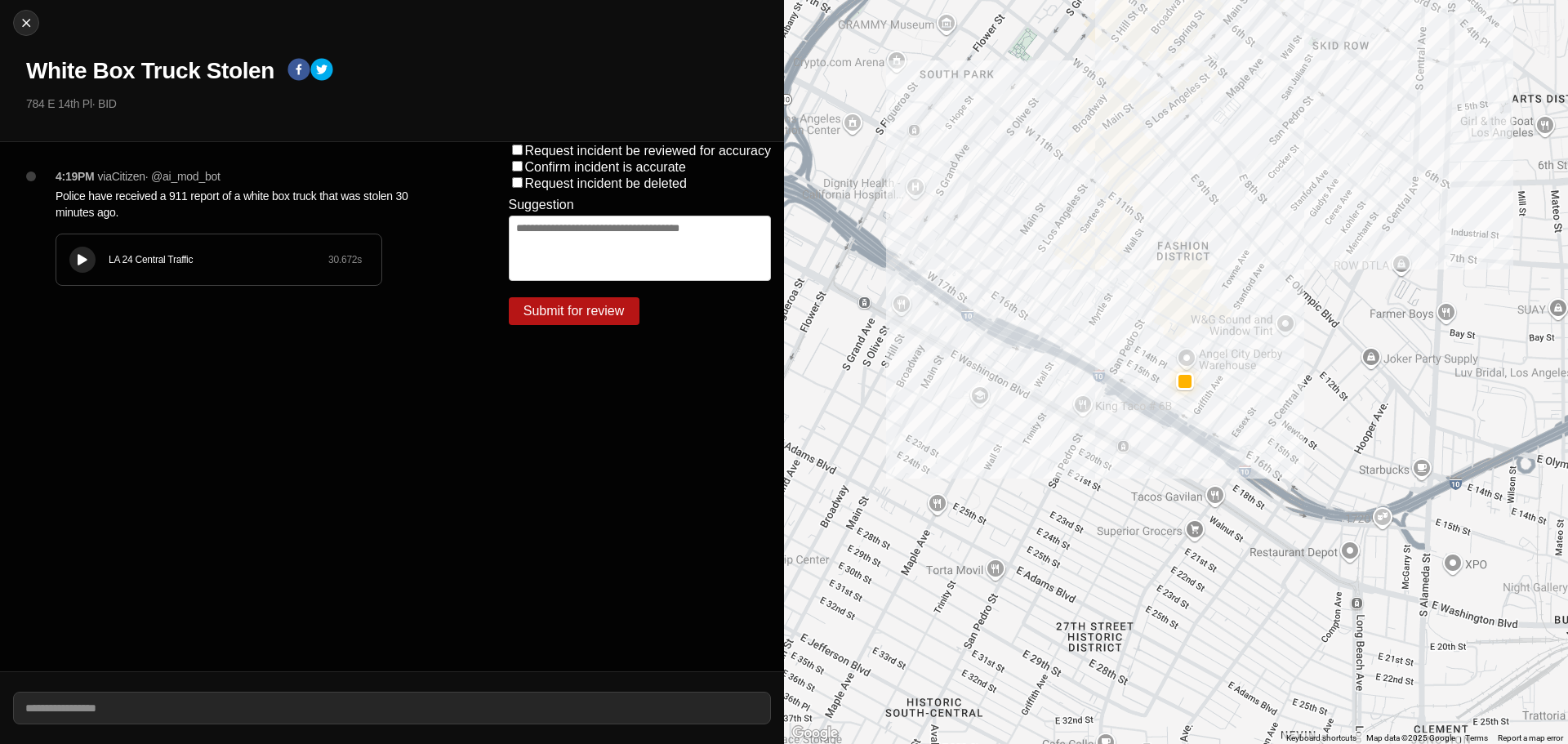
click at [76, 252] on button at bounding box center [82, 259] width 26 height 26
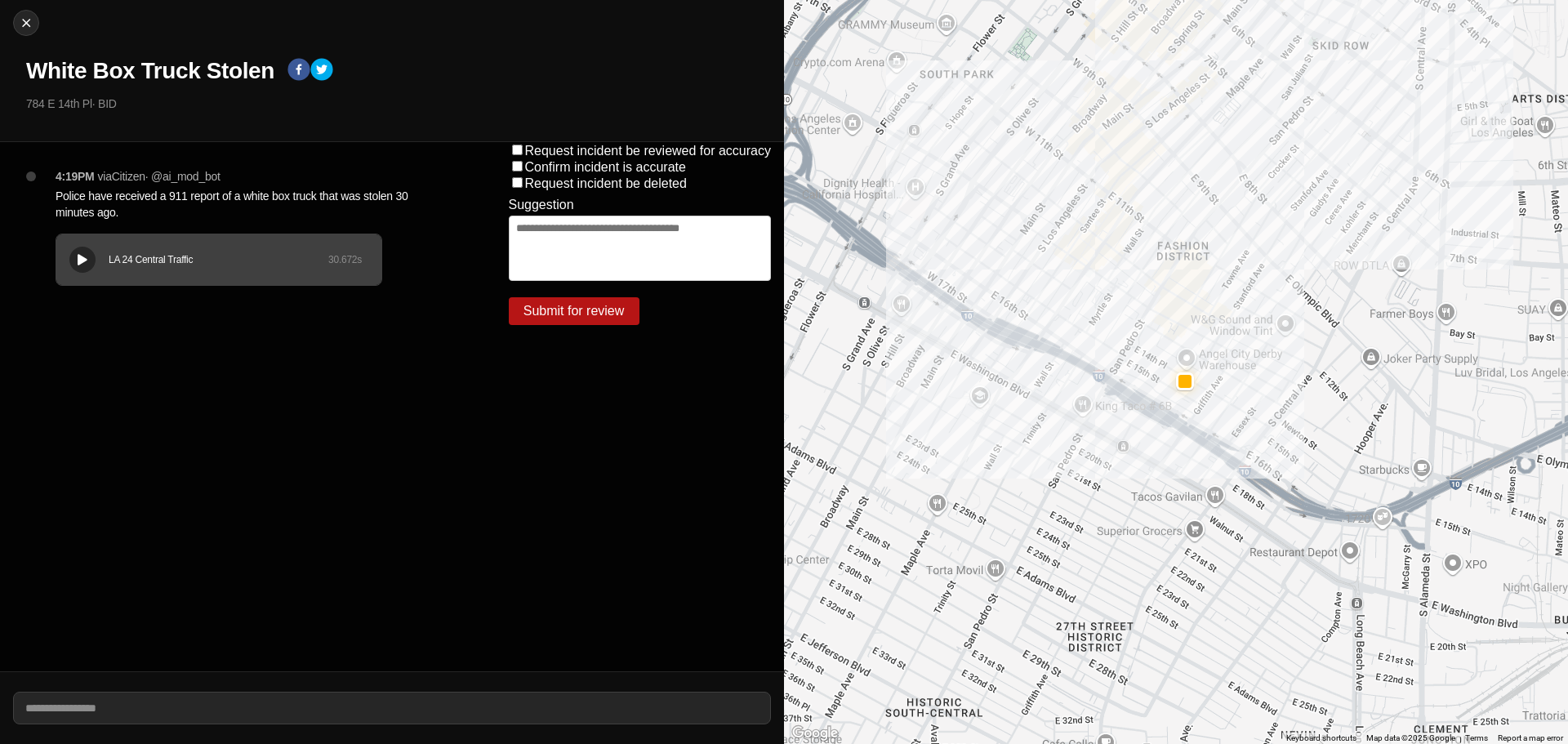
click at [74, 259] on div at bounding box center [82, 260] width 17 height 12
click at [166, 80] on h1 "White Box Truck Stolen" at bounding box center [149, 71] width 248 height 29
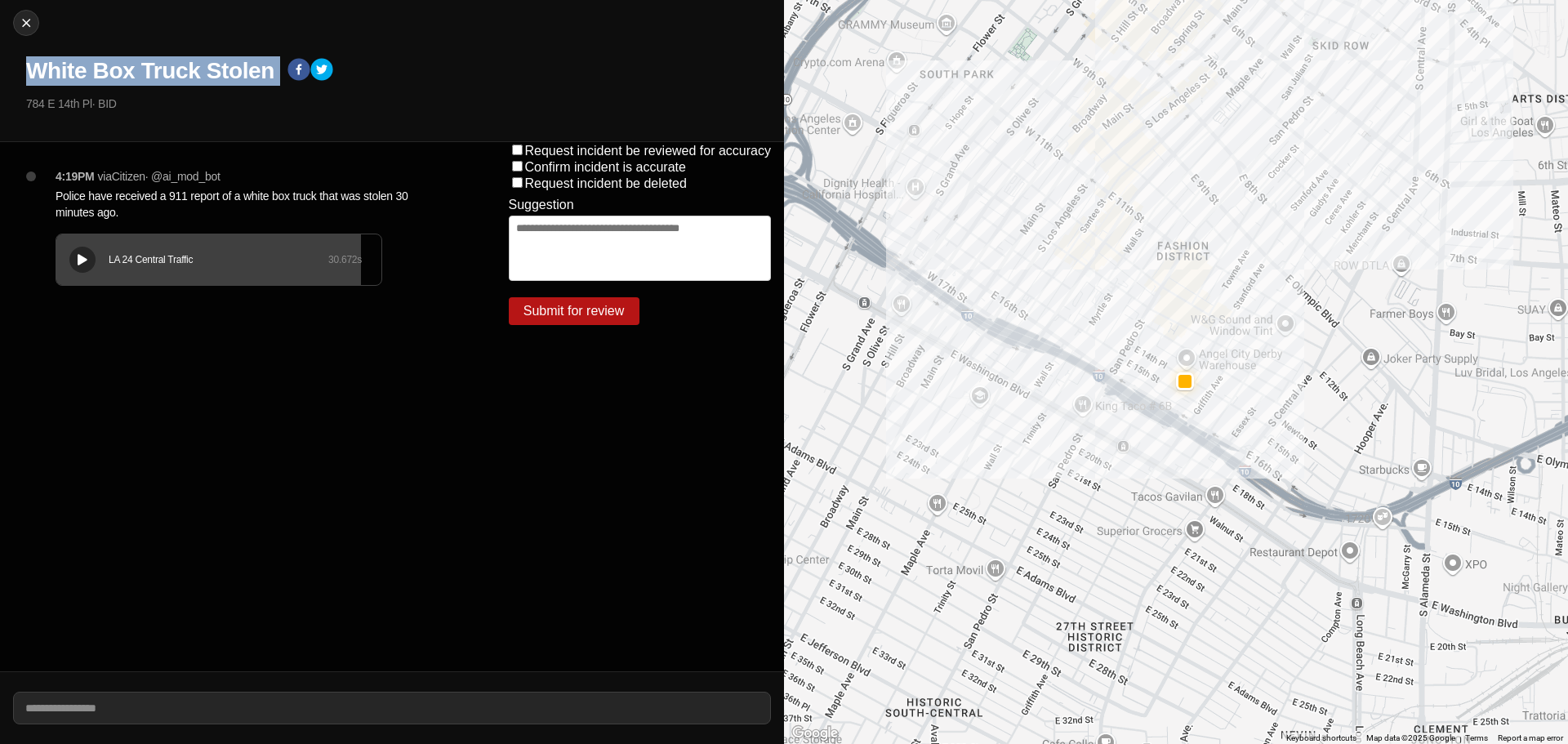
copy div "White Box Truck Stolen"
click at [209, 140] on div "Close White Box Truck Stolen 784 E 14th Pl · BID" at bounding box center [392, 71] width 784 height 142
click at [23, 19] on img at bounding box center [27, 23] width 17 height 17
select select "*"
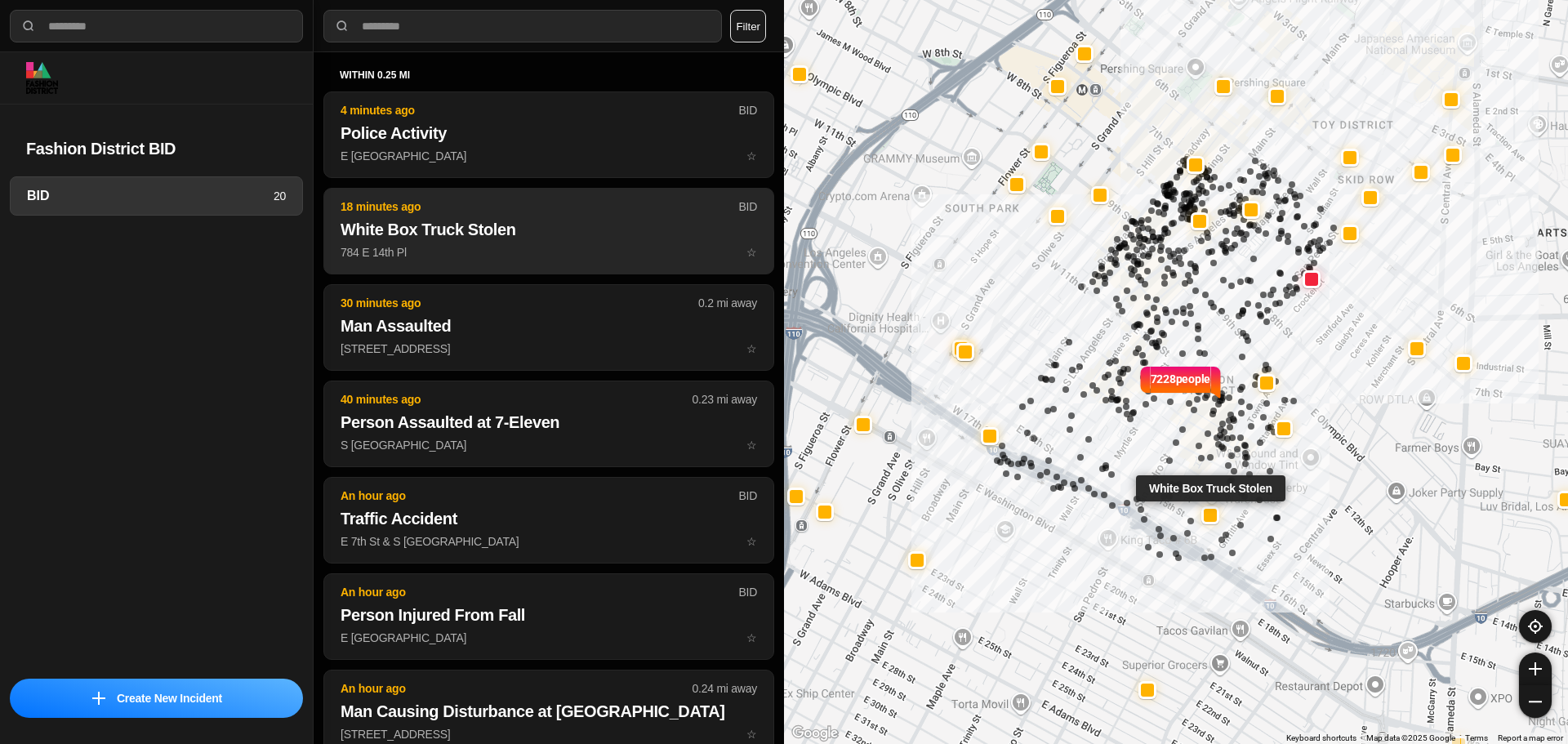
click at [383, 214] on p "18 minutes ago" at bounding box center [539, 207] width 398 height 17
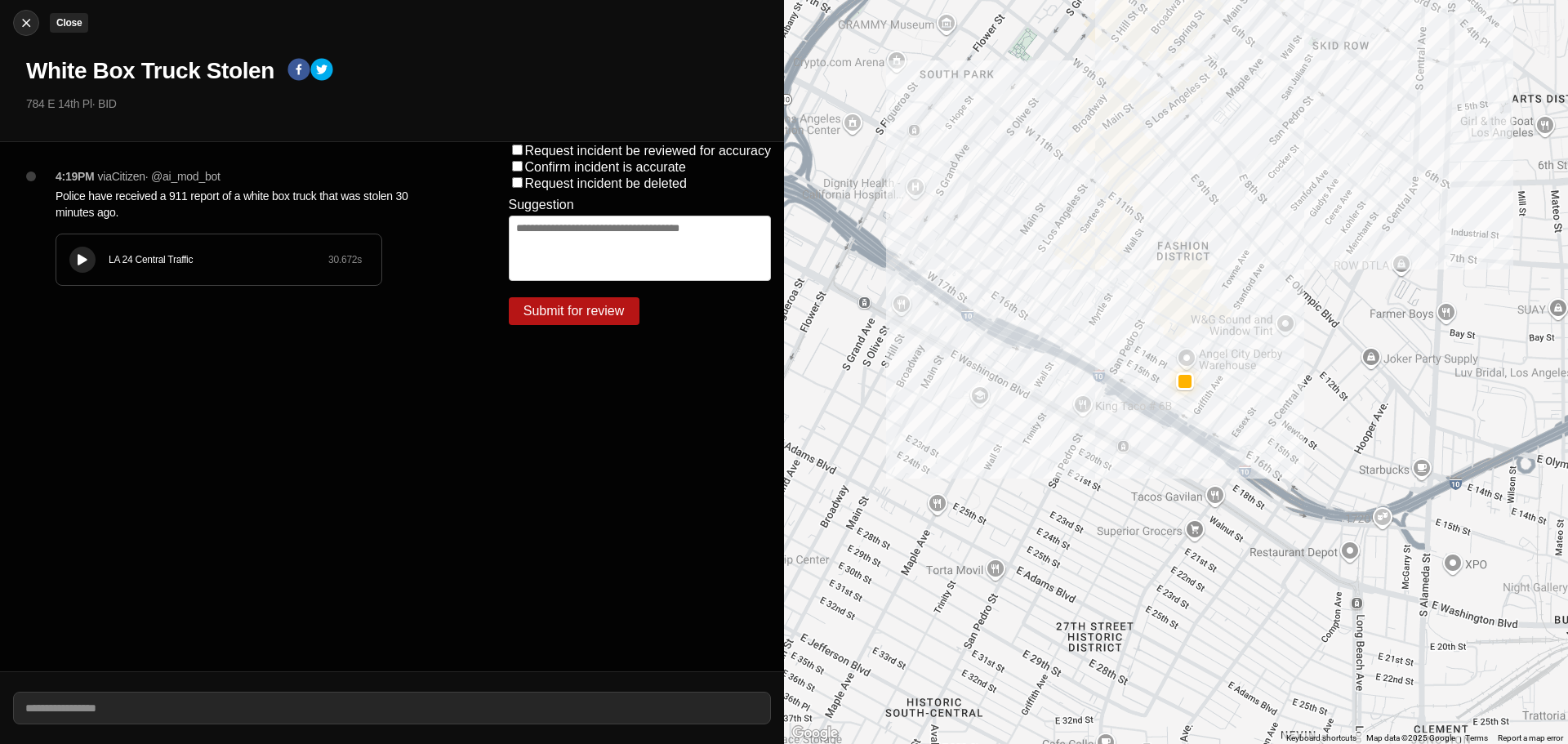
click at [23, 18] on img at bounding box center [27, 23] width 17 height 17
select select "*"
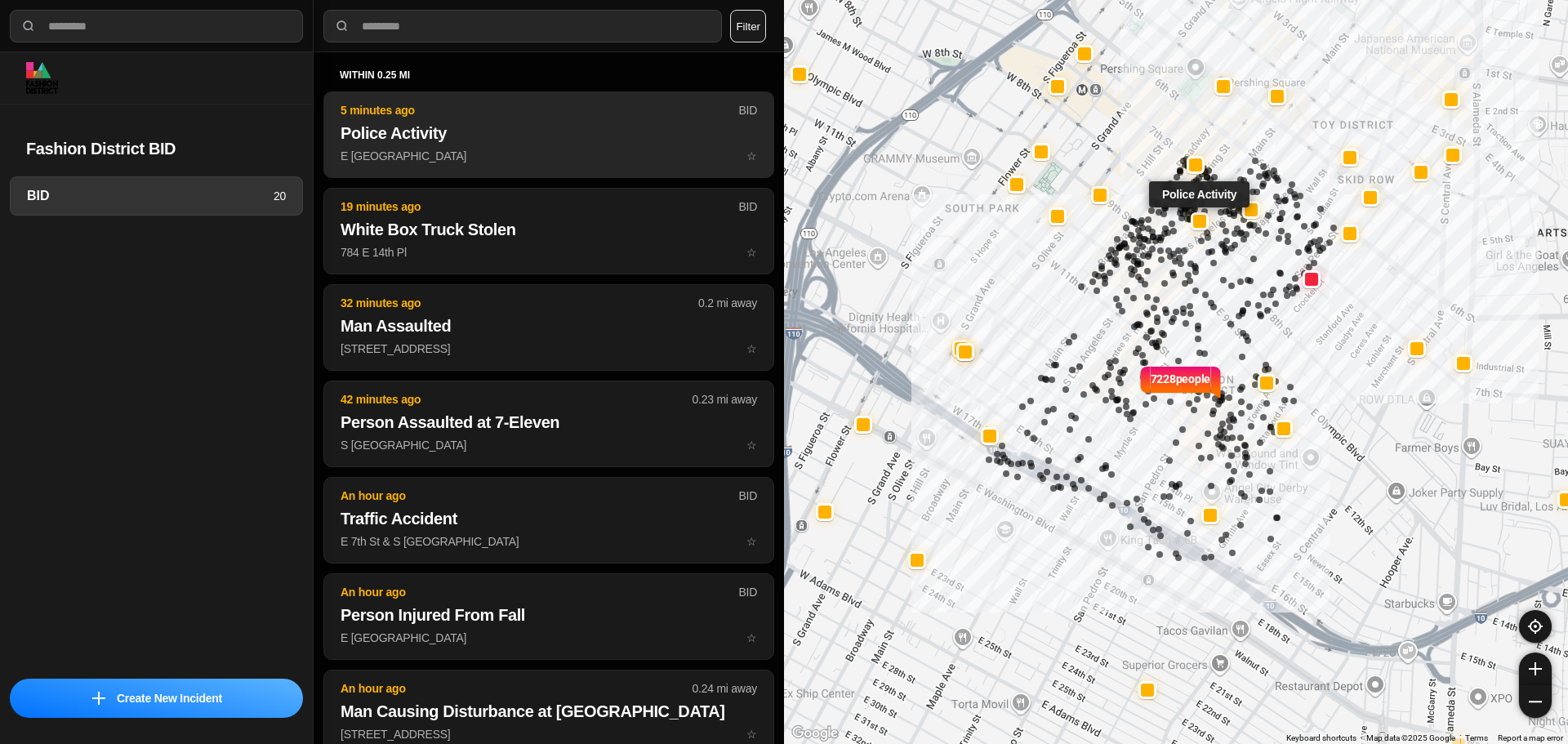
click at [479, 137] on h2 "Police Activity" at bounding box center [549, 134] width 417 height 23
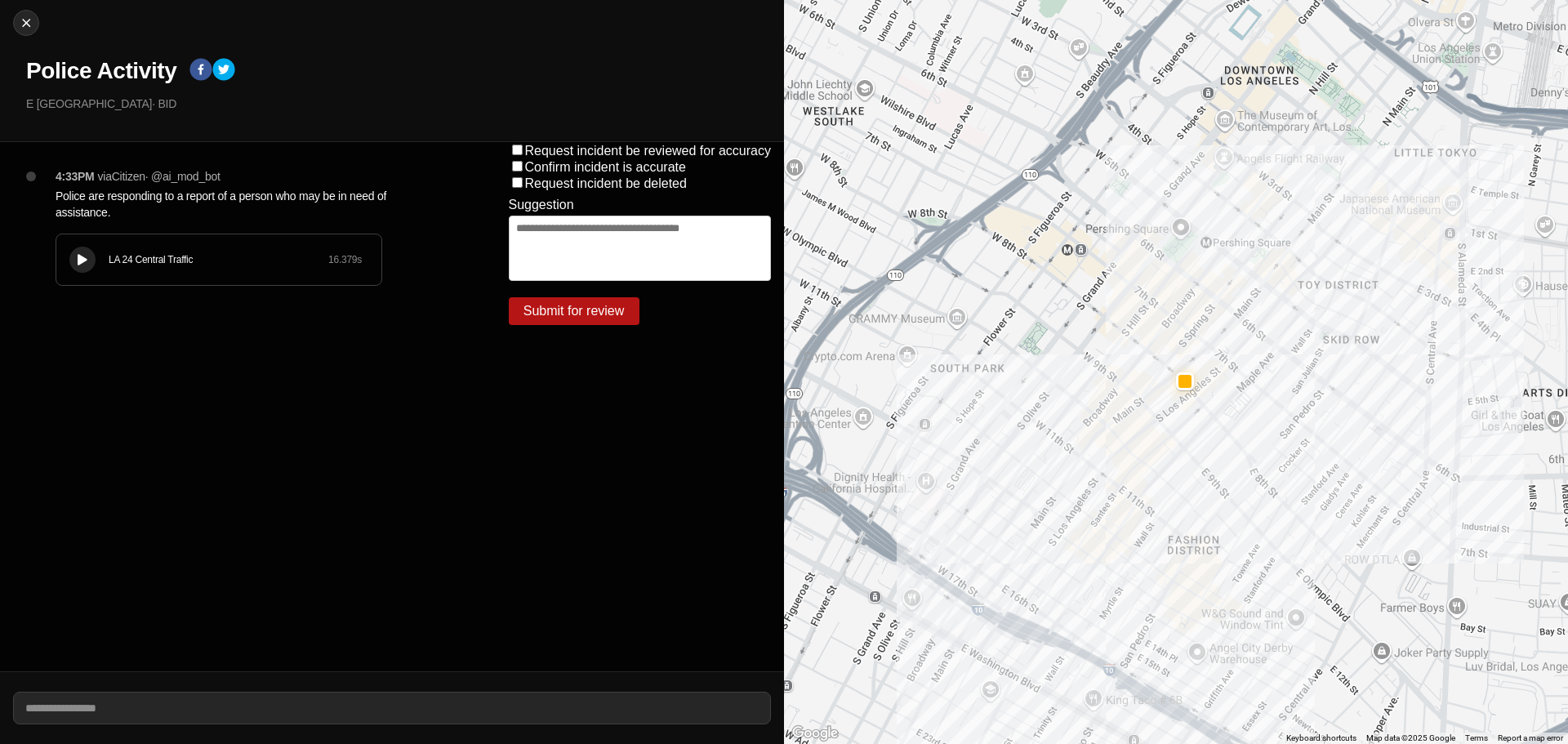
click at [79, 257] on icon at bounding box center [82, 260] width 10 height 11
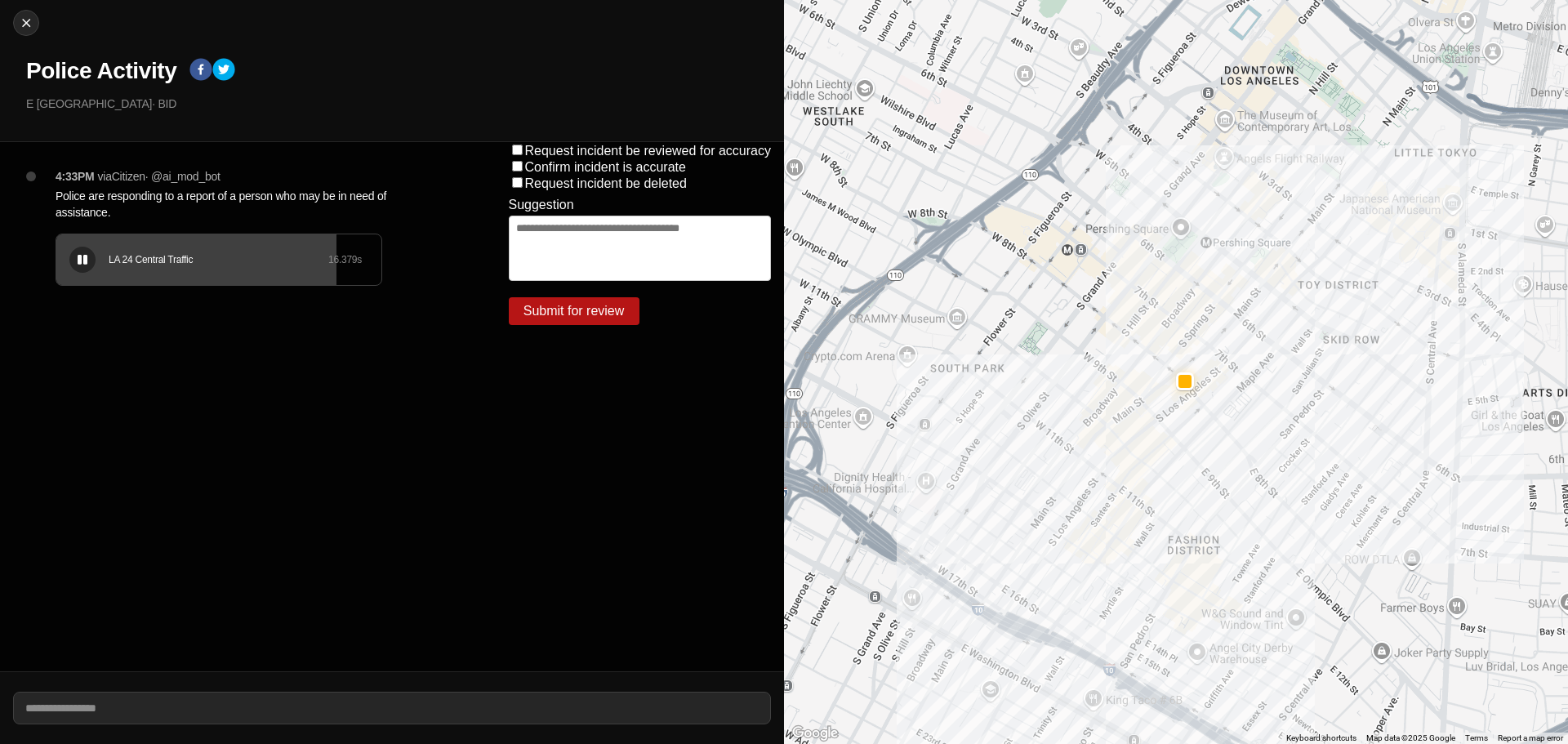
click at [62, 279] on div "LA 24 Central Traffic 16.379 s" at bounding box center [218, 259] width 325 height 51
click at [87, 264] on div at bounding box center [82, 260] width 17 height 12
click at [56, 73] on h1 "Police Activity" at bounding box center [100, 71] width 150 height 29
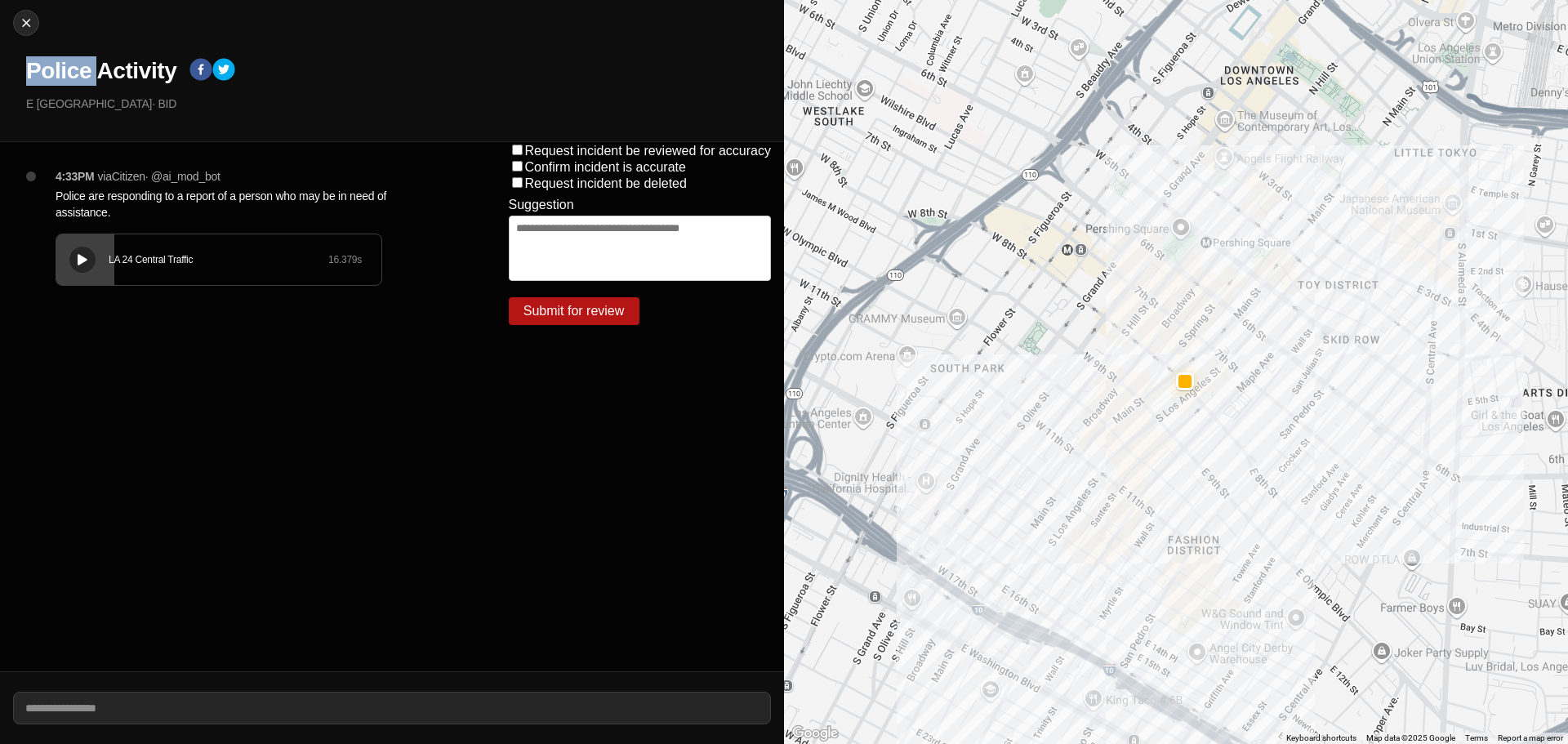
click at [56, 73] on h1 "Police Activity" at bounding box center [100, 71] width 150 height 29
click at [56, 72] on h1 "Police Activity" at bounding box center [100, 71] width 150 height 29
copy div "Police Activity"
click at [26, 17] on img at bounding box center [27, 23] width 17 height 17
select select "*"
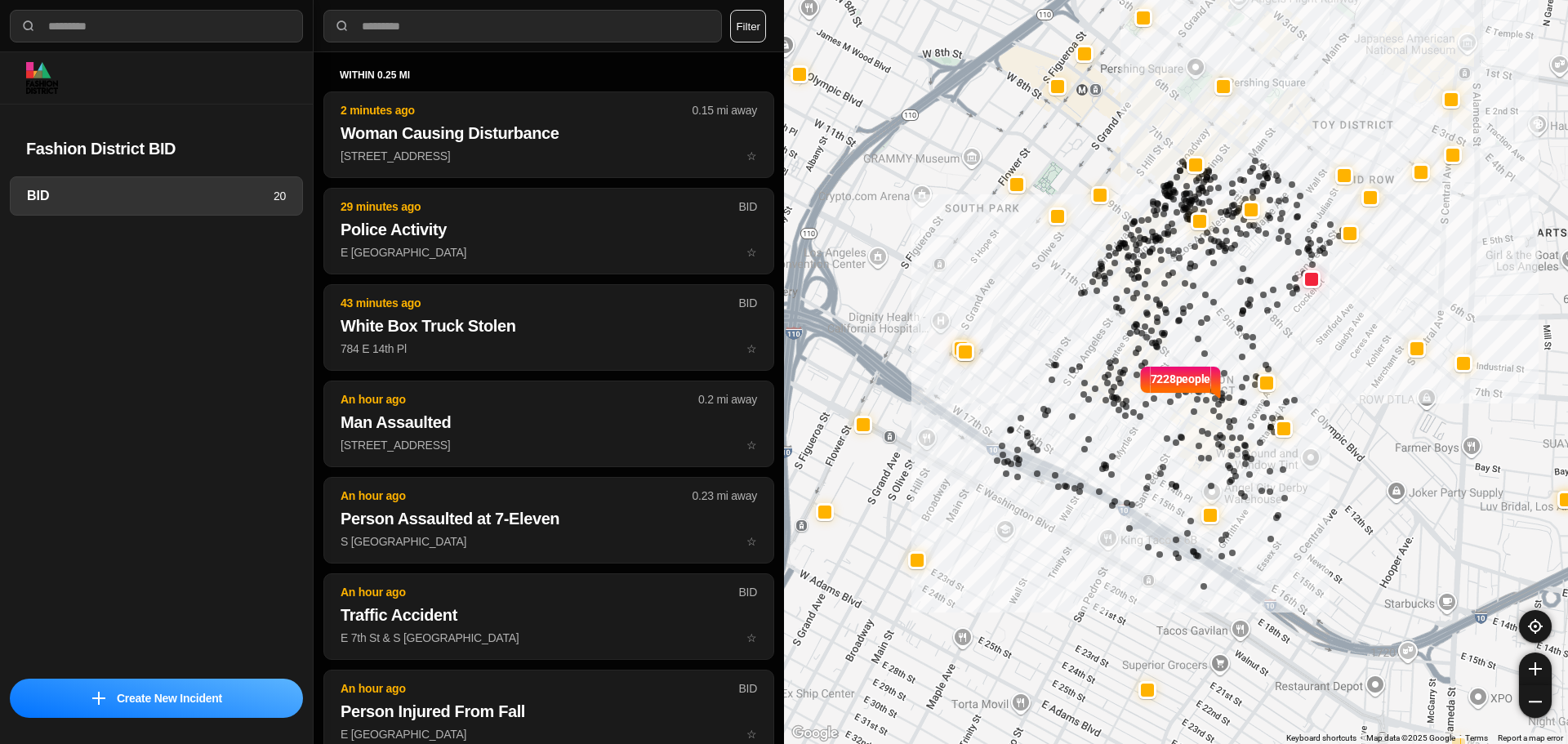
select select "*"
